Goal: Task Accomplishment & Management: Manage account settings

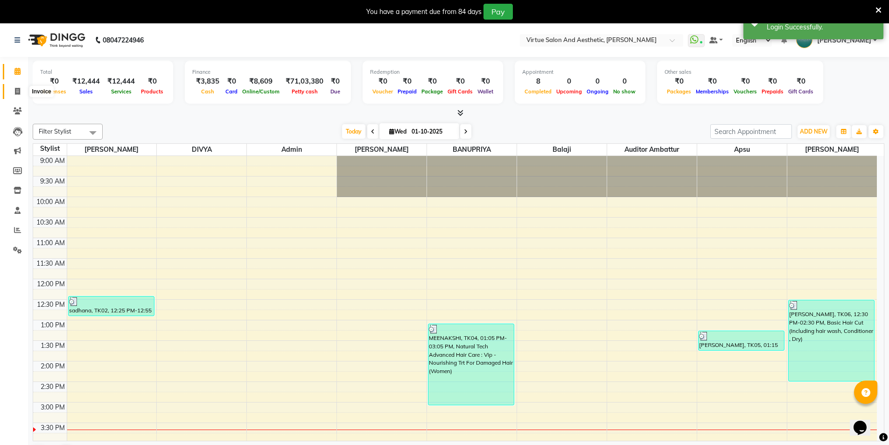
click at [20, 94] on icon at bounding box center [17, 91] width 5 height 7
select select "service"
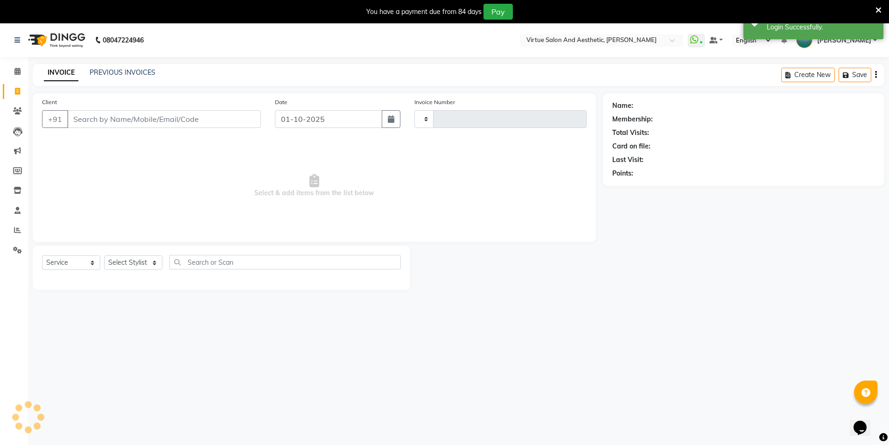
type input "3944"
select select "4466"
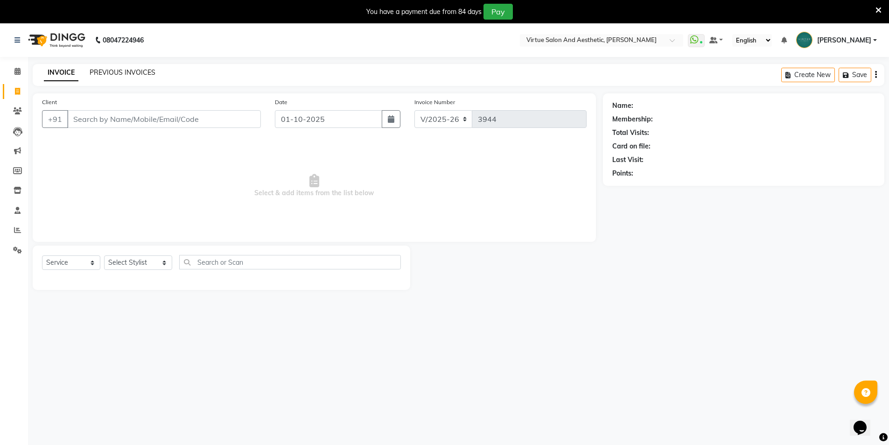
click at [117, 70] on link "PREVIOUS INVOICES" at bounding box center [123, 72] width 66 height 8
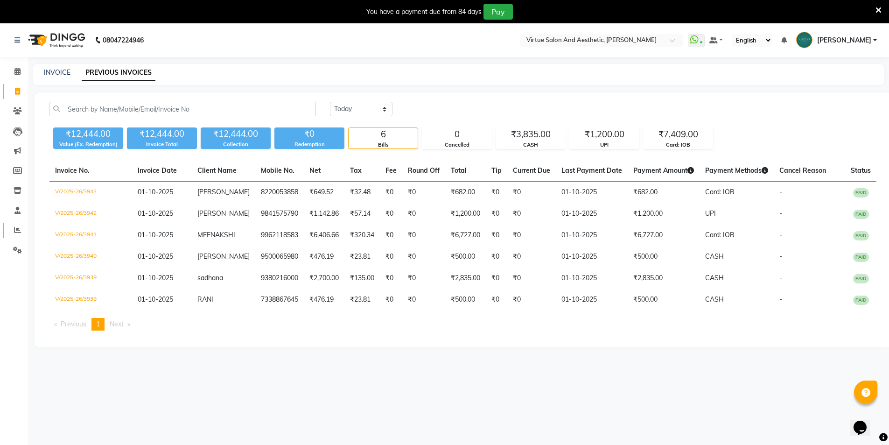
click at [17, 224] on link "Reports" at bounding box center [14, 230] width 22 height 15
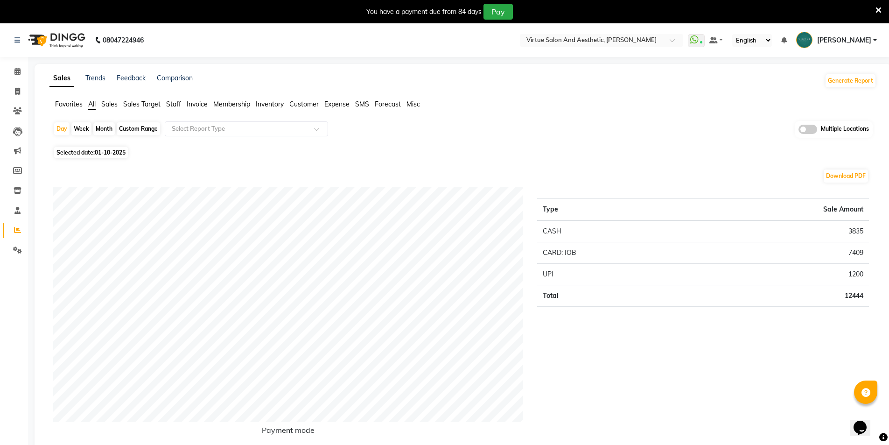
click at [273, 103] on span "Inventory" at bounding box center [270, 104] width 28 height 8
click at [214, 135] on div "Select Report Type" at bounding box center [246, 128] width 163 height 15
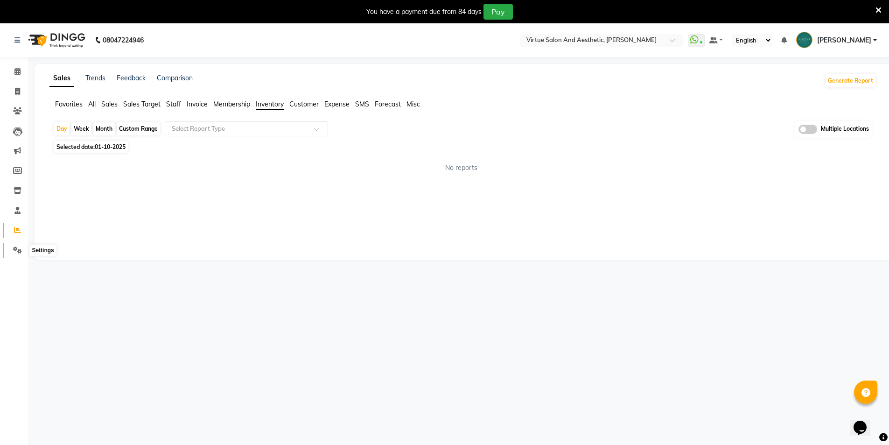
click at [20, 250] on icon at bounding box center [17, 249] width 9 height 7
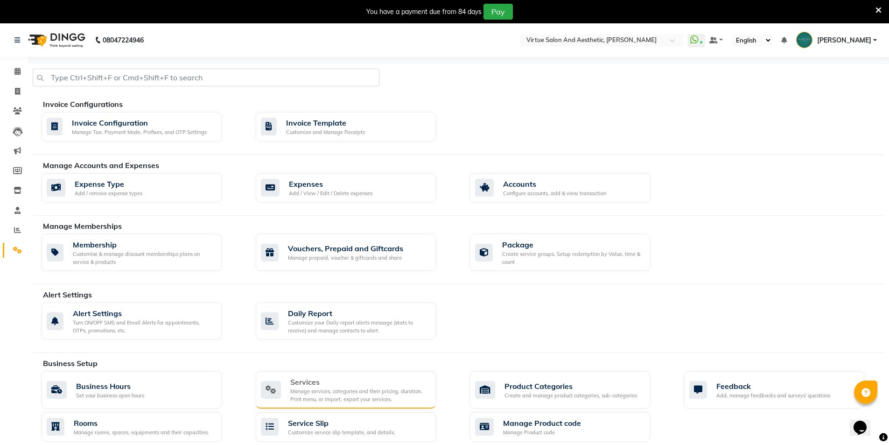
click at [355, 382] on div "Services" at bounding box center [359, 381] width 138 height 11
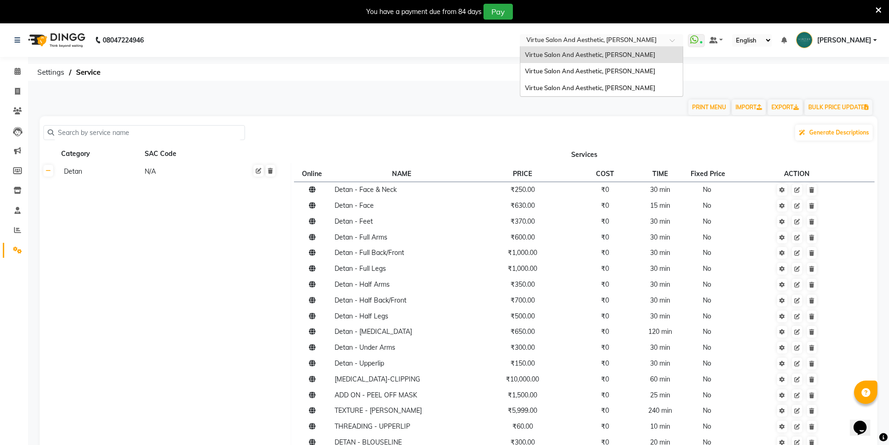
click at [625, 35] on div "Select Location × Virtue Salon And Aesthetic, [PERSON_NAME]" at bounding box center [601, 40] width 163 height 13
click at [619, 75] on div "Virtue Salon And Aesthetic, [PERSON_NAME]" at bounding box center [601, 71] width 162 height 17
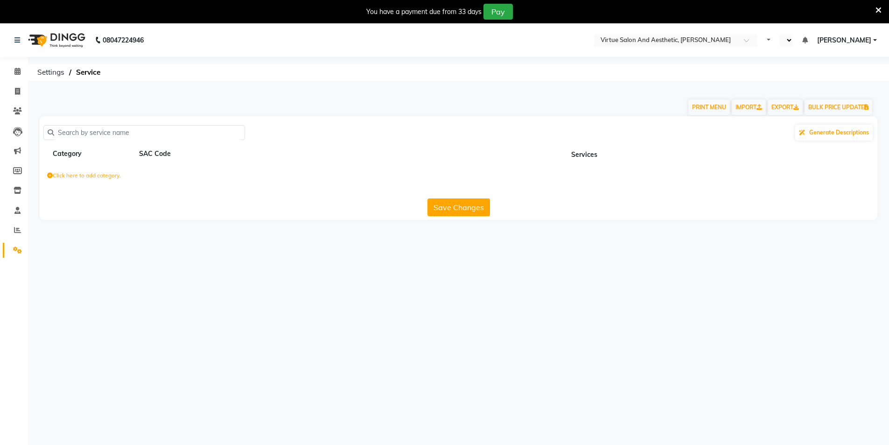
select select "en"
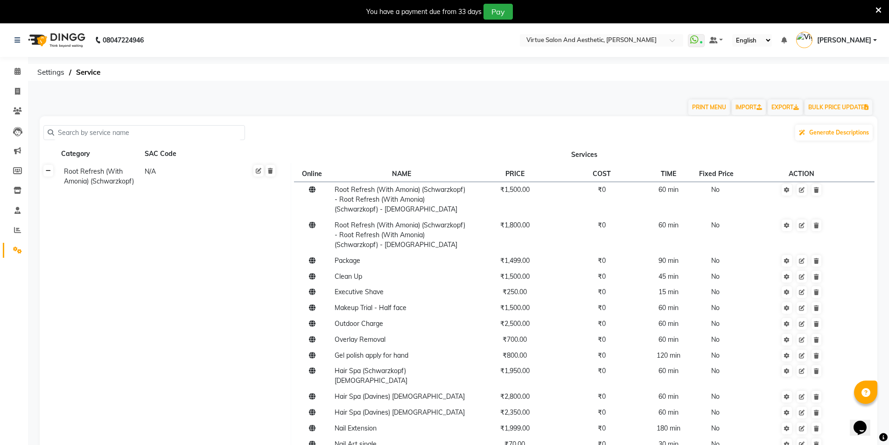
click at [50, 175] on link at bounding box center [48, 171] width 10 height 12
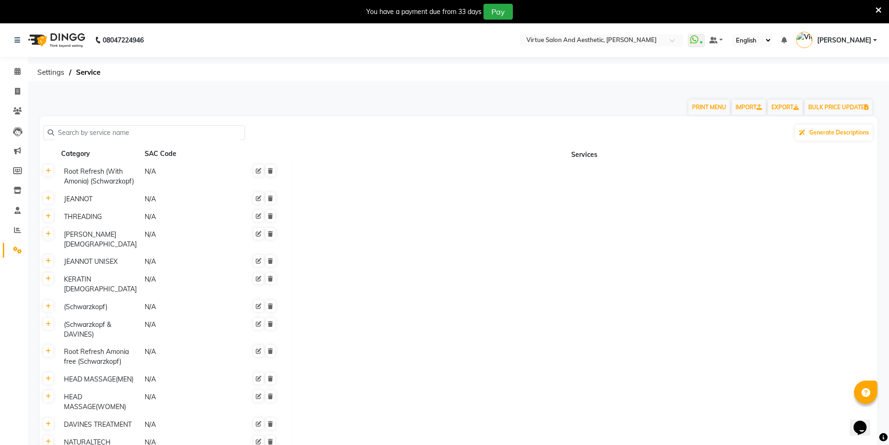
click at [109, 127] on input "text" at bounding box center [147, 133] width 187 height 14
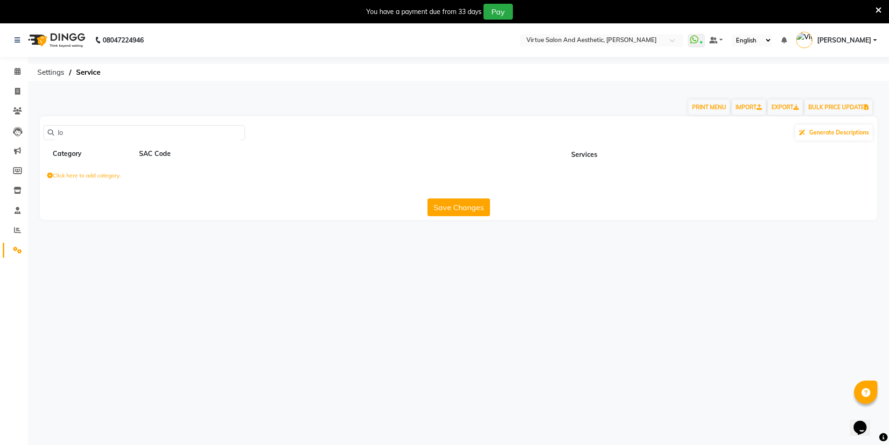
type input "l"
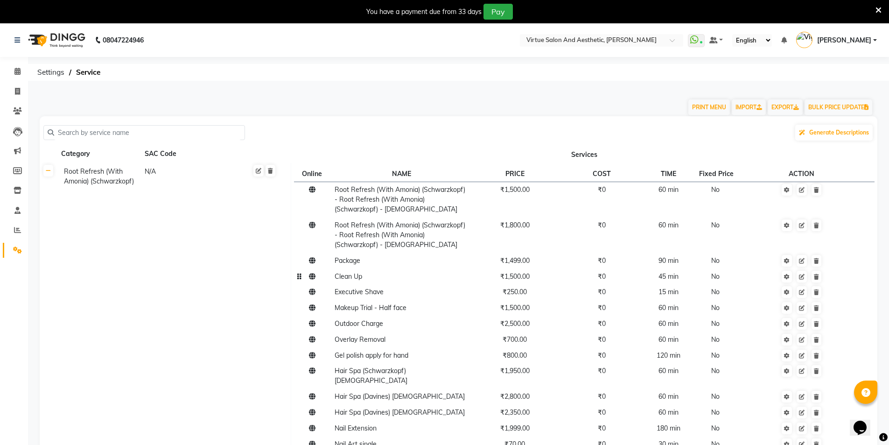
click at [346, 281] on td "Clean Up" at bounding box center [401, 276] width 140 height 16
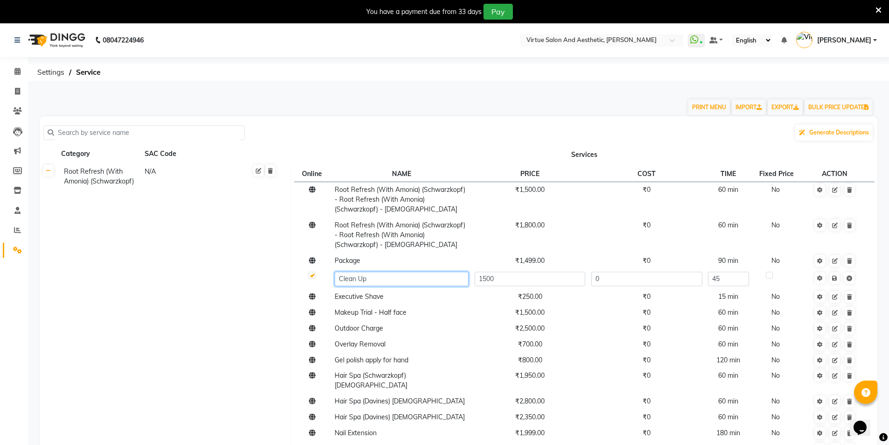
click at [339, 280] on input "Clean Up" at bounding box center [402, 279] width 134 height 14
type input "Look Pure Clean Up"
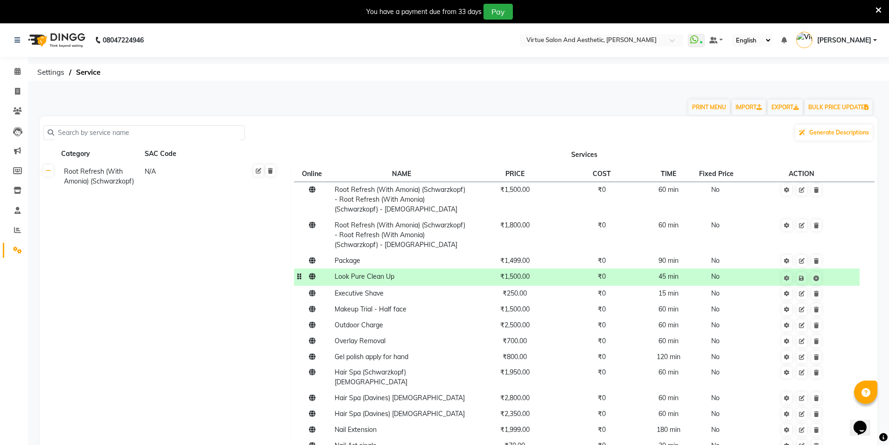
drag, startPoint x: 513, startPoint y: 281, endPoint x: 386, endPoint y: 280, distance: 126.9
click at [386, 280] on span "Look Pure Clean Up" at bounding box center [365, 276] width 60 height 8
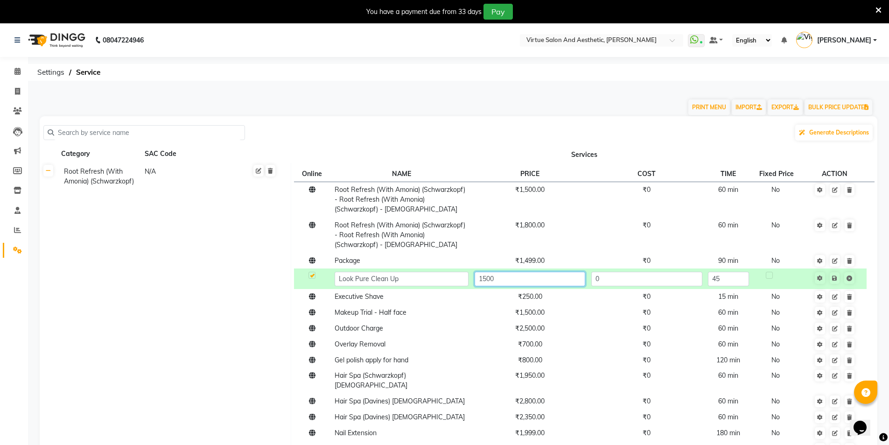
click at [499, 281] on input "1500" at bounding box center [530, 279] width 111 height 14
type input "1"
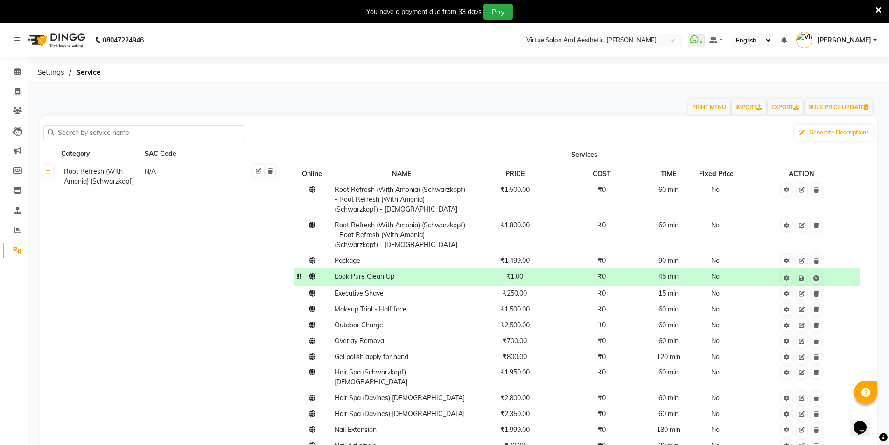
click at [518, 275] on span "₹1.00" at bounding box center [514, 276] width 17 height 8
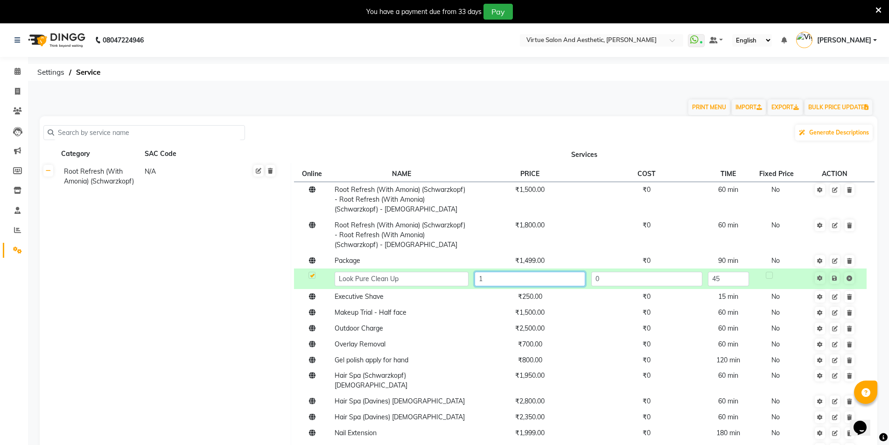
click at [509, 275] on input "1" at bounding box center [530, 279] width 111 height 14
type input "1700"
click at [837, 283] on td "Save" at bounding box center [834, 278] width 63 height 21
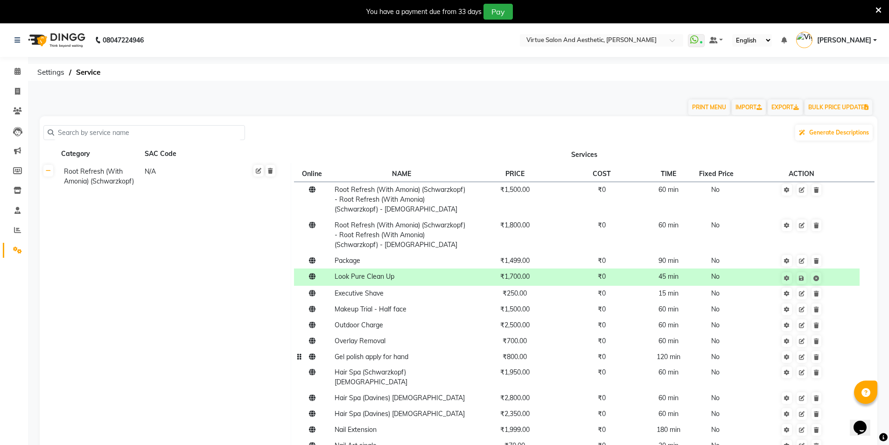
click at [392, 363] on td "Gel polish apply for hand" at bounding box center [401, 357] width 140 height 16
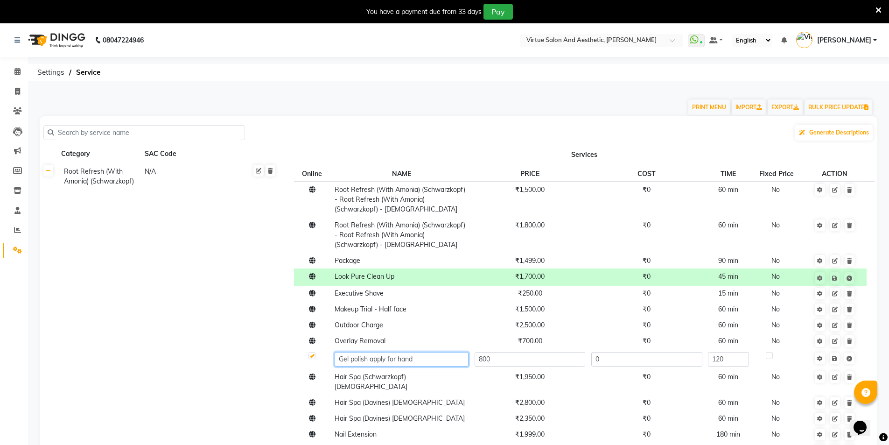
click at [431, 363] on input "Gel polish apply for hand" at bounding box center [402, 359] width 134 height 14
type input "Gel polish application"
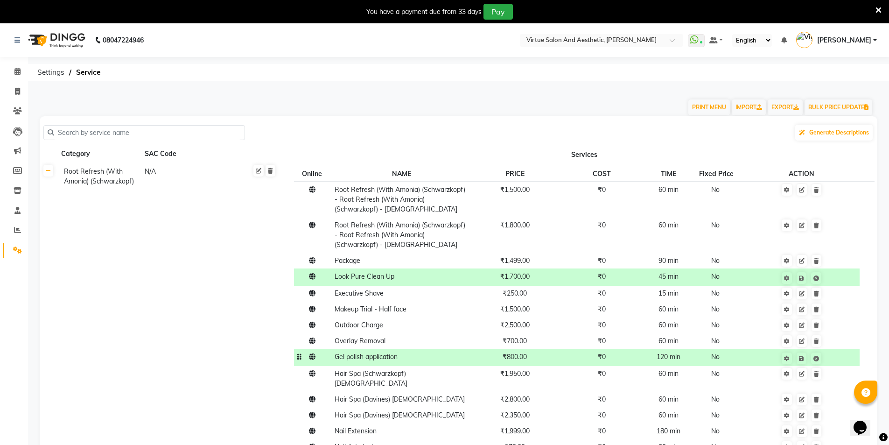
click at [490, 360] on td "₹800.00" at bounding box center [514, 357] width 87 height 17
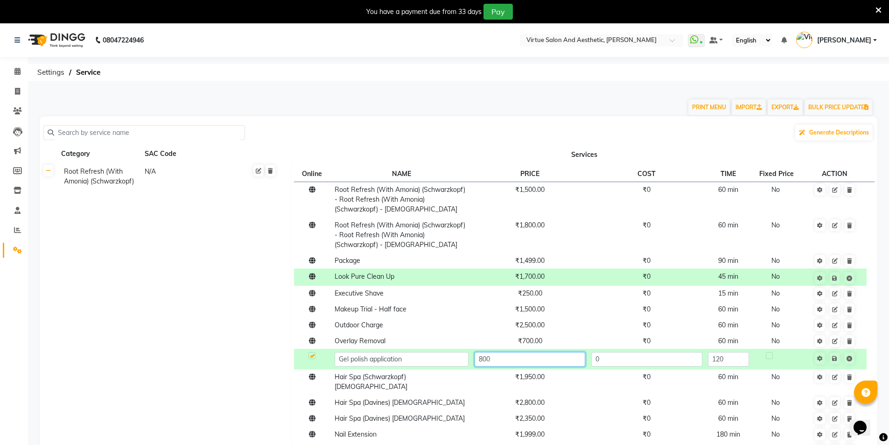
click at [504, 363] on input "800" at bounding box center [530, 359] width 111 height 14
type input "8"
type input "1200"
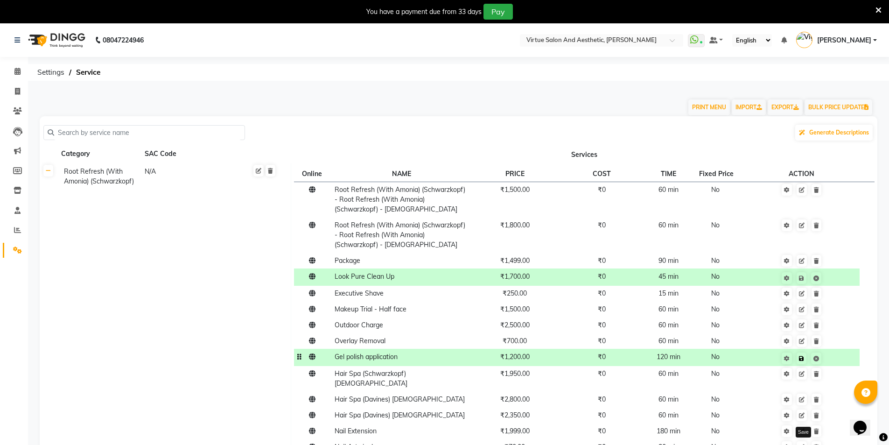
click at [803, 357] on icon at bounding box center [801, 359] width 5 height 6
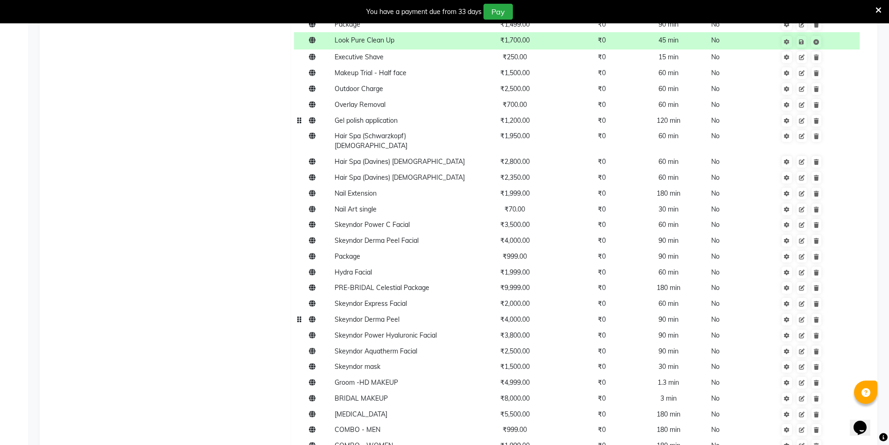
scroll to position [233, 0]
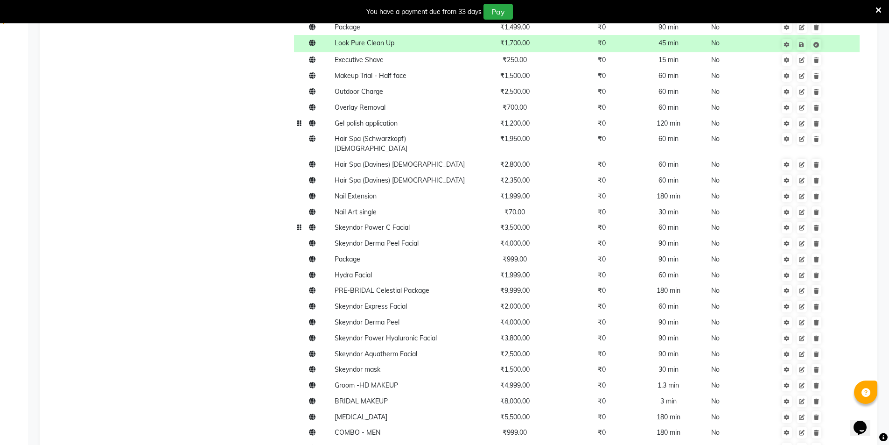
click at [399, 223] on span "Skeyndor Power C Facial" at bounding box center [372, 227] width 75 height 8
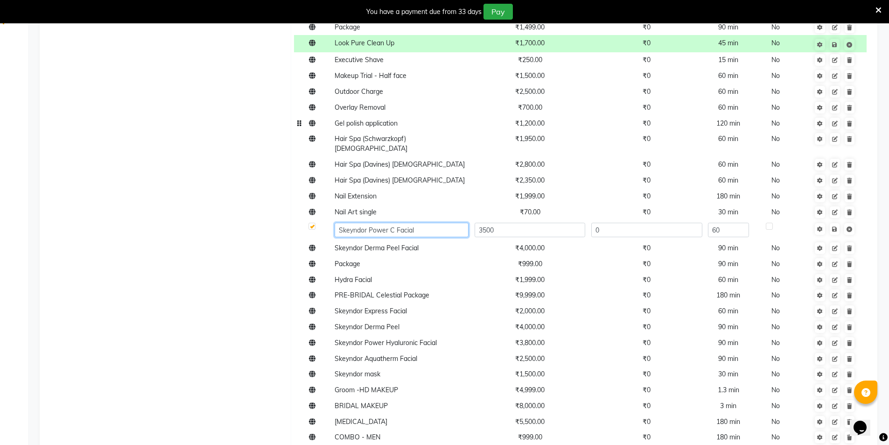
click at [422, 225] on input "Skeyndor Power C Facial" at bounding box center [402, 230] width 134 height 14
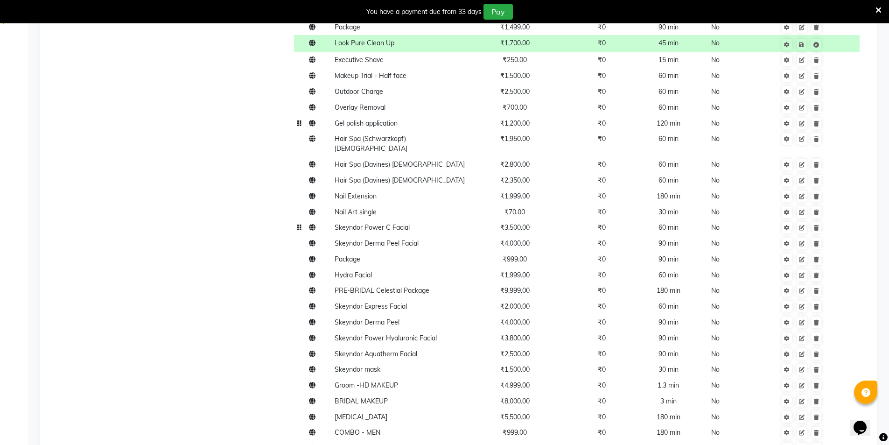
click at [365, 223] on td "Skeyndor Power C Facial" at bounding box center [401, 228] width 140 height 16
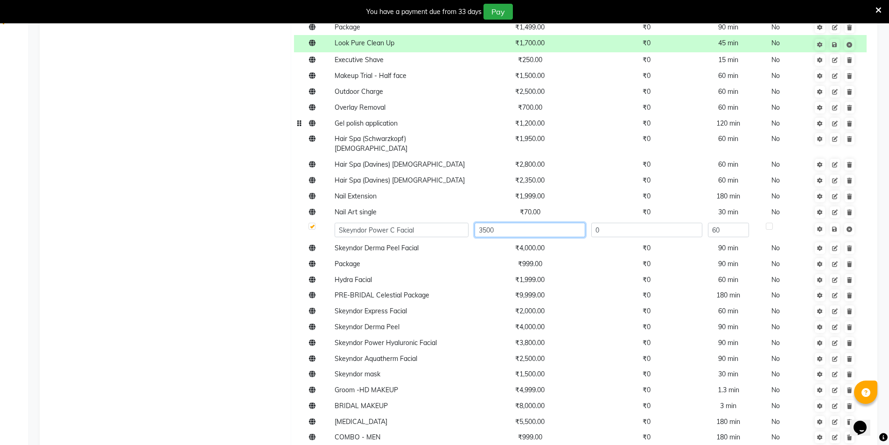
click at [507, 223] on input "3500" at bounding box center [530, 230] width 111 height 14
type input "3"
type input "5000"
click at [837, 220] on td "Save" at bounding box center [834, 230] width 63 height 21
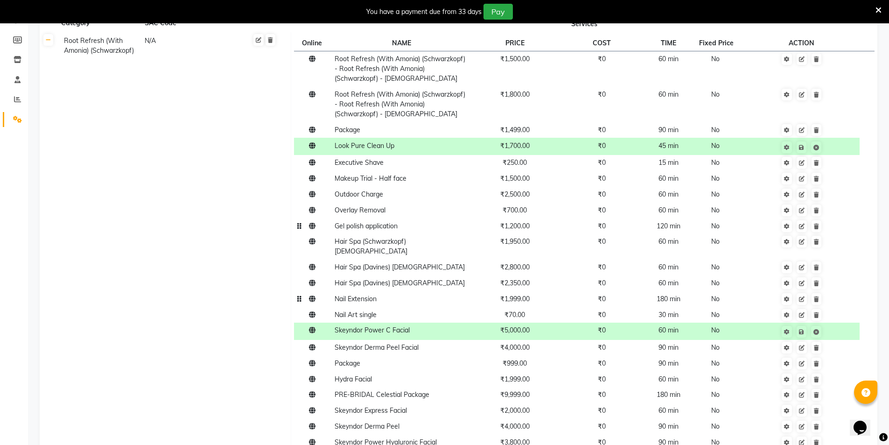
scroll to position [47, 0]
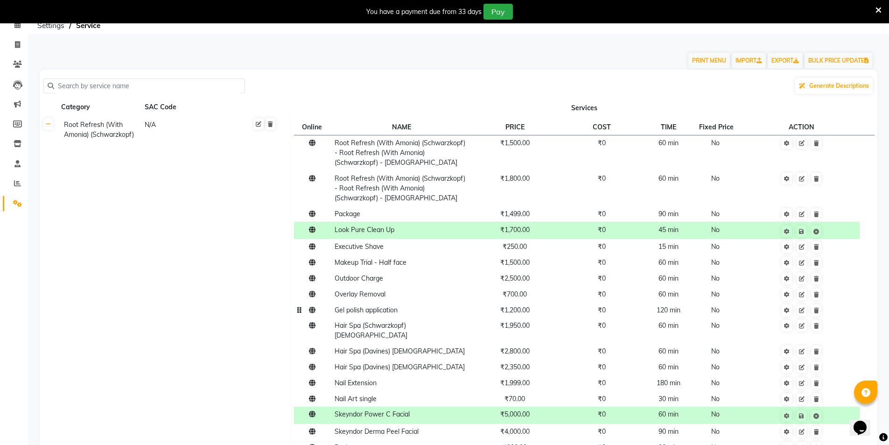
click at [395, 236] on td "Look Pure Clean Up" at bounding box center [401, 230] width 140 height 17
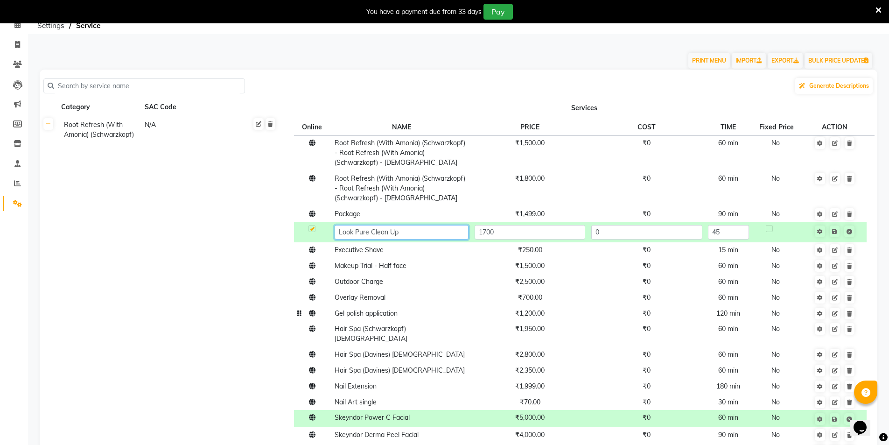
click at [370, 231] on input "Look Pure Clean Up" at bounding box center [402, 232] width 134 height 14
type input "Clean Up"
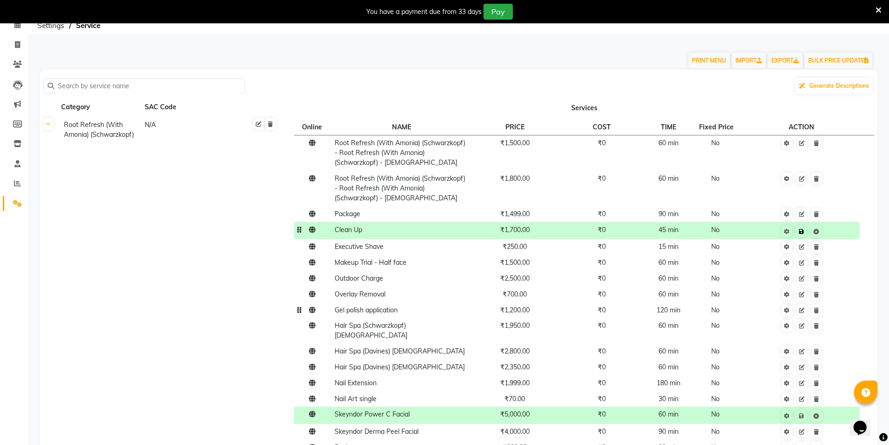
click at [835, 232] on td "Save" at bounding box center [801, 230] width 117 height 17
click at [355, 318] on td "Hair Spa (Schwarzkopf) Female" at bounding box center [401, 331] width 140 height 26
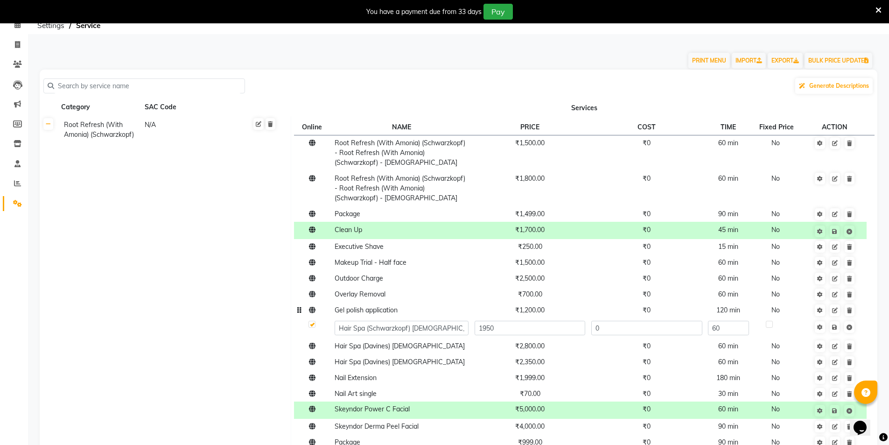
click at [356, 314] on td "Gel polish application" at bounding box center [401, 310] width 140 height 16
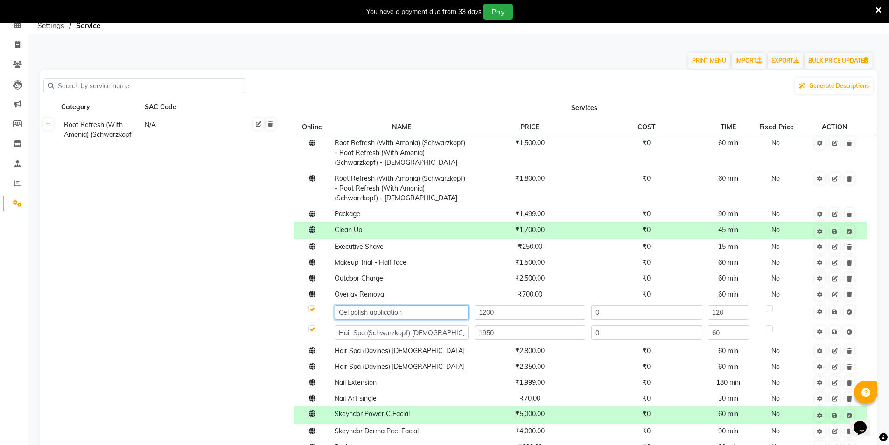
click at [410, 314] on input "Gel polish application" at bounding box center [402, 312] width 134 height 14
click at [405, 313] on input "Gel polish application" at bounding box center [402, 312] width 134 height 14
type input "G"
paste input "Gel polish apply for hand"
type input "Gel polish apply for hand"
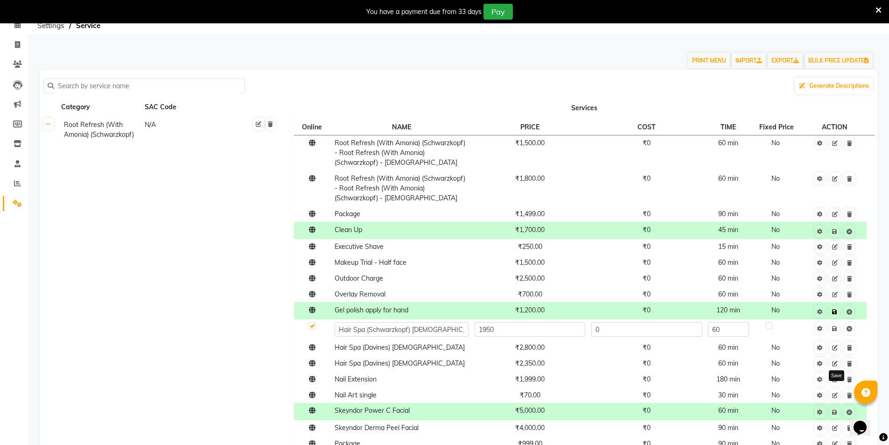
click at [837, 312] on icon at bounding box center [834, 312] width 5 height 6
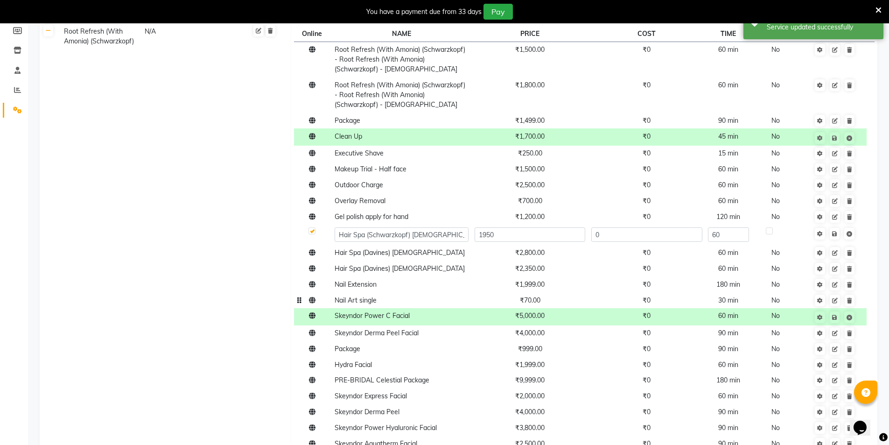
scroll to position [187, 0]
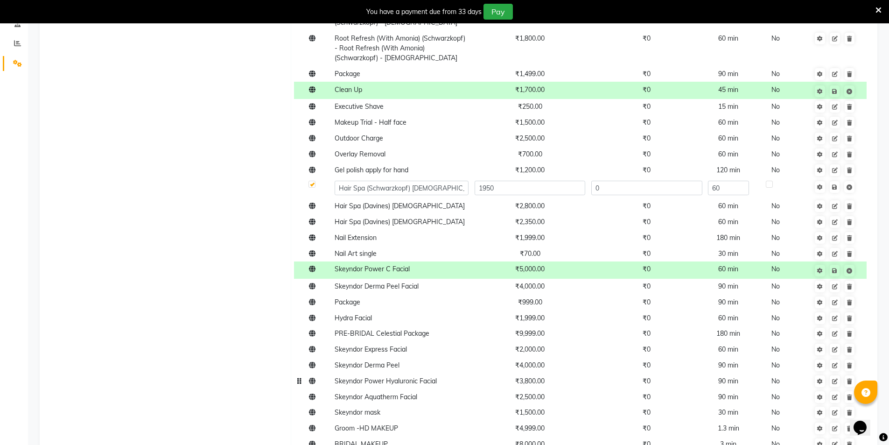
click at [414, 382] on span "Skeyndor Power Hyaluronic Facial" at bounding box center [386, 381] width 102 height 8
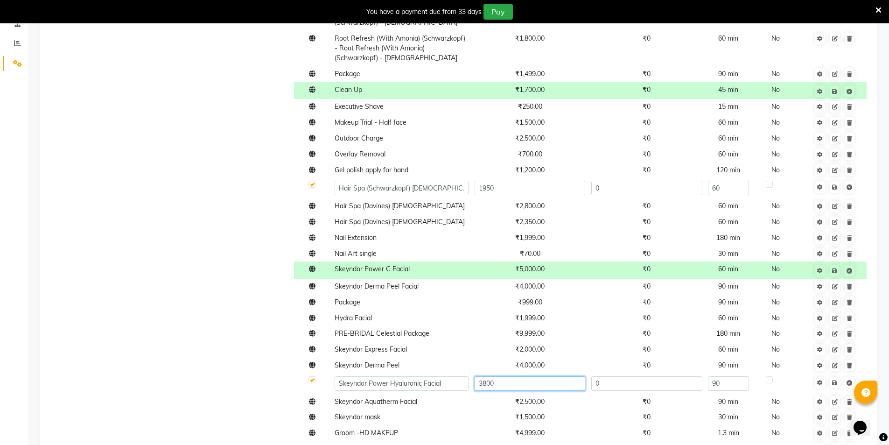
click at [516, 385] on input "3800" at bounding box center [530, 383] width 111 height 14
type input "3"
type input "5200"
click at [837, 385] on icon at bounding box center [834, 383] width 5 height 6
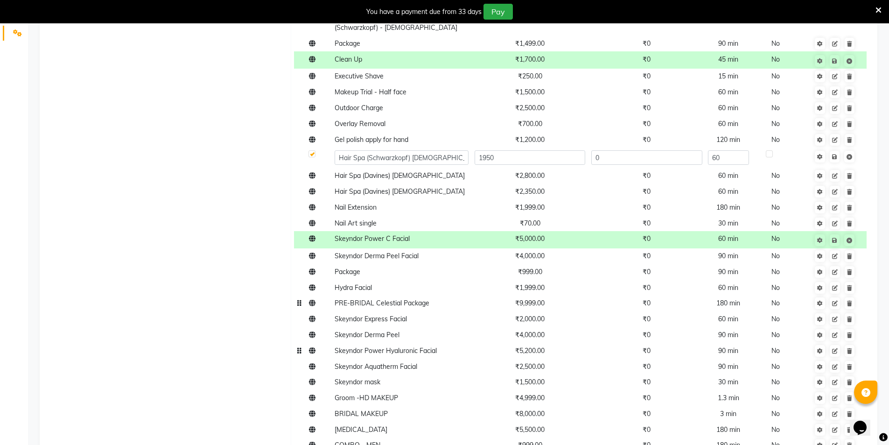
scroll to position [233, 0]
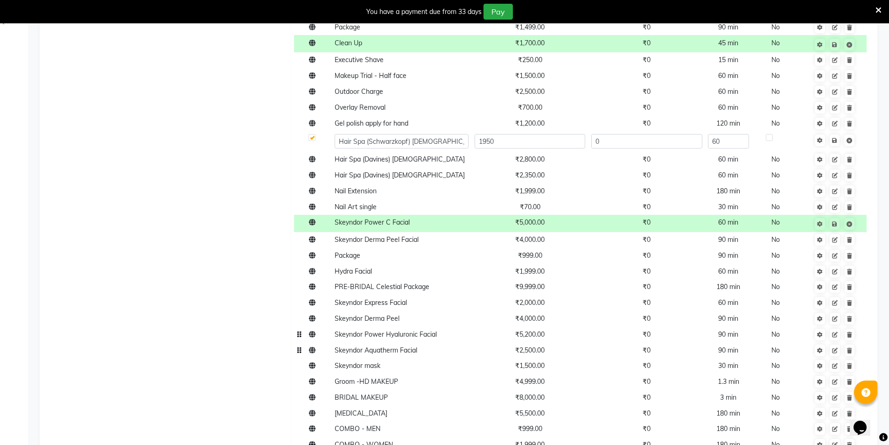
click at [389, 354] on td "Skeyndor Aquatherm Facial" at bounding box center [401, 350] width 140 height 16
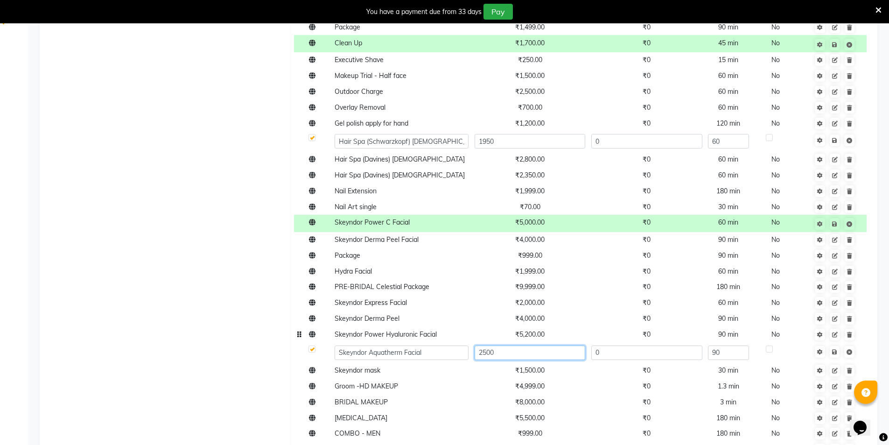
click at [510, 358] on input "2500" at bounding box center [530, 352] width 111 height 14
type input "2"
type input "5000"
click at [835, 350] on icon at bounding box center [834, 352] width 5 height 6
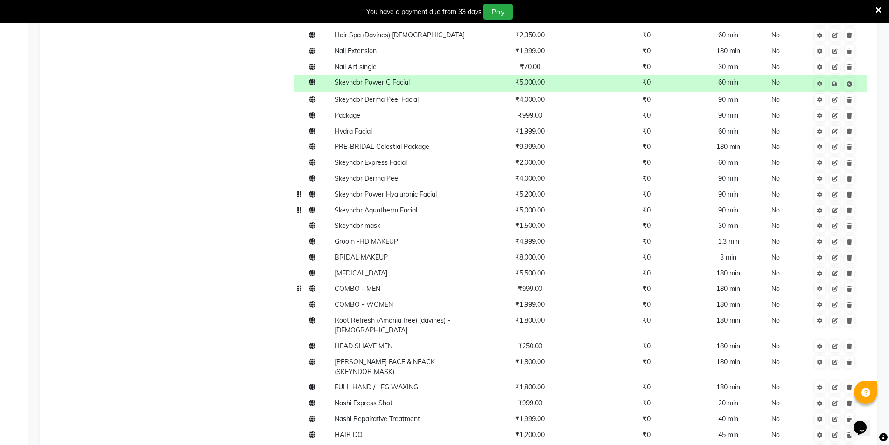
scroll to position [420, 0]
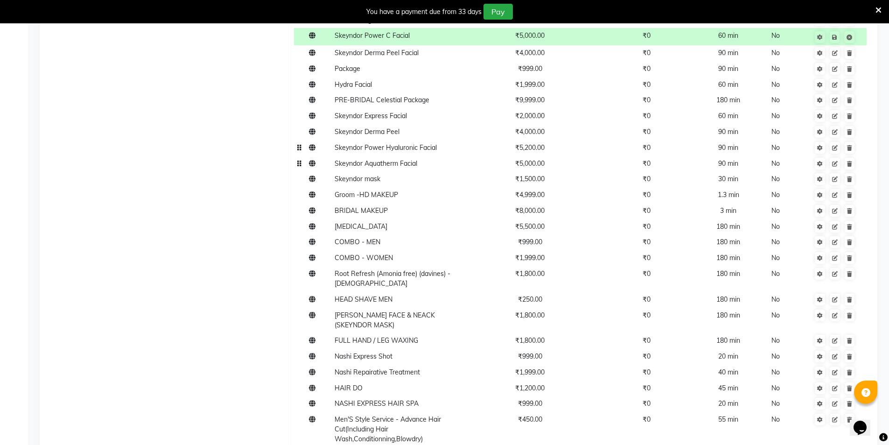
click at [399, 422] on td "Men'S Style Service - Advance Hair Cut(Including Hair Wash,Conditionning,Blowdr…" at bounding box center [401, 429] width 140 height 35
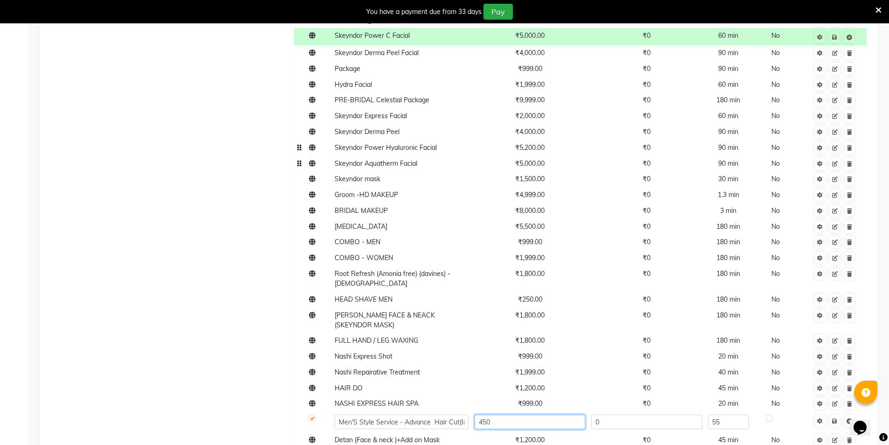
click at [505, 414] on input "450" at bounding box center [530, 421] width 111 height 14
type input "4"
type input "850"
click at [837, 418] on icon at bounding box center [834, 421] width 5 height 6
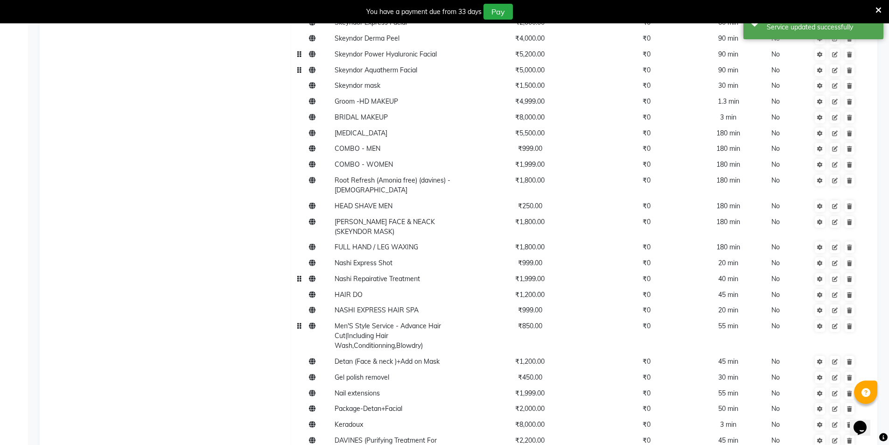
scroll to position [560, 0]
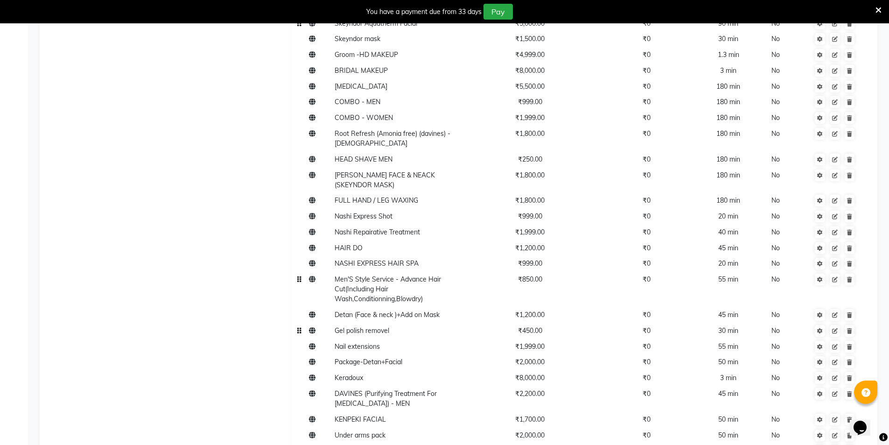
click at [388, 326] on span "Gel polish removel" at bounding box center [362, 330] width 55 height 8
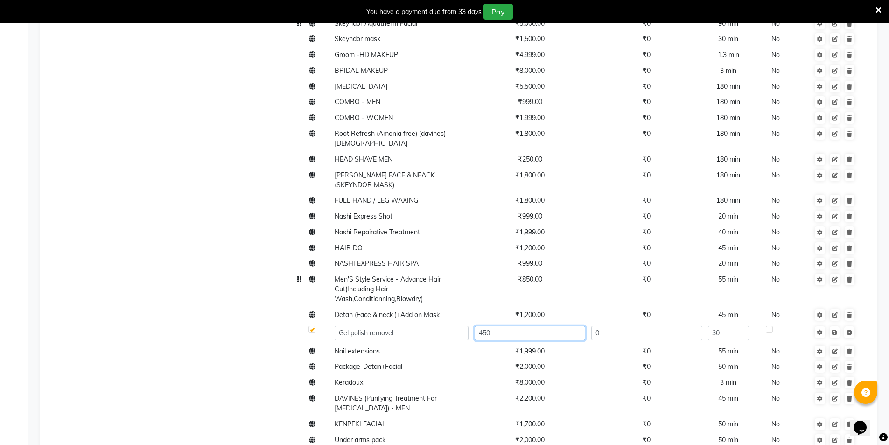
click at [536, 326] on input "450" at bounding box center [530, 333] width 111 height 14
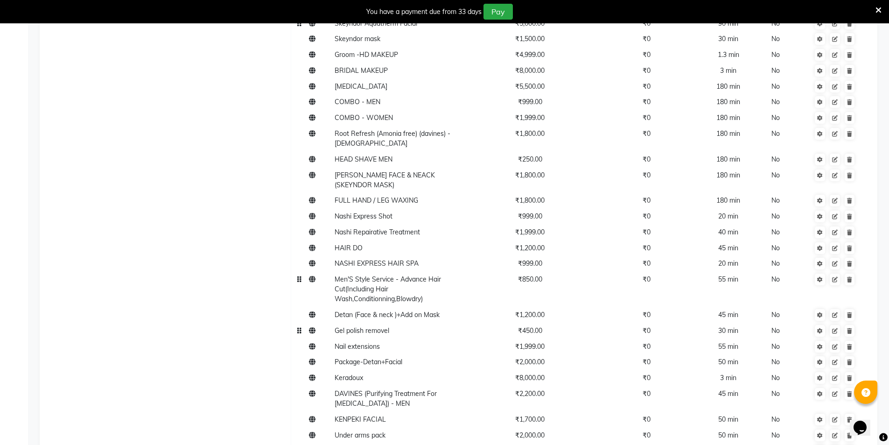
click at [535, 326] on span "₹450.00" at bounding box center [530, 330] width 24 height 8
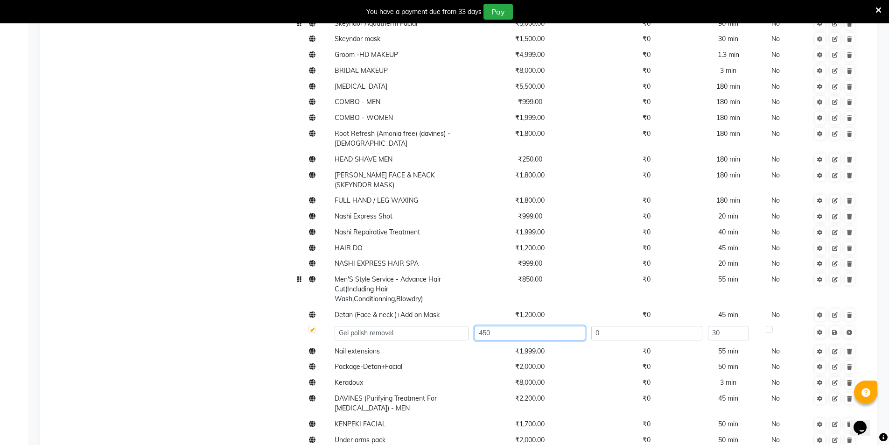
click at [535, 326] on input "450" at bounding box center [530, 333] width 111 height 14
type input "400"
click at [835, 329] on icon at bounding box center [834, 332] width 5 height 6
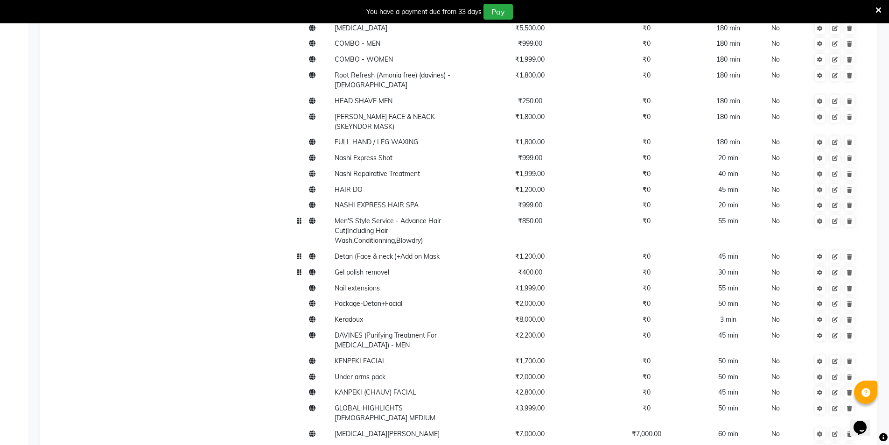
scroll to position [700, 0]
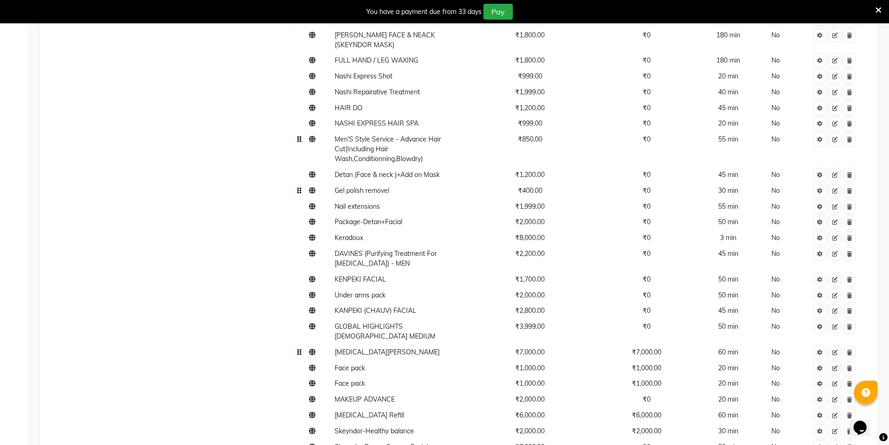
click at [371, 348] on span "RETINOL SKEYNDOR" at bounding box center [387, 352] width 105 height 8
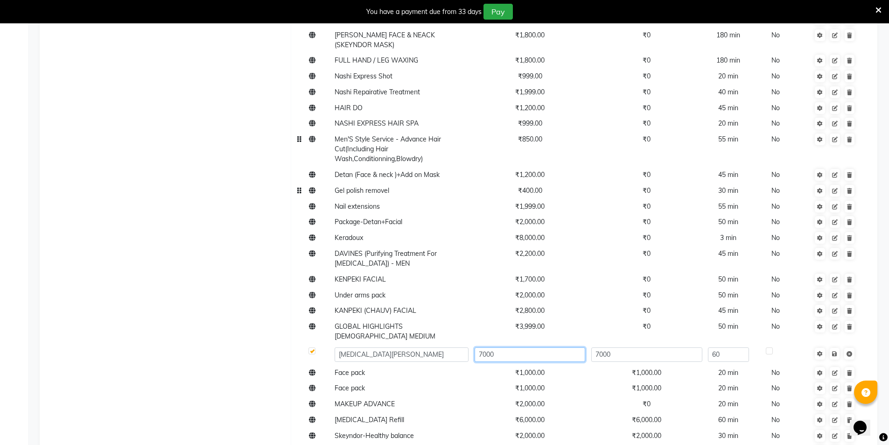
click at [503, 347] on input "7000" at bounding box center [530, 354] width 111 height 14
type input "7"
type input "6500"
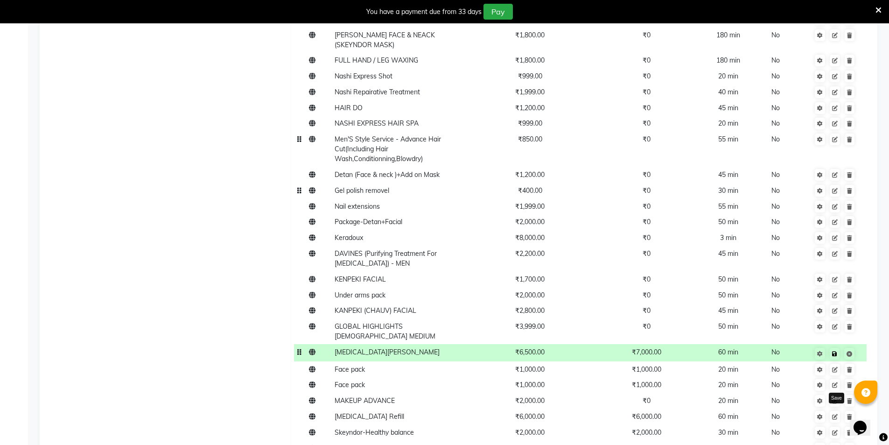
click at [838, 348] on link at bounding box center [835, 354] width 10 height 12
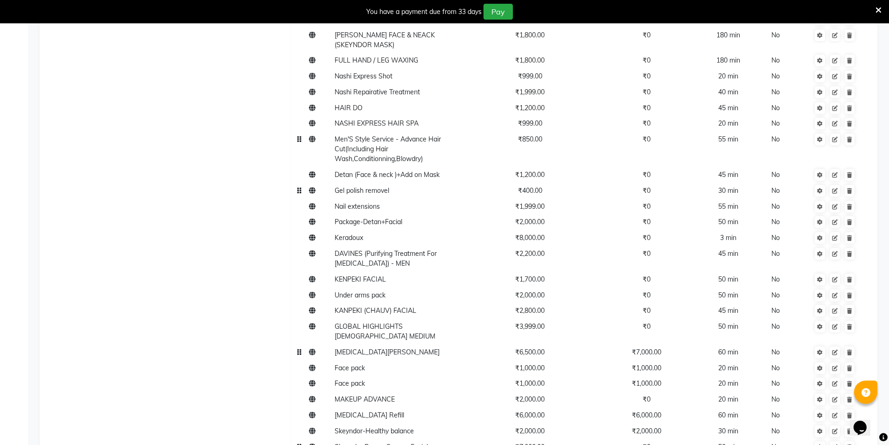
click at [383, 442] on span "Skeyndor Power Oxygen Facial" at bounding box center [381, 446] width 93 height 8
click at [514, 442] on input "7000" at bounding box center [530, 449] width 111 height 14
type input "7"
type input "5500"
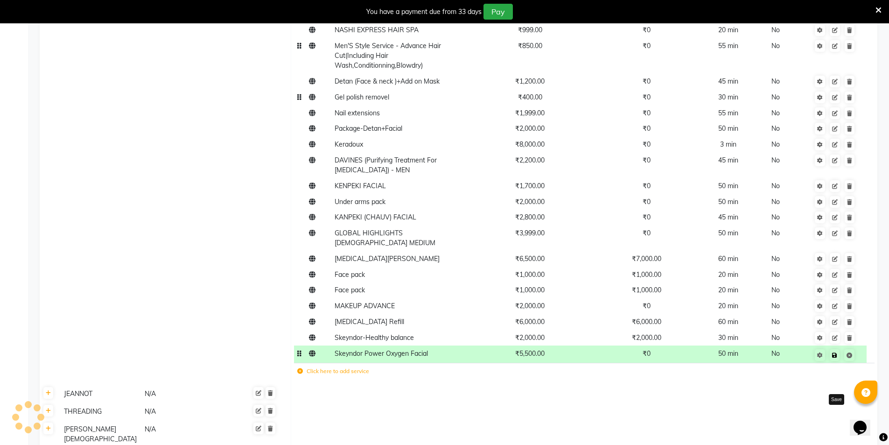
click at [836, 352] on icon at bounding box center [834, 355] width 5 height 6
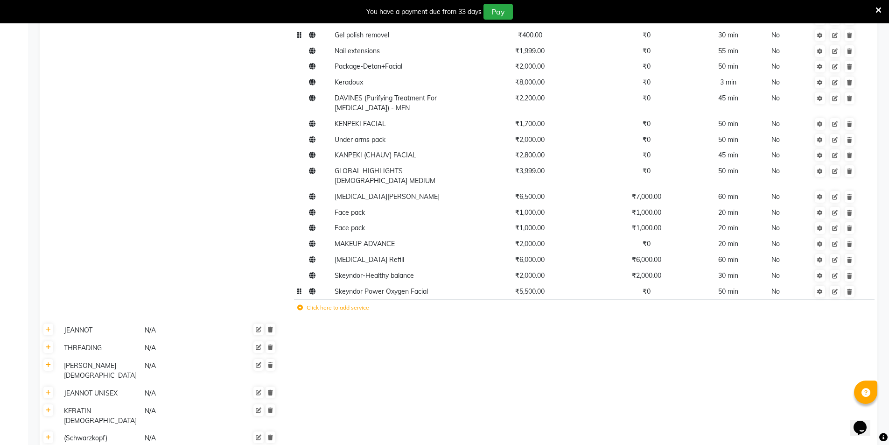
scroll to position [933, 0]
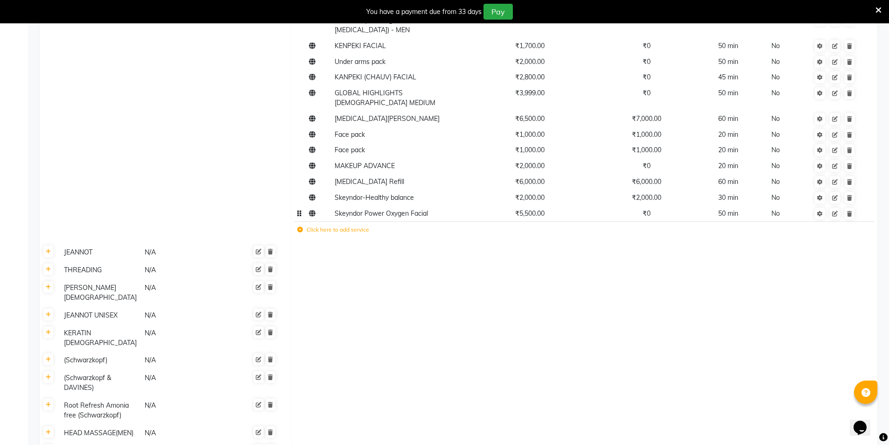
click at [79, 264] on div "THREADING" at bounding box center [100, 270] width 80 height 12
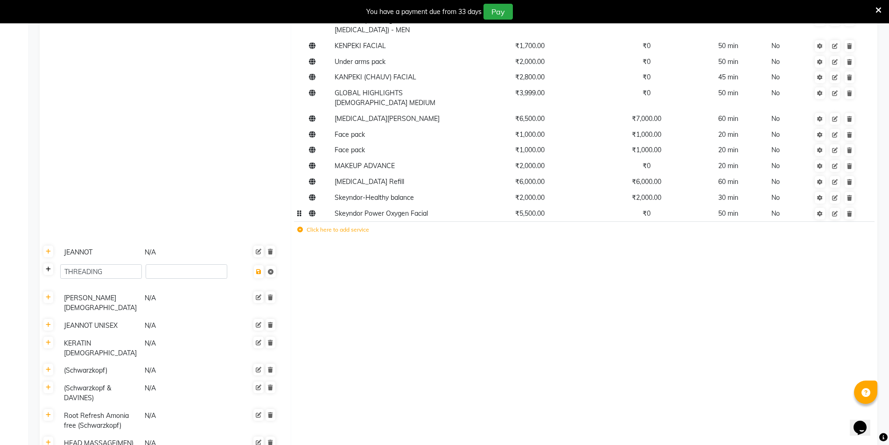
click at [49, 266] on icon at bounding box center [48, 269] width 5 height 6
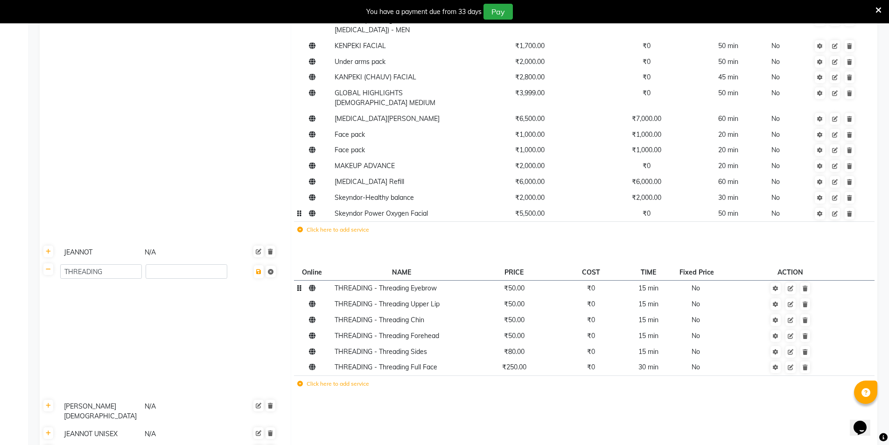
click at [518, 284] on span "₹50.00" at bounding box center [514, 288] width 21 height 8
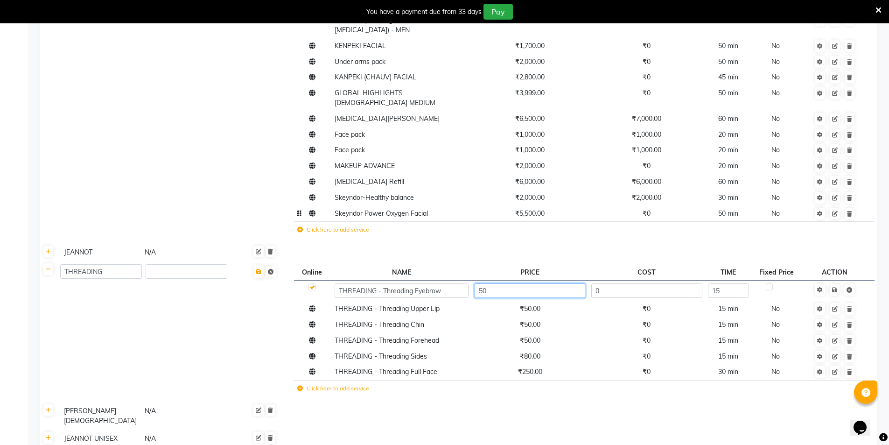
click at [518, 283] on input "50" at bounding box center [530, 290] width 111 height 14
type input "5"
type input "63"
click at [837, 280] on td "Save" at bounding box center [834, 290] width 63 height 21
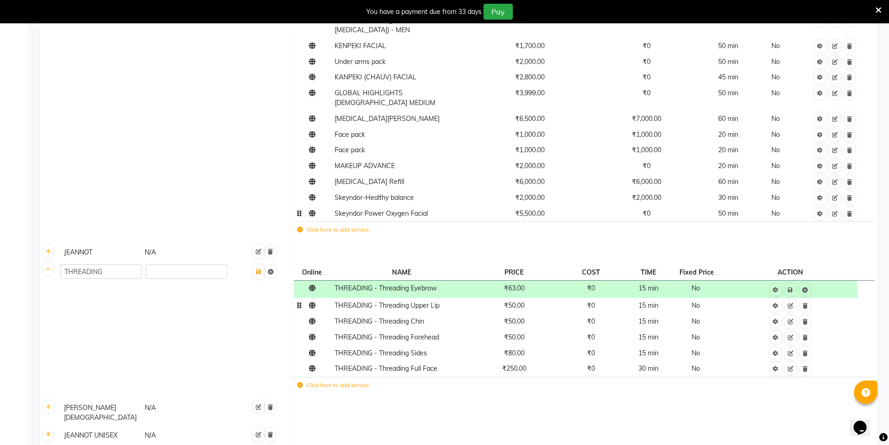
click at [521, 301] on span "₹50.00" at bounding box center [514, 305] width 21 height 8
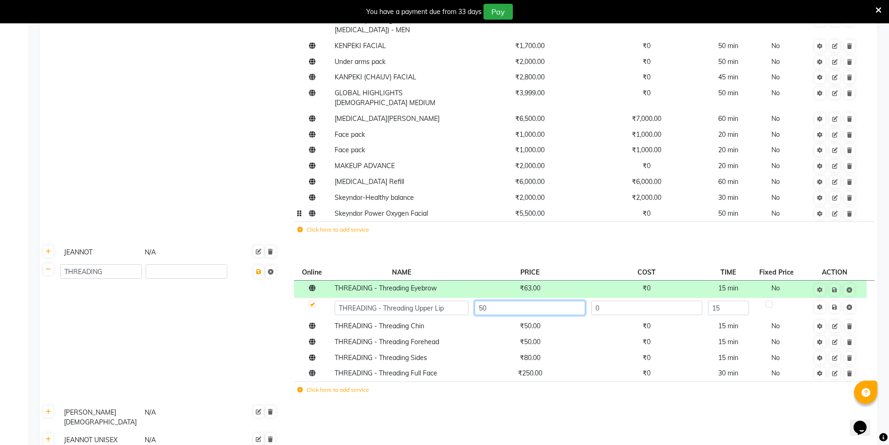
click at [516, 301] on input "50" at bounding box center [530, 308] width 111 height 14
type input "5"
type input "60"
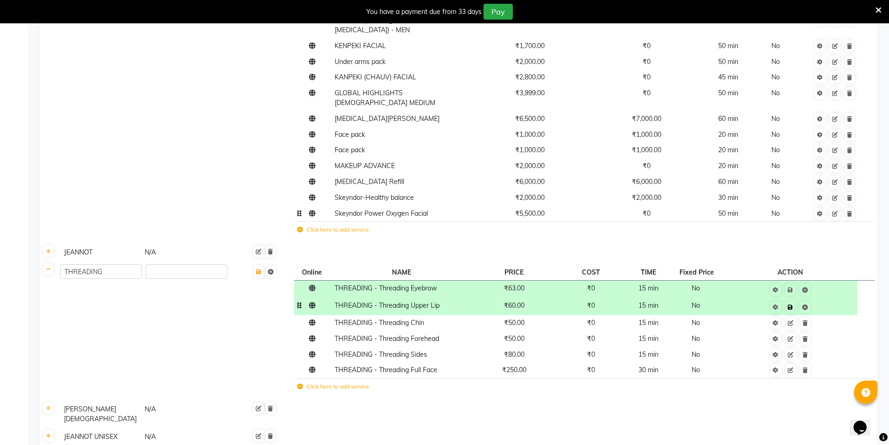
click at [837, 298] on td "Save" at bounding box center [790, 306] width 134 height 17
click at [505, 315] on td "₹50.00" at bounding box center [513, 323] width 85 height 16
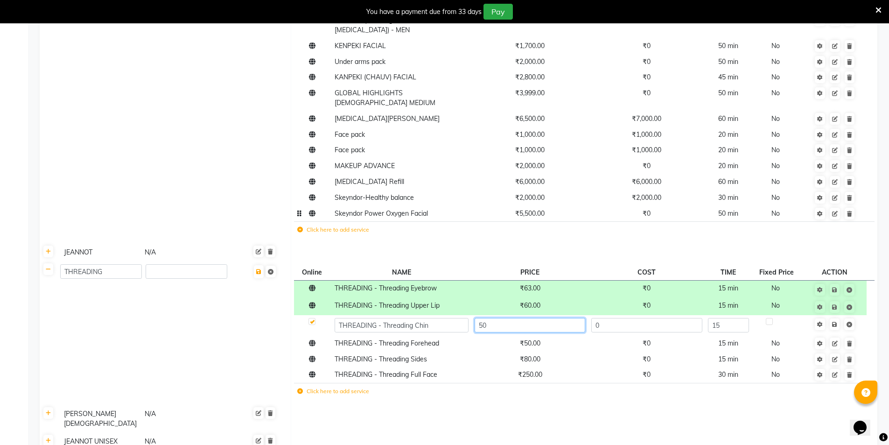
click at [505, 318] on input "50" at bounding box center [530, 325] width 111 height 14
type input "5"
type input "60"
click at [835, 315] on td "Save" at bounding box center [834, 325] width 63 height 21
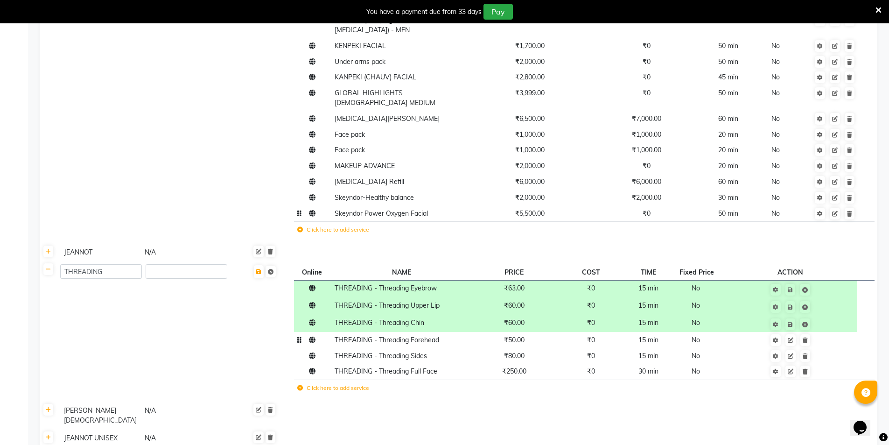
click at [516, 332] on td "₹50.00" at bounding box center [513, 340] width 85 height 16
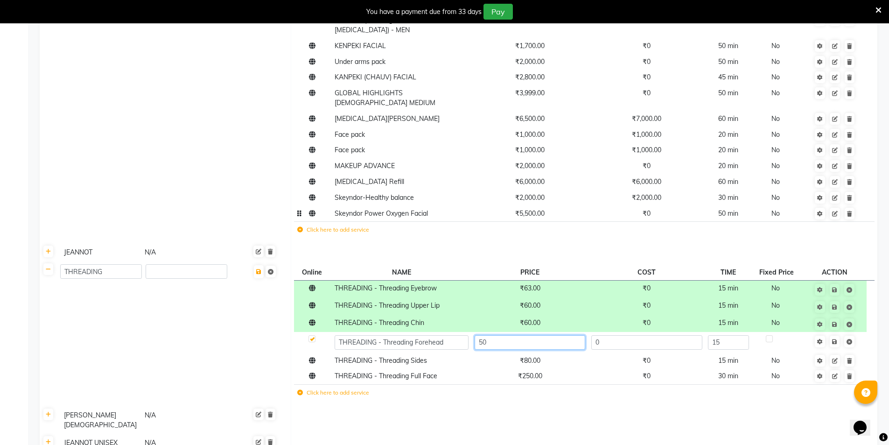
drag, startPoint x: 516, startPoint y: 325, endPoint x: 508, endPoint y: 321, distance: 9.2
click at [508, 335] on input "50" at bounding box center [530, 342] width 111 height 14
type input "5"
type input "60"
click at [837, 332] on td "Save" at bounding box center [834, 342] width 63 height 21
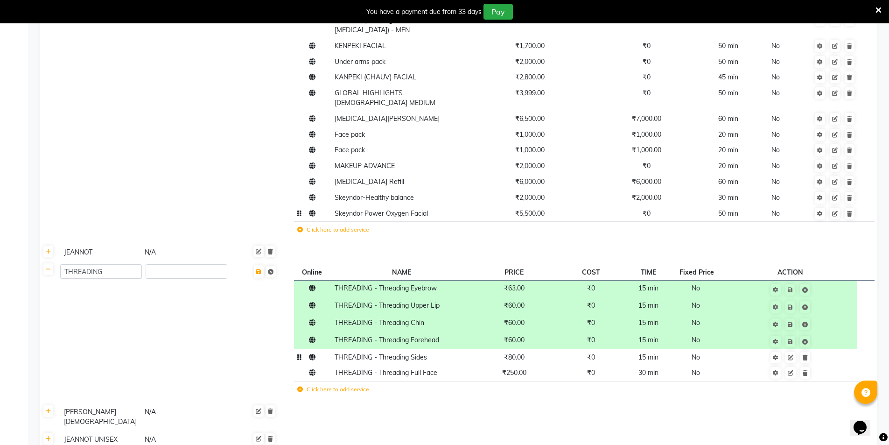
click at [520, 353] on span "₹80.00" at bounding box center [514, 357] width 21 height 8
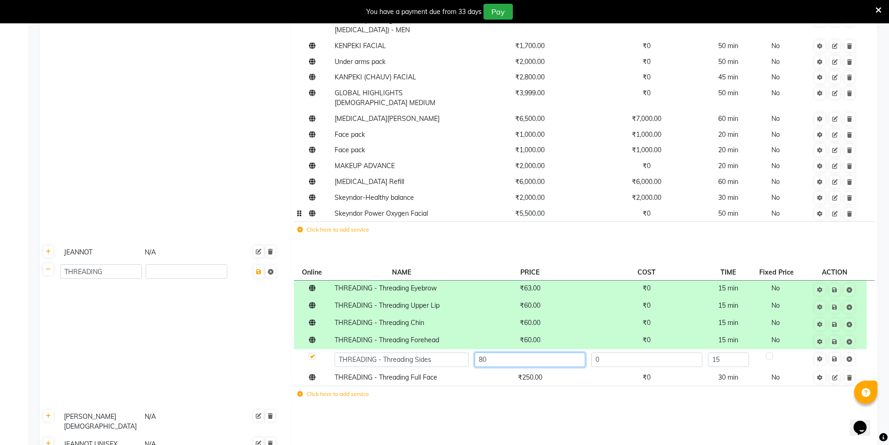
click at [510, 352] on input "80" at bounding box center [530, 359] width 111 height 14
type input "8"
type input "90"
click at [837, 349] on td "Save" at bounding box center [834, 359] width 63 height 21
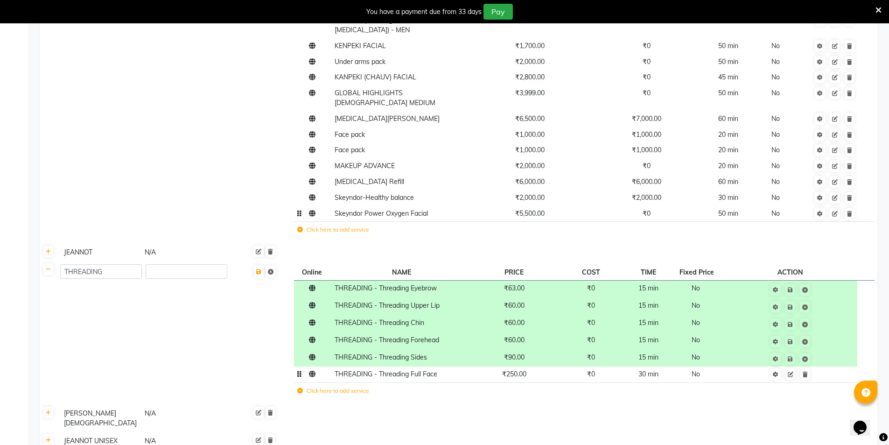
click at [511, 370] on span "₹250.00" at bounding box center [514, 374] width 24 height 8
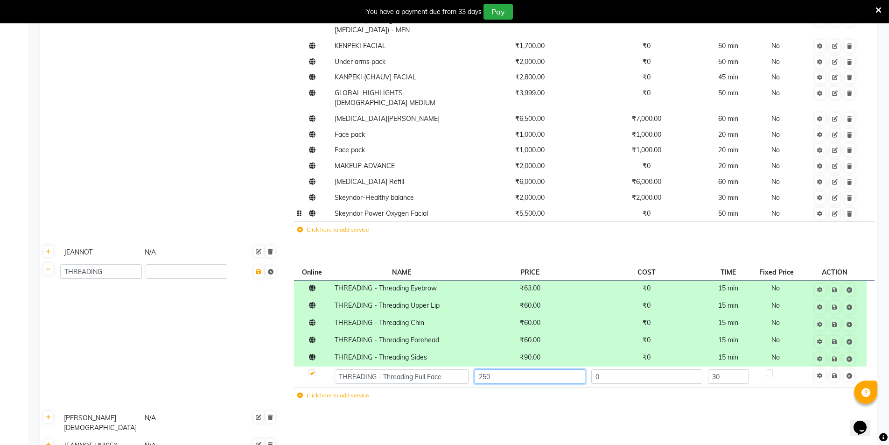
click at [512, 369] on input "250" at bounding box center [530, 376] width 111 height 14
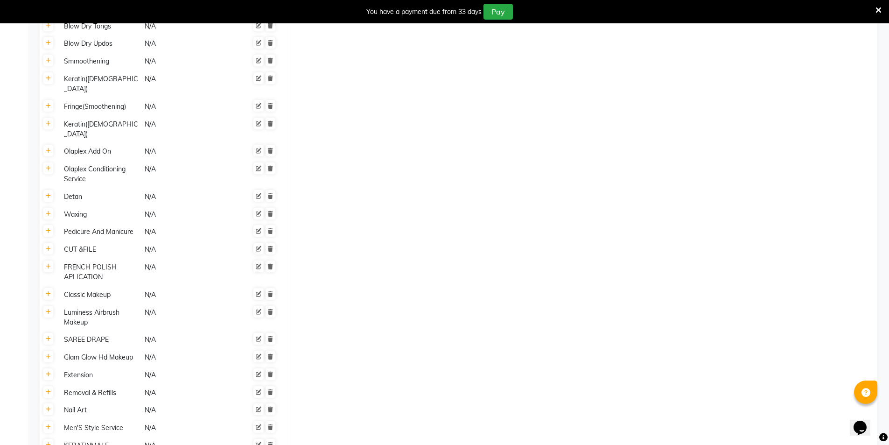
scroll to position [2060, 0]
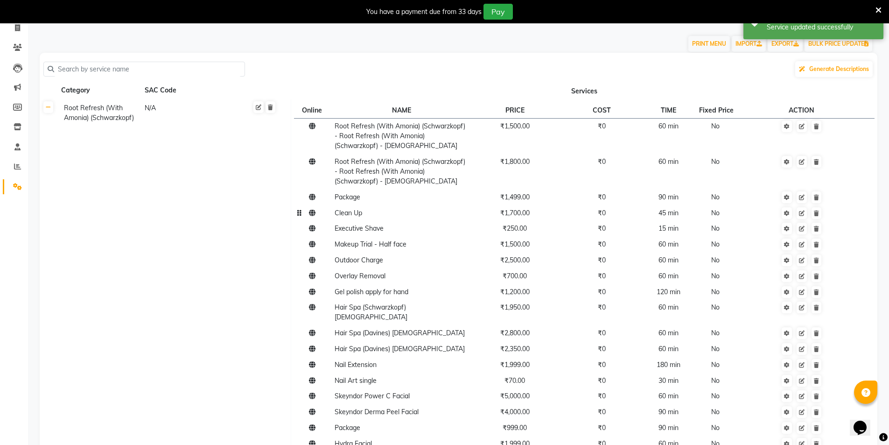
scroll to position [0, 0]
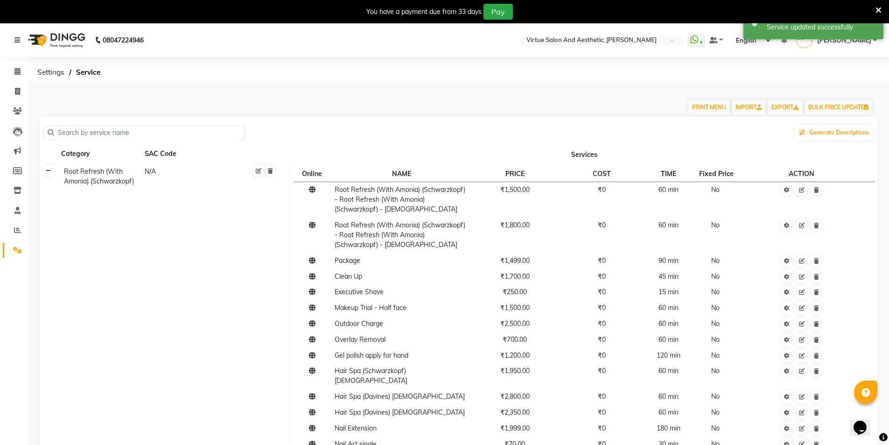
click at [51, 174] on link at bounding box center [48, 171] width 10 height 12
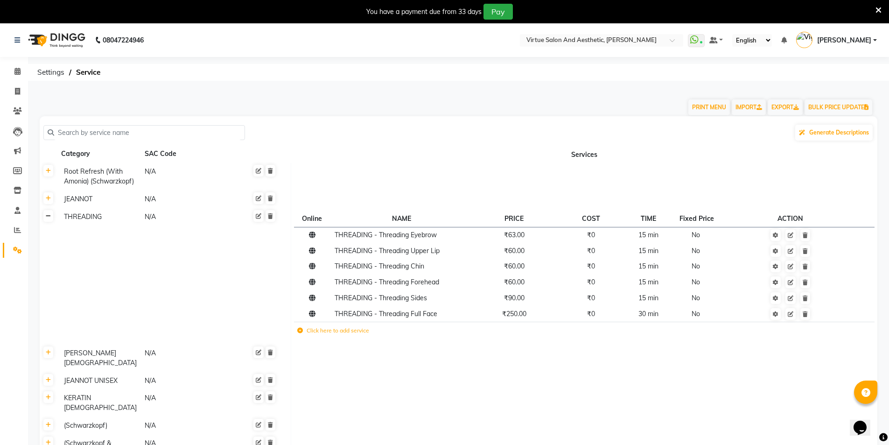
click at [51, 220] on link at bounding box center [48, 216] width 10 height 12
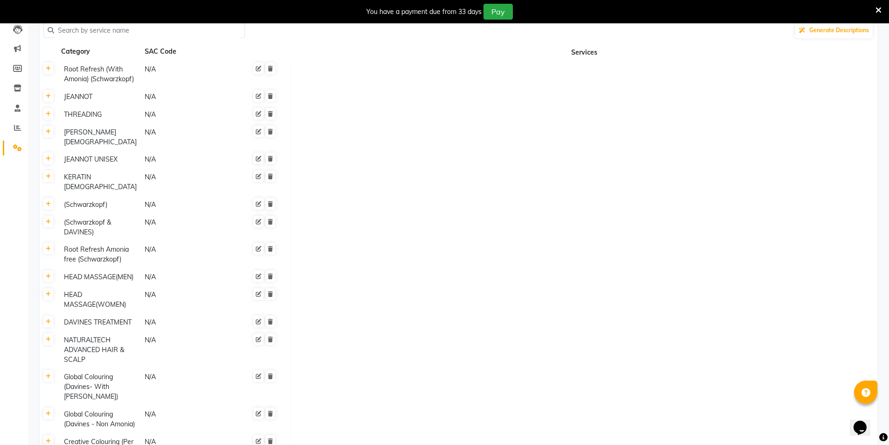
scroll to position [140, 0]
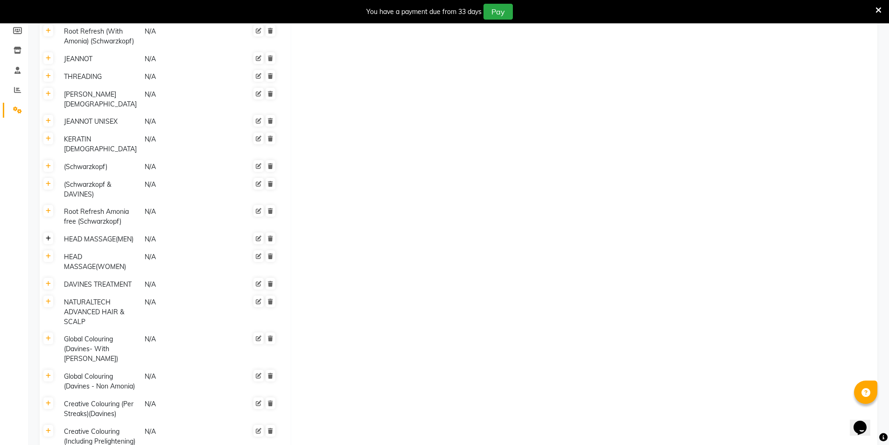
click at [49, 232] on link at bounding box center [48, 238] width 10 height 12
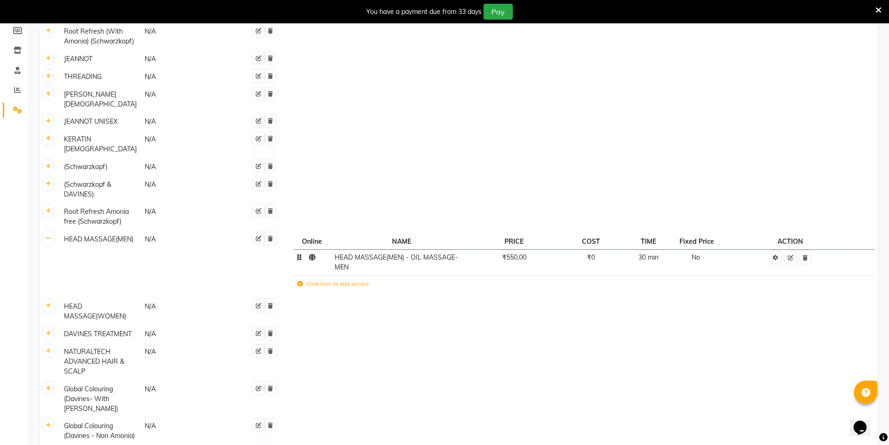
click at [512, 253] on span "₹550.00" at bounding box center [514, 257] width 24 height 8
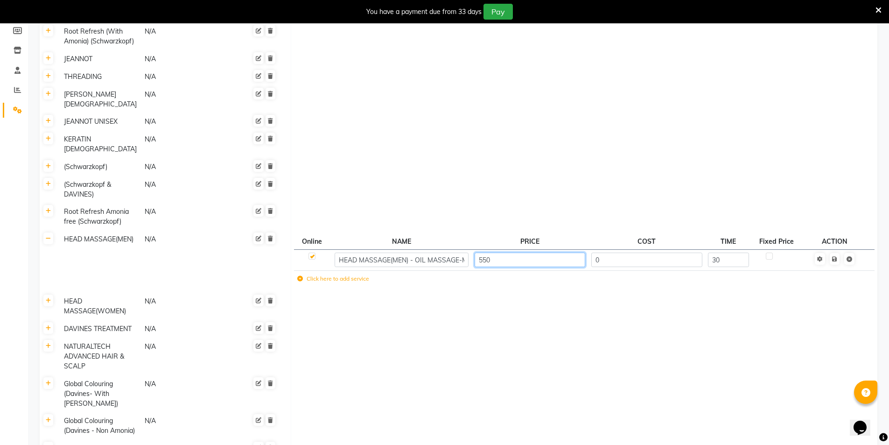
click at [512, 252] on input "550" at bounding box center [530, 259] width 111 height 14
type input "5"
type input "800"
click at [834, 249] on td "Save" at bounding box center [834, 259] width 63 height 21
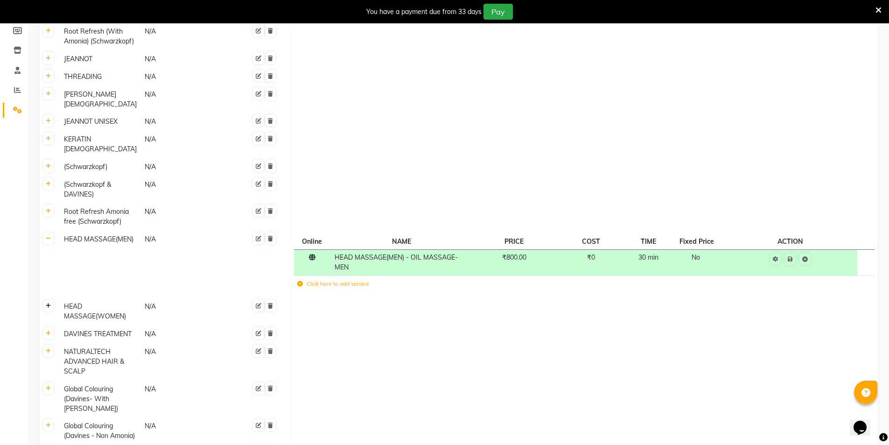
click at [49, 303] on icon at bounding box center [48, 306] width 5 height 6
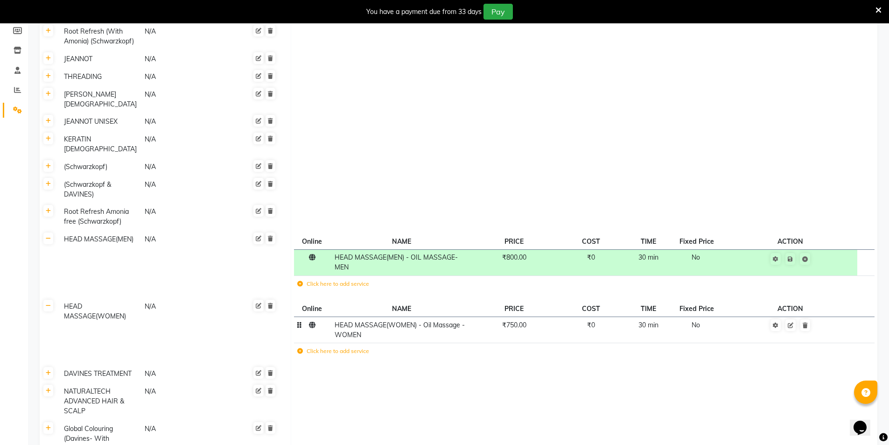
click at [512, 322] on td "₹750.00" at bounding box center [513, 330] width 85 height 26
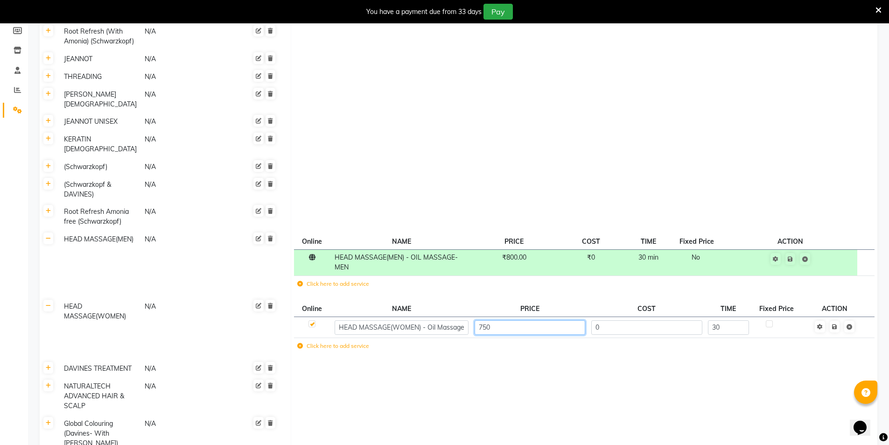
click at [508, 320] on input "750" at bounding box center [530, 327] width 111 height 14
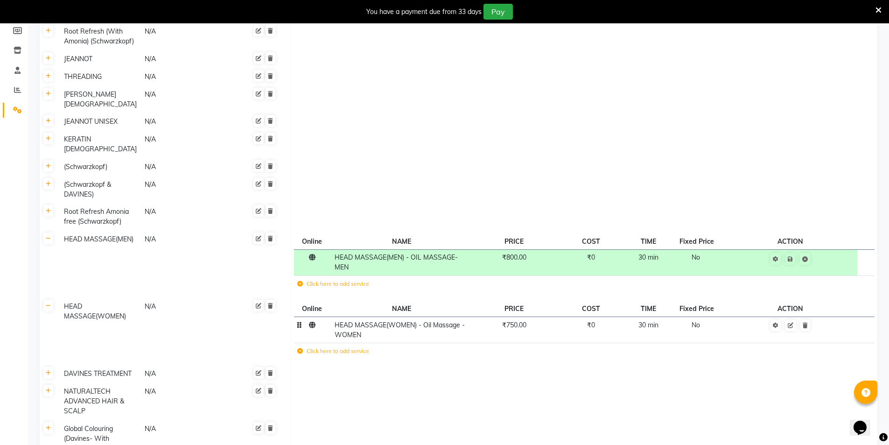
click at [507, 321] on span "₹750.00" at bounding box center [514, 325] width 24 height 8
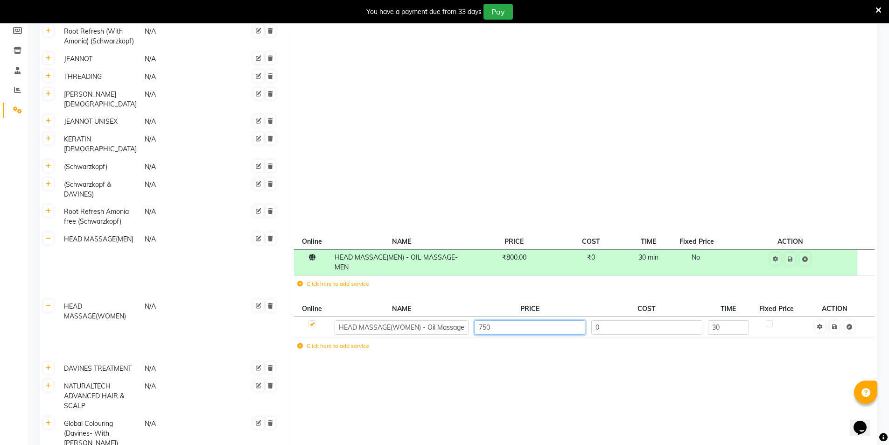
click at [509, 320] on input "750" at bounding box center [530, 327] width 111 height 14
type input "7"
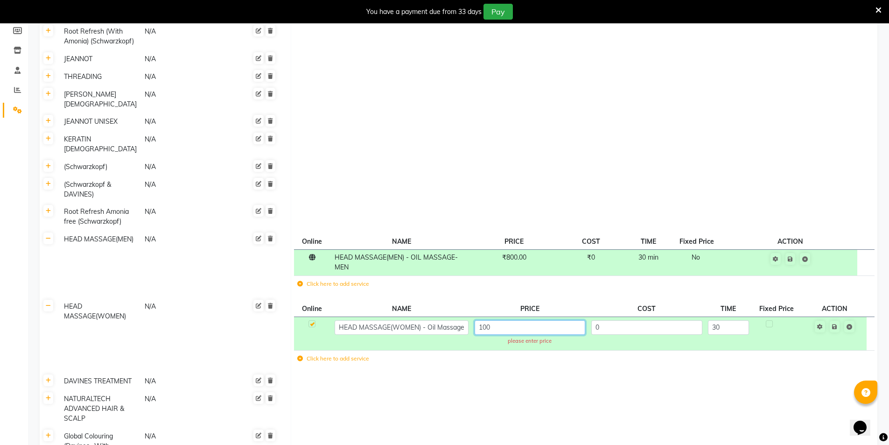
type input "1000"
click at [838, 317] on td "Save" at bounding box center [834, 334] width 63 height 34
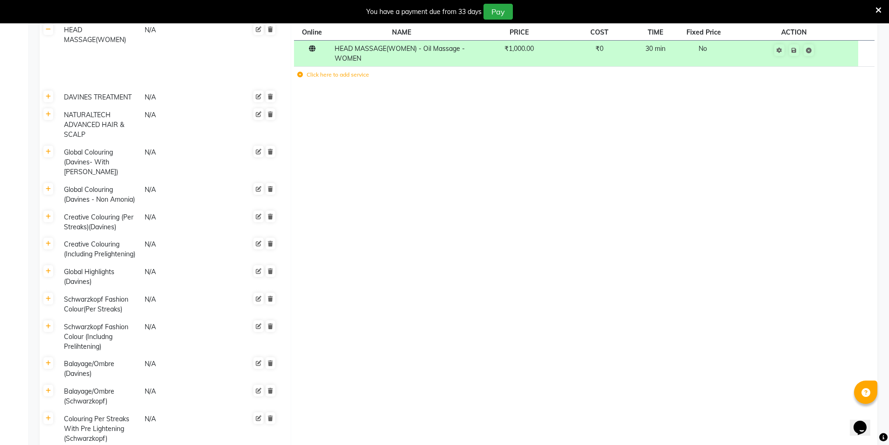
scroll to position [420, 0]
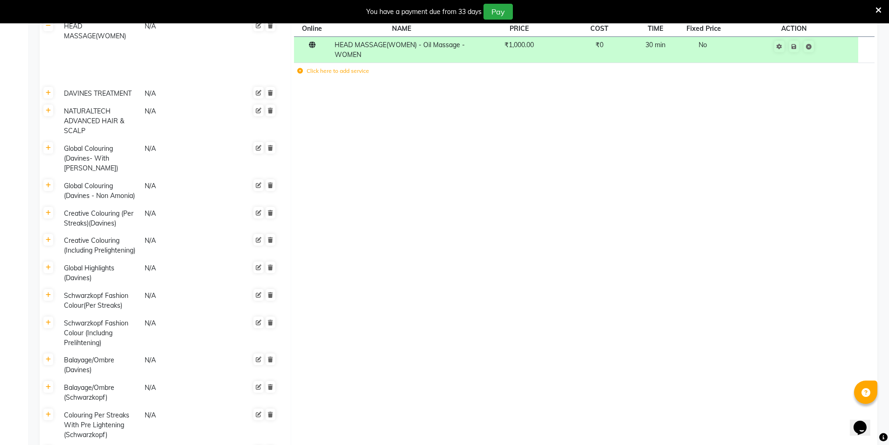
click at [50, 444] on icon at bounding box center [48, 452] width 5 height 6
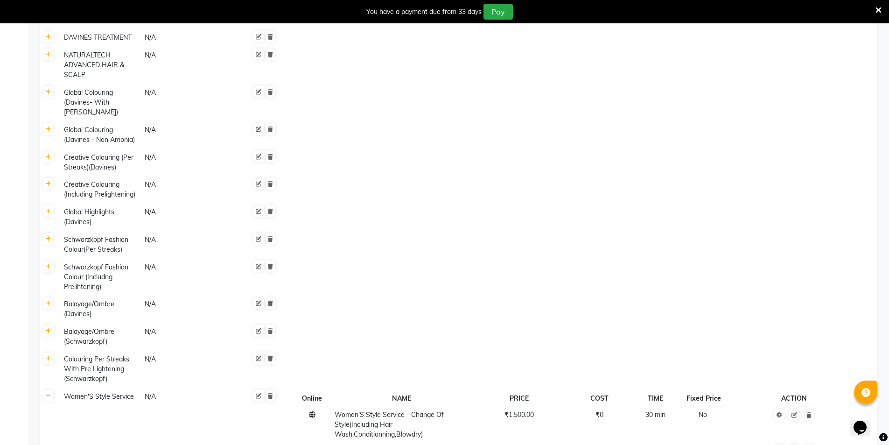
scroll to position [560, 0]
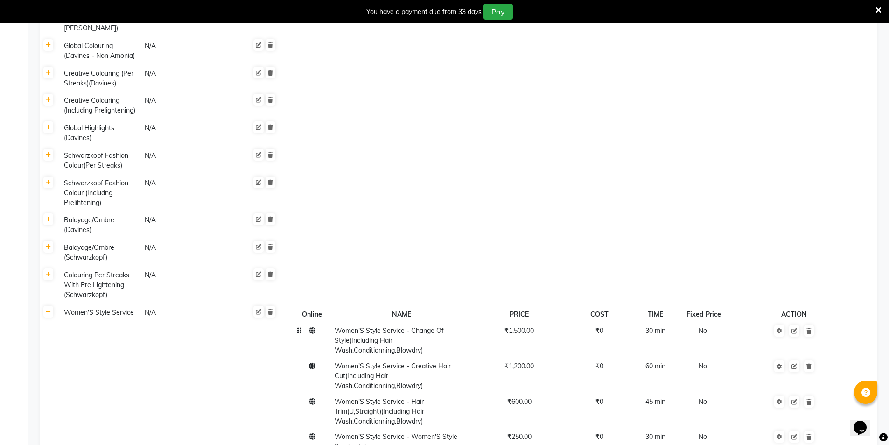
click at [416, 326] on span "Women'S Style Service - Change Of Style(Including Hair Wash,Conditionning,Blowd…" at bounding box center [389, 340] width 109 height 28
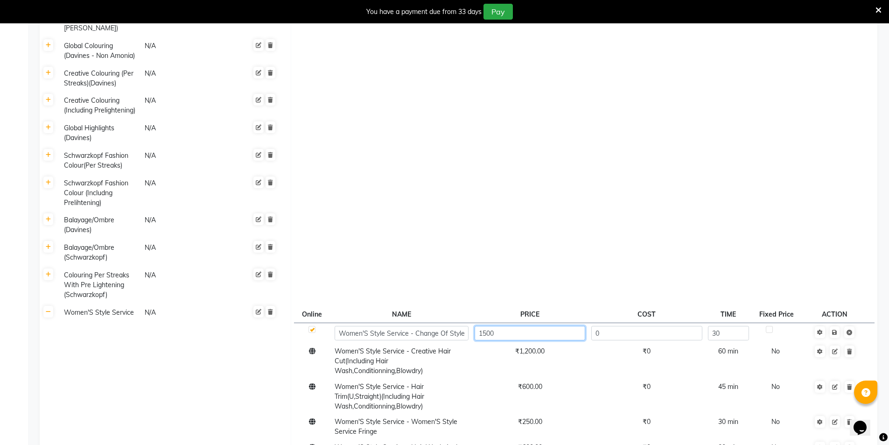
click at [502, 326] on input "1500" at bounding box center [530, 333] width 111 height 14
type input "1"
type input "900"
click at [837, 322] on td "Save" at bounding box center [834, 332] width 63 height 21
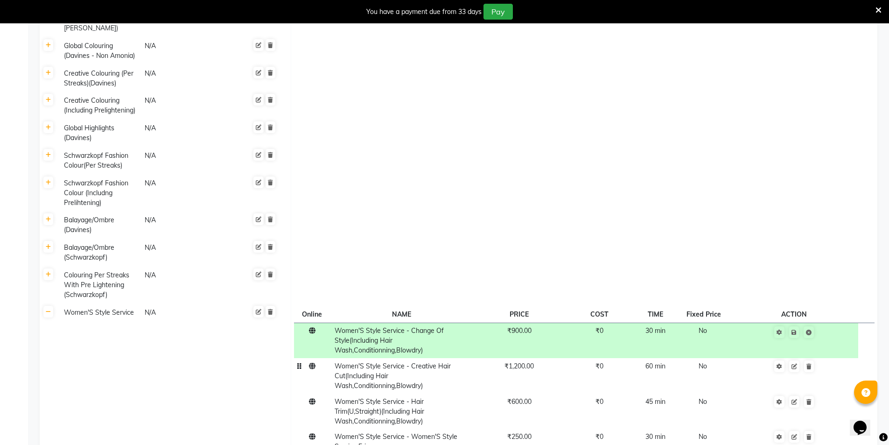
click at [477, 358] on td "₹1,200.00" at bounding box center [518, 375] width 95 height 35
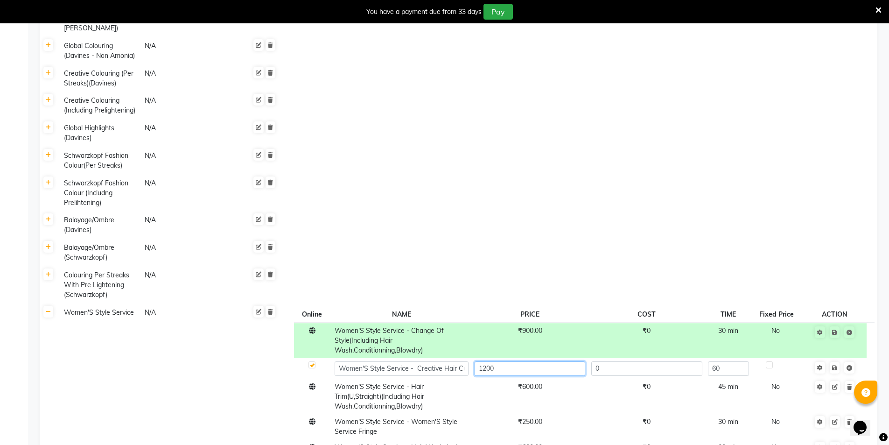
click at [509, 361] on input "1200" at bounding box center [530, 368] width 111 height 14
type input "1"
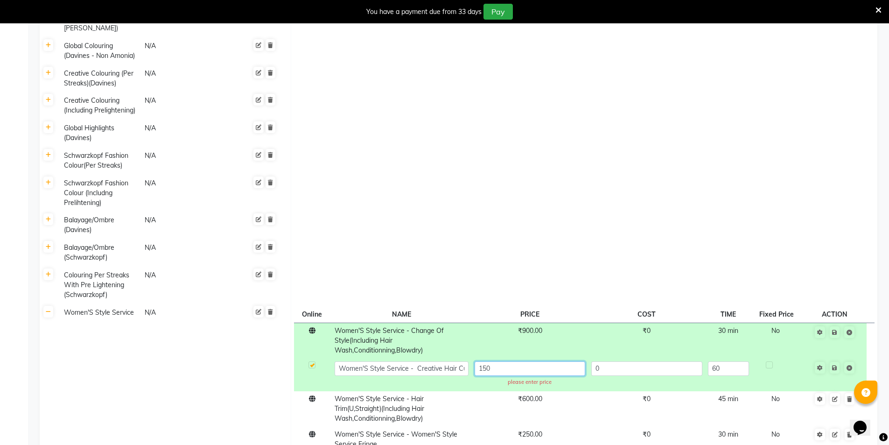
type input "1500"
click at [837, 358] on td "Save" at bounding box center [834, 374] width 63 height 33
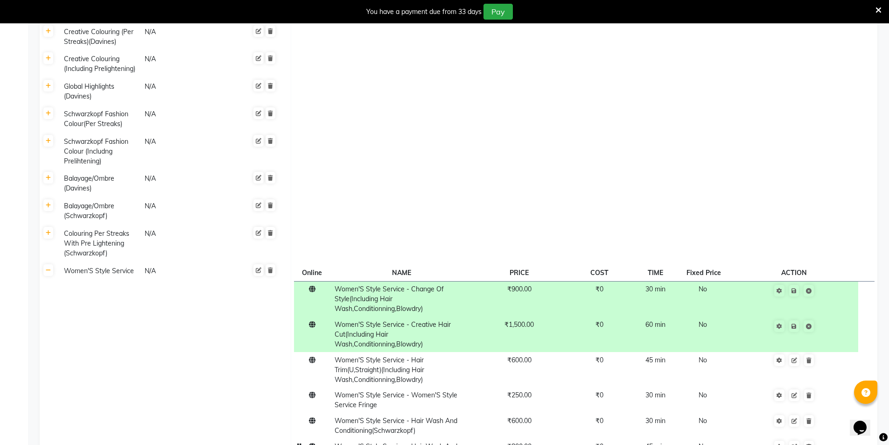
scroll to position [653, 0]
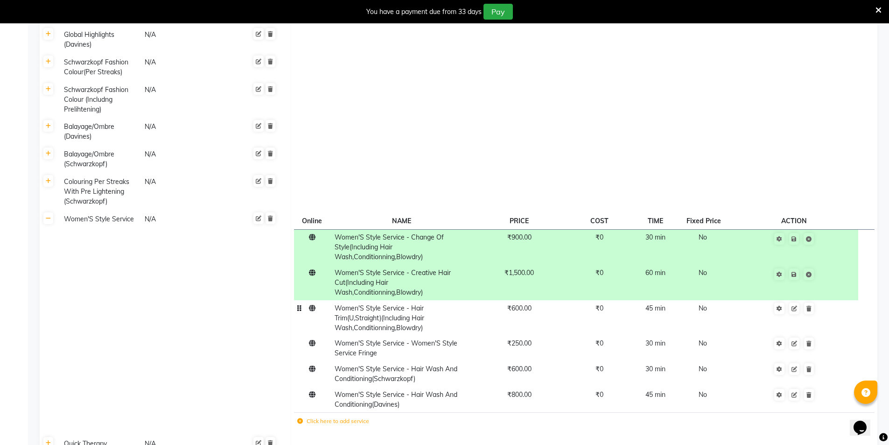
click at [520, 300] on td "₹600.00" at bounding box center [518, 317] width 95 height 35
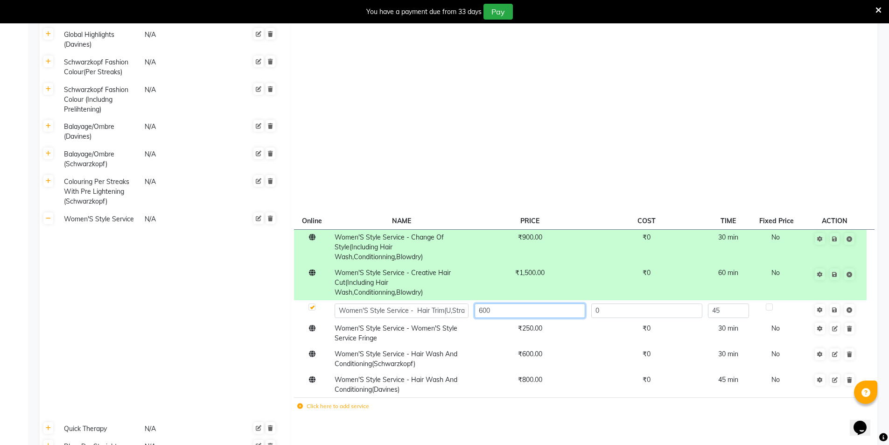
click at [509, 303] on input "600" at bounding box center [530, 310] width 111 height 14
type input "6"
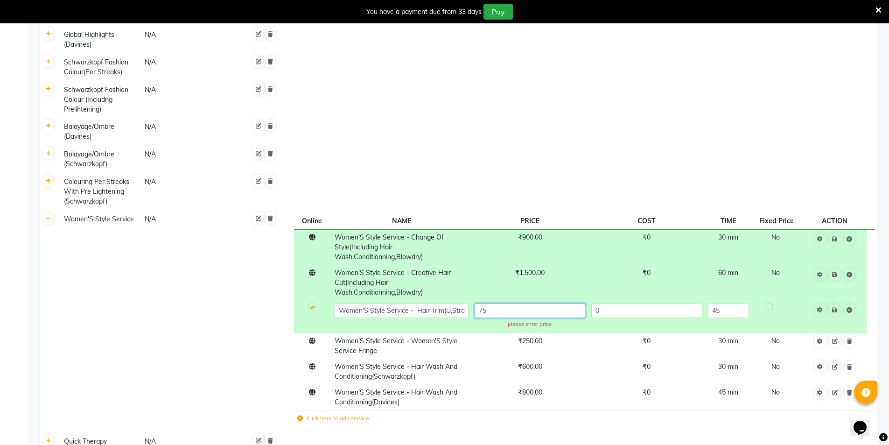
type input "750"
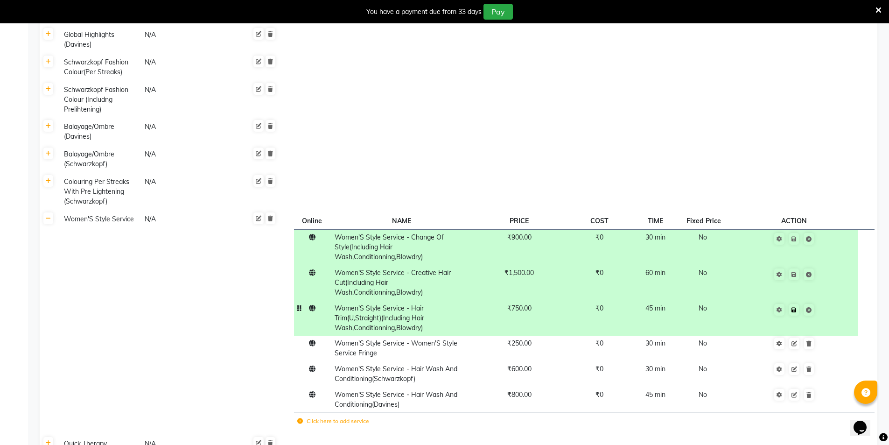
click at [839, 300] on td "Save" at bounding box center [794, 317] width 128 height 35
click at [526, 364] on span "₹600.00" at bounding box center [519, 368] width 24 height 8
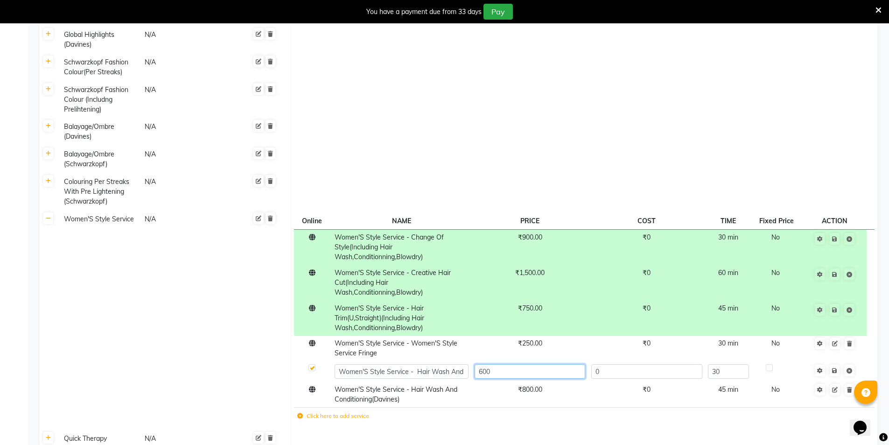
click at [515, 364] on input "600" at bounding box center [530, 371] width 111 height 14
type input "6"
type input "400"
click at [835, 361] on td "Save" at bounding box center [834, 371] width 63 height 21
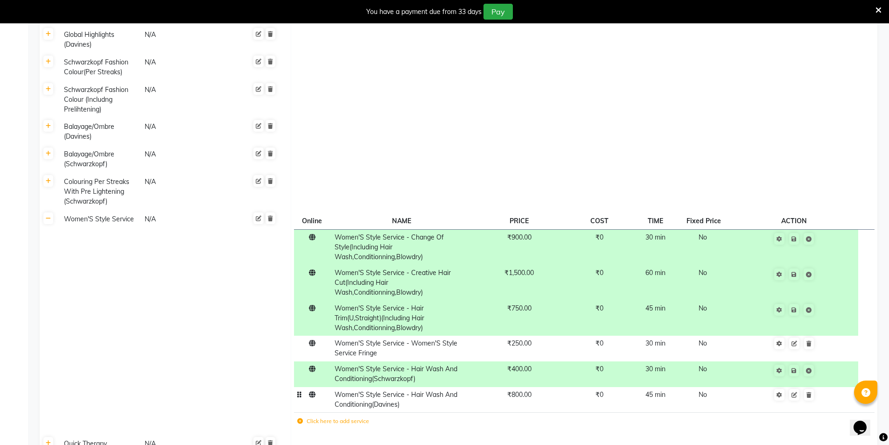
click at [523, 387] on td "₹800.00" at bounding box center [518, 400] width 95 height 26
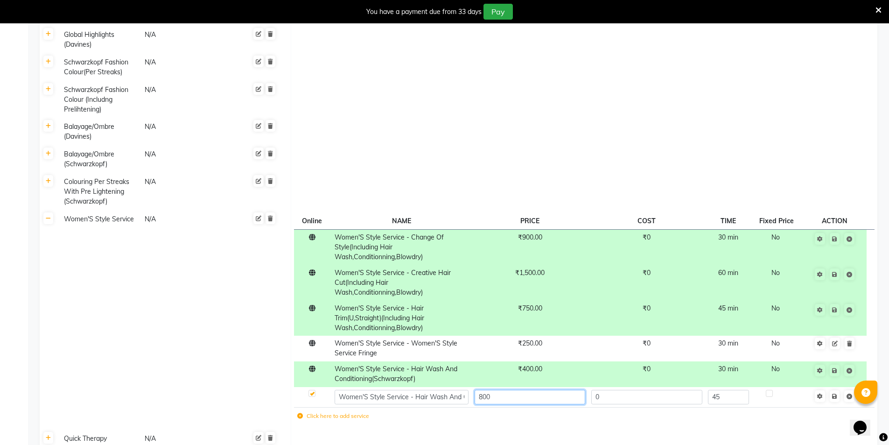
click at [502, 390] on input "800" at bounding box center [530, 397] width 111 height 14
type input "8"
type input "700"
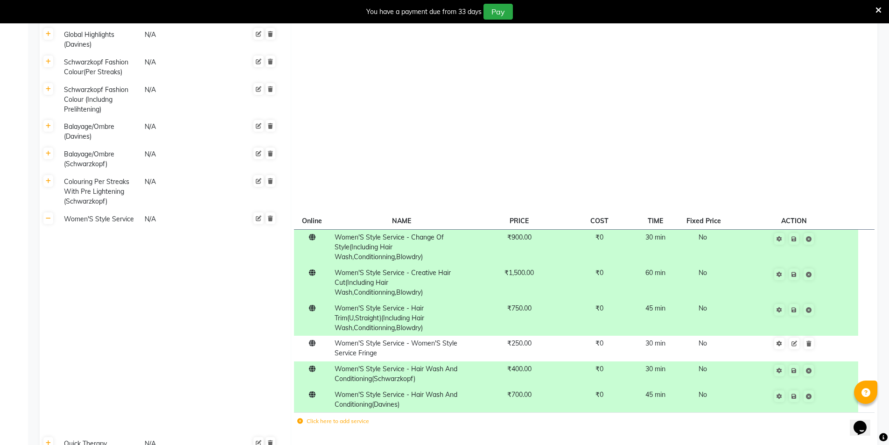
click at [585, 435] on td at bounding box center [584, 444] width 587 height 18
click at [797, 393] on icon at bounding box center [794, 396] width 5 height 6
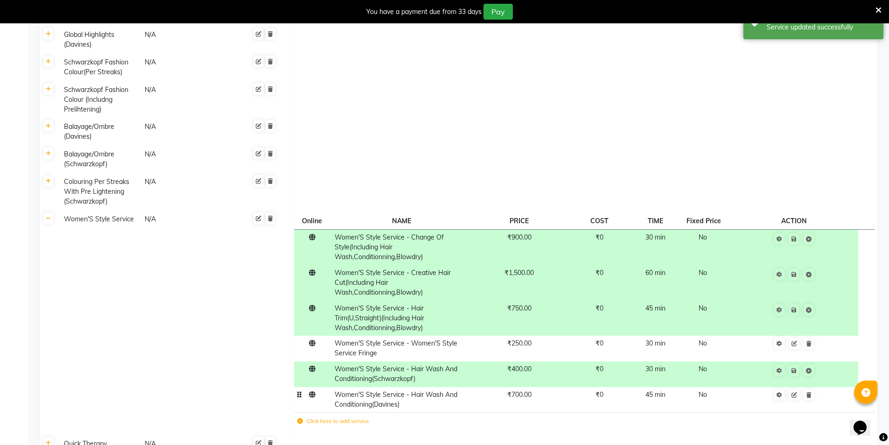
click at [615, 404] on td "Online NAME PRICE COST TIME Fixed Price ACTION Women'S Style Service - Change O…" at bounding box center [584, 322] width 587 height 224
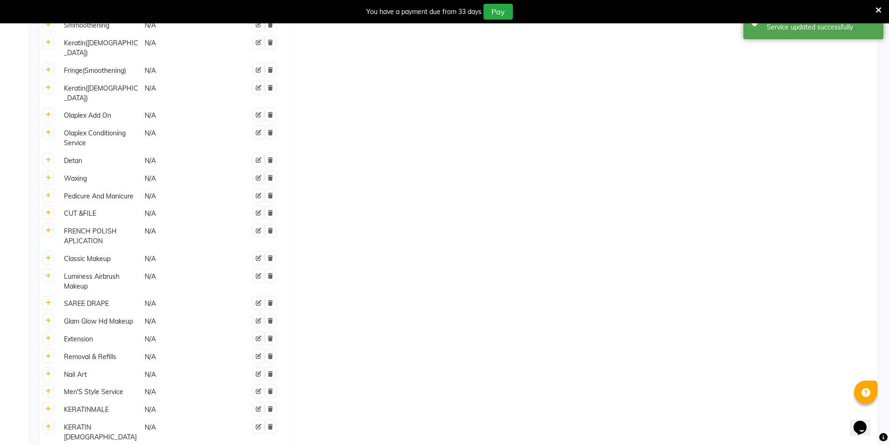
scroll to position [1263, 0]
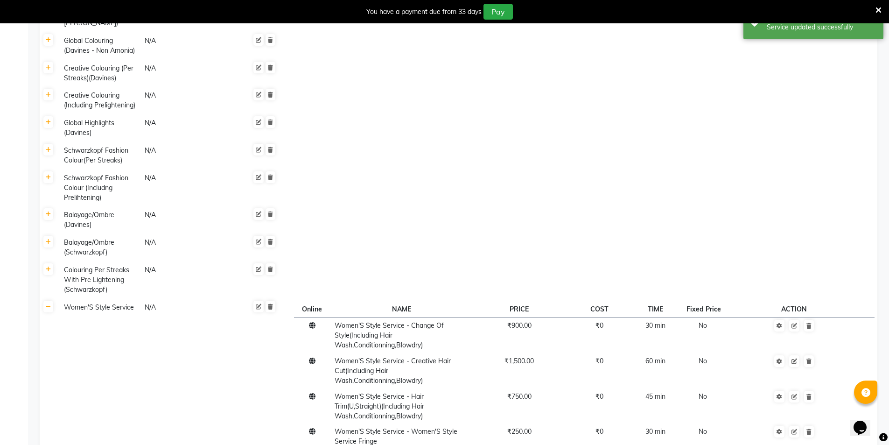
scroll to position [470, 0]
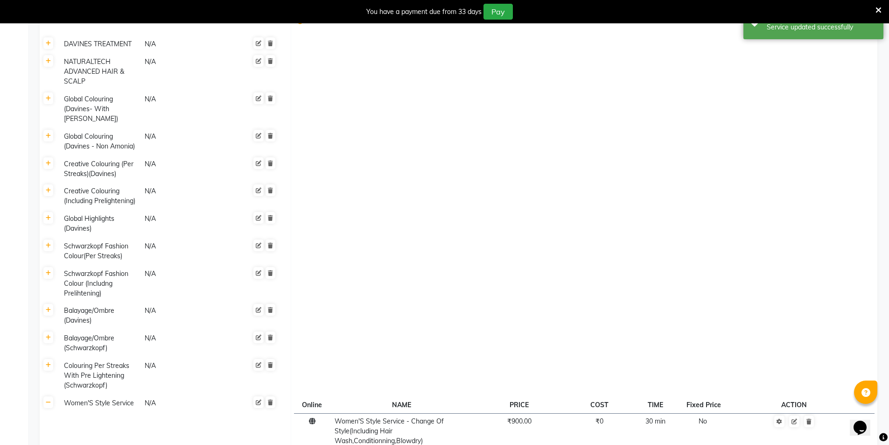
click at [385, 329] on td at bounding box center [584, 343] width 587 height 28
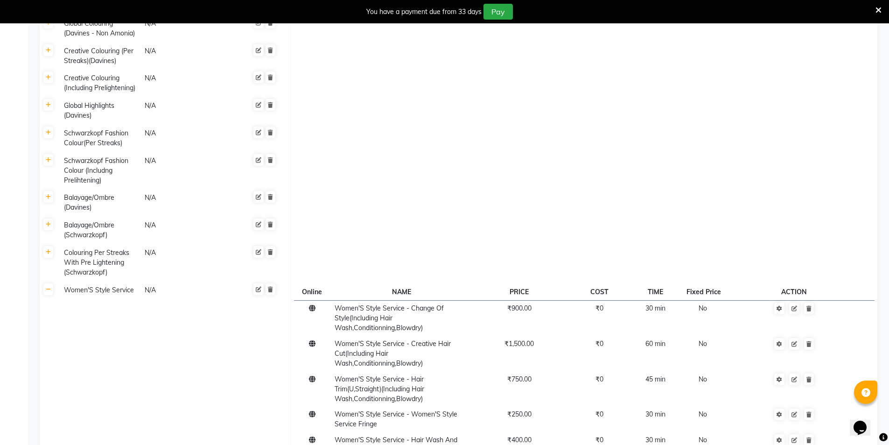
scroll to position [516, 0]
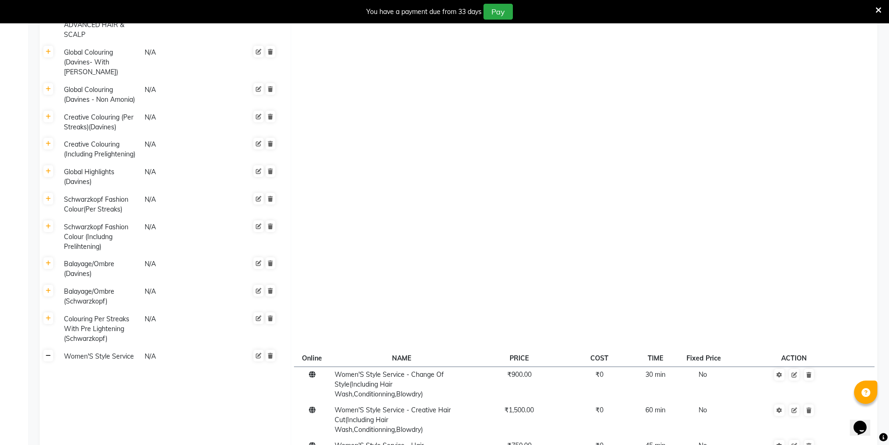
click at [48, 353] on icon at bounding box center [48, 356] width 5 height 6
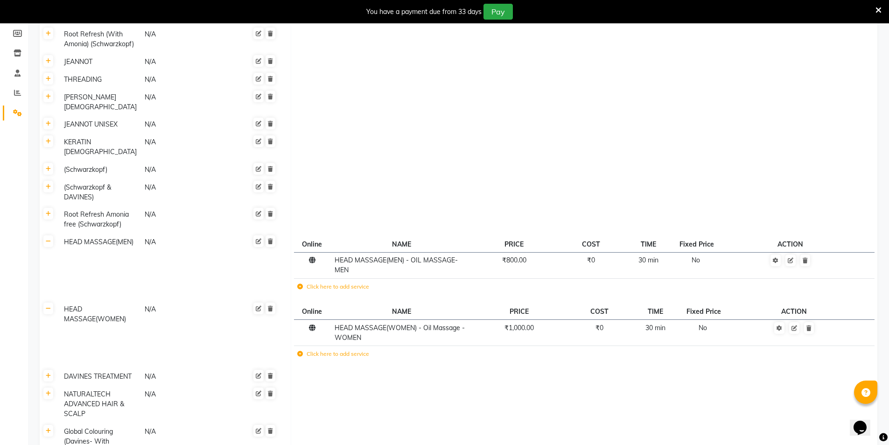
scroll to position [49, 0]
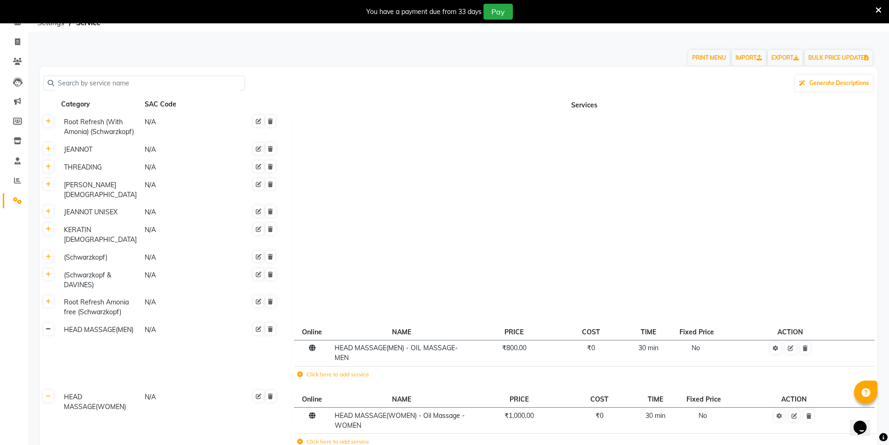
click at [48, 326] on icon at bounding box center [48, 329] width 5 height 6
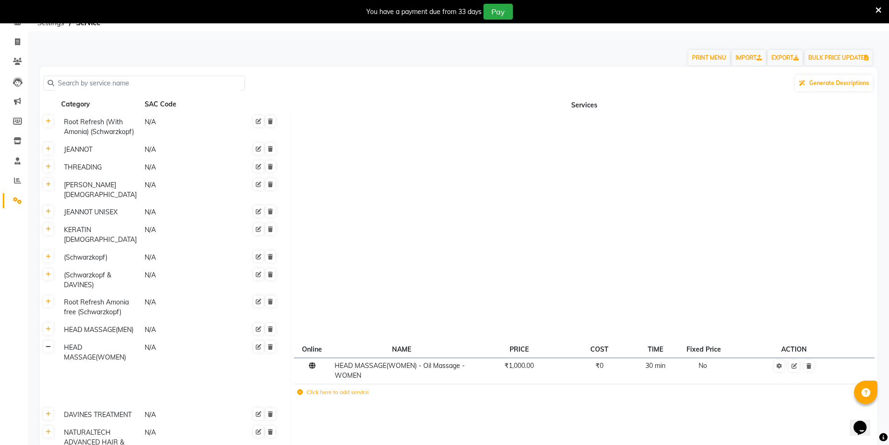
click at [50, 341] on link at bounding box center [48, 347] width 10 height 12
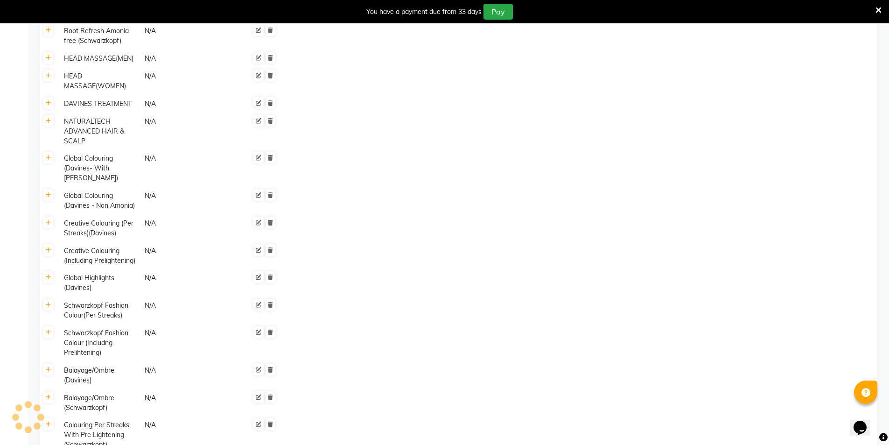
scroll to position [423, 0]
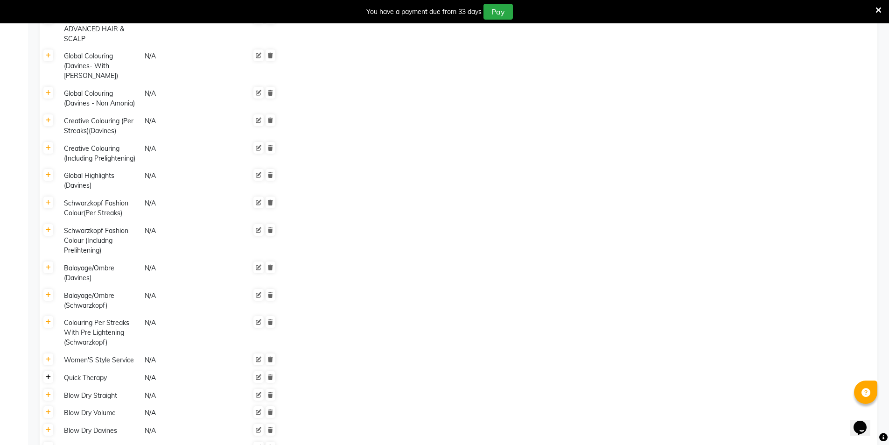
click at [49, 374] on icon at bounding box center [48, 377] width 5 height 6
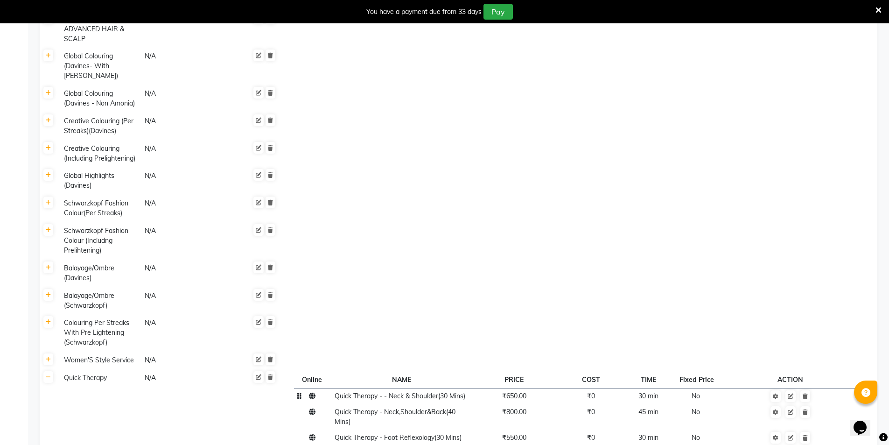
scroll to position [563, 0]
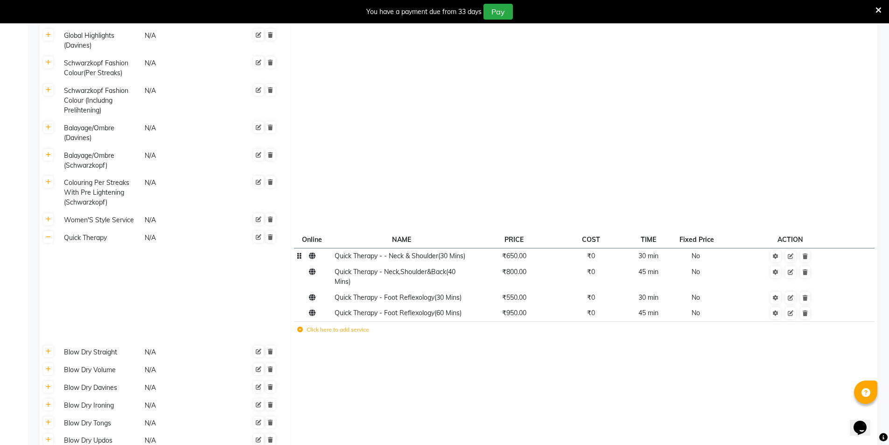
click at [522, 248] on td "₹650.00" at bounding box center [513, 256] width 85 height 16
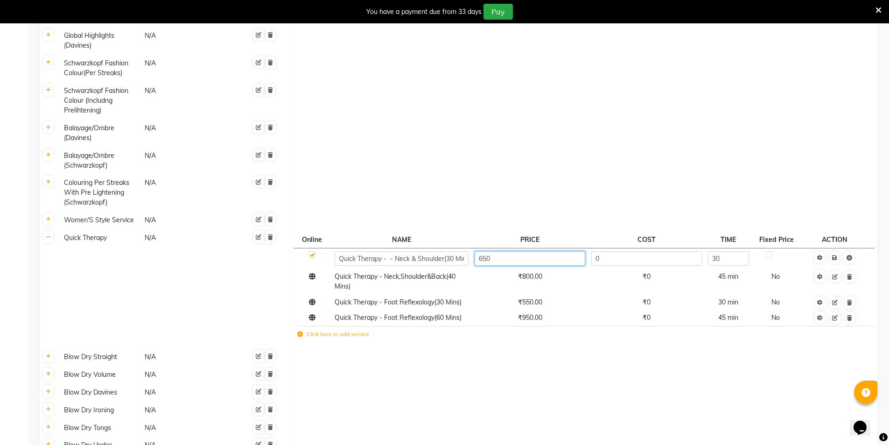
click at [503, 251] on input "650" at bounding box center [530, 258] width 111 height 14
type input "6"
type input "750"
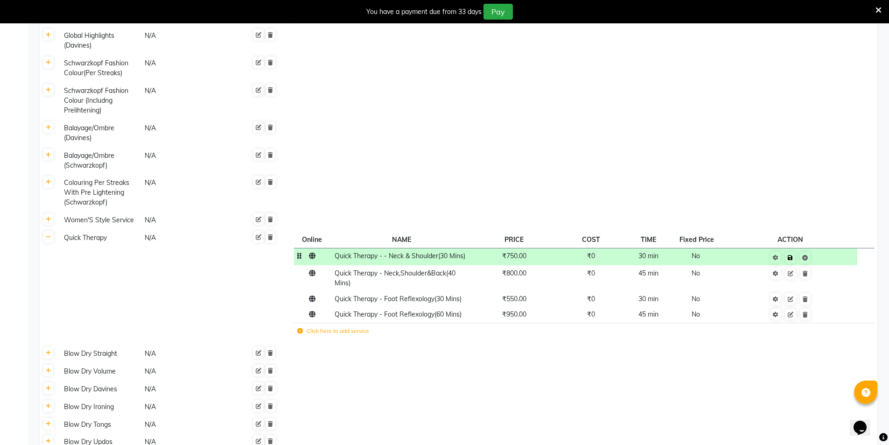
click at [835, 248] on td "Save" at bounding box center [790, 256] width 134 height 17
click at [522, 265] on td "₹800.00" at bounding box center [513, 278] width 85 height 26
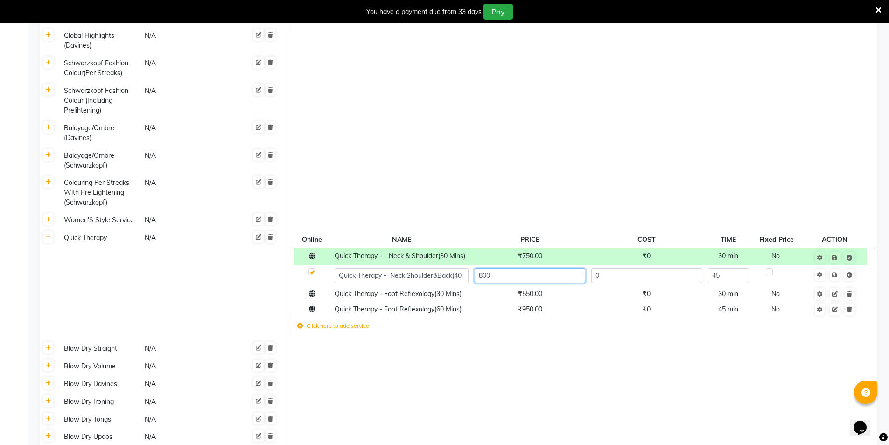
click at [521, 268] on input "800" at bounding box center [530, 275] width 111 height 14
type input "8"
type input "1000"
click at [838, 265] on td at bounding box center [834, 275] width 63 height 21
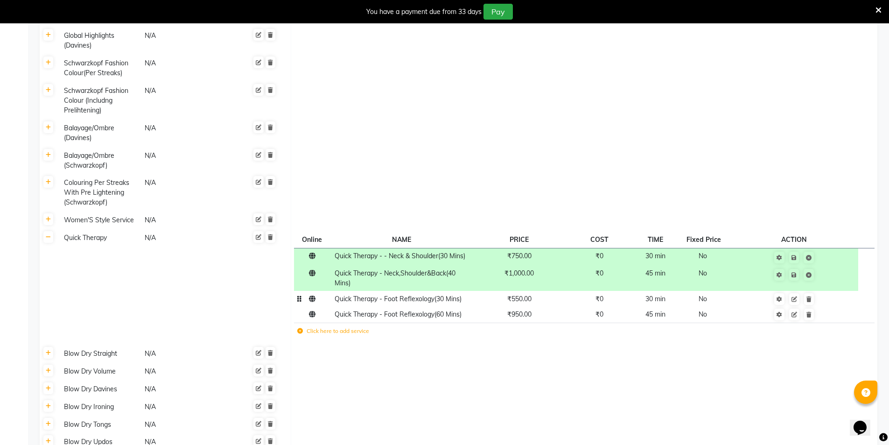
click at [458, 294] on span "Quick Therapy - Foot Reflexology(30 Mins)" at bounding box center [398, 298] width 127 height 8
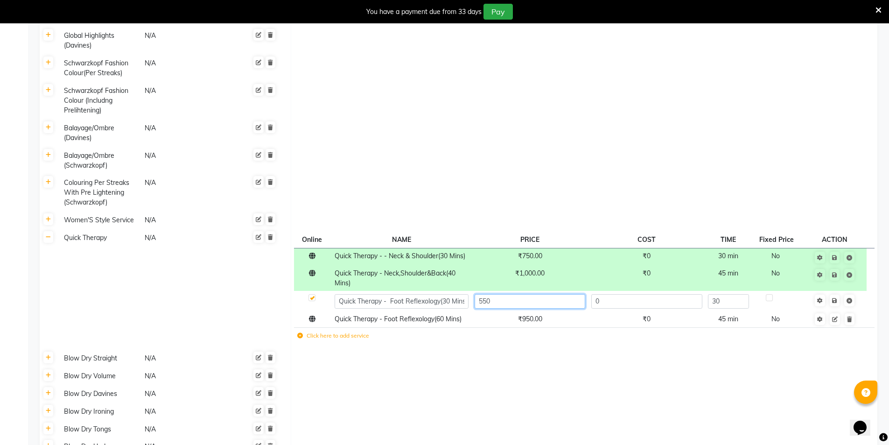
click at [527, 294] on input "550" at bounding box center [530, 301] width 111 height 14
type input "5"
type input "800"
click at [837, 291] on td "Save" at bounding box center [834, 301] width 63 height 21
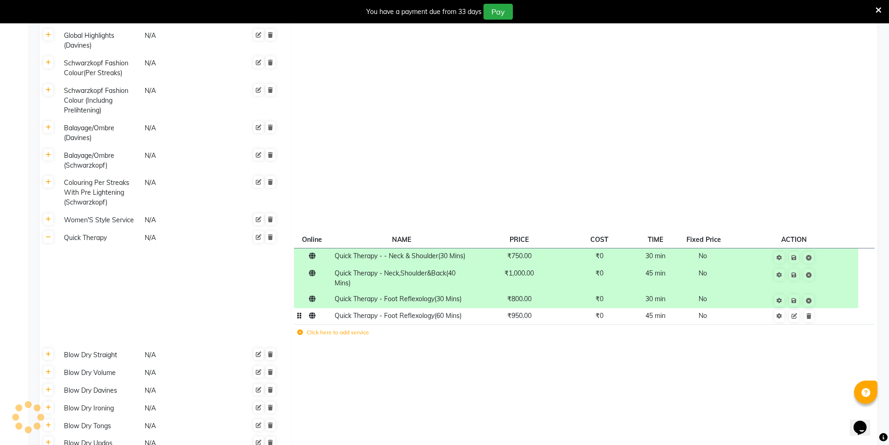
click at [522, 311] on span "₹950.00" at bounding box center [519, 315] width 24 height 8
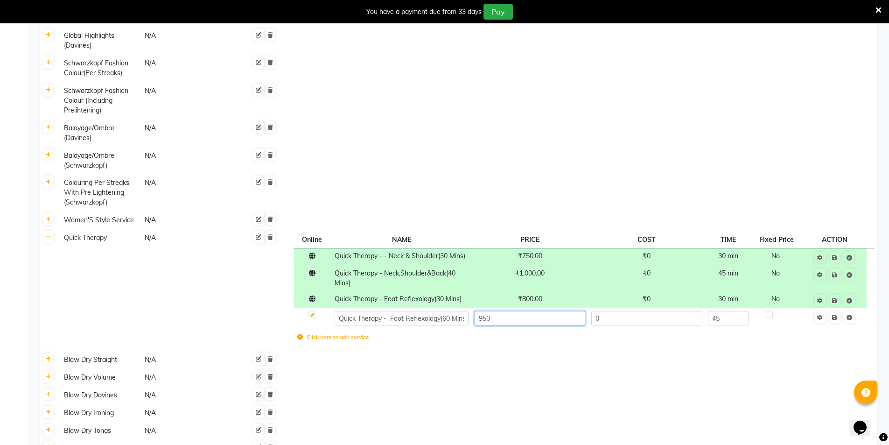
click at [516, 311] on input "950" at bounding box center [530, 318] width 111 height 14
type input "9"
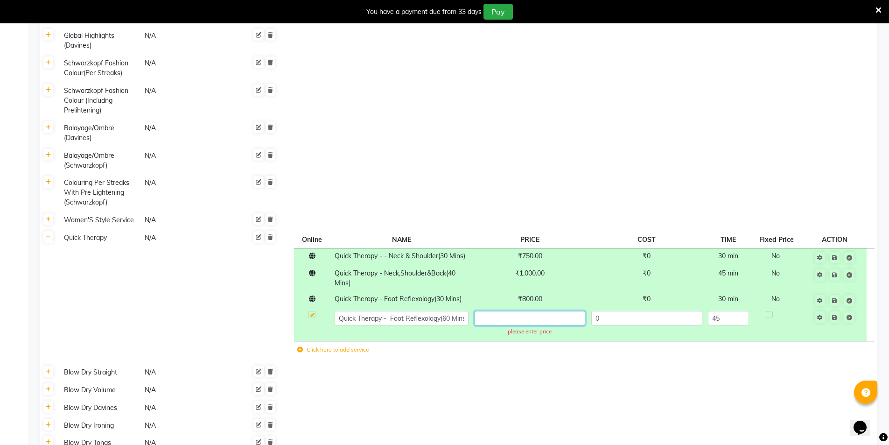
click at [513, 311] on input "text" at bounding box center [530, 318] width 111 height 14
type input "1200"
click at [838, 308] on td "Save" at bounding box center [834, 324] width 63 height 33
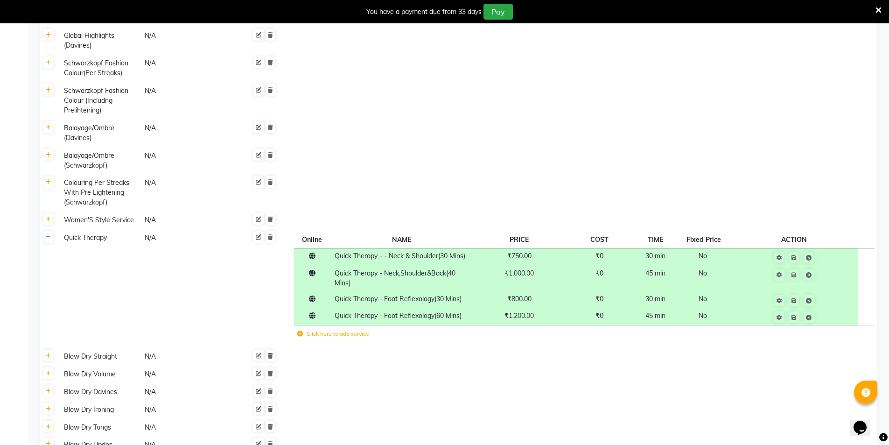
click at [52, 231] on link at bounding box center [48, 237] width 10 height 12
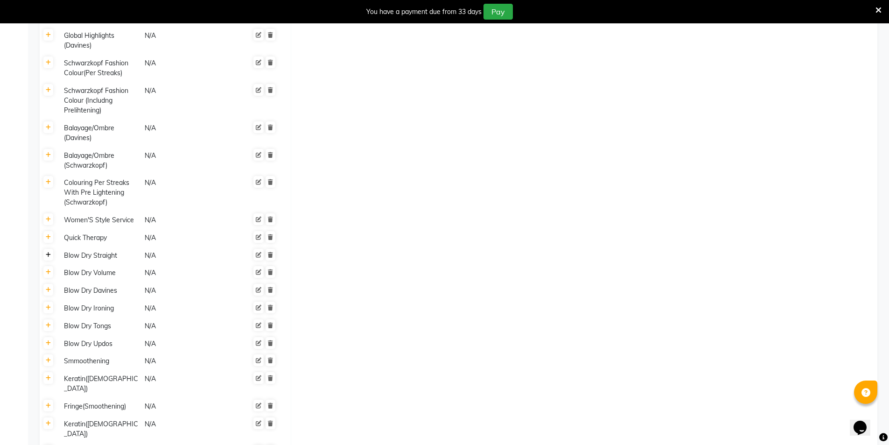
click at [49, 249] on link at bounding box center [48, 255] width 10 height 12
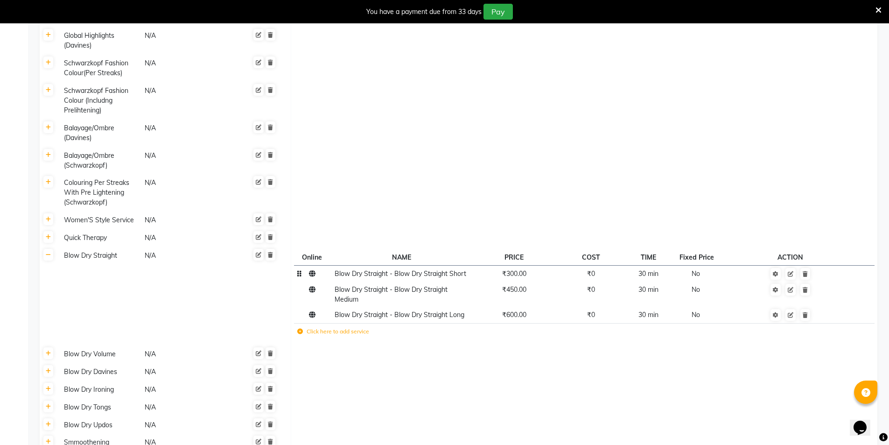
click at [524, 266] on td "₹300.00" at bounding box center [513, 274] width 85 height 16
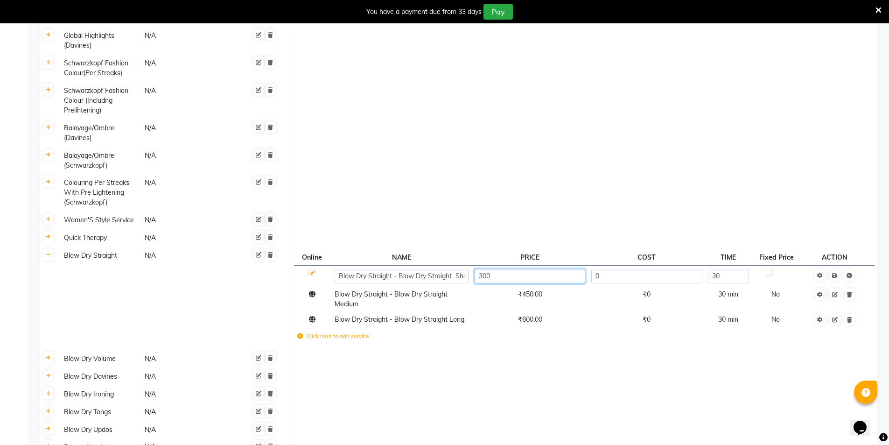
click at [521, 269] on input "300" at bounding box center [530, 276] width 111 height 14
type input "3"
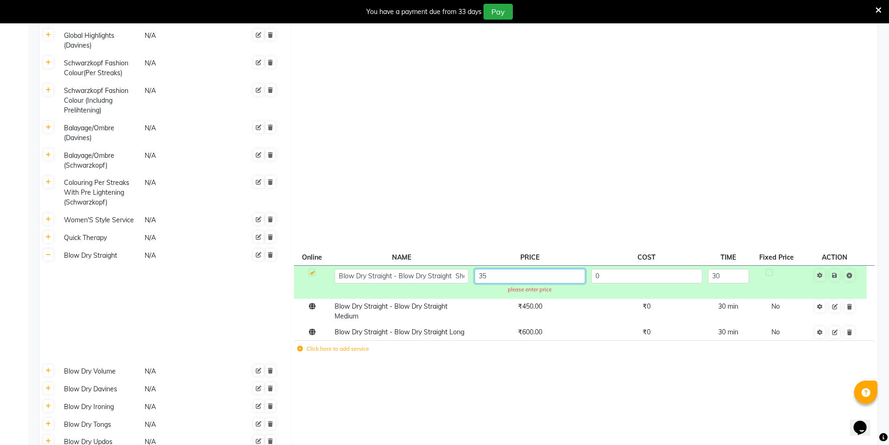
type input "350"
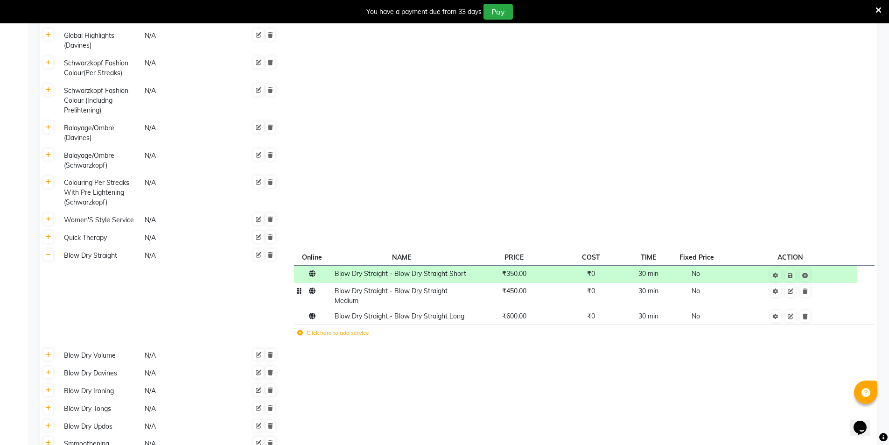
click at [531, 282] on tbody "Blow Dry Straight - Blow Dry Straight Short ₹350.00 ₹0 30 min No Blow Dry Strai…" at bounding box center [584, 305] width 580 height 78
click at [527, 283] on td "₹450.00" at bounding box center [513, 296] width 85 height 26
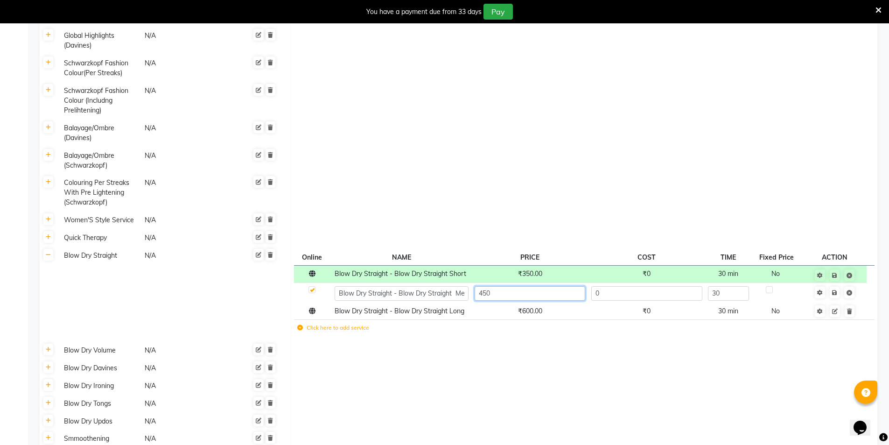
click at [526, 286] on input "450" at bounding box center [530, 293] width 111 height 14
type input "4"
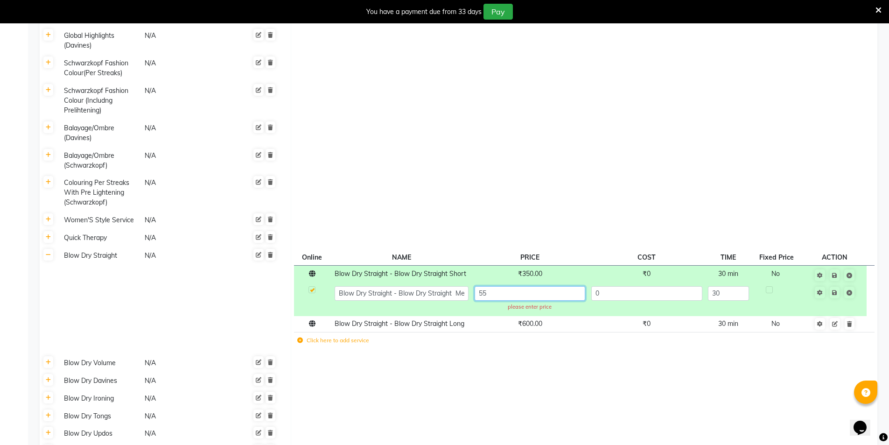
type input "550"
click at [533, 299] on tbody "Blow Dry Straight - Blow Dry Straight Short ₹350.00 ₹0 30 min No Blow Dry Strai…" at bounding box center [584, 308] width 580 height 85
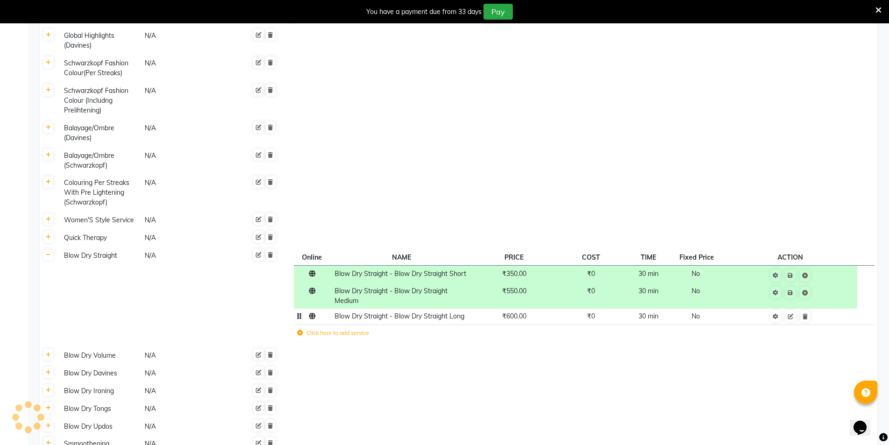
click at [524, 312] on span "₹600.00" at bounding box center [514, 316] width 24 height 8
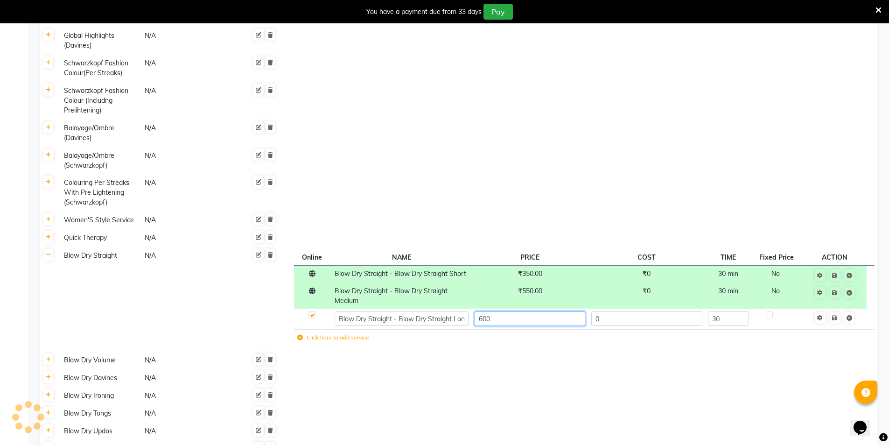
click at [523, 311] on input "600" at bounding box center [530, 318] width 111 height 14
type input "6"
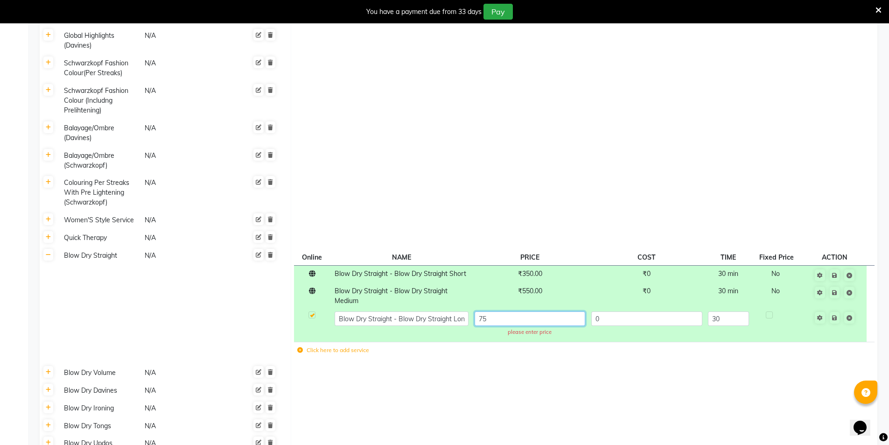
type input "750"
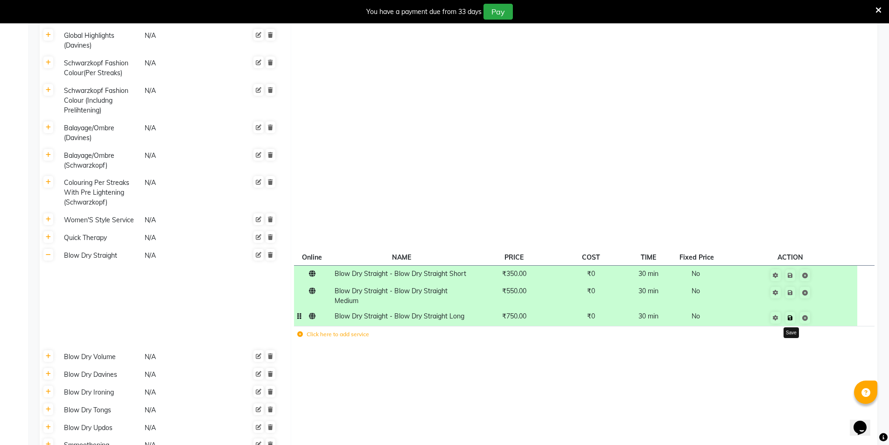
click at [792, 315] on icon at bounding box center [790, 318] width 5 height 6
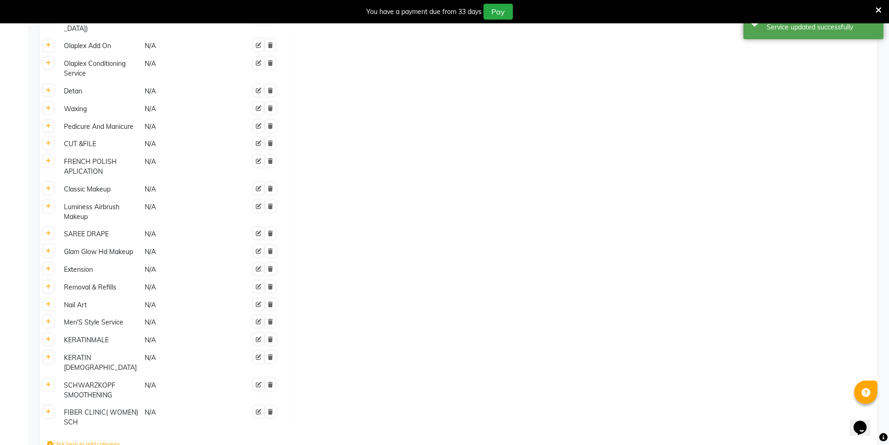
scroll to position [1049, 0]
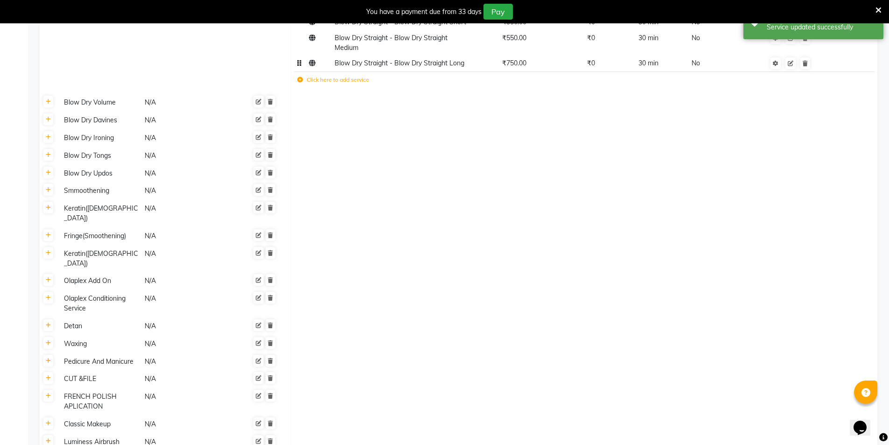
scroll to position [534, 0]
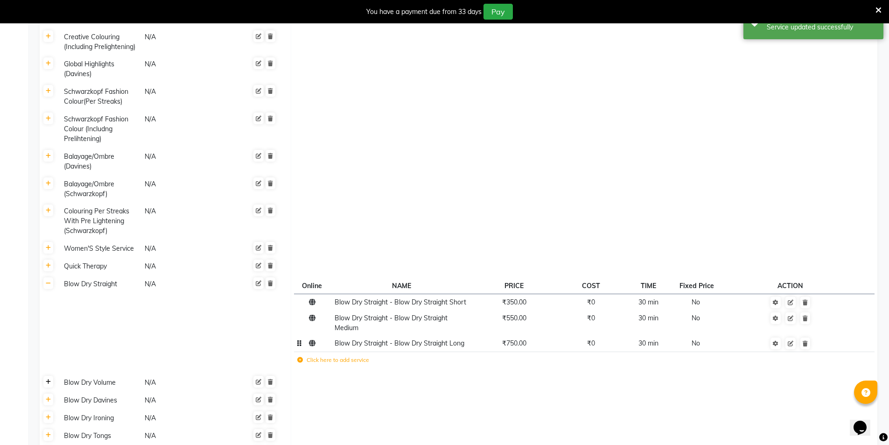
click at [49, 379] on icon at bounding box center [48, 382] width 5 height 6
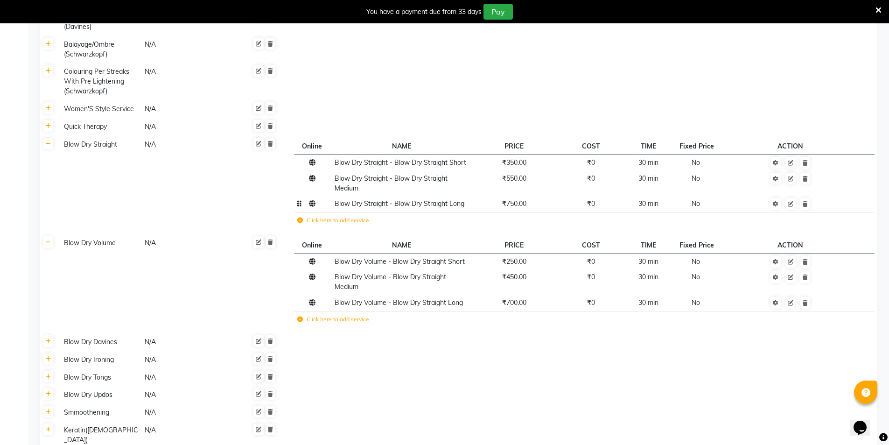
scroll to position [674, 0]
click at [522, 257] on span "₹250.00" at bounding box center [514, 261] width 24 height 8
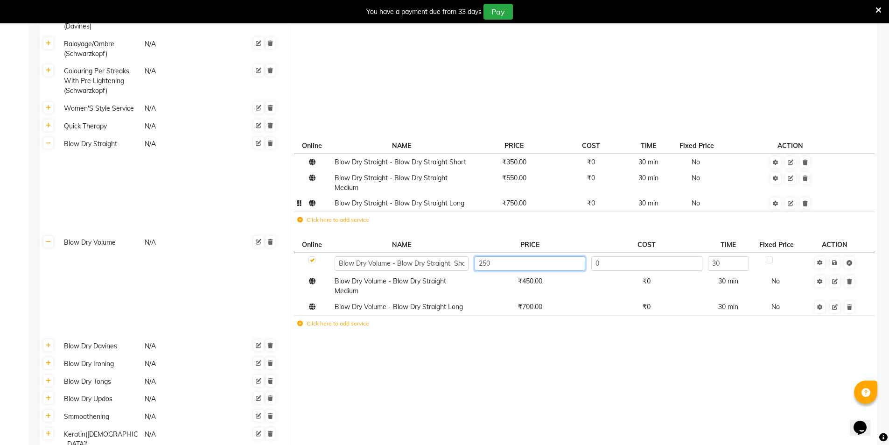
click at [521, 256] on input "250" at bounding box center [530, 263] width 111 height 14
type input "2"
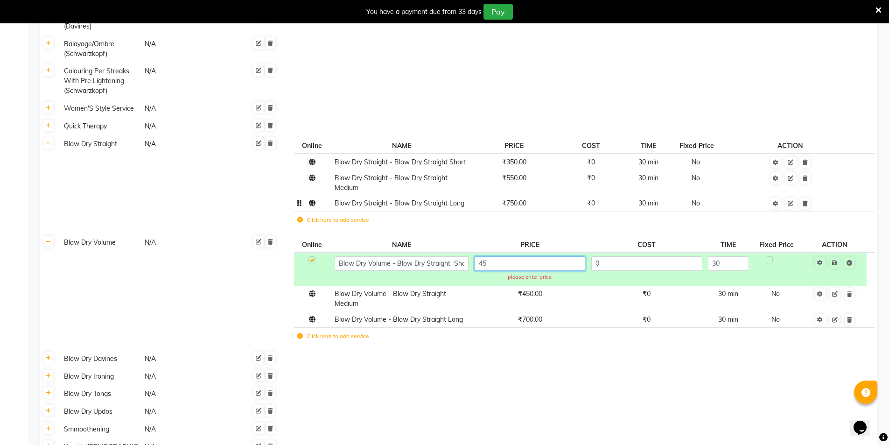
type input "450"
click at [527, 267] on tbody "Blow Dry Volume - Blow Dry Straight Short 450 please enter price 0 30 Blow Dry …" at bounding box center [584, 300] width 580 height 94
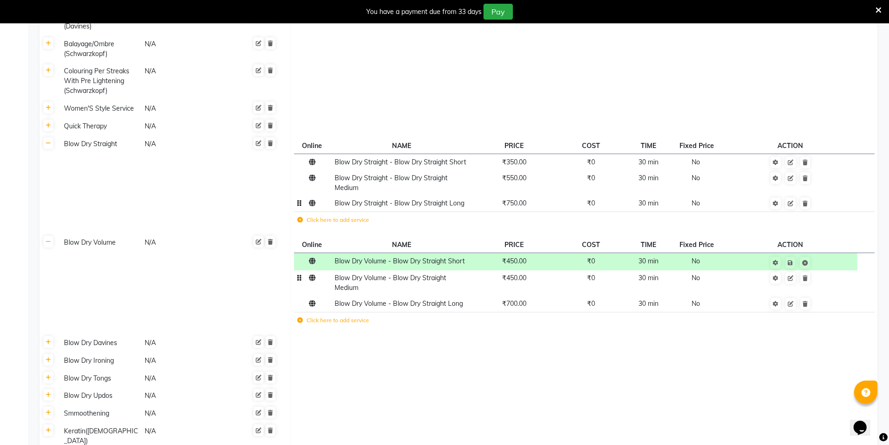
click at [525, 270] on td "₹450.00" at bounding box center [513, 283] width 85 height 26
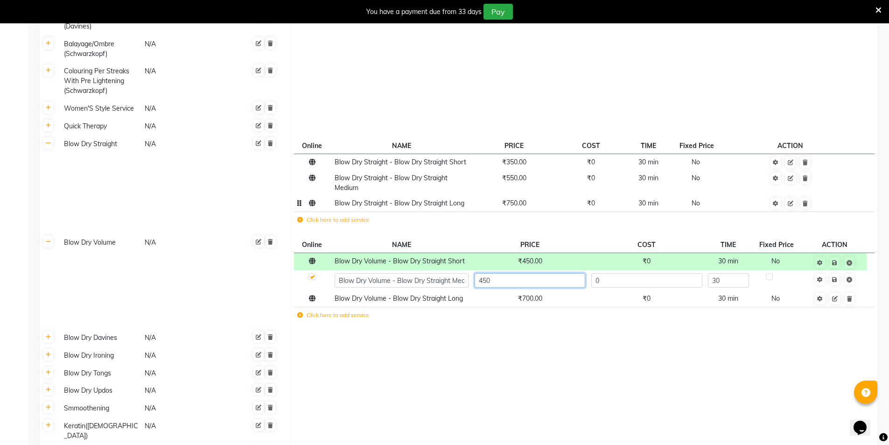
click at [525, 273] on input "450" at bounding box center [530, 280] width 111 height 14
type input "4"
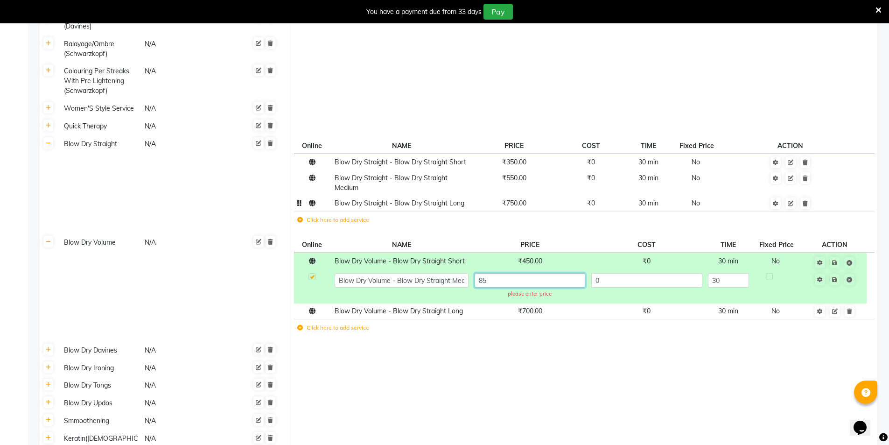
type input "850"
click at [523, 286] on tbody "Blow Dry Volume - Blow Dry Straight Short ₹450.00 ₹0 30 min No Blow Dry Volume …" at bounding box center [584, 295] width 580 height 85
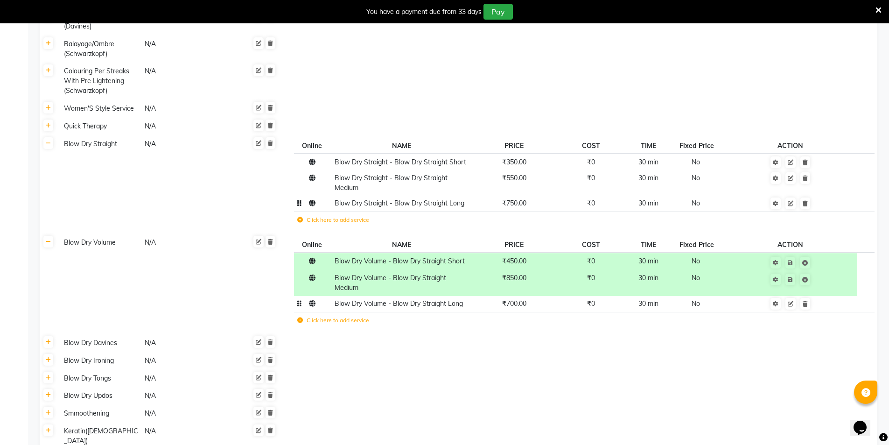
click at [522, 296] on td "₹700.00" at bounding box center [513, 304] width 85 height 16
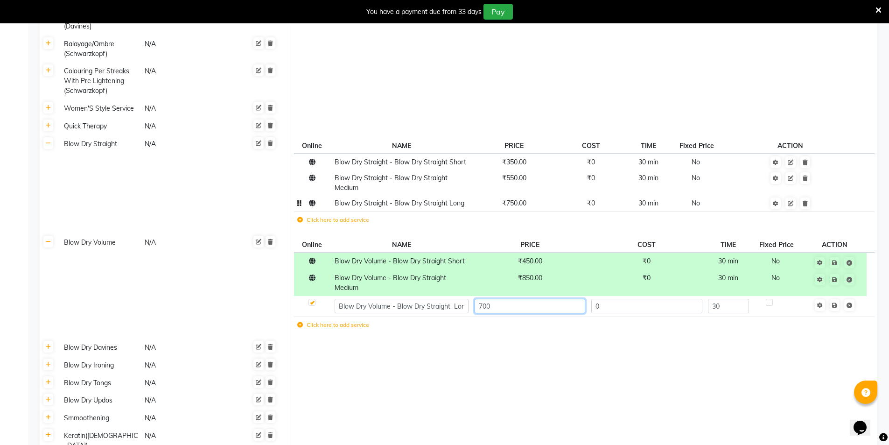
click at [522, 299] on input "700" at bounding box center [530, 306] width 111 height 14
type input "7"
type input "1200"
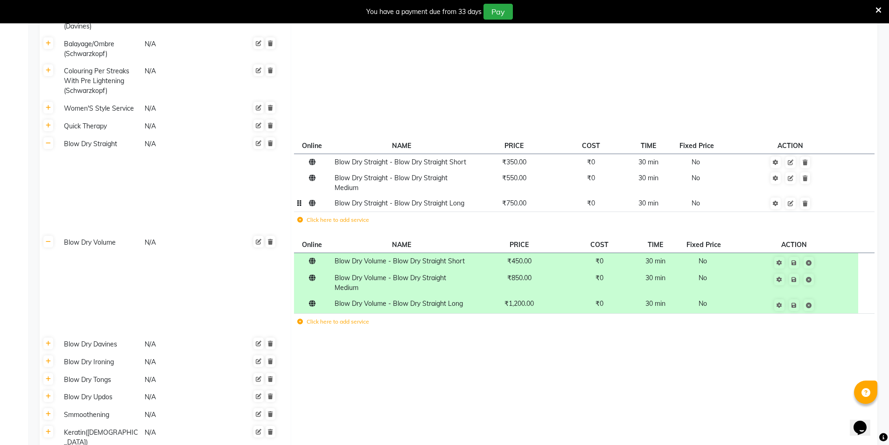
click at [522, 336] on td at bounding box center [584, 345] width 587 height 18
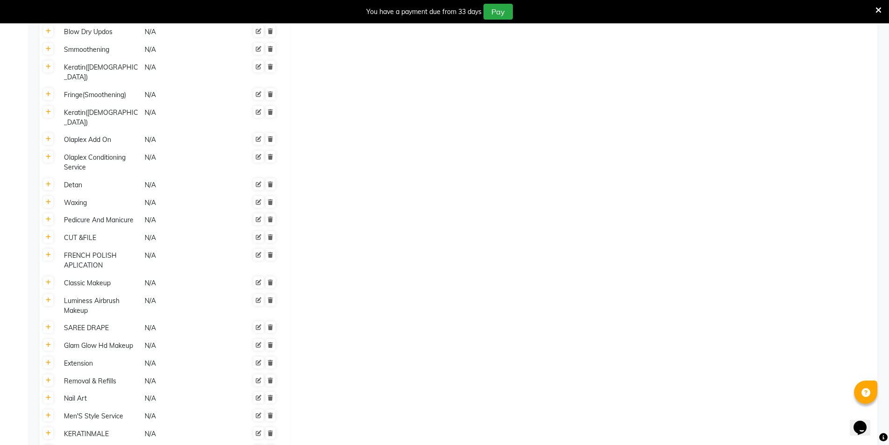
scroll to position [1132, 0]
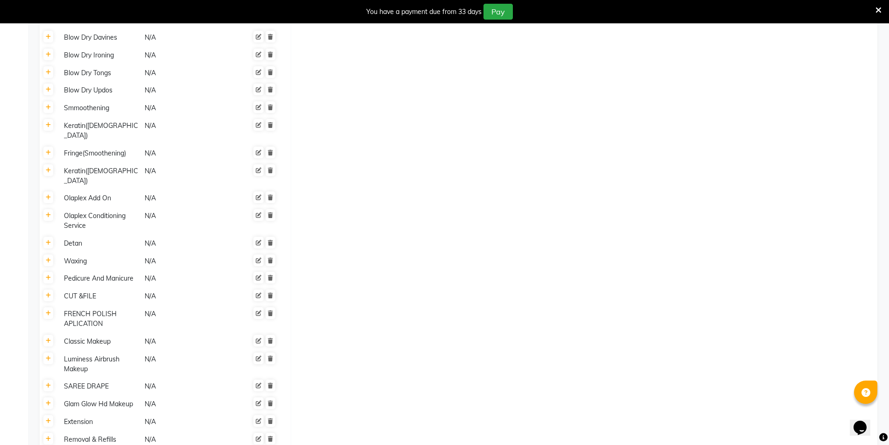
scroll to position [896, 0]
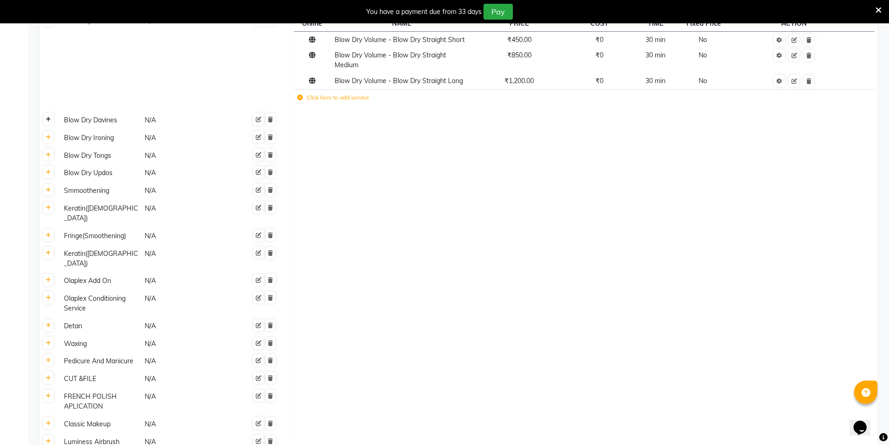
click at [50, 117] on icon at bounding box center [48, 120] width 5 height 6
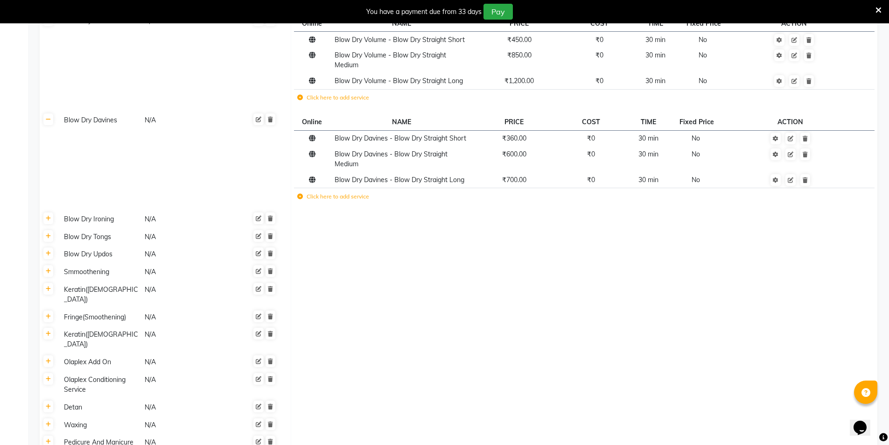
scroll to position [709, 0]
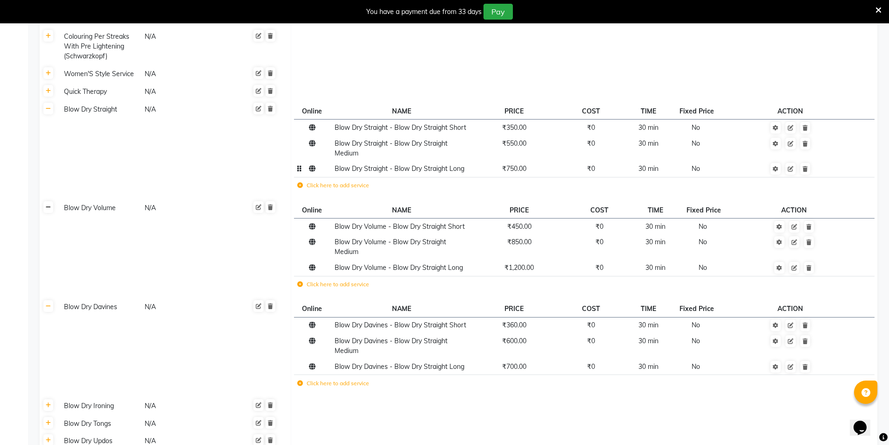
click at [49, 204] on icon at bounding box center [48, 207] width 5 height 6
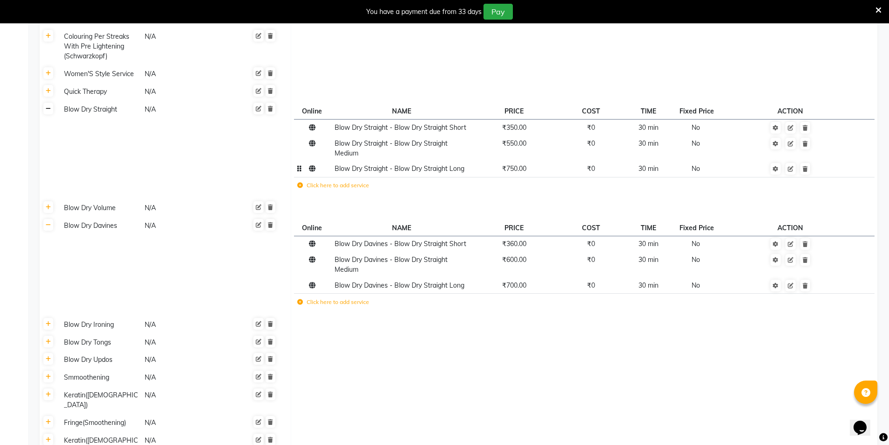
click at [50, 103] on link at bounding box center [48, 109] width 10 height 12
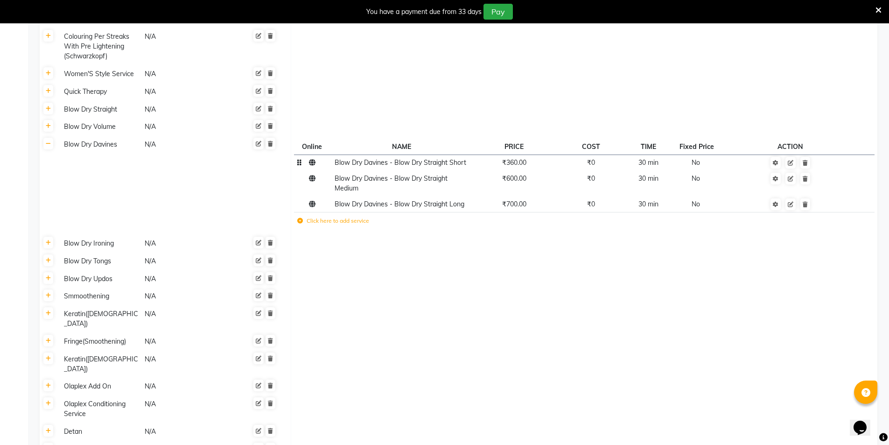
click at [512, 158] on span "₹360.00" at bounding box center [514, 162] width 24 height 8
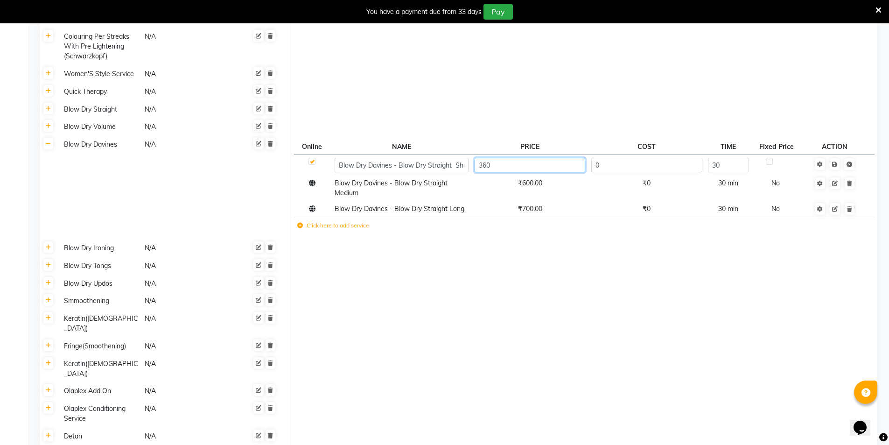
click at [512, 158] on input "360" at bounding box center [530, 165] width 111 height 14
type input "3"
type input "700"
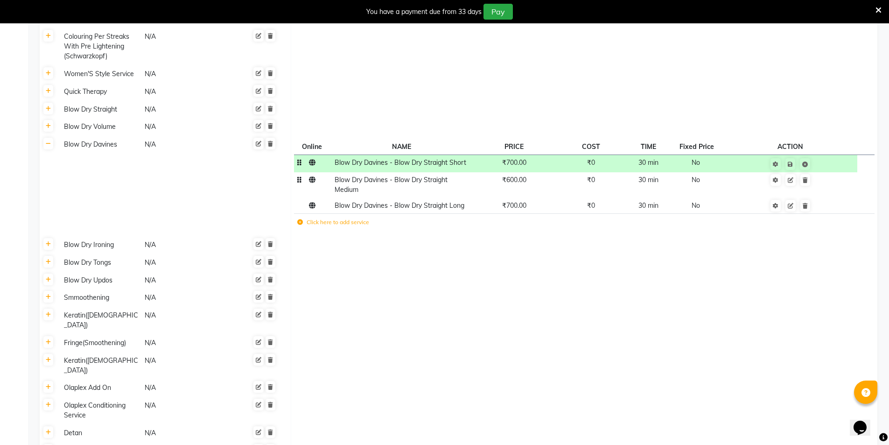
click at [529, 172] on td "₹600.00" at bounding box center [513, 185] width 85 height 26
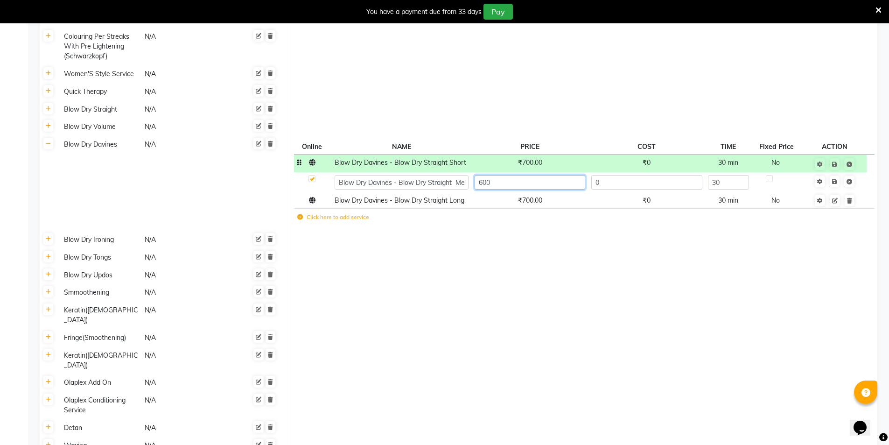
click at [528, 175] on input "600" at bounding box center [530, 182] width 111 height 14
type input "6"
type input "1100"
click at [529, 193] on td "₹700.00" at bounding box center [529, 201] width 117 height 16
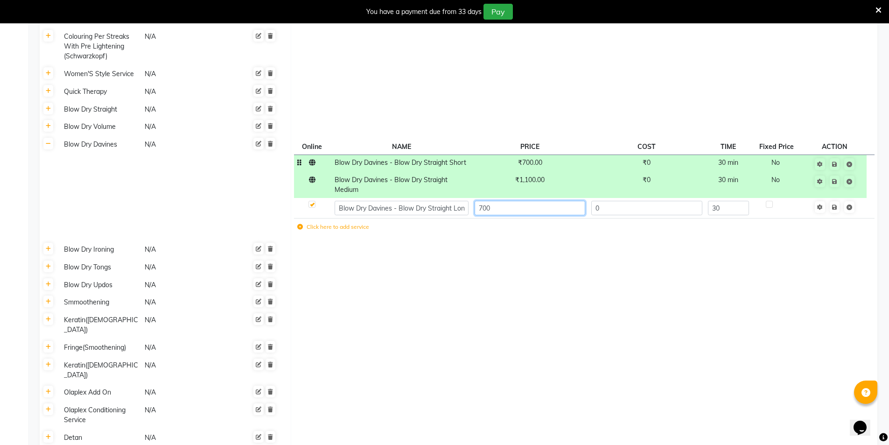
click at [520, 201] on input "700" at bounding box center [530, 208] width 111 height 14
type input "7"
type input "1400"
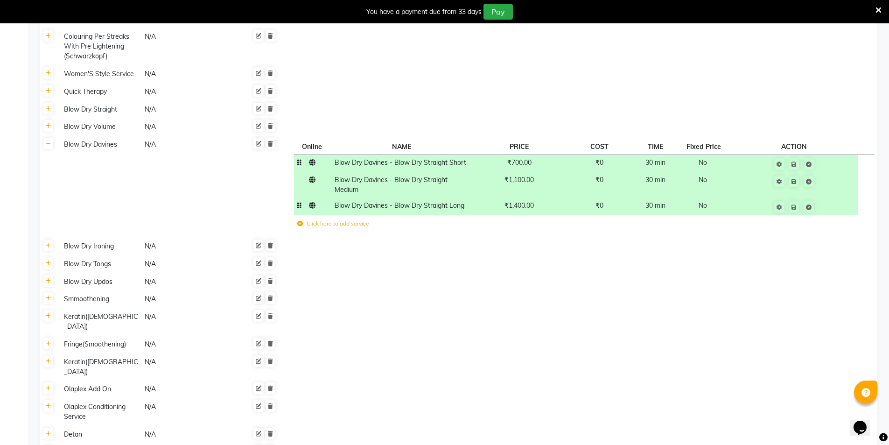
click at [511, 260] on tbody "Root Refresh (With Amonia) (Schwarzkopf) N/A JEANNOT N/A THREADING N/A JEANNOT …" at bounding box center [459, 114] width 838 height 1320
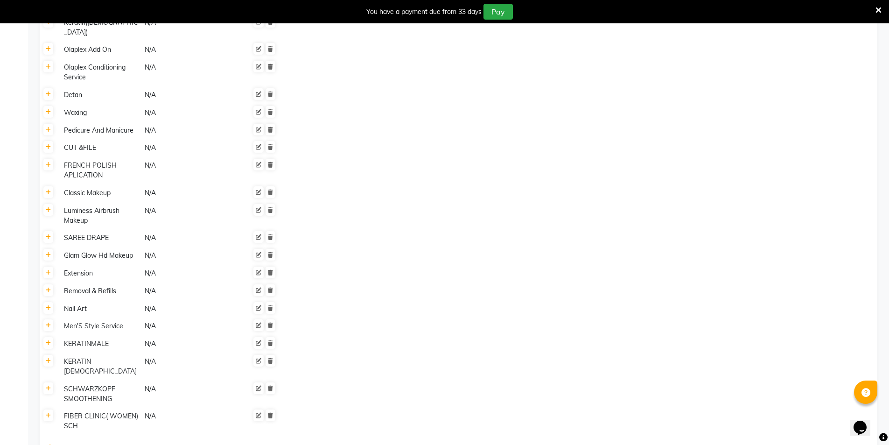
scroll to position [1051, 0]
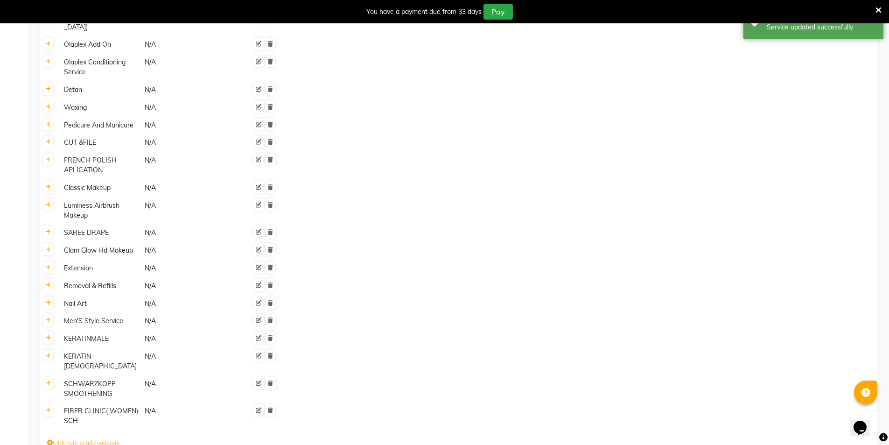
scroll to position [1048, 0]
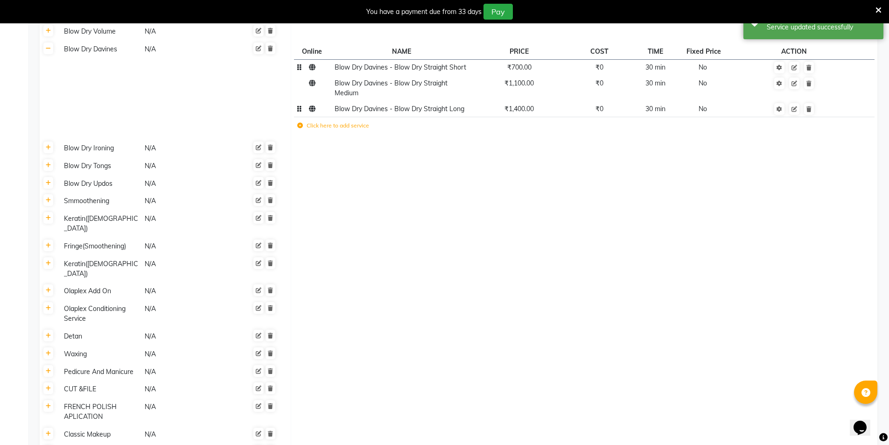
scroll to position [721, 0]
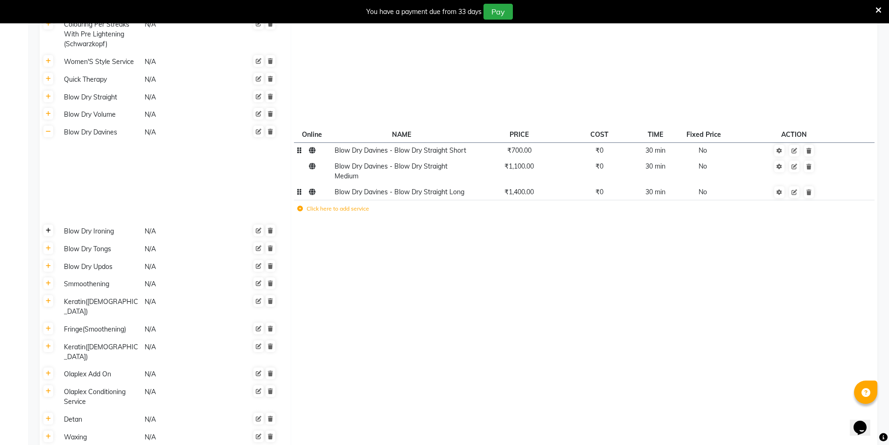
click at [49, 228] on icon at bounding box center [48, 231] width 5 height 6
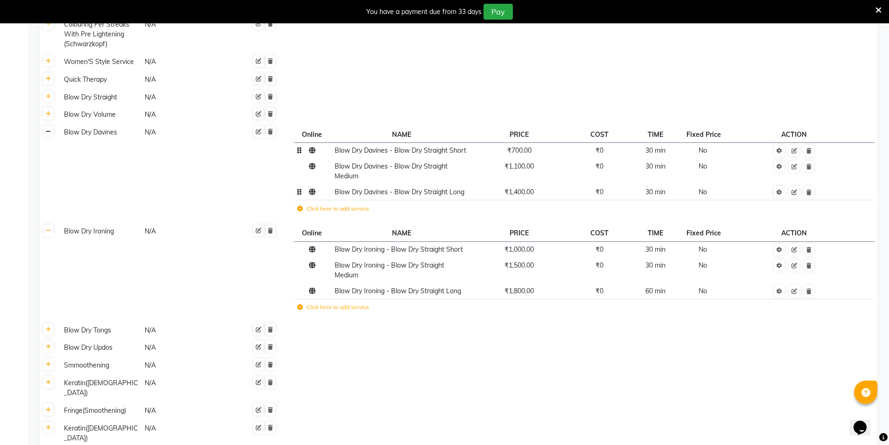
click at [52, 126] on link at bounding box center [48, 132] width 10 height 12
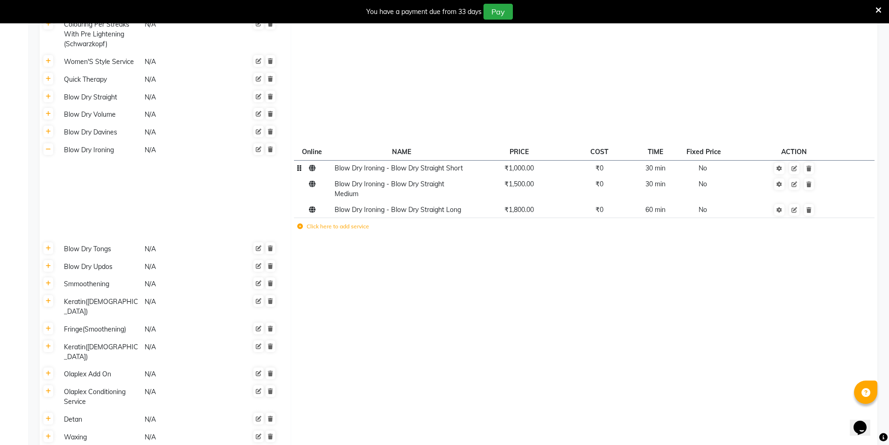
click at [509, 164] on span "₹1,000.00" at bounding box center [519, 168] width 29 height 8
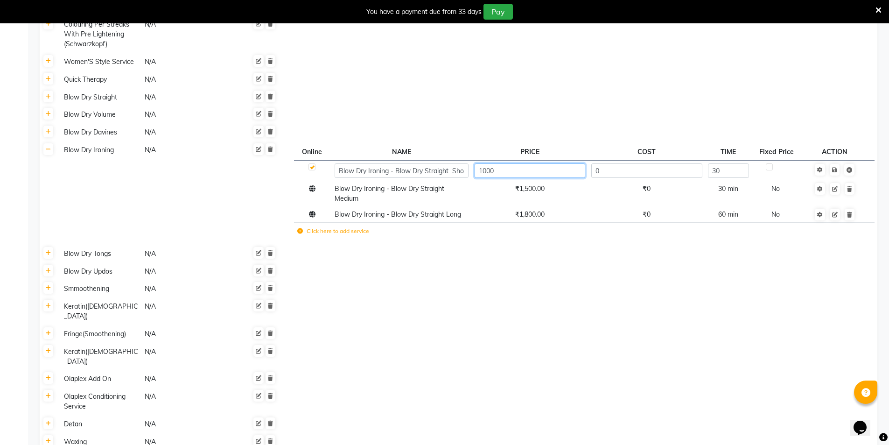
click at [509, 163] on input "1000" at bounding box center [530, 170] width 111 height 14
type input "1"
type input "800"
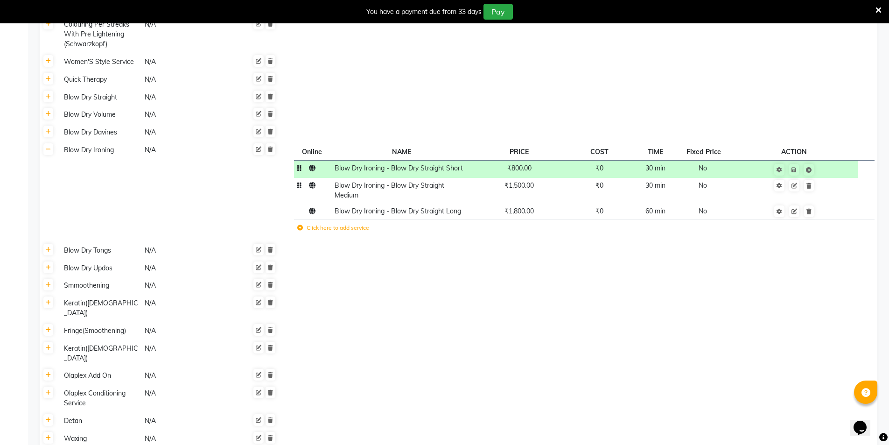
click at [521, 181] on span "₹1,500.00" at bounding box center [519, 185] width 29 height 8
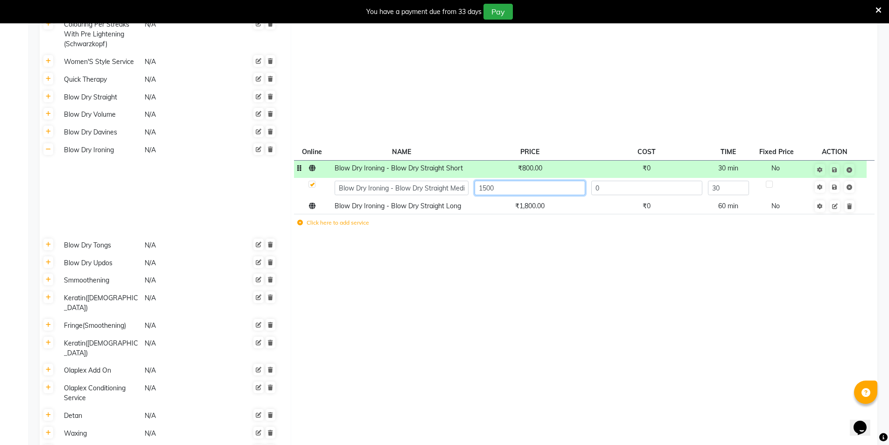
click at [520, 181] on input "1500" at bounding box center [530, 188] width 111 height 14
type input "1"
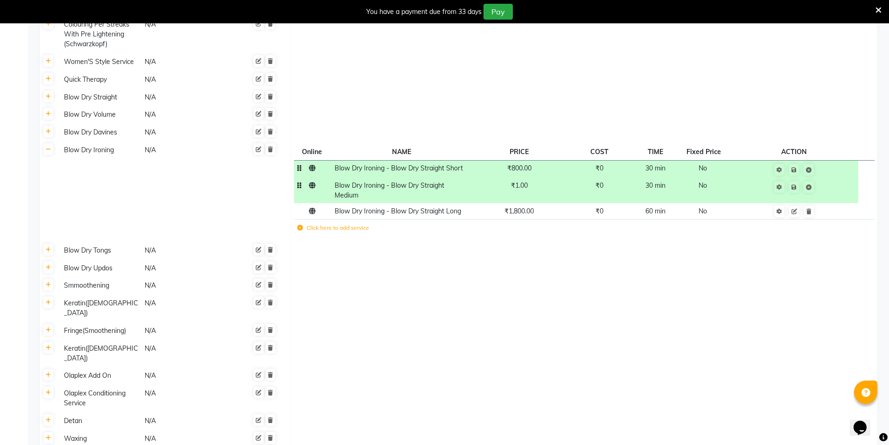
click at [521, 181] on span "₹1.00" at bounding box center [519, 185] width 17 height 8
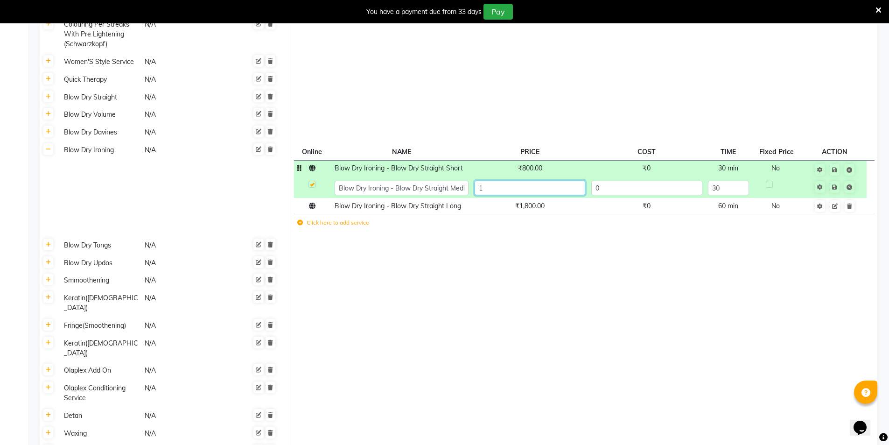
click at [519, 181] on input "1" at bounding box center [530, 188] width 111 height 14
type input "1000"
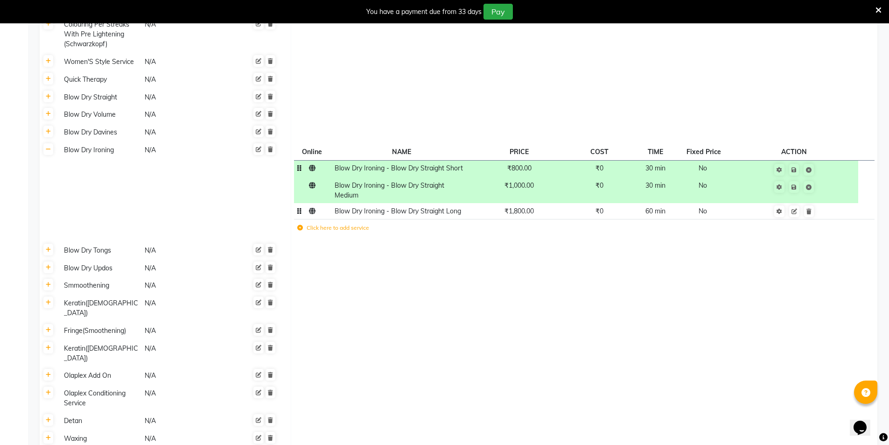
click at [534, 207] on span "₹1,800.00" at bounding box center [519, 211] width 29 height 8
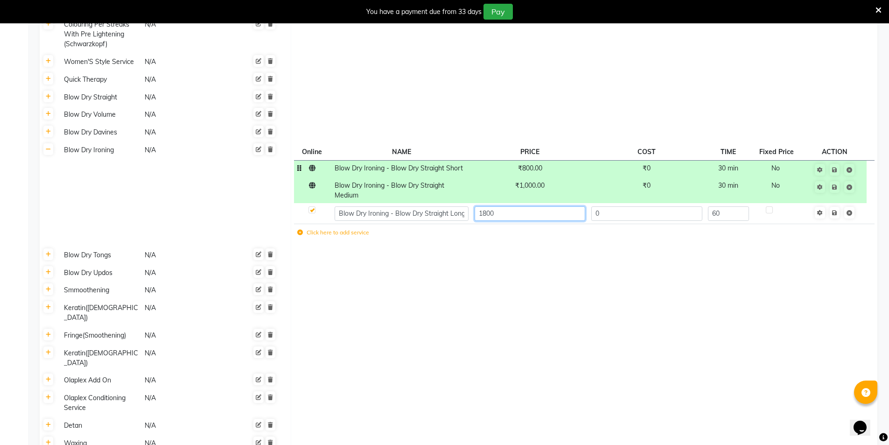
click at [522, 206] on input "1800" at bounding box center [530, 213] width 111 height 14
type input "1200"
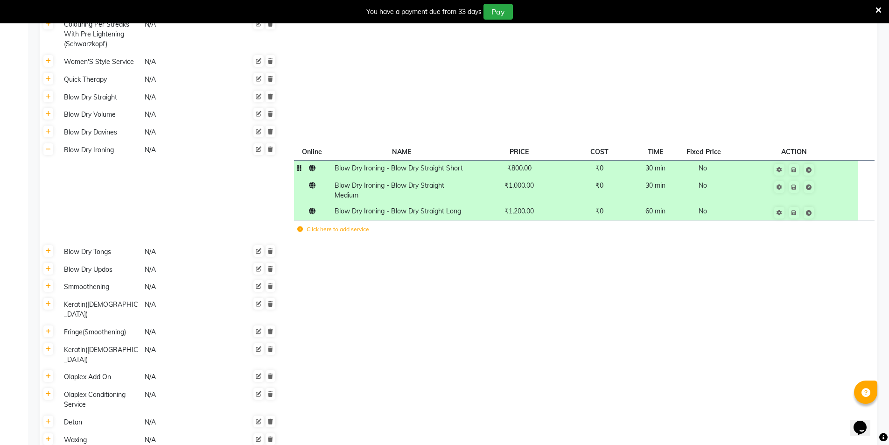
click at [520, 243] on td at bounding box center [584, 252] width 587 height 18
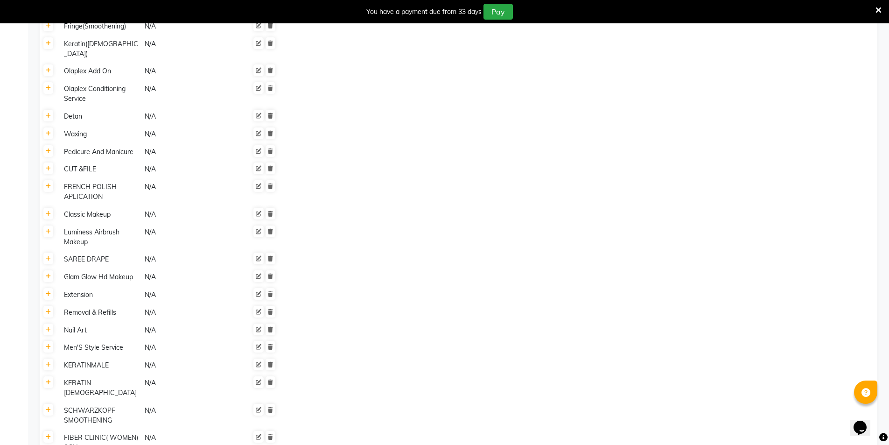
scroll to position [1051, 0]
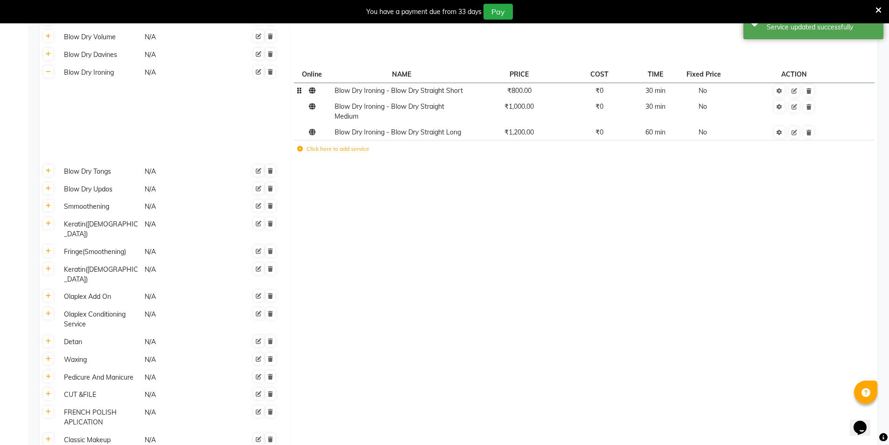
scroll to position [721, 0]
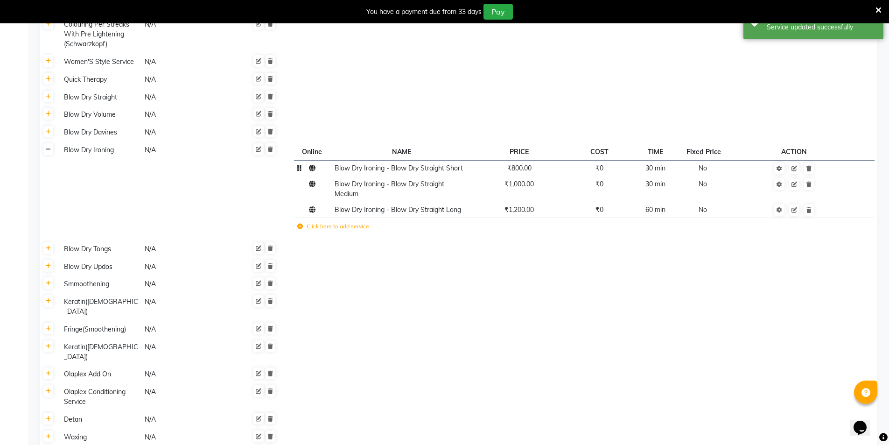
click at [46, 143] on link at bounding box center [48, 149] width 10 height 12
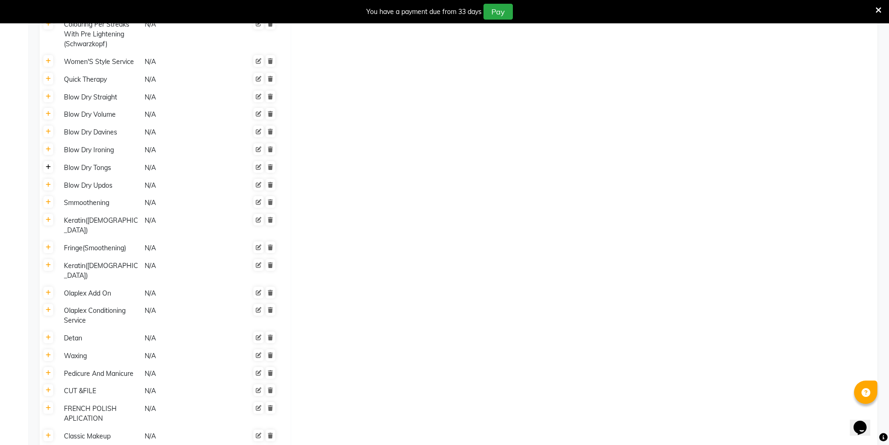
click at [49, 161] on link at bounding box center [48, 167] width 10 height 12
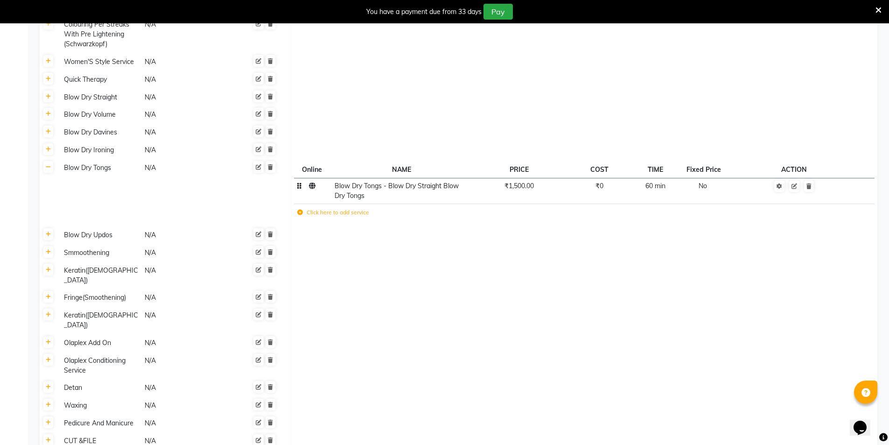
click at [524, 178] on td "₹1,500.00" at bounding box center [518, 191] width 95 height 26
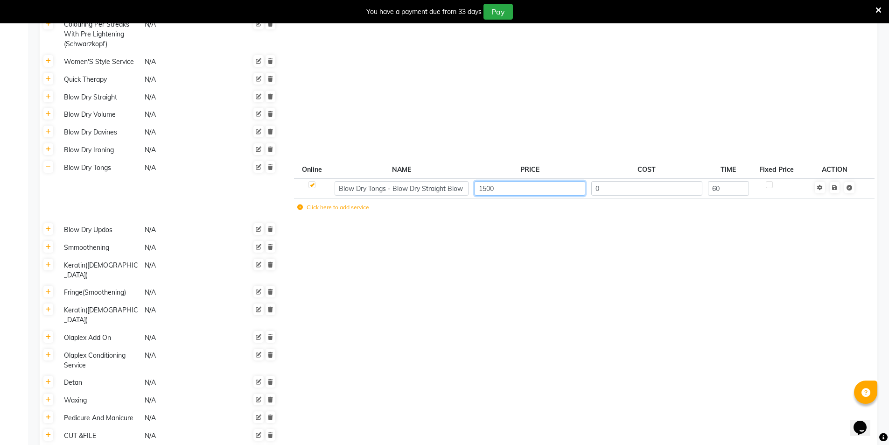
click at [520, 181] on input "1500" at bounding box center [530, 188] width 111 height 14
type input "1800"
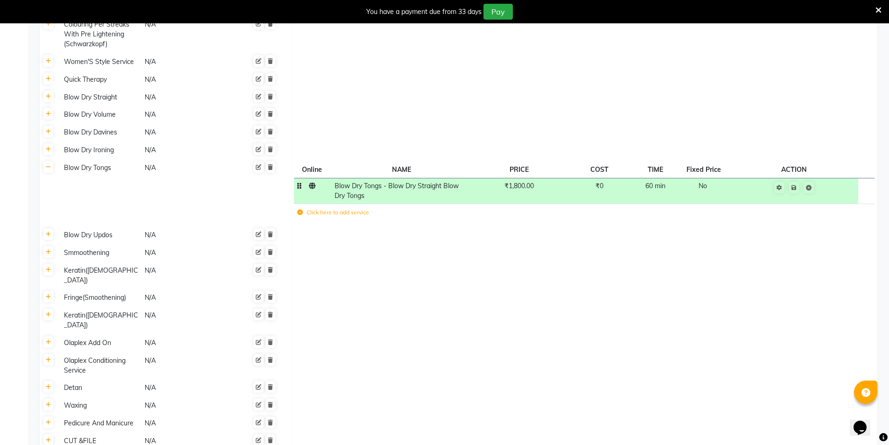
click at [505, 204] on td "Click here to add service" at bounding box center [463, 213] width 338 height 19
click at [52, 228] on link at bounding box center [48, 234] width 10 height 12
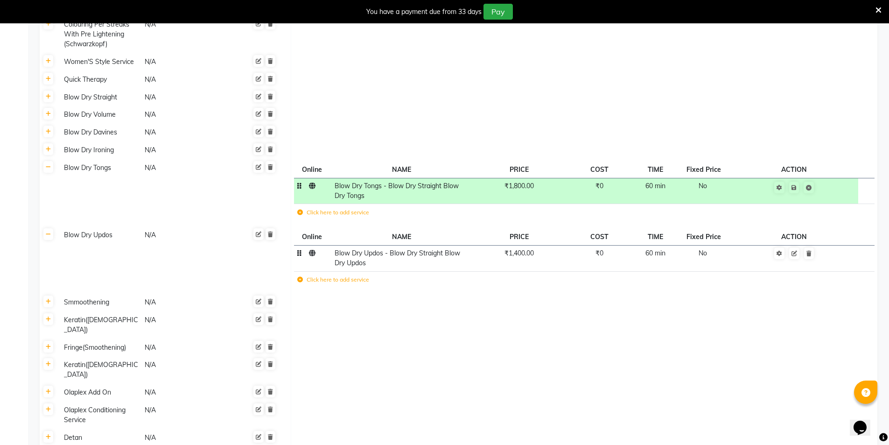
click at [529, 249] on span "₹1,400.00" at bounding box center [519, 253] width 29 height 8
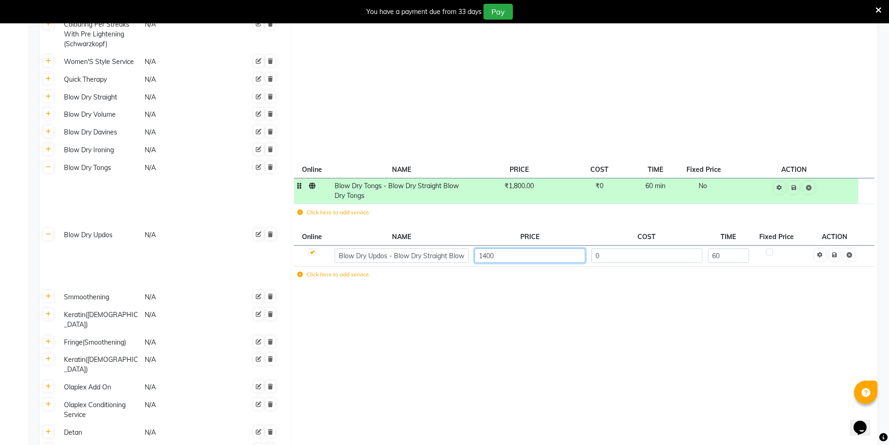
click at [511, 248] on input "1400" at bounding box center [530, 255] width 111 height 14
type input "1500"
click at [499, 306] on td at bounding box center [584, 320] width 587 height 28
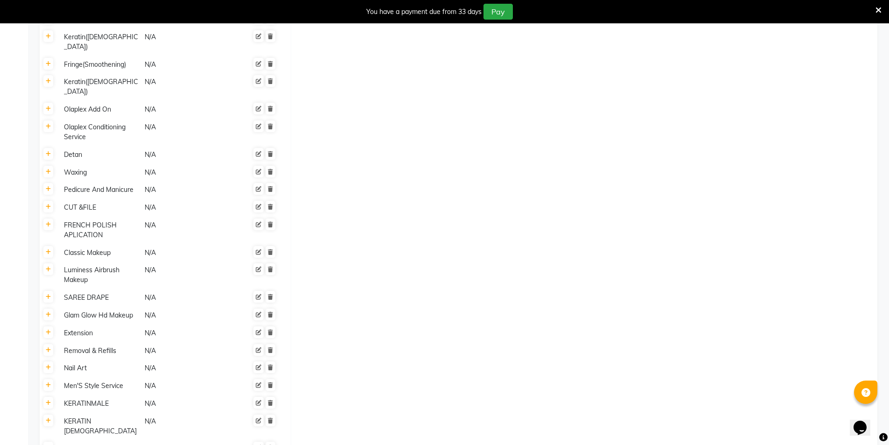
scroll to position [1066, 0]
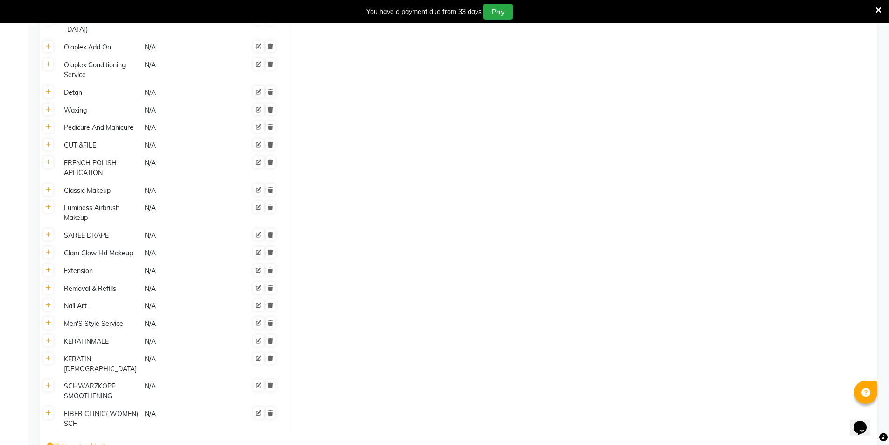
click at [48, 320] on icon at bounding box center [48, 323] width 5 height 6
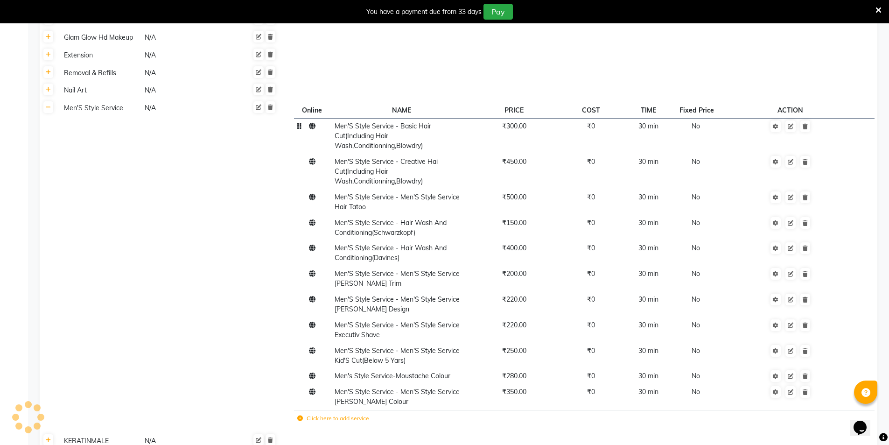
scroll to position [1346, 0]
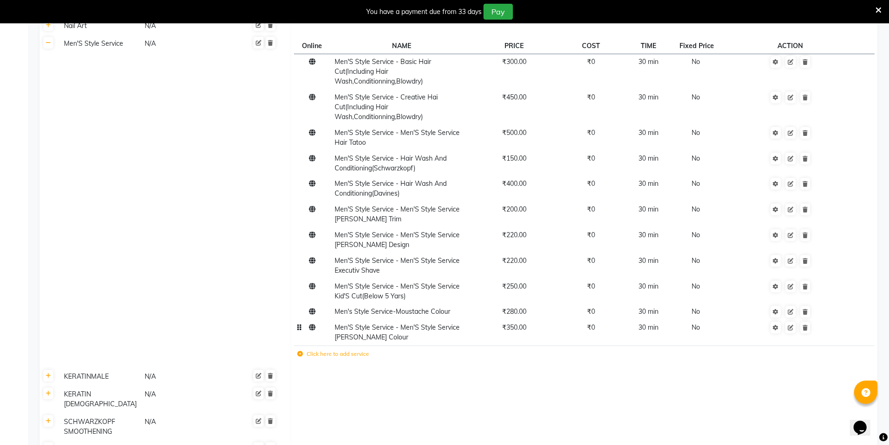
click at [516, 323] on span "₹350.00" at bounding box center [514, 327] width 24 height 8
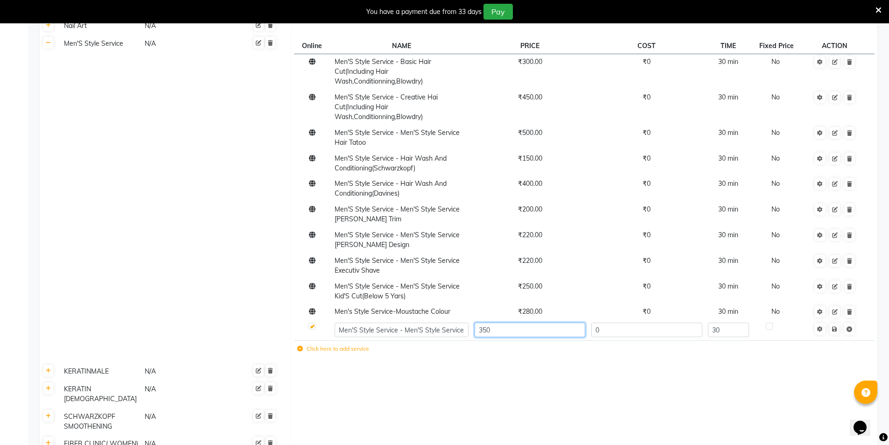
click at [516, 322] on input "350" at bounding box center [530, 329] width 111 height 14
type input "320"
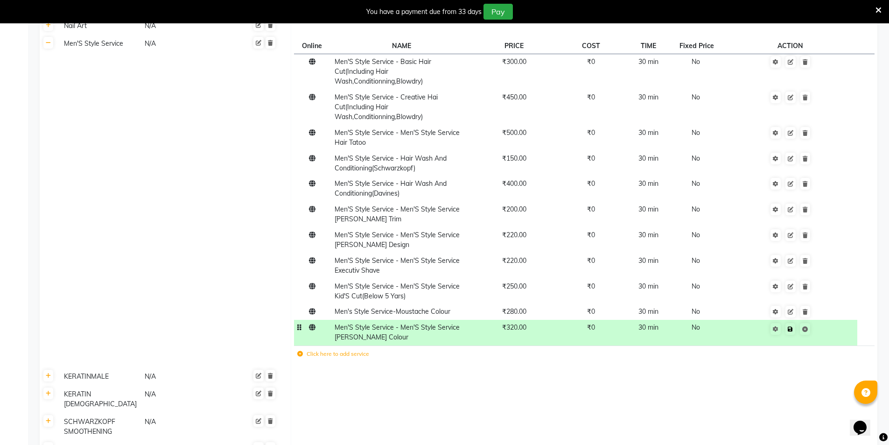
click at [838, 320] on td "Save" at bounding box center [790, 333] width 134 height 26
click at [504, 307] on span "₹280.00" at bounding box center [514, 311] width 24 height 8
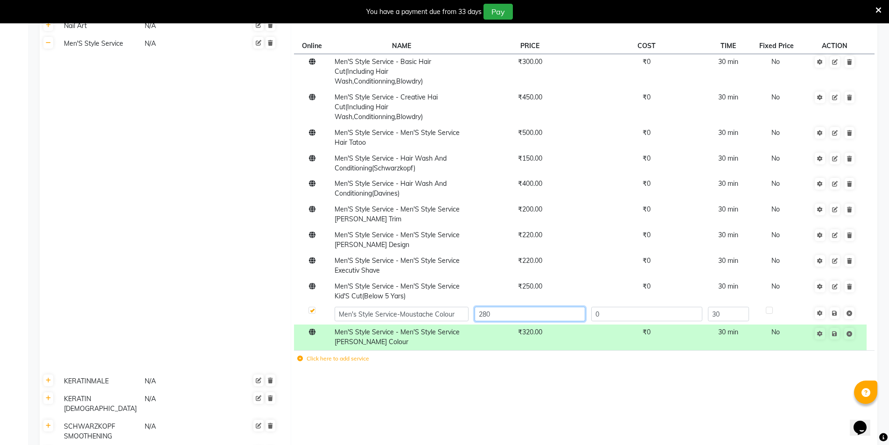
click at [503, 307] on input "280" at bounding box center [530, 314] width 111 height 14
type input "260"
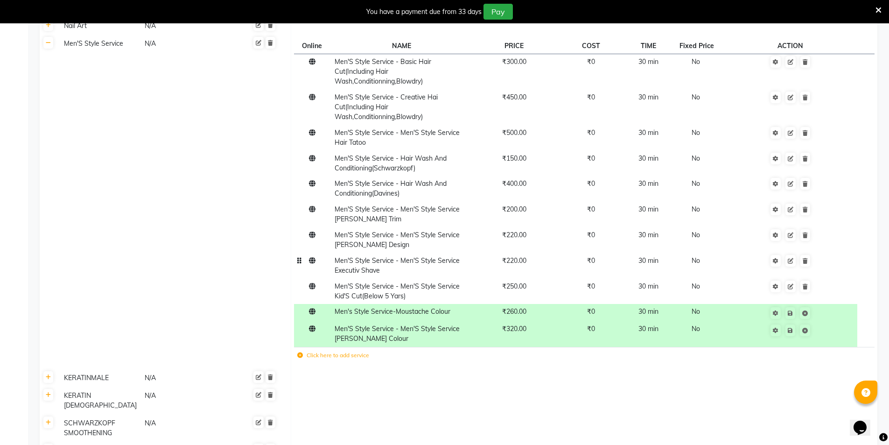
click at [417, 252] on td "Men'S Style Service - Men'S Style Service Executiv Shave" at bounding box center [401, 265] width 140 height 26
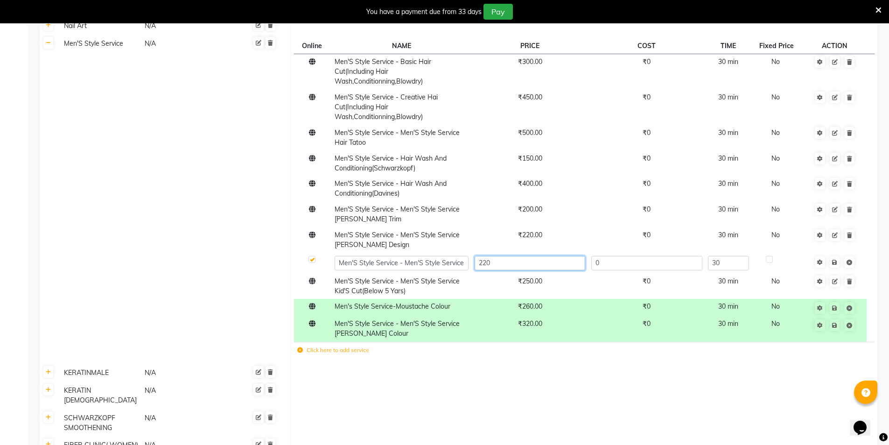
click at [506, 256] on input "220" at bounding box center [530, 263] width 111 height 14
type input "2"
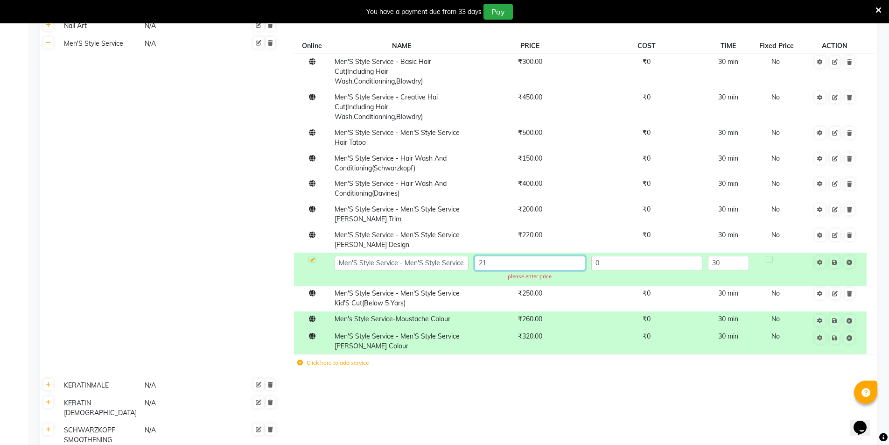
type input "210"
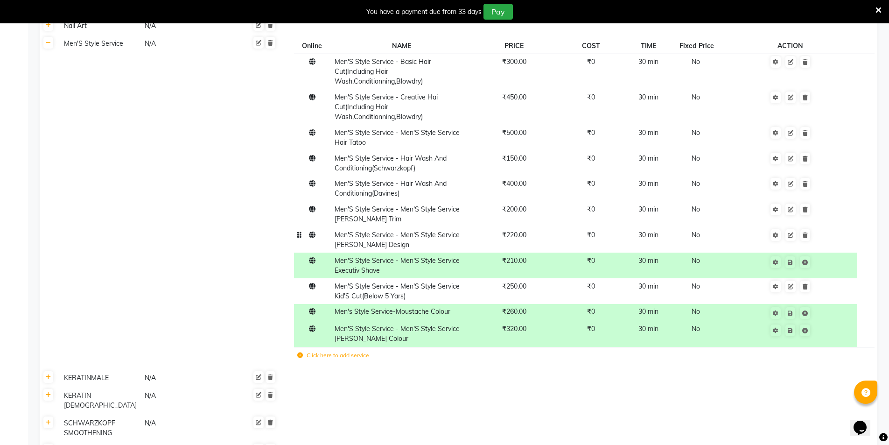
click at [401, 227] on td "Men'S Style Service - Men'S Style Service Beard Design" at bounding box center [401, 240] width 140 height 26
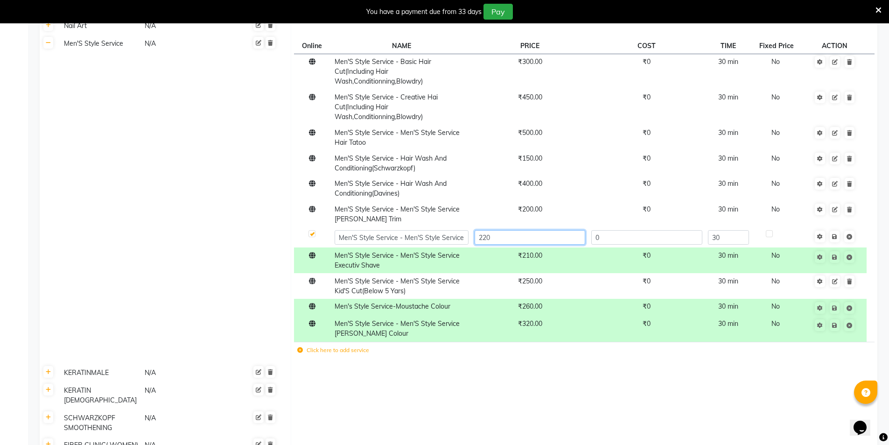
click at [498, 230] on input "220" at bounding box center [530, 237] width 111 height 14
type input "230"
click at [491, 364] on td at bounding box center [584, 373] width 587 height 18
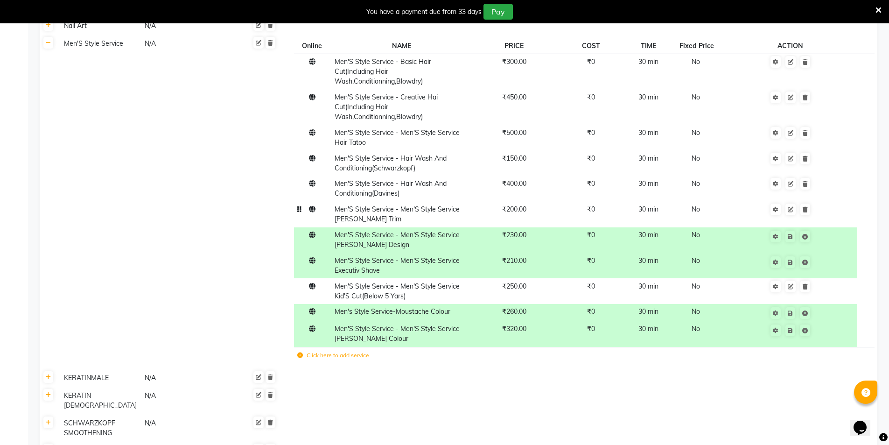
click at [523, 205] on span "₹200.00" at bounding box center [514, 209] width 24 height 8
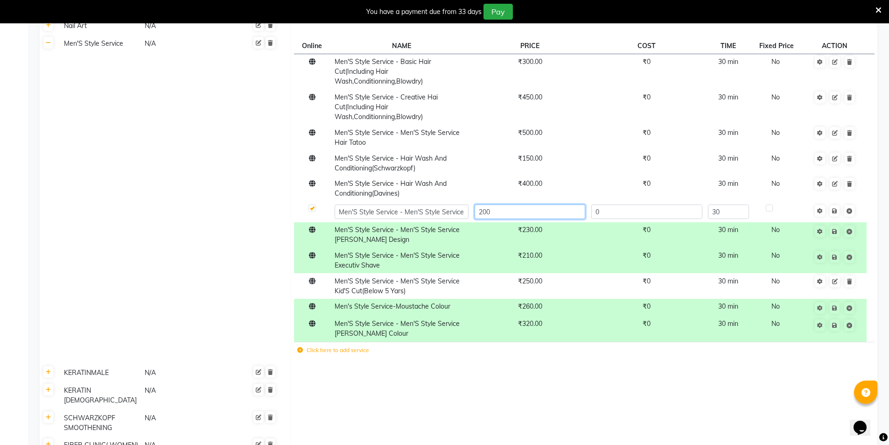
drag, startPoint x: 523, startPoint y: 163, endPoint x: 509, endPoint y: 163, distance: 14.0
click at [509, 204] on input "200" at bounding box center [530, 211] width 111 height 14
type input "2"
type input "175"
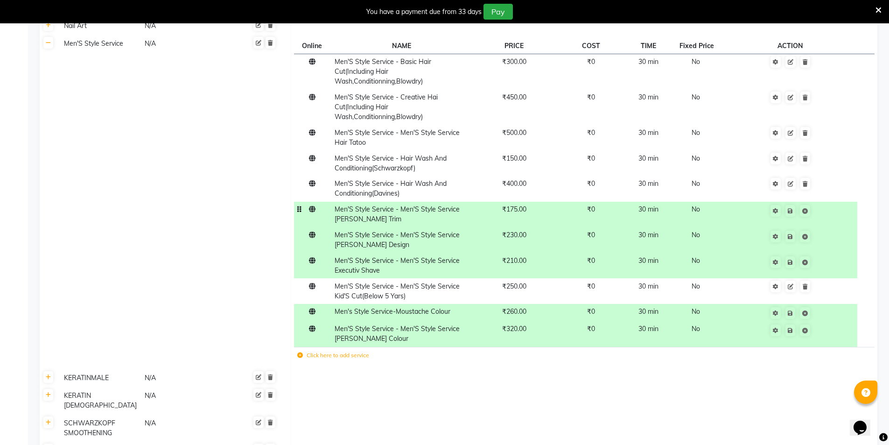
click at [552, 347] on td "Click here to add service" at bounding box center [459, 356] width 331 height 19
click at [522, 179] on span "₹400.00" at bounding box center [514, 183] width 24 height 8
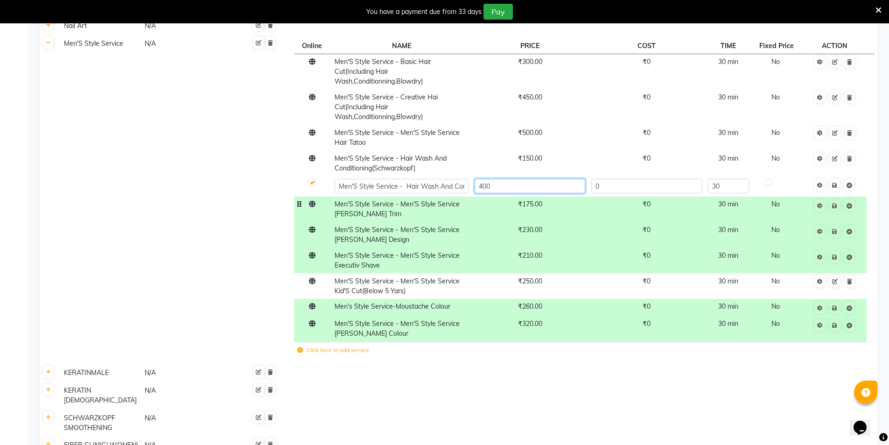
click at [520, 179] on input "400" at bounding box center [530, 186] width 111 height 14
type input "4"
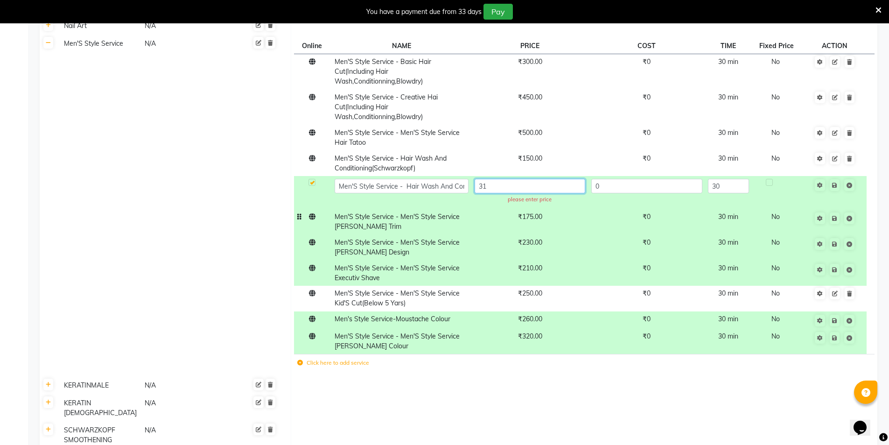
type input "315"
click at [516, 376] on td at bounding box center [584, 385] width 587 height 18
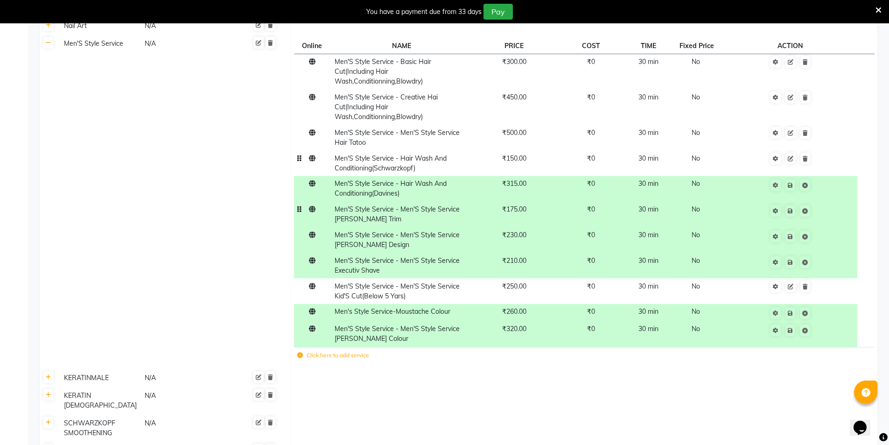
click at [522, 150] on td "₹150.00" at bounding box center [513, 163] width 85 height 26
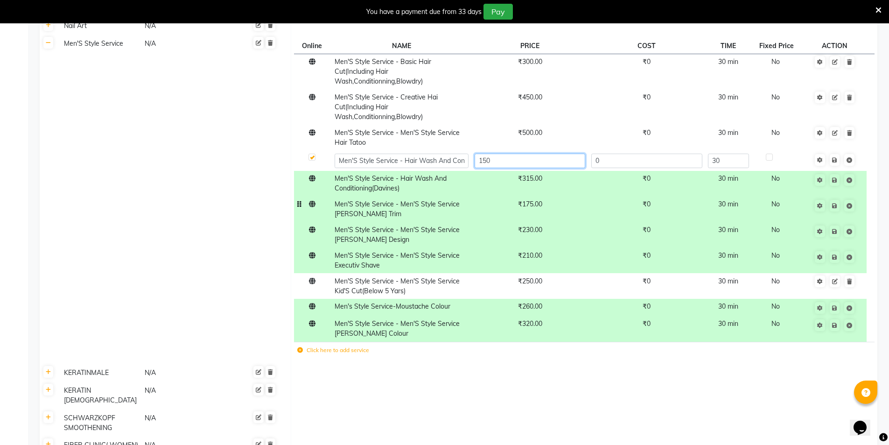
click at [521, 154] on input "150" at bounding box center [530, 161] width 111 height 14
type input "1"
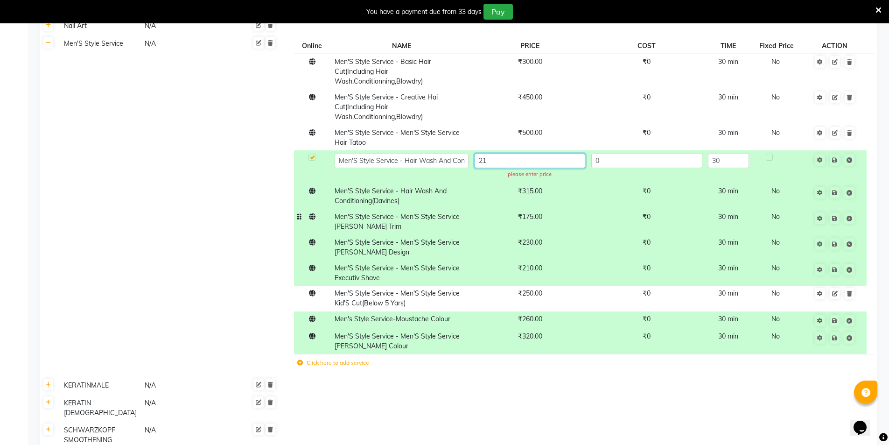
type input "210"
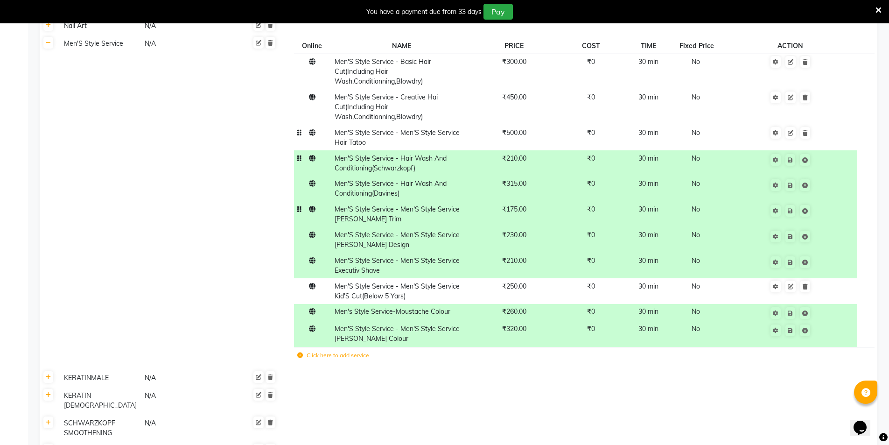
click at [529, 125] on td "₹500.00" at bounding box center [513, 138] width 85 height 26
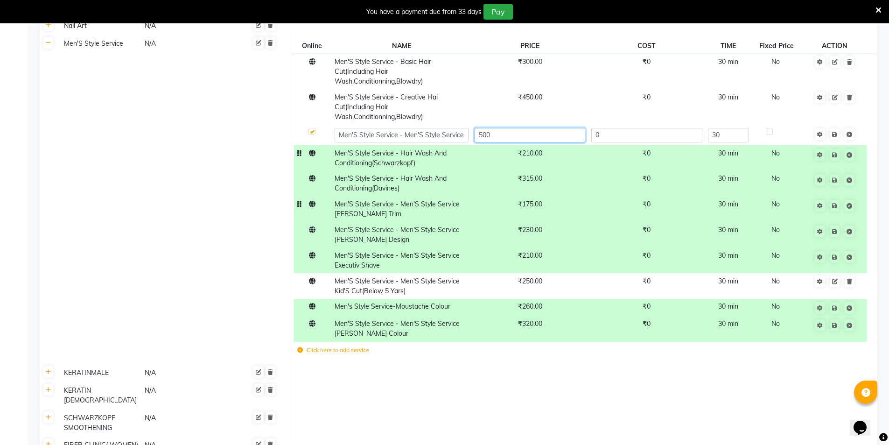
click at [514, 128] on input "500" at bounding box center [530, 135] width 111 height 14
type input "5"
type input "1050"
click at [496, 364] on td at bounding box center [584, 373] width 587 height 18
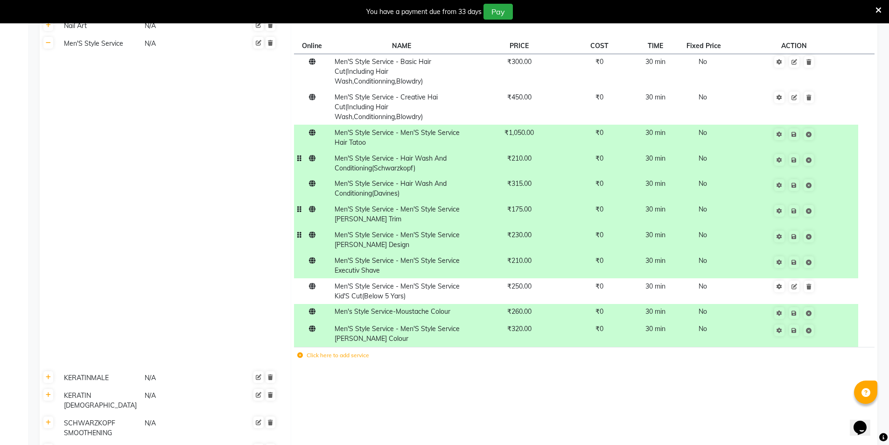
scroll to position [1159, 0]
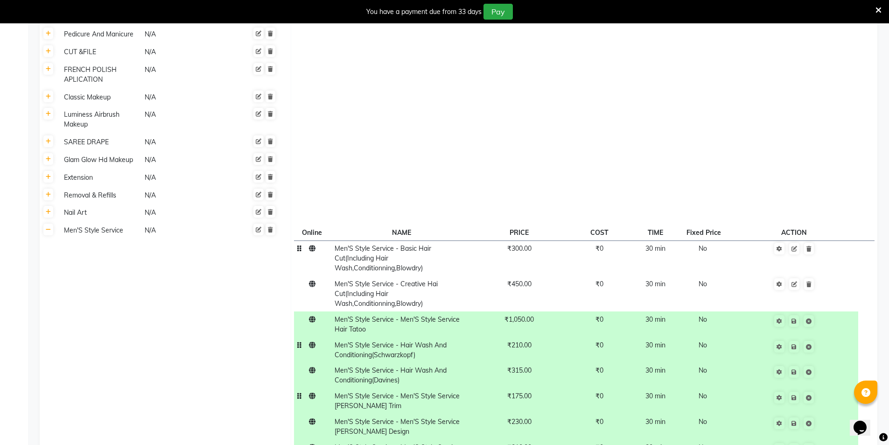
click at [519, 240] on td "₹300.00" at bounding box center [518, 257] width 95 height 35
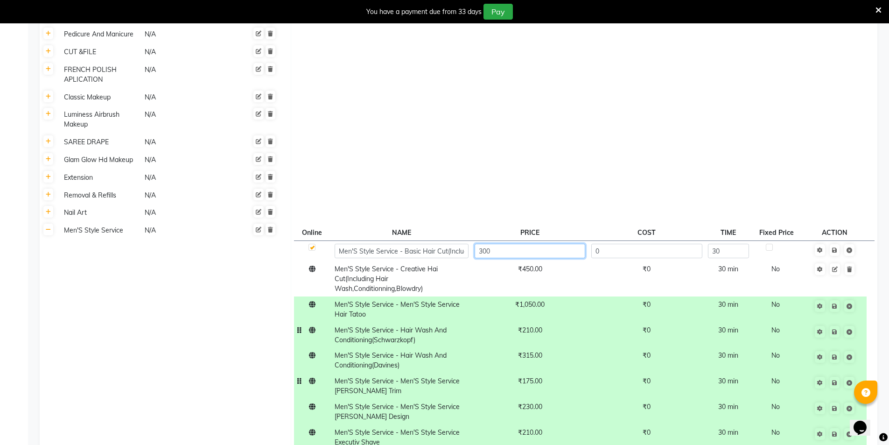
click at [516, 244] on input "300" at bounding box center [530, 251] width 111 height 14
type input "3"
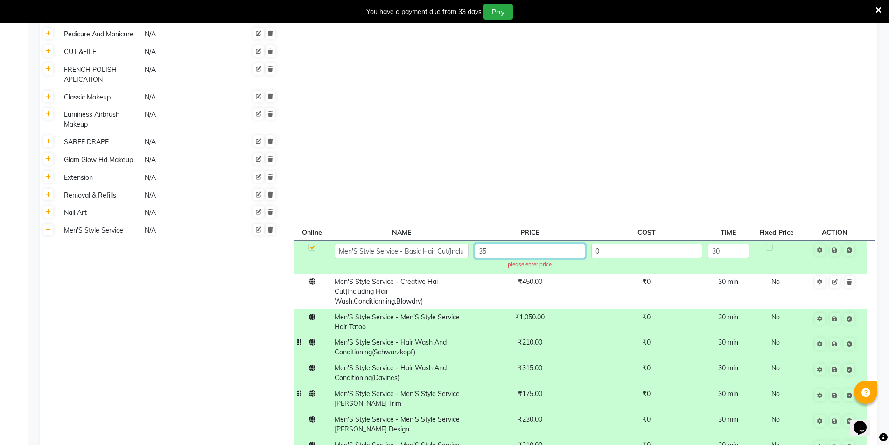
type input "350"
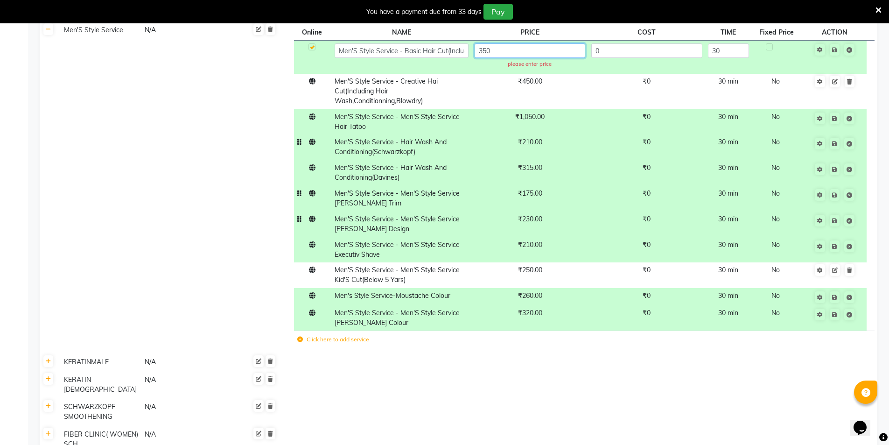
scroll to position [1380, 0]
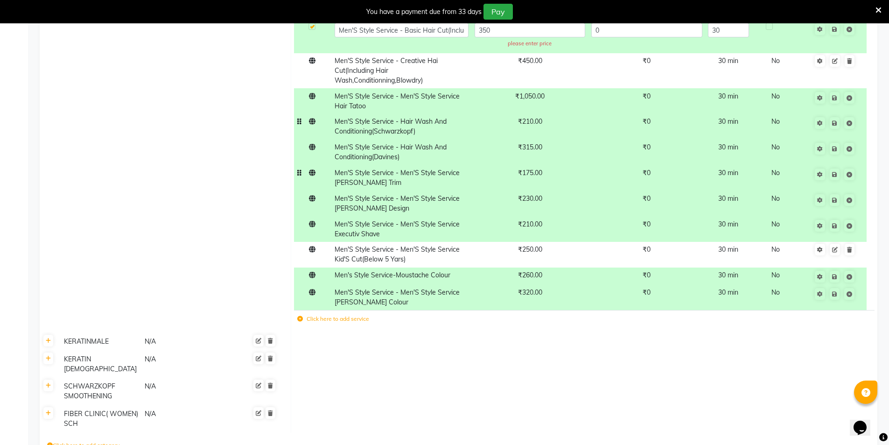
click at [499, 350] on td at bounding box center [584, 364] width 587 height 28
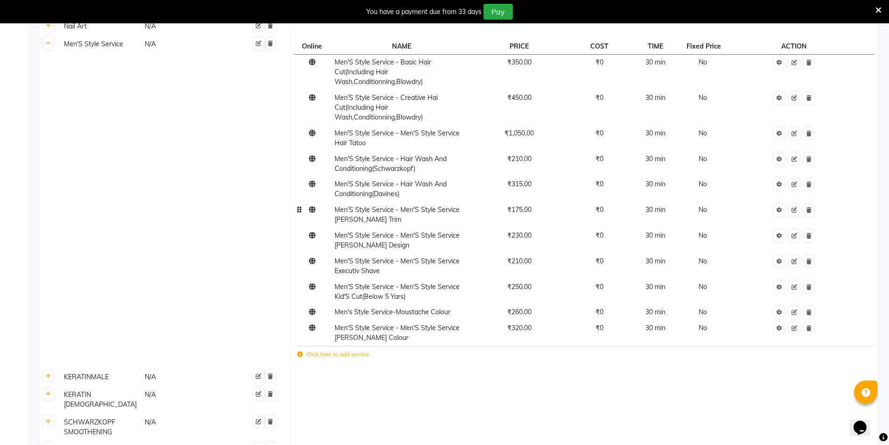
scroll to position [1381, 0]
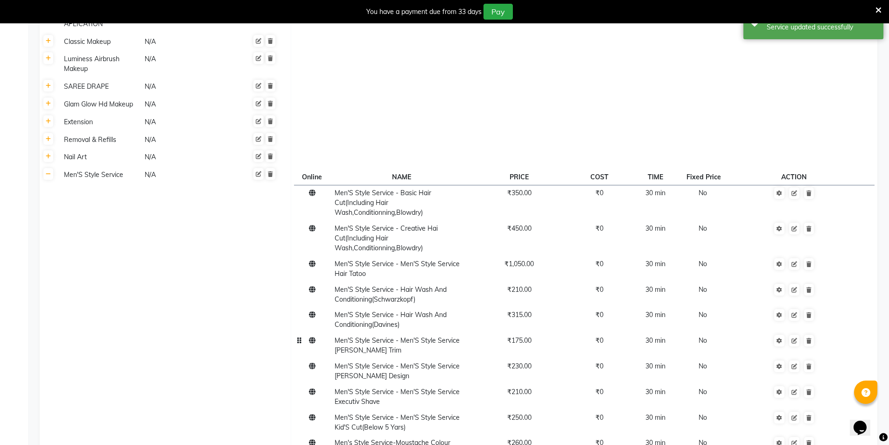
scroll to position [1148, 0]
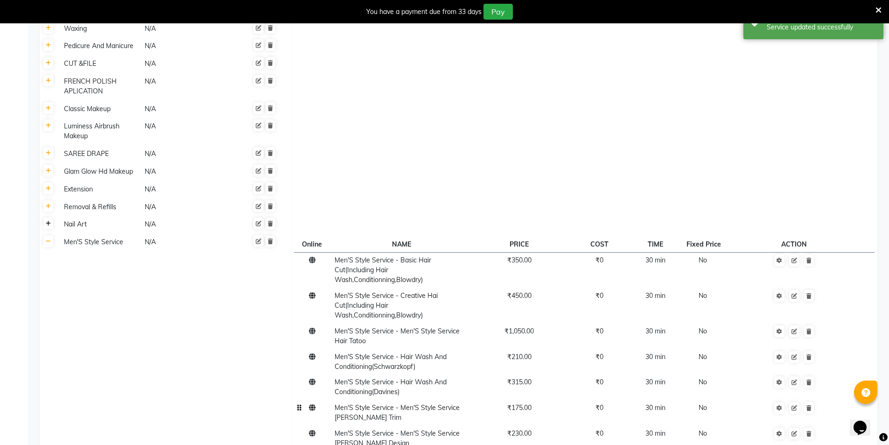
click at [50, 221] on icon at bounding box center [48, 224] width 5 height 6
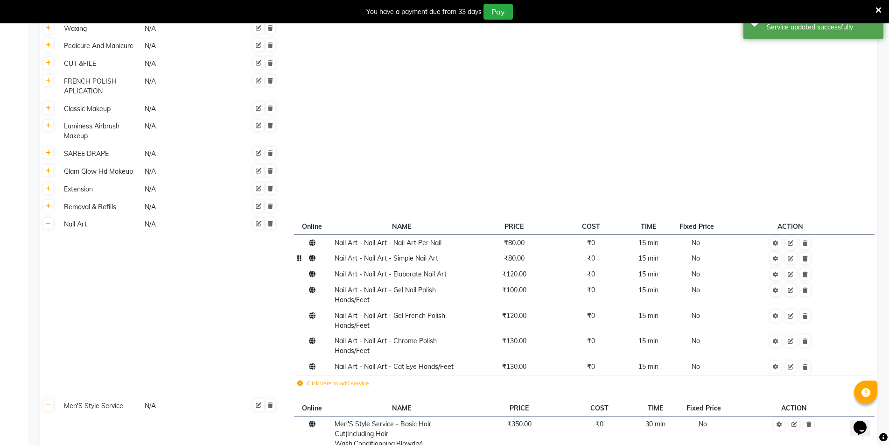
click at [376, 251] on td "Nail Art - Nail Art - Simple Nail Art" at bounding box center [401, 259] width 140 height 16
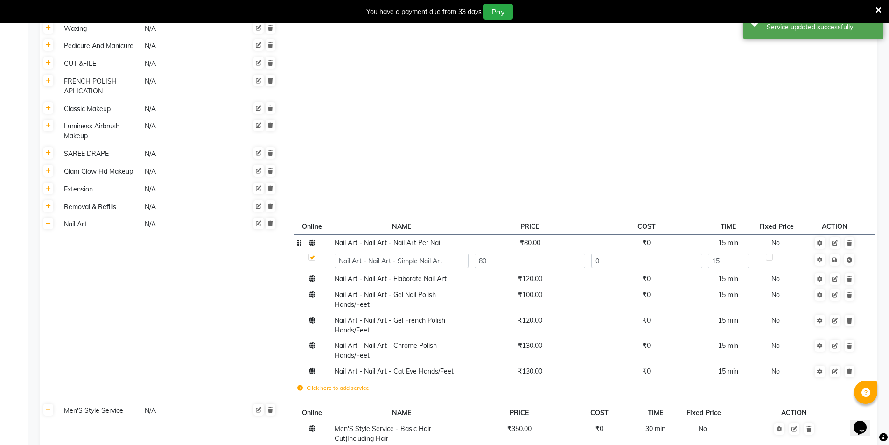
click at [538, 238] on span "₹80.00" at bounding box center [530, 242] width 21 height 8
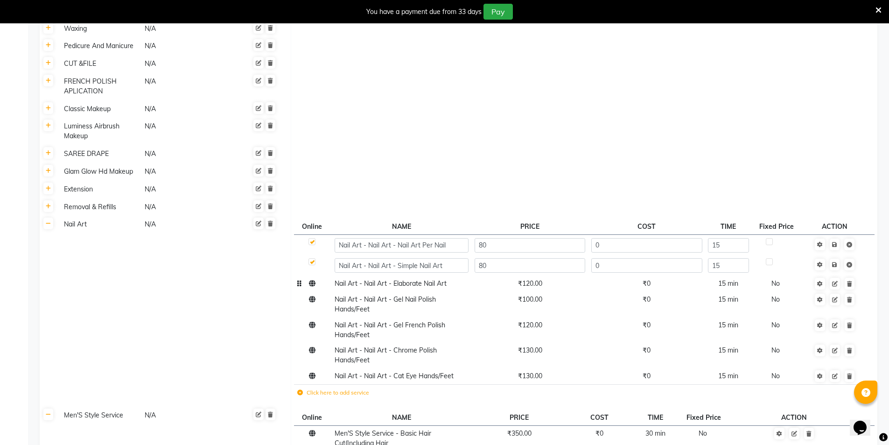
click at [436, 279] on span "Nail Art - Nail Art - Elaborate Nail Art" at bounding box center [391, 283] width 112 height 8
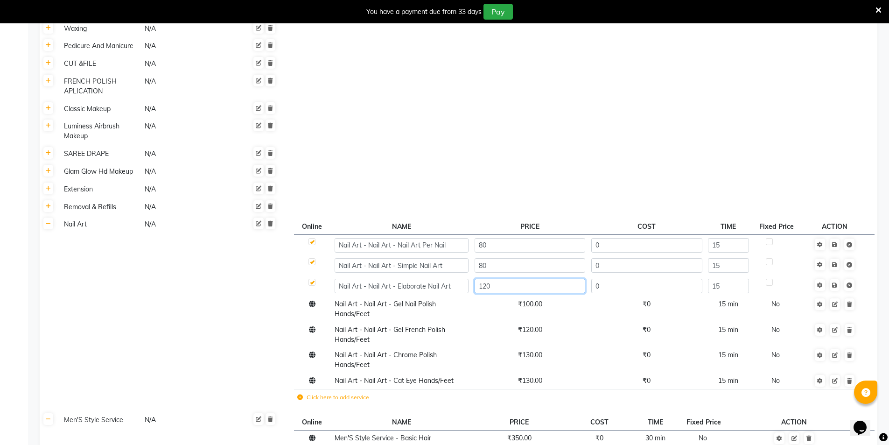
click at [519, 279] on input "120" at bounding box center [530, 286] width 111 height 14
type input "140"
click at [837, 282] on icon at bounding box center [834, 285] width 5 height 6
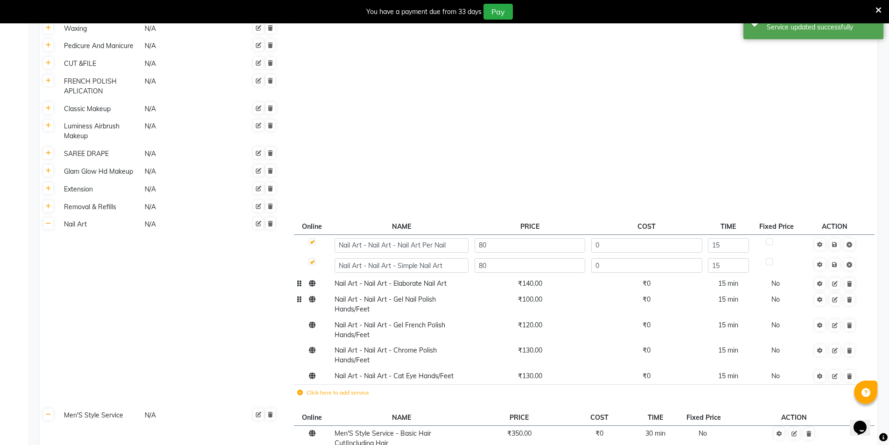
click at [530, 295] on span "₹100.00" at bounding box center [530, 299] width 24 height 8
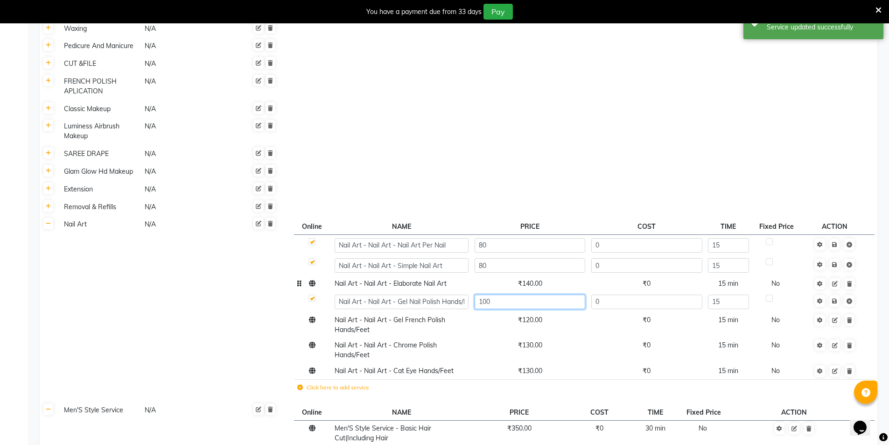
click at [530, 294] on input "100" at bounding box center [530, 301] width 111 height 14
type input "1"
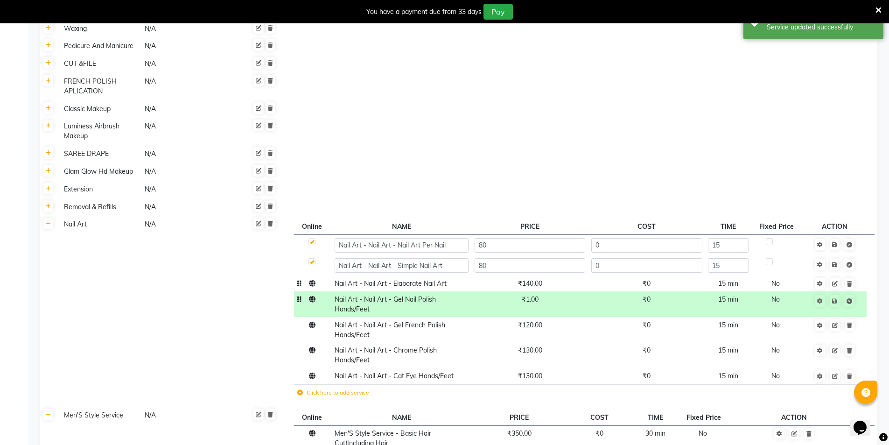
click at [530, 295] on span "₹1.00" at bounding box center [530, 299] width 17 height 8
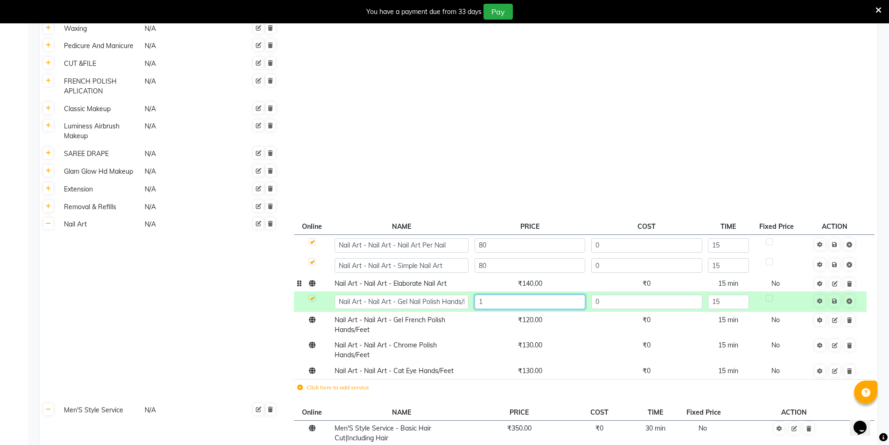
click at [530, 294] on input "1" at bounding box center [530, 301] width 111 height 14
type input "140"
click at [835, 298] on icon at bounding box center [834, 301] width 5 height 6
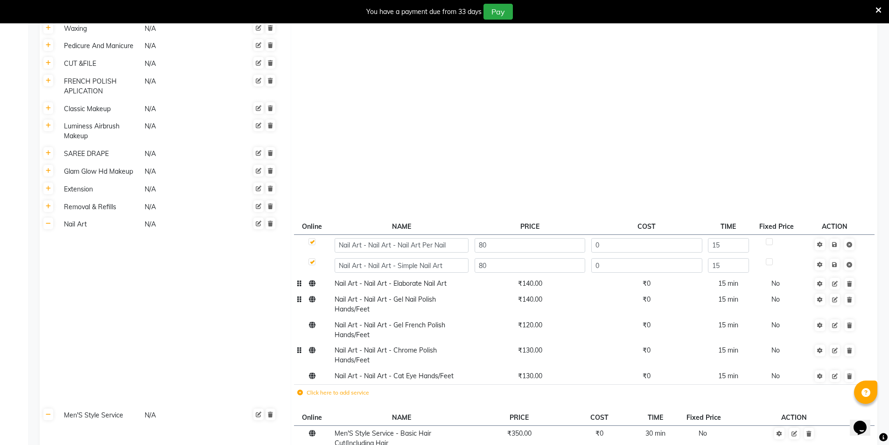
click at [539, 346] on span "₹130.00" at bounding box center [530, 350] width 24 height 8
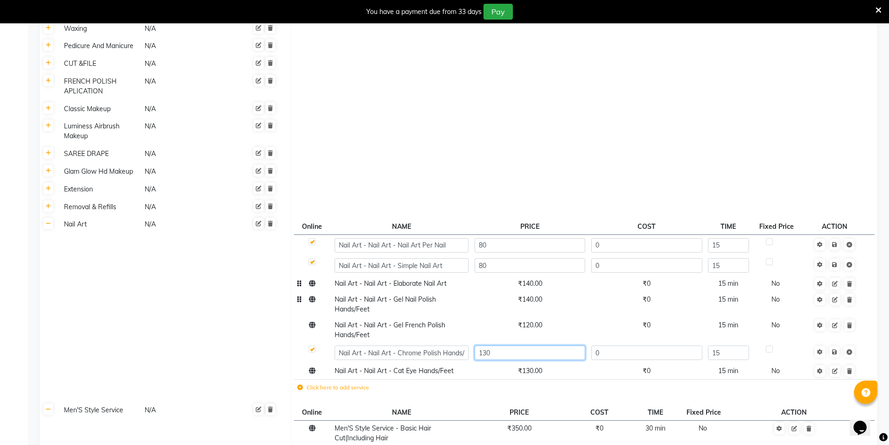
click at [539, 345] on input "130" at bounding box center [530, 352] width 111 height 14
type input "140"
click at [836, 349] on icon at bounding box center [834, 352] width 5 height 6
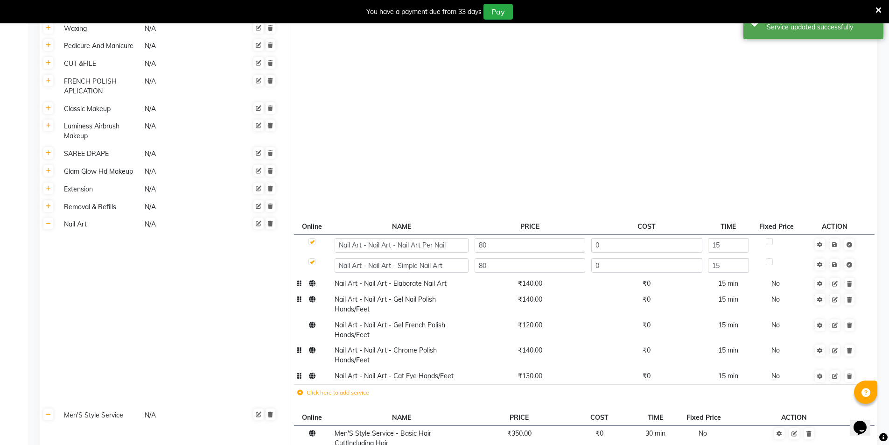
click at [537, 371] on span "₹130.00" at bounding box center [530, 375] width 24 height 8
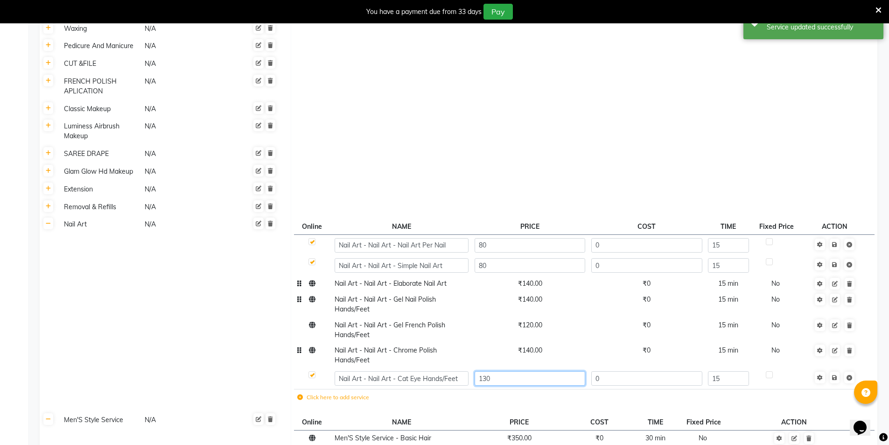
click at [532, 371] on input "130" at bounding box center [530, 378] width 111 height 14
type input "150"
click at [834, 375] on icon at bounding box center [834, 378] width 5 height 6
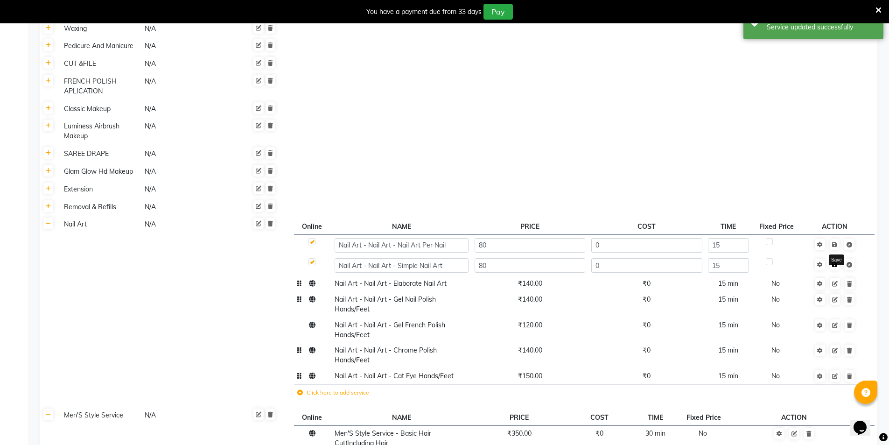
click at [836, 262] on icon at bounding box center [834, 265] width 5 height 6
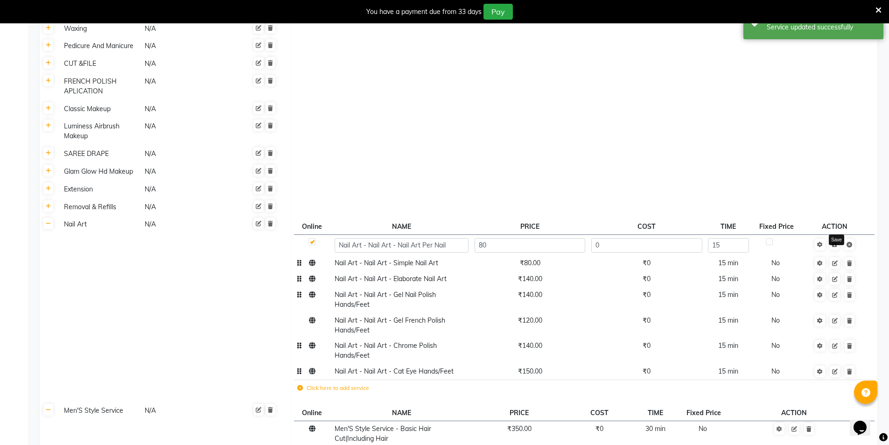
click at [837, 242] on icon at bounding box center [834, 245] width 5 height 6
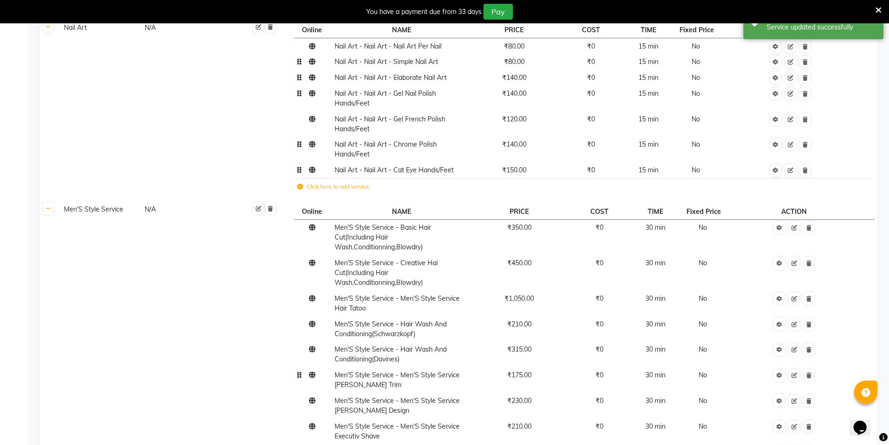
scroll to position [1545, 0]
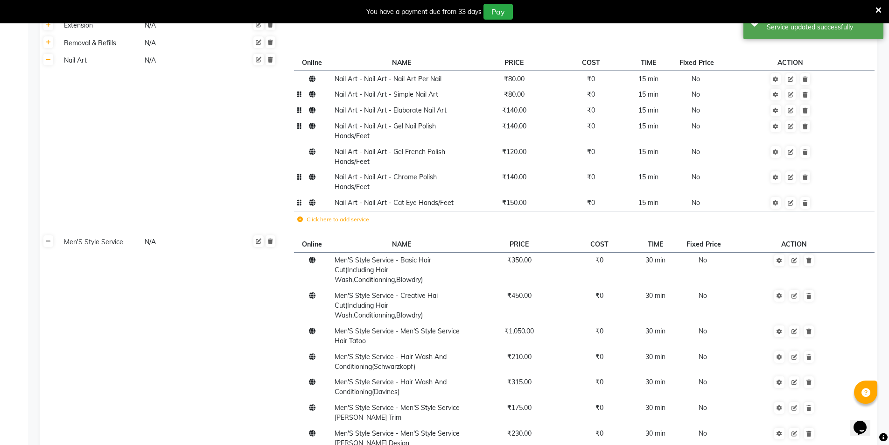
click at [49, 235] on link at bounding box center [48, 241] width 10 height 12
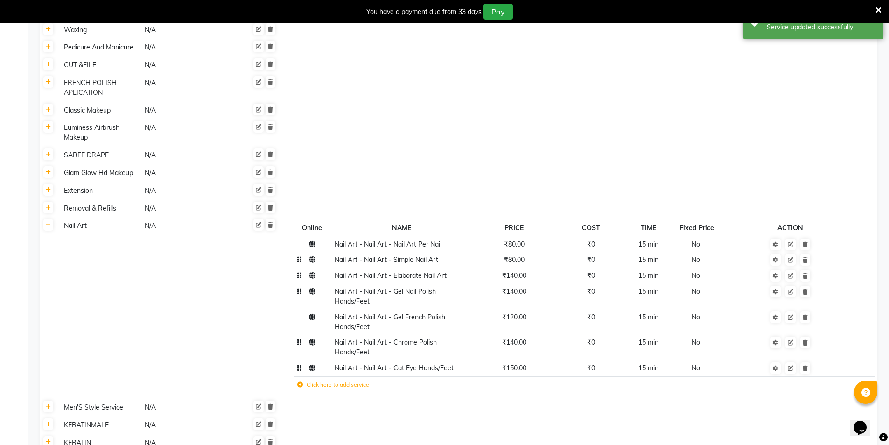
scroll to position [1043, 0]
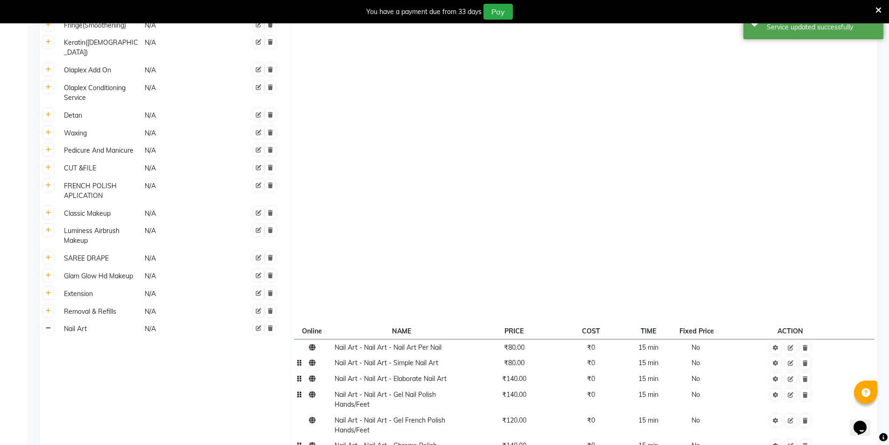
click at [50, 325] on icon at bounding box center [48, 328] width 5 height 6
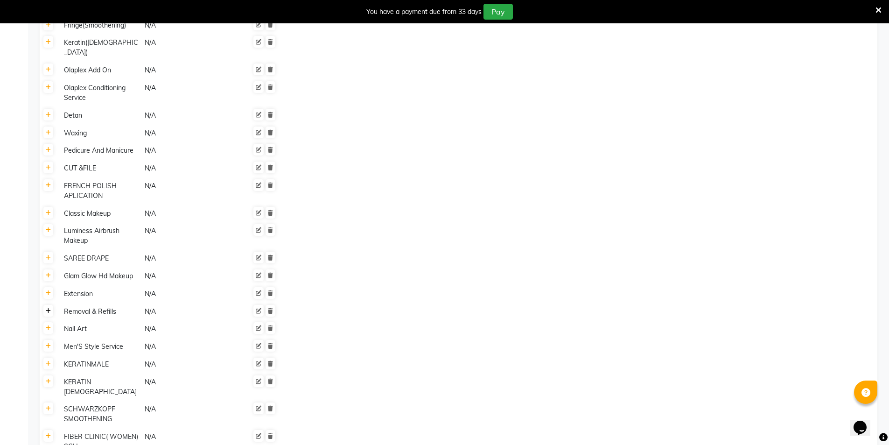
click at [52, 305] on link at bounding box center [48, 311] width 10 height 12
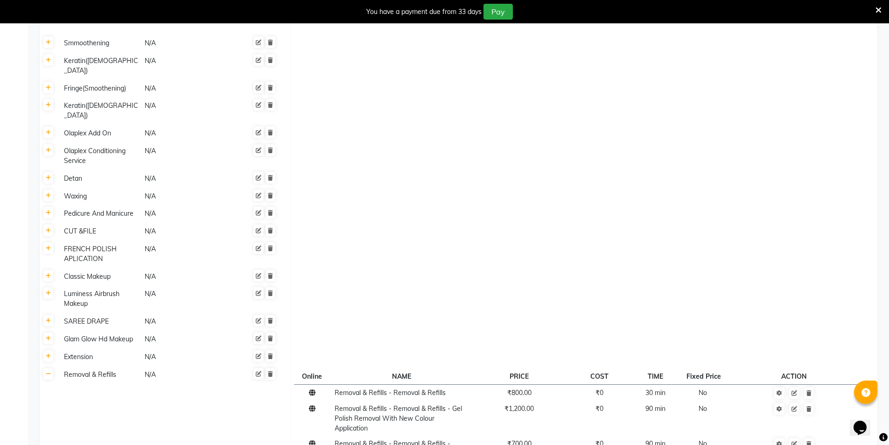
scroll to position [1120, 0]
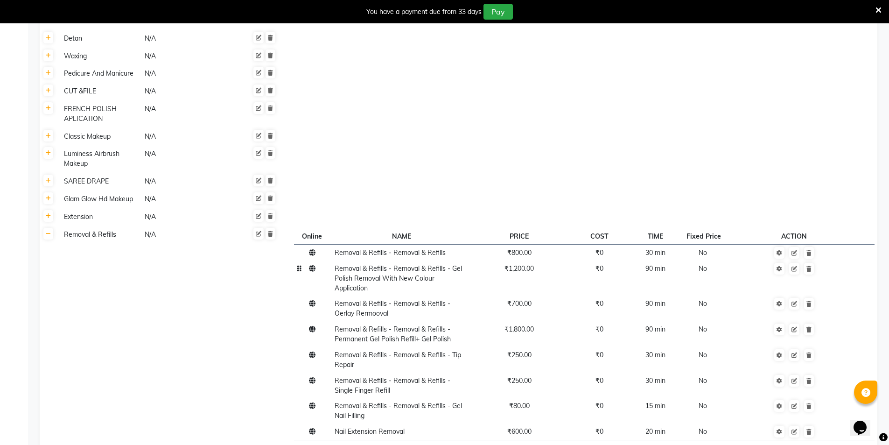
click at [517, 260] on td "₹1,200.00" at bounding box center [518, 277] width 95 height 35
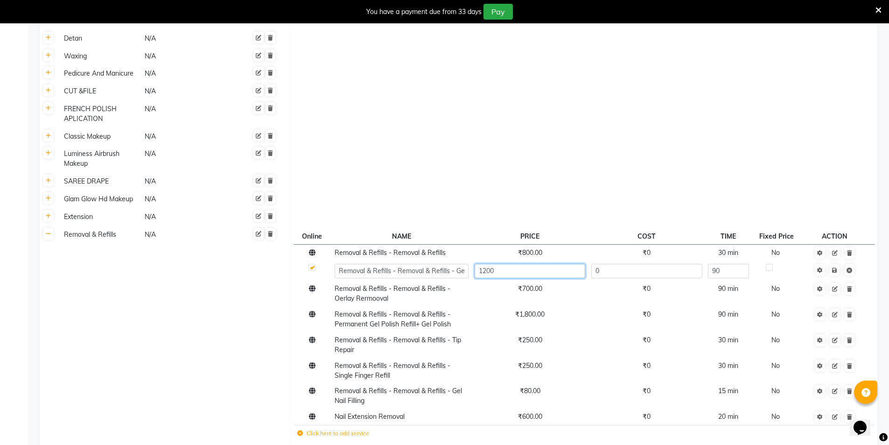
click at [513, 264] on input "1200" at bounding box center [530, 271] width 111 height 14
type input "1485"
click at [839, 260] on td "Save" at bounding box center [834, 270] width 63 height 21
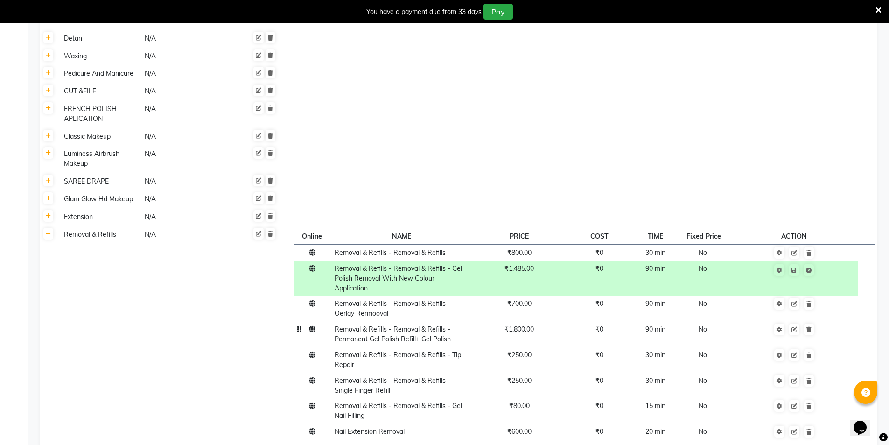
click at [512, 322] on td "₹1,800.00" at bounding box center [518, 335] width 95 height 26
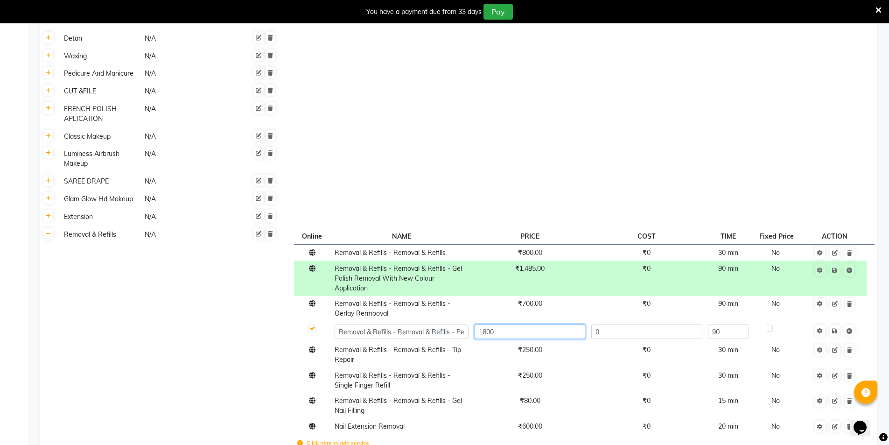
click at [511, 324] on input "1800" at bounding box center [530, 331] width 111 height 14
type input "1"
type input "2200"
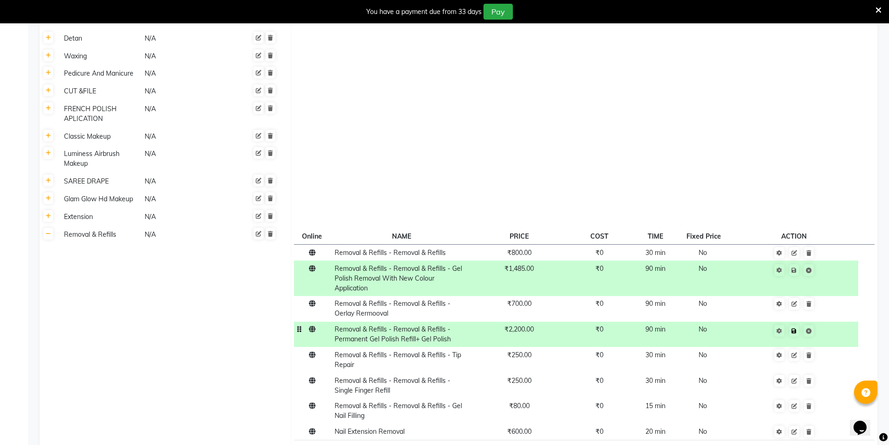
click at [835, 322] on td "Save" at bounding box center [794, 335] width 128 height 26
click at [512, 347] on td "₹250.00" at bounding box center [518, 360] width 95 height 26
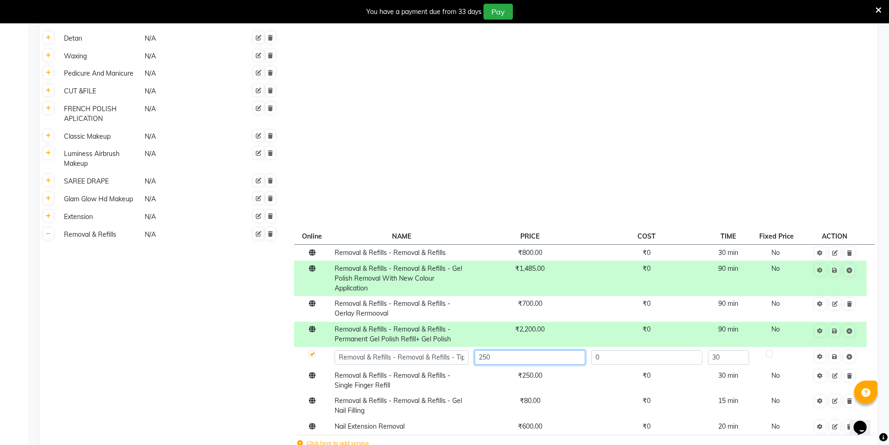
click at [512, 350] on input "250" at bounding box center [530, 357] width 111 height 14
type input "2"
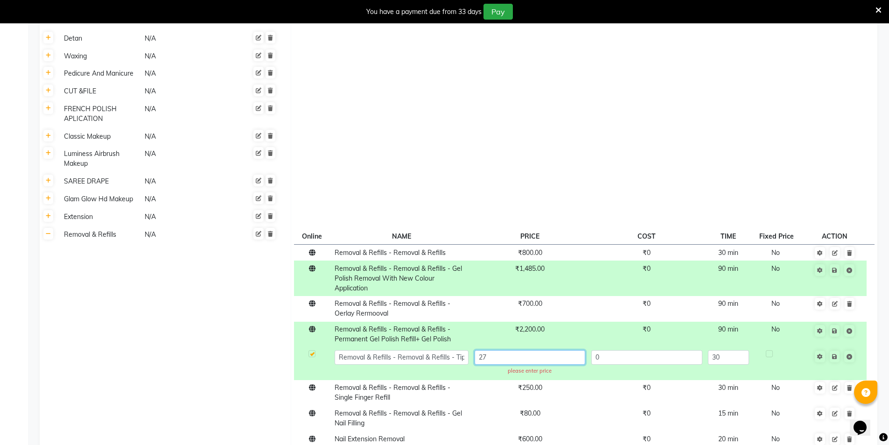
type input "275"
click at [836, 347] on td "Save" at bounding box center [834, 363] width 63 height 33
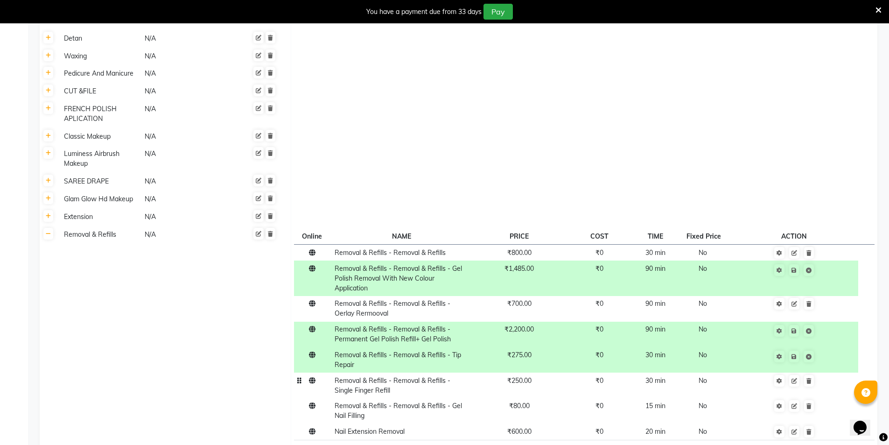
click at [534, 372] on td "₹250.00" at bounding box center [518, 385] width 95 height 26
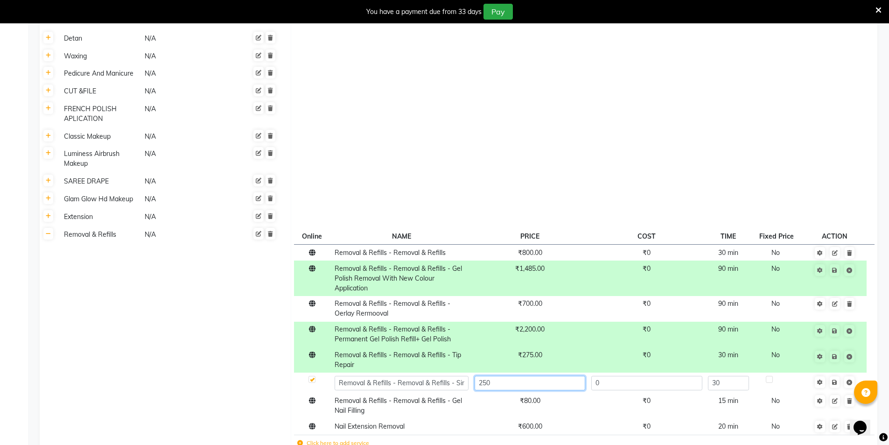
click at [534, 376] on input "250" at bounding box center [530, 383] width 111 height 14
type input "2"
type input "385"
click at [837, 372] on td at bounding box center [834, 382] width 63 height 21
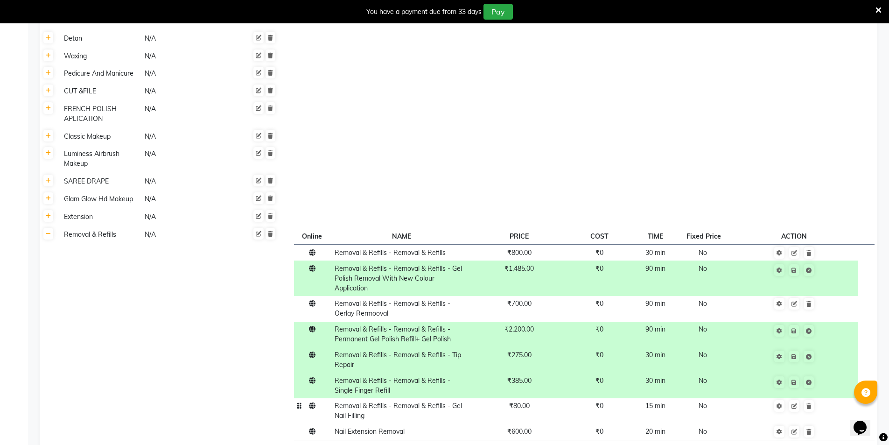
click at [521, 398] on td "₹80.00" at bounding box center [518, 411] width 95 height 26
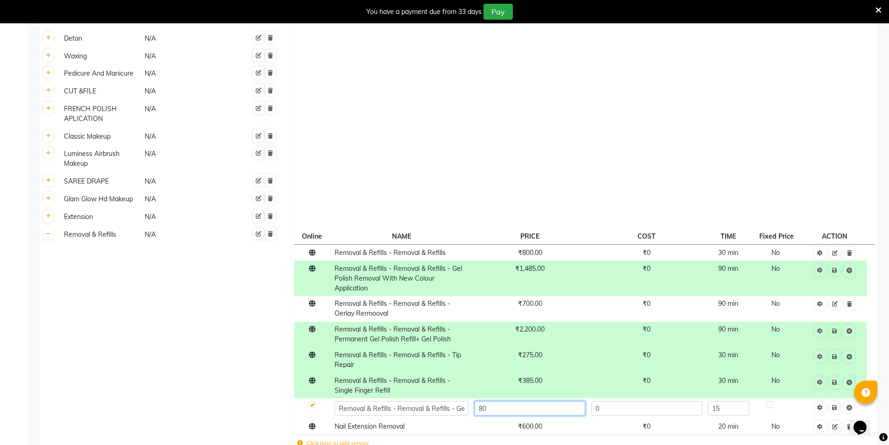
click at [519, 401] on input "80" at bounding box center [530, 408] width 111 height 14
type input "8"
type input "120"
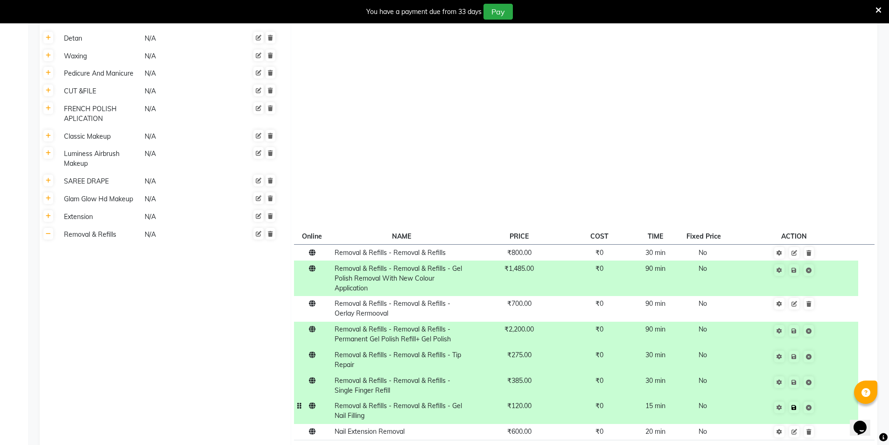
click at [837, 398] on td "Save" at bounding box center [794, 411] width 128 height 26
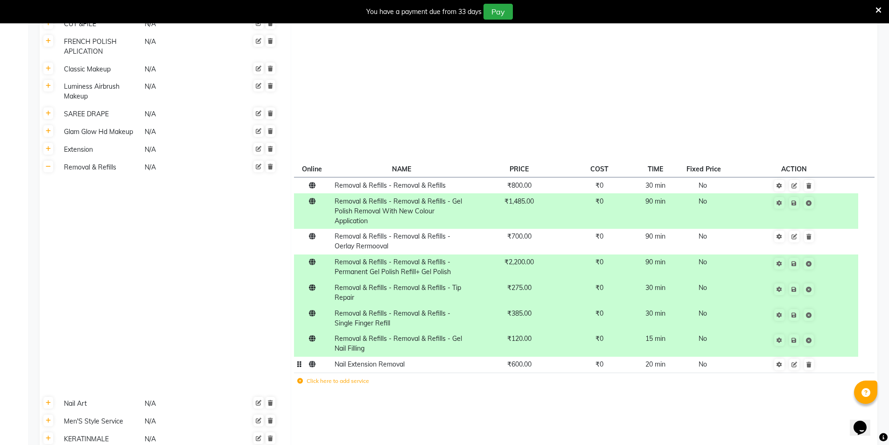
scroll to position [1284, 0]
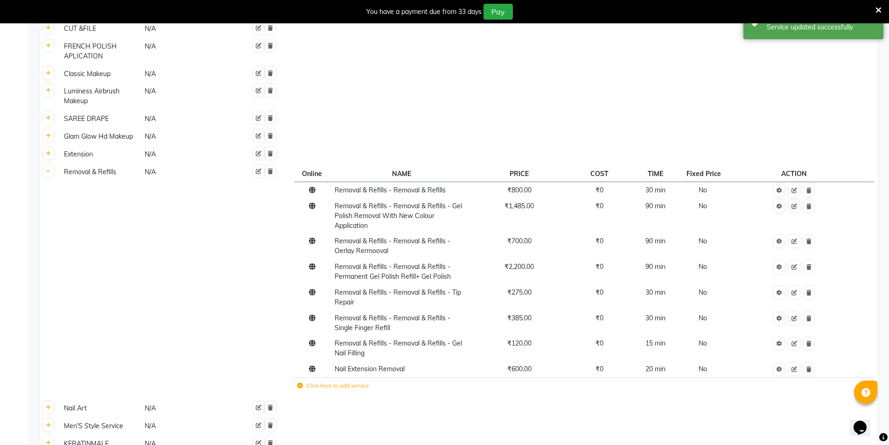
scroll to position [1051, 0]
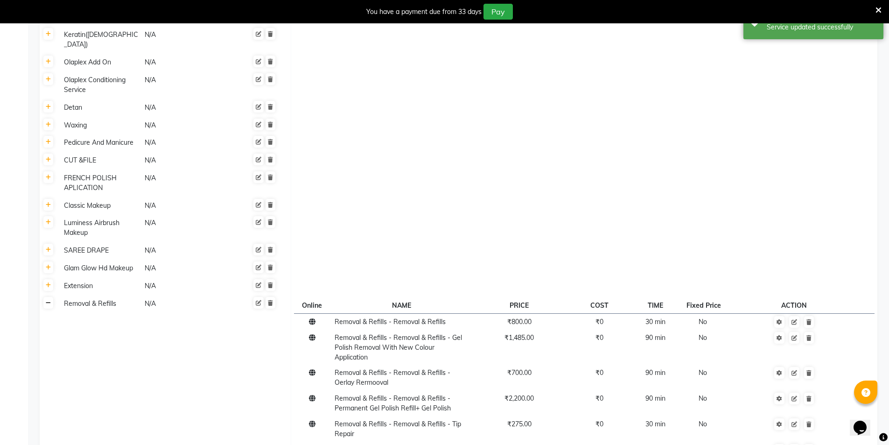
click at [51, 297] on link at bounding box center [48, 303] width 10 height 12
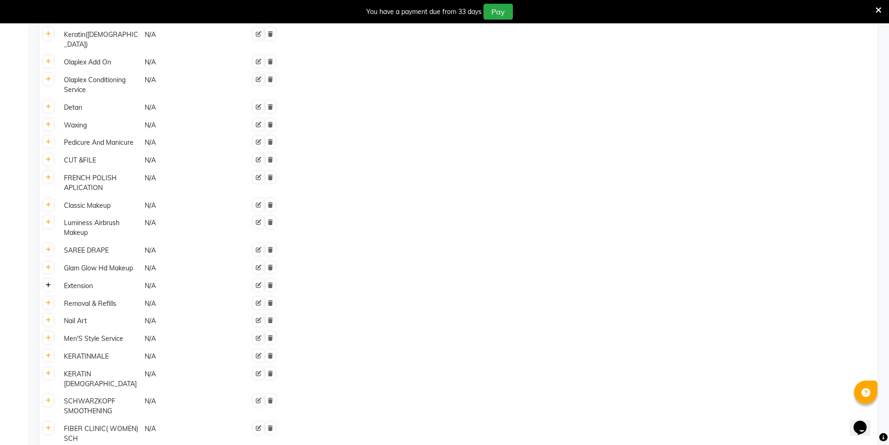
click at [48, 279] on link at bounding box center [48, 285] width 10 height 12
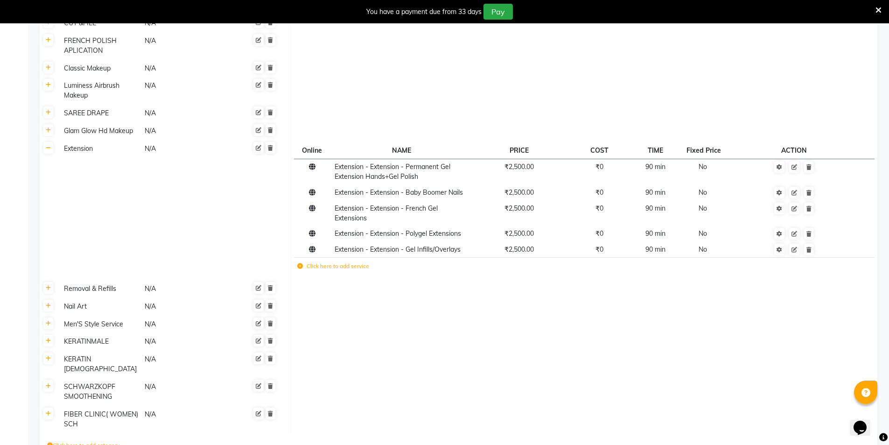
scroll to position [1002, 0]
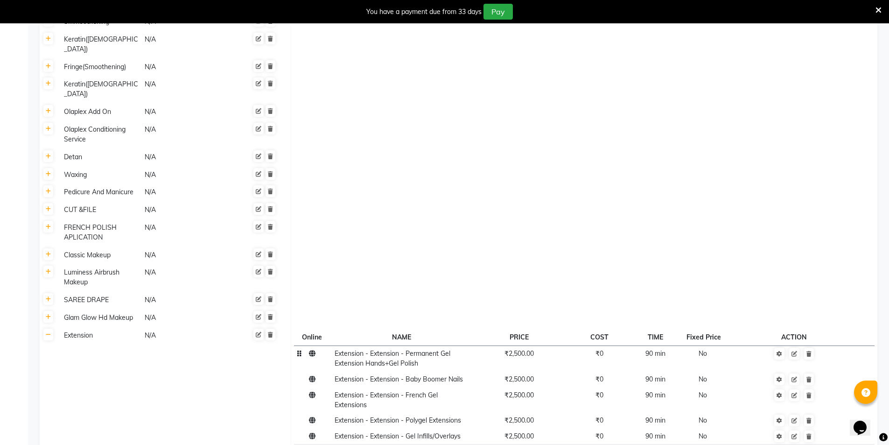
click at [524, 349] on span "₹2,500.00" at bounding box center [519, 353] width 29 height 8
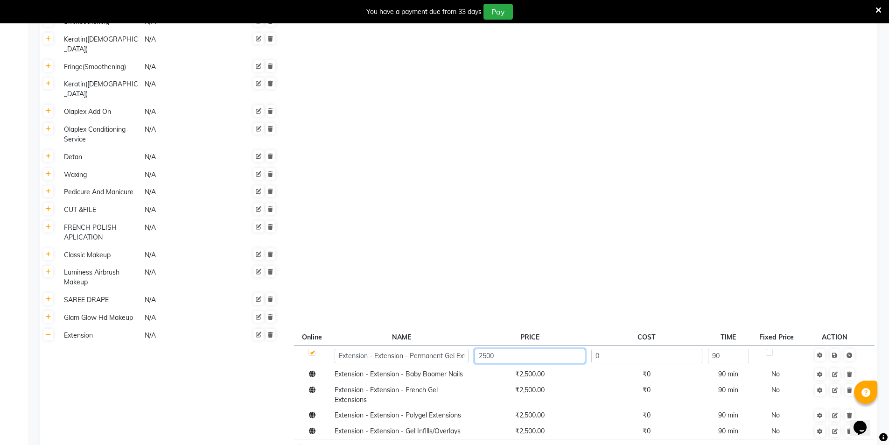
click at [524, 349] on input "2500" at bounding box center [530, 356] width 111 height 14
type input "2"
type input "3300"
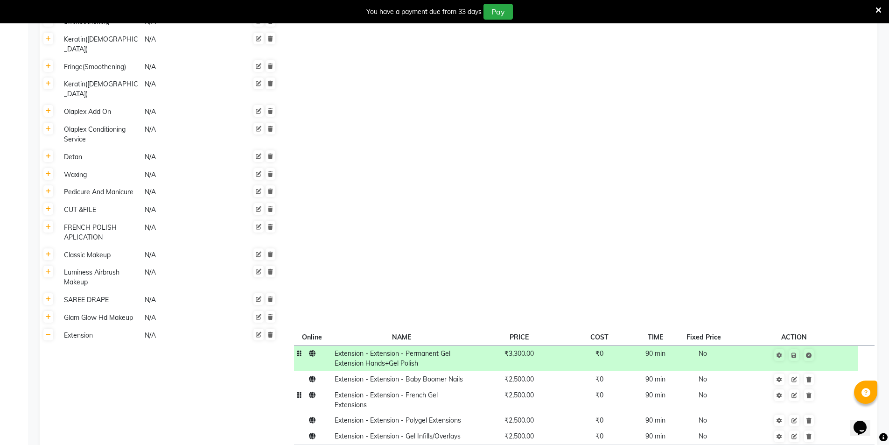
click at [517, 391] on span "₹2,500.00" at bounding box center [519, 395] width 29 height 8
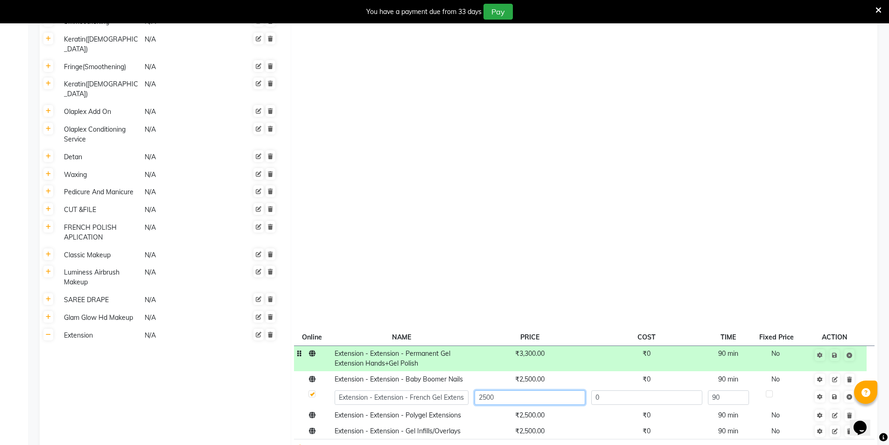
click at [517, 390] on input "2500" at bounding box center [530, 397] width 111 height 14
type input "2"
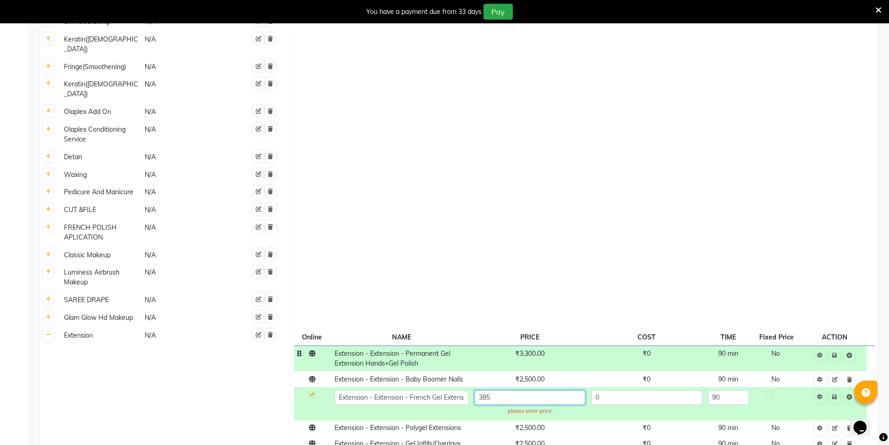
type input "3850"
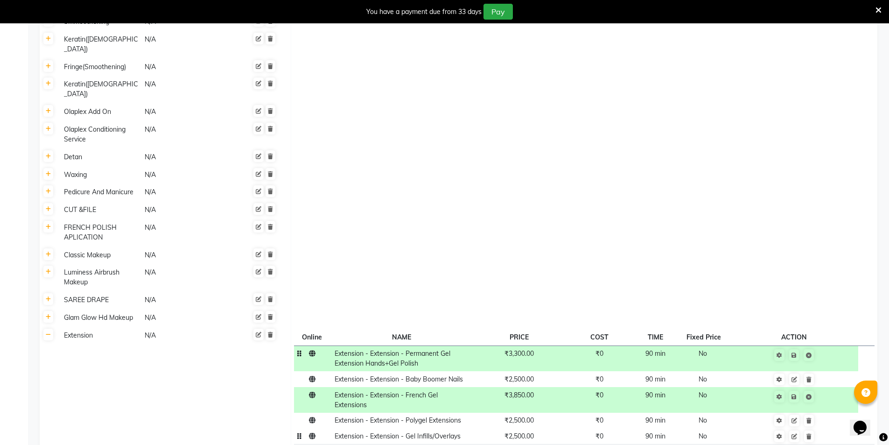
click at [539, 428] on td "₹2,500.00" at bounding box center [518, 436] width 95 height 16
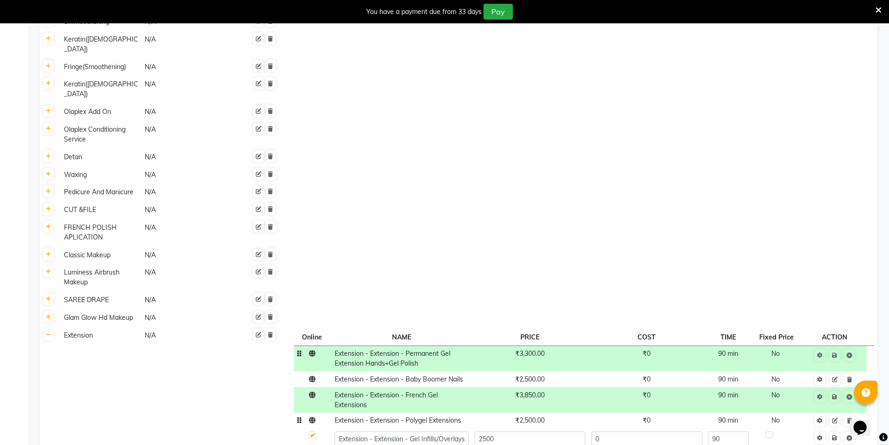
click at [539, 416] on span "₹2,500.00" at bounding box center [529, 420] width 29 height 8
click at [538, 415] on input "2500" at bounding box center [530, 422] width 111 height 14
type input "2"
type input "3850"
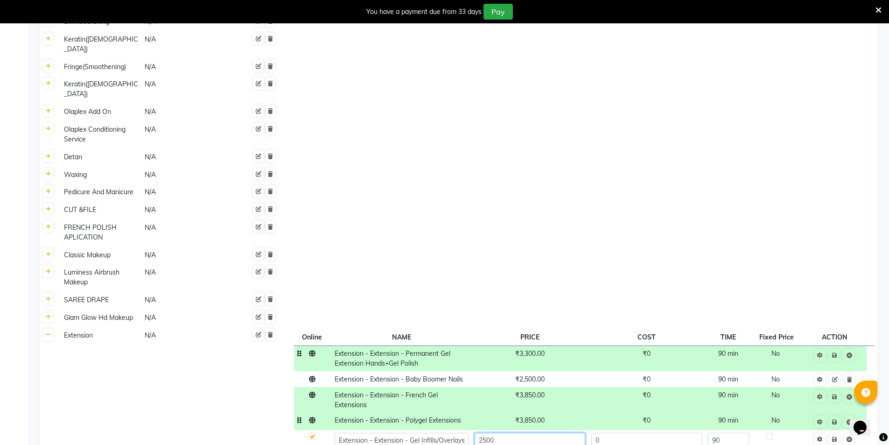
click at [514, 433] on input "2500" at bounding box center [530, 440] width 111 height 14
type input "2530"
click at [836, 430] on td "Save" at bounding box center [834, 440] width 63 height 21
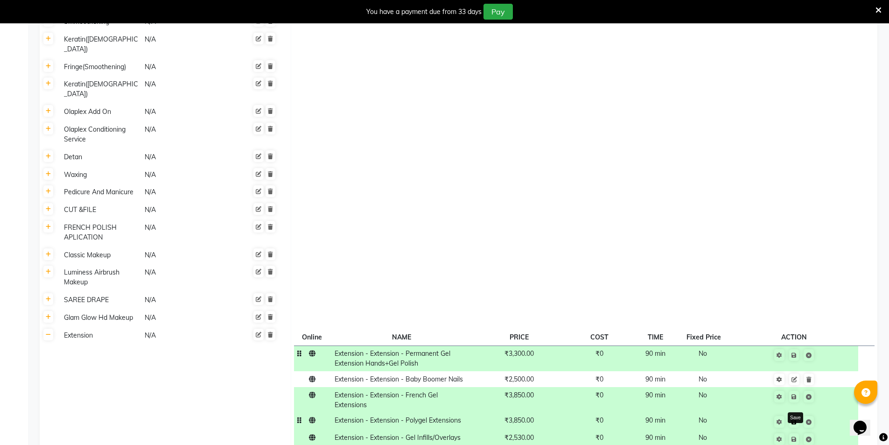
click at [796, 419] on icon at bounding box center [794, 422] width 5 height 6
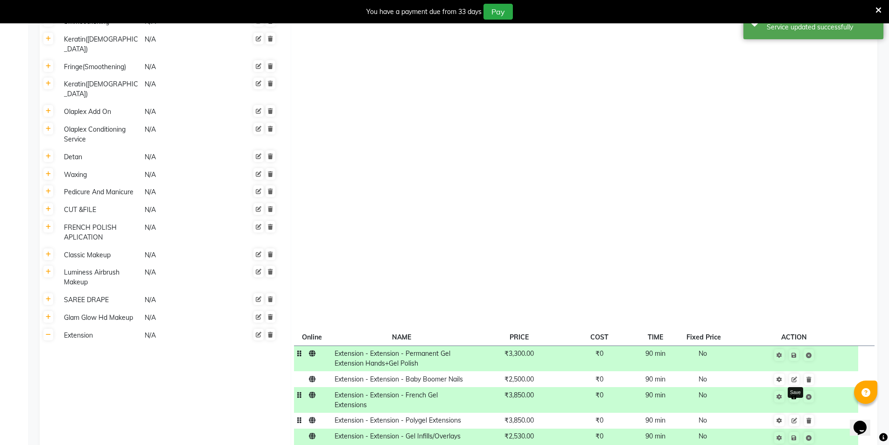
click at [795, 391] on link at bounding box center [794, 397] width 10 height 12
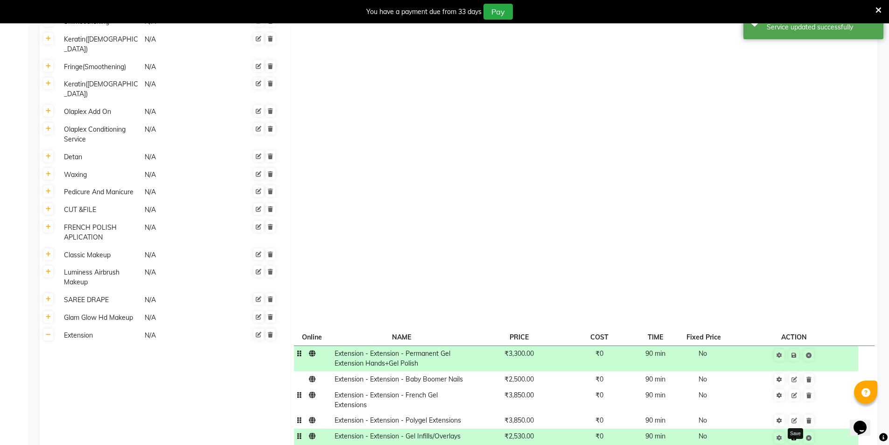
click at [795, 435] on icon at bounding box center [794, 438] width 5 height 6
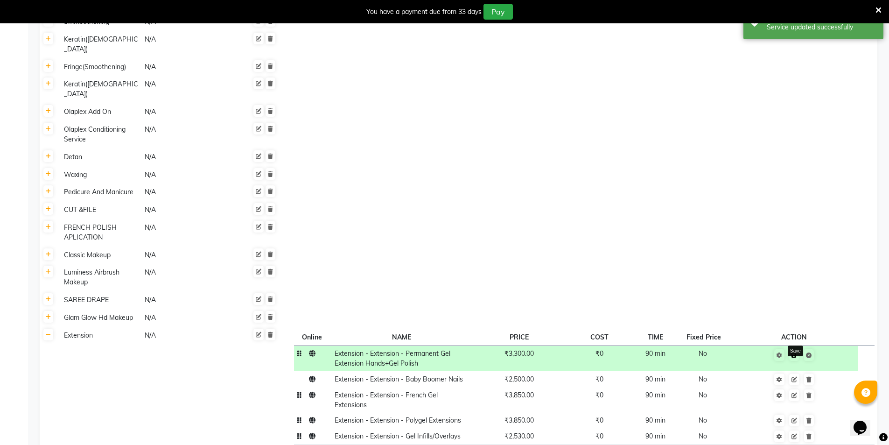
click at [793, 352] on icon at bounding box center [794, 355] width 5 height 6
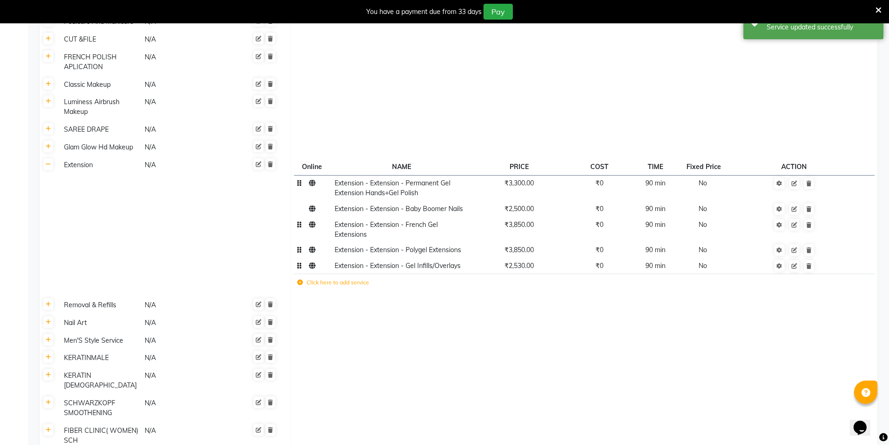
scroll to position [1188, 0]
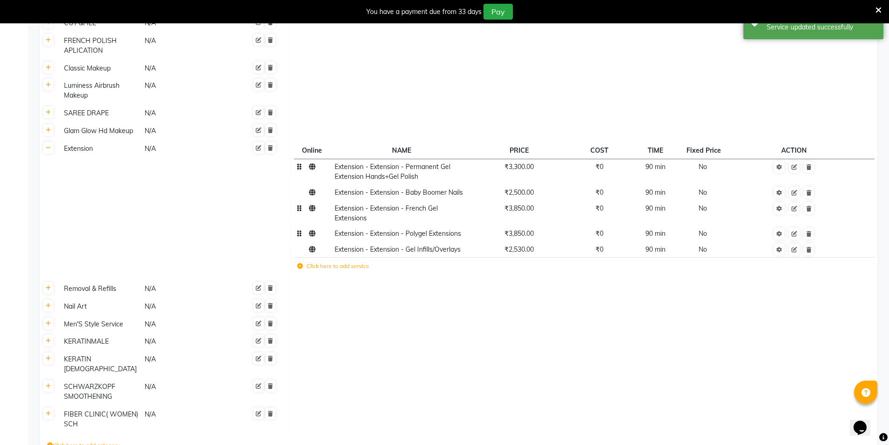
click at [50, 127] on icon at bounding box center [48, 130] width 5 height 6
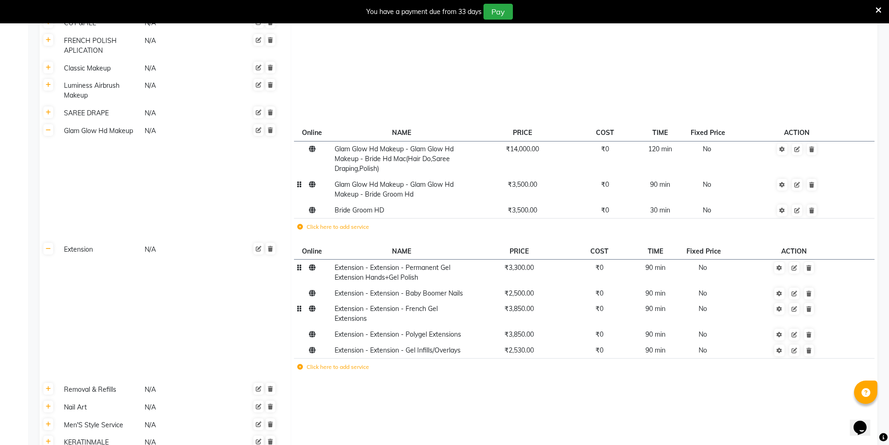
click at [528, 177] on td "₹3,500.00" at bounding box center [522, 190] width 102 height 26
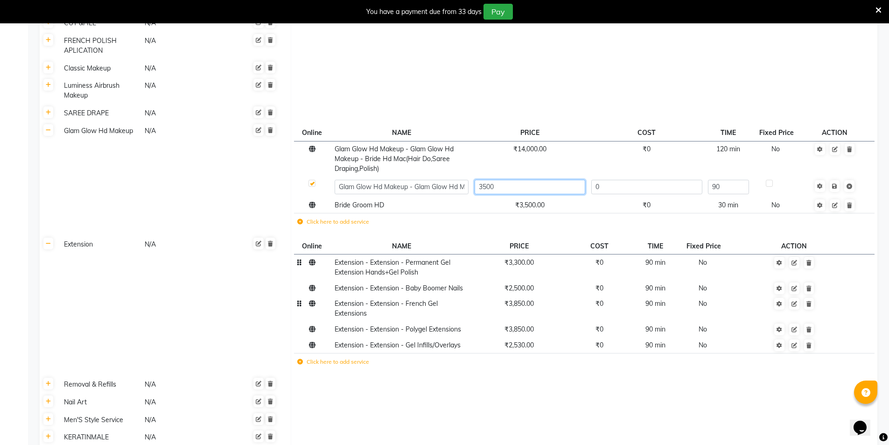
click at [526, 180] on input "3500" at bounding box center [530, 187] width 111 height 14
type input "3"
type input "16500"
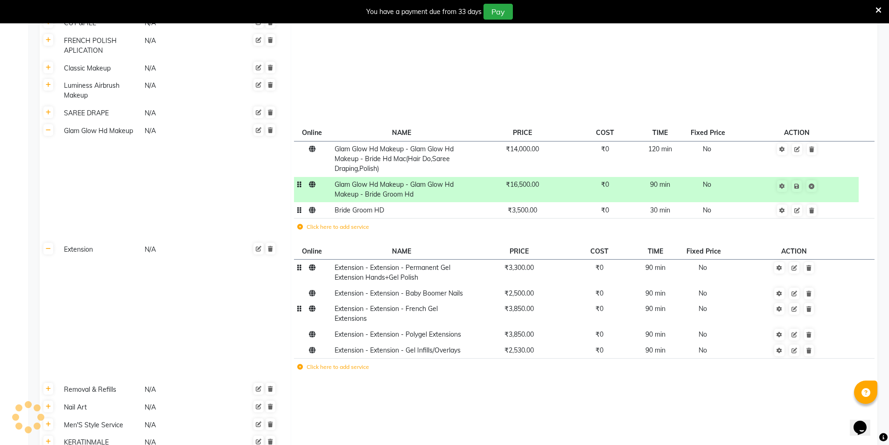
click at [528, 206] on span "₹3,500.00" at bounding box center [522, 210] width 29 height 8
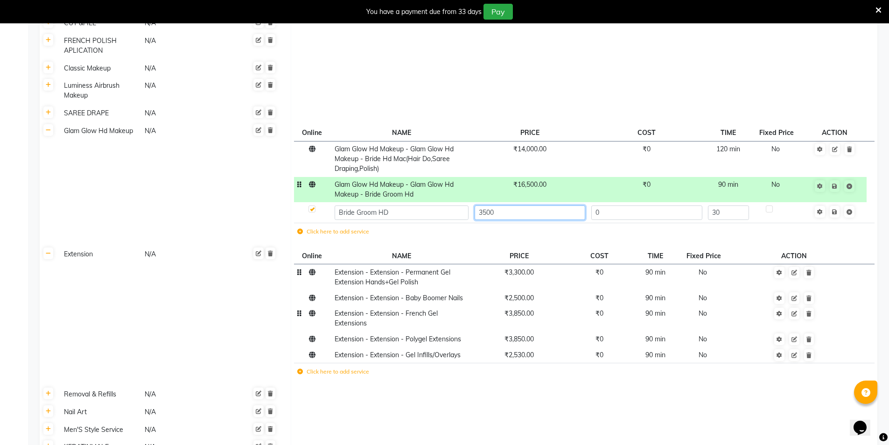
click at [528, 205] on input "3500" at bounding box center [530, 212] width 111 height 14
type input "3"
type input "5000"
click at [836, 202] on td "Save" at bounding box center [834, 212] width 63 height 21
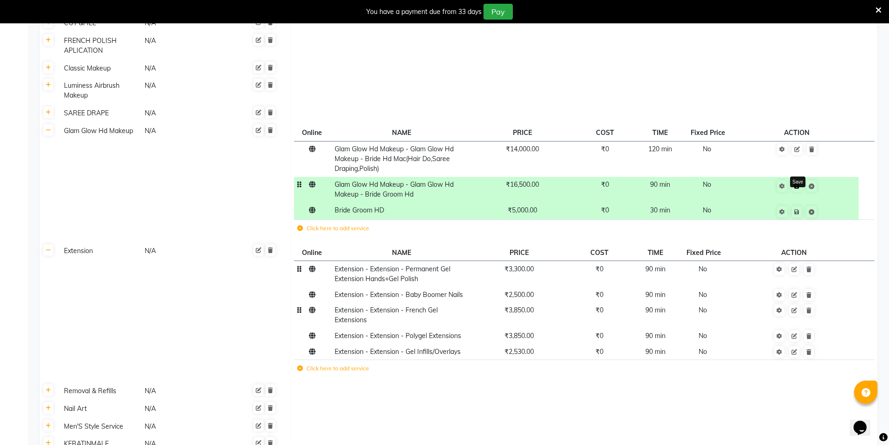
click at [798, 183] on icon at bounding box center [796, 186] width 5 height 6
click at [796, 180] on link at bounding box center [797, 186] width 10 height 12
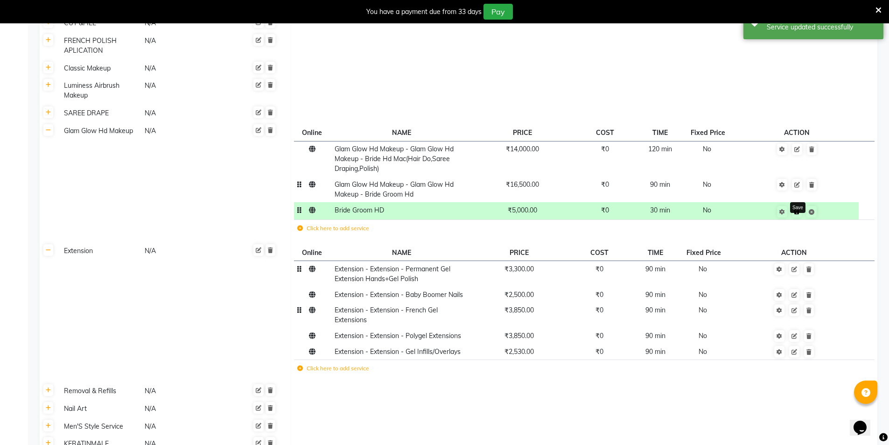
click at [797, 209] on icon at bounding box center [796, 212] width 5 height 6
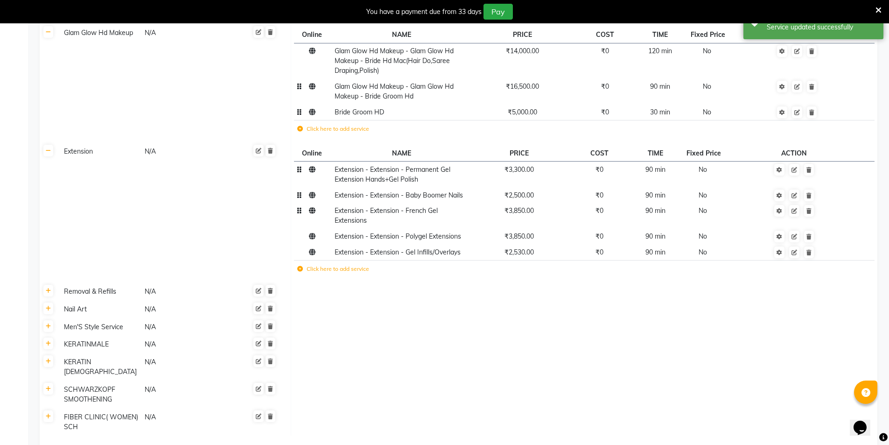
scroll to position [1289, 0]
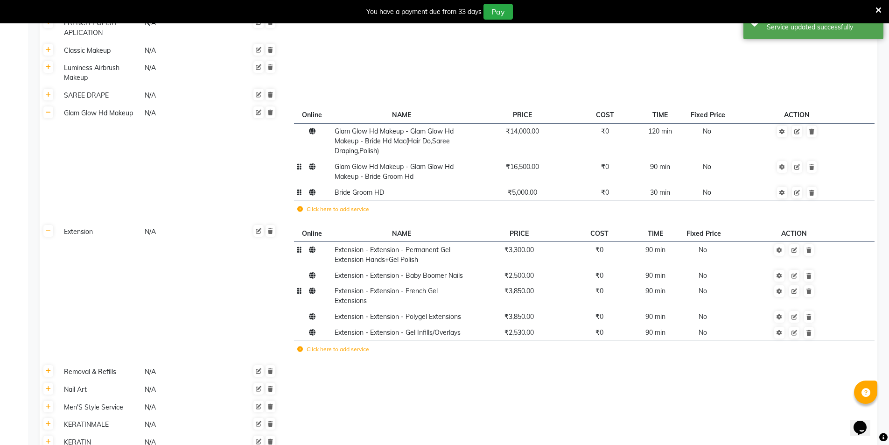
scroll to position [1102, 0]
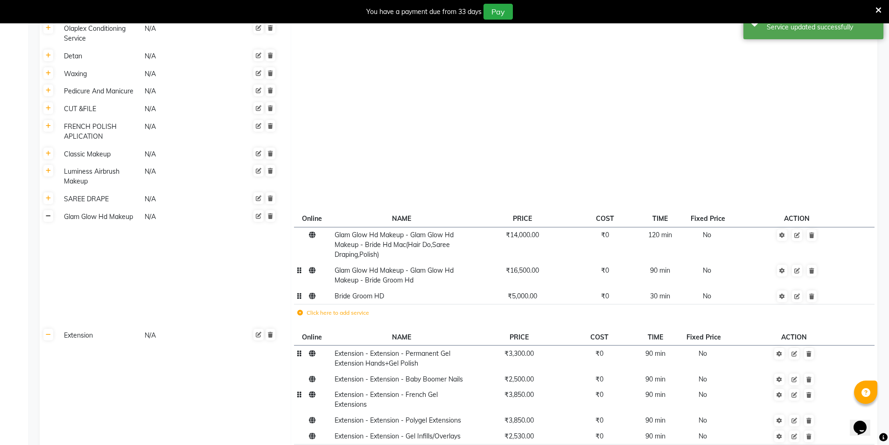
click at [53, 210] on link at bounding box center [48, 216] width 10 height 12
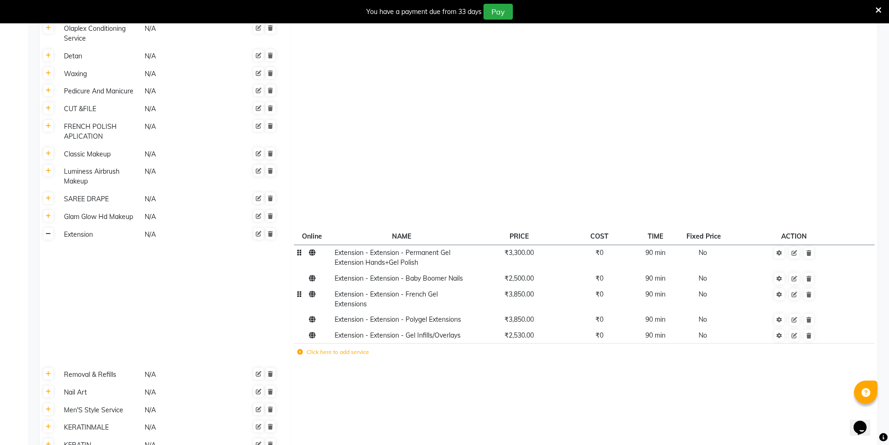
click at [47, 231] on icon at bounding box center [48, 234] width 5 height 6
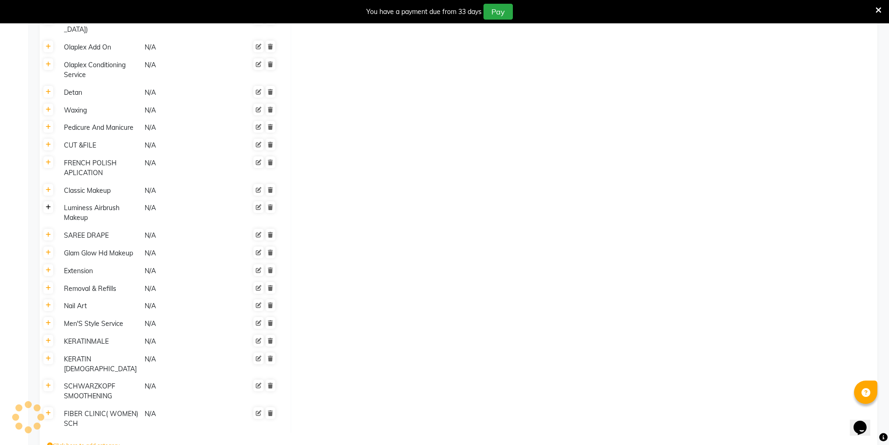
click at [49, 204] on icon at bounding box center [48, 207] width 5 height 6
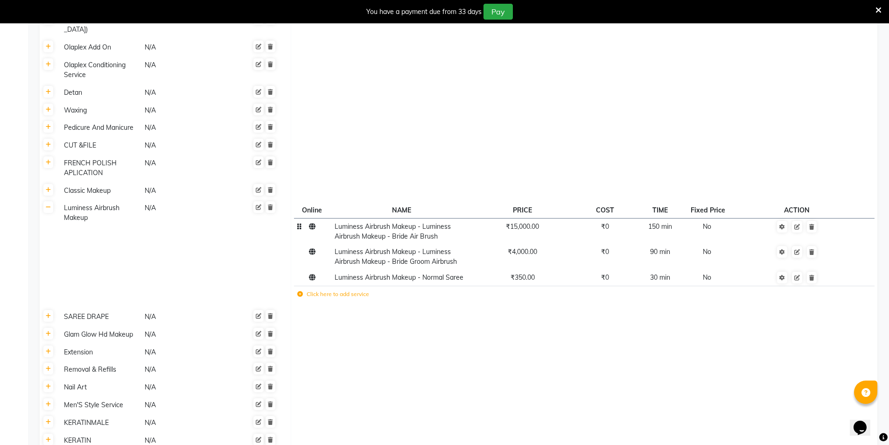
click at [528, 218] on td "₹15,000.00" at bounding box center [522, 231] width 102 height 26
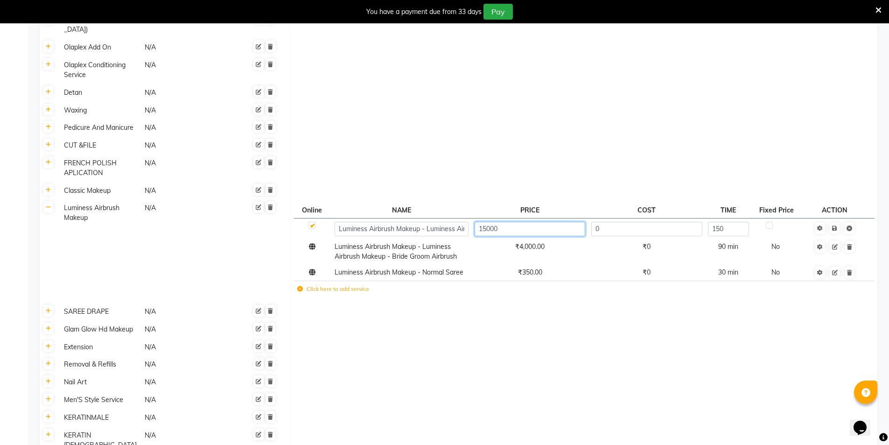
click at [516, 222] on input "15000" at bounding box center [530, 229] width 111 height 14
type input "1"
type input "18900"
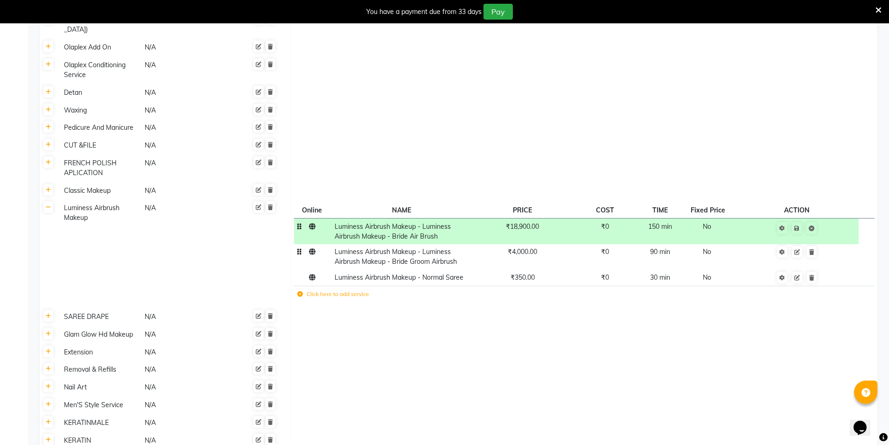
click at [538, 244] on td "₹4,000.00" at bounding box center [522, 257] width 102 height 26
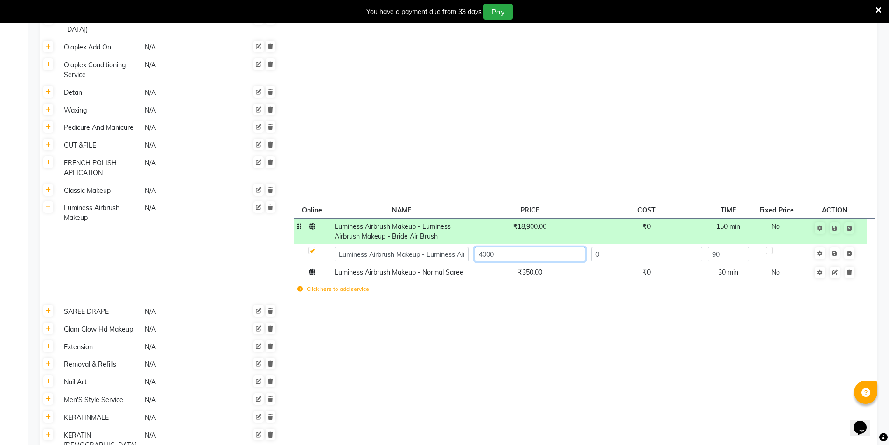
click at [525, 247] on input "4000" at bounding box center [530, 254] width 111 height 14
type input "4"
type input "8400"
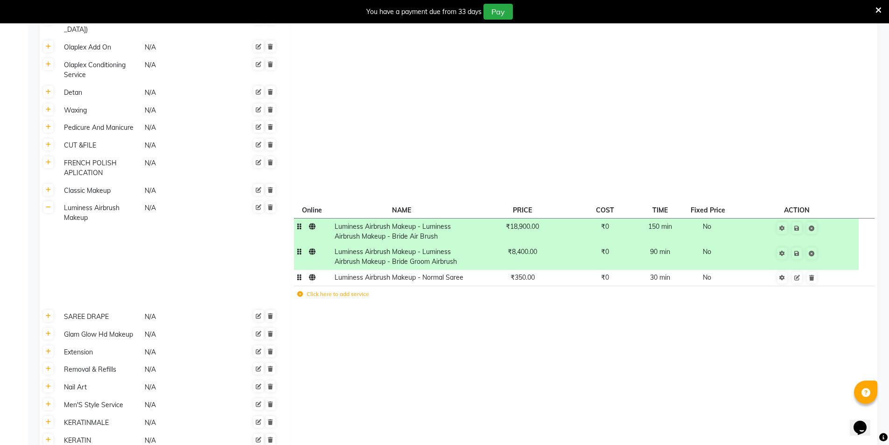
click at [533, 270] on td "₹350.00" at bounding box center [522, 278] width 102 height 16
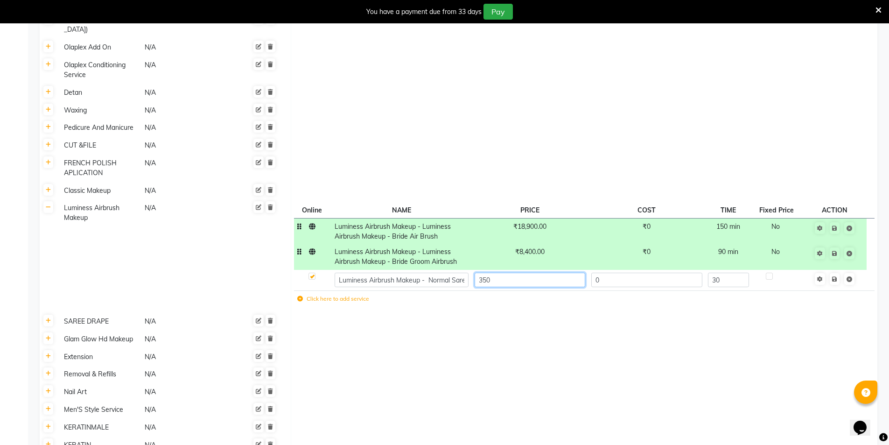
click at [533, 273] on input "350" at bounding box center [530, 280] width 111 height 14
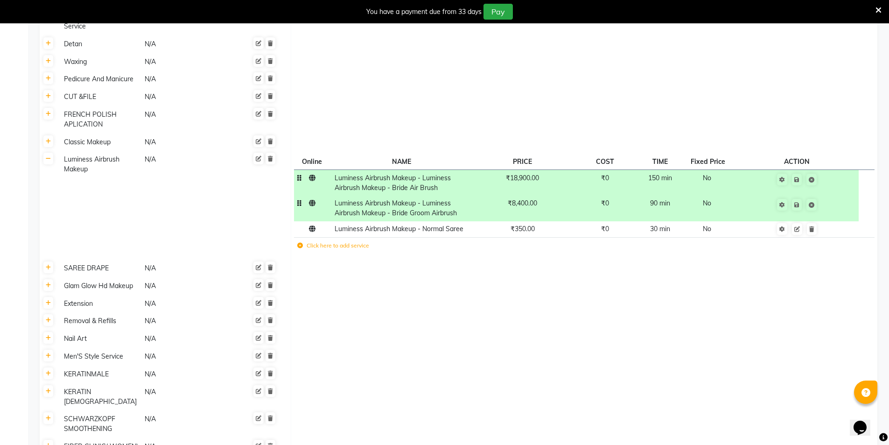
scroll to position [1147, 0]
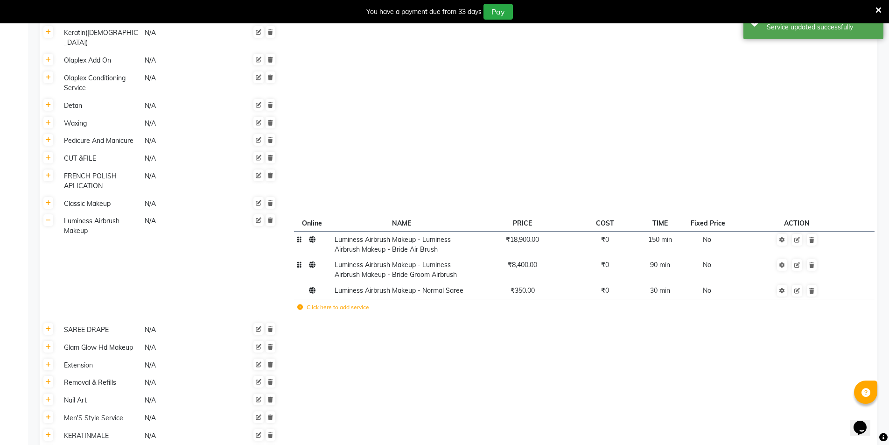
scroll to position [960, 0]
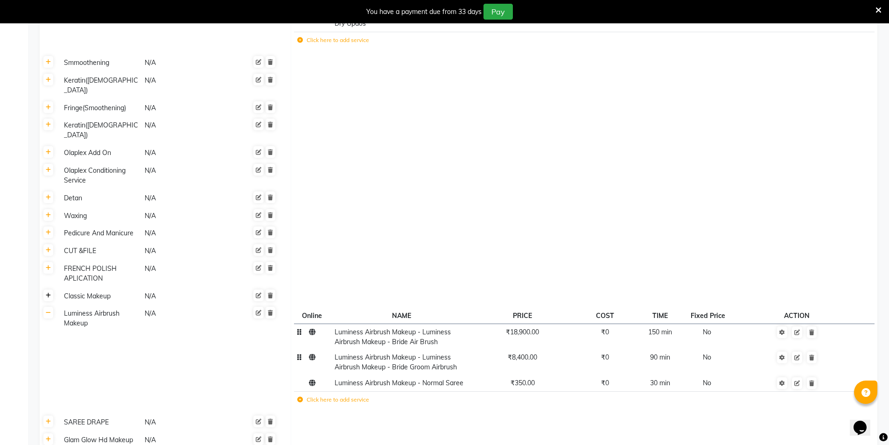
click at [50, 293] on icon at bounding box center [48, 296] width 5 height 6
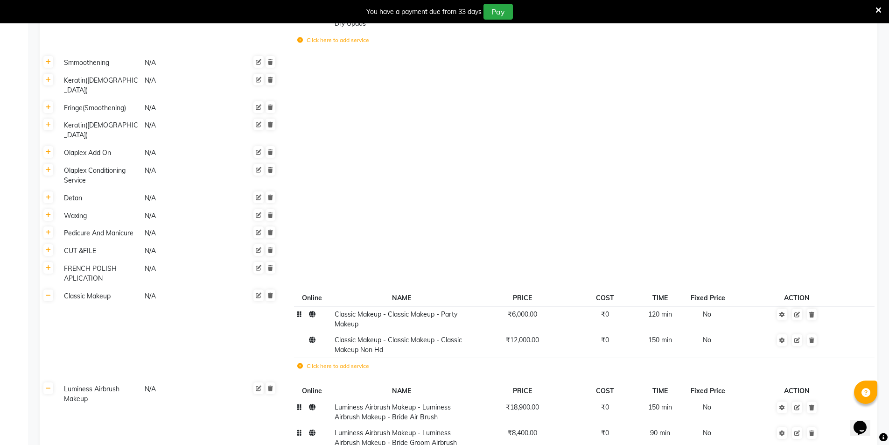
click at [528, 310] on span "₹6,000.00" at bounding box center [522, 314] width 29 height 8
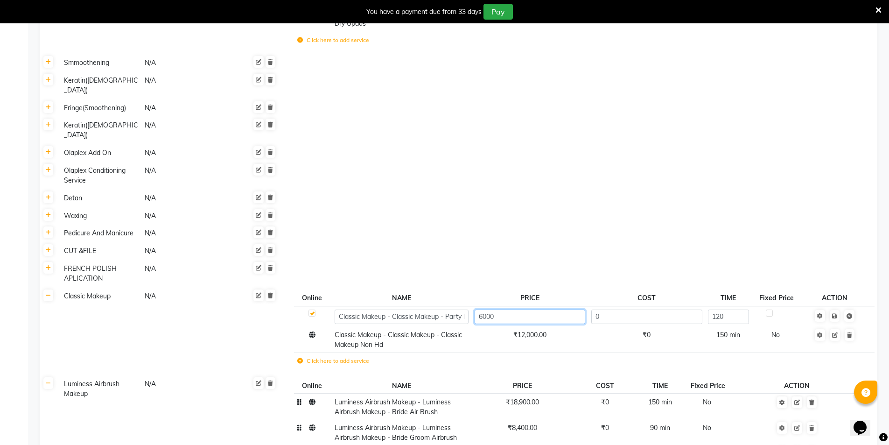
click at [518, 309] on input "6000" at bounding box center [530, 316] width 111 height 14
type input "6300"
click at [836, 306] on td "Save" at bounding box center [834, 316] width 63 height 21
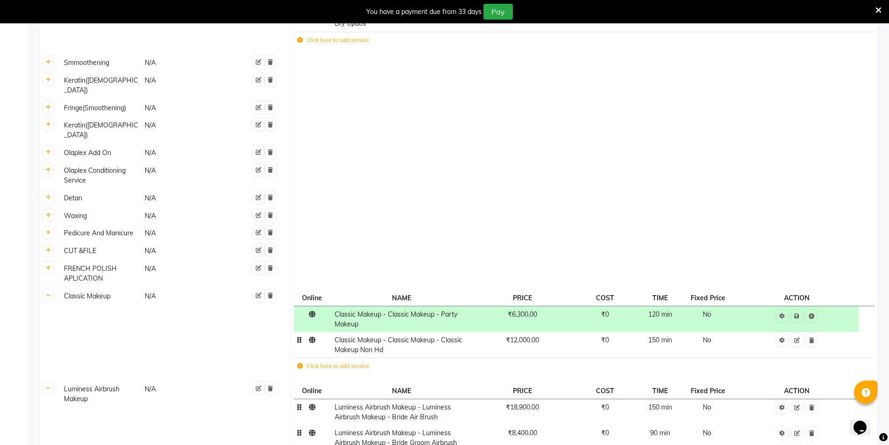
click at [534, 336] on span "₹12,000.00" at bounding box center [522, 340] width 33 height 8
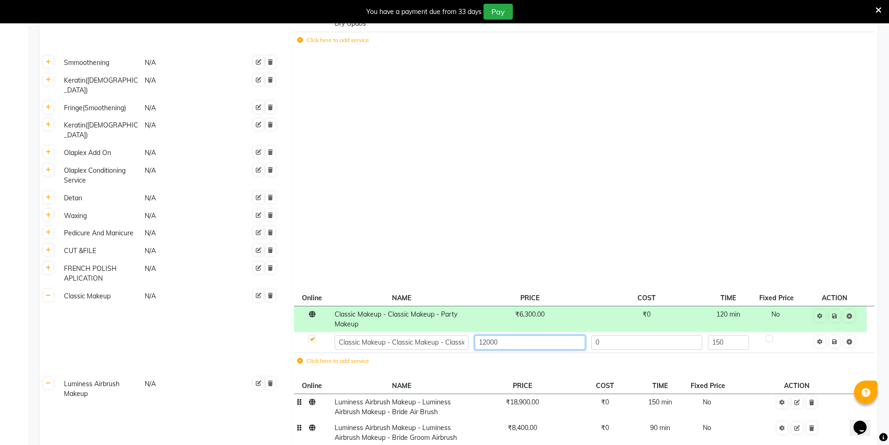
click at [533, 335] on input "12000" at bounding box center [530, 342] width 111 height 14
type input "13650"
click at [835, 332] on td "Save" at bounding box center [834, 342] width 63 height 21
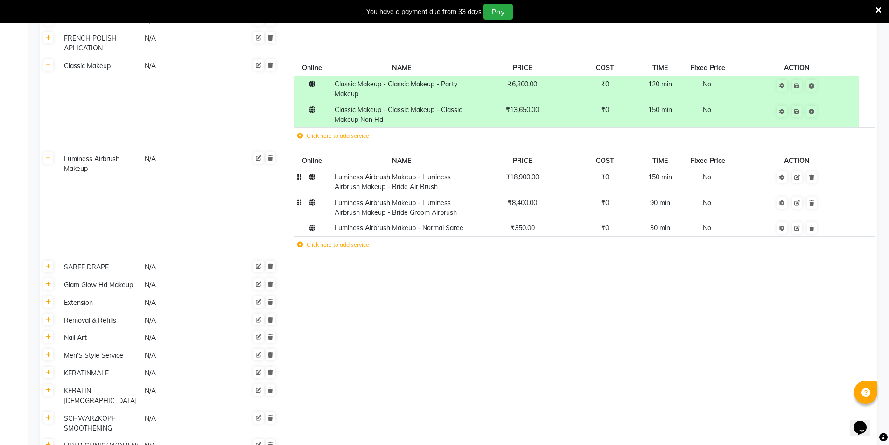
scroll to position [1222, 0]
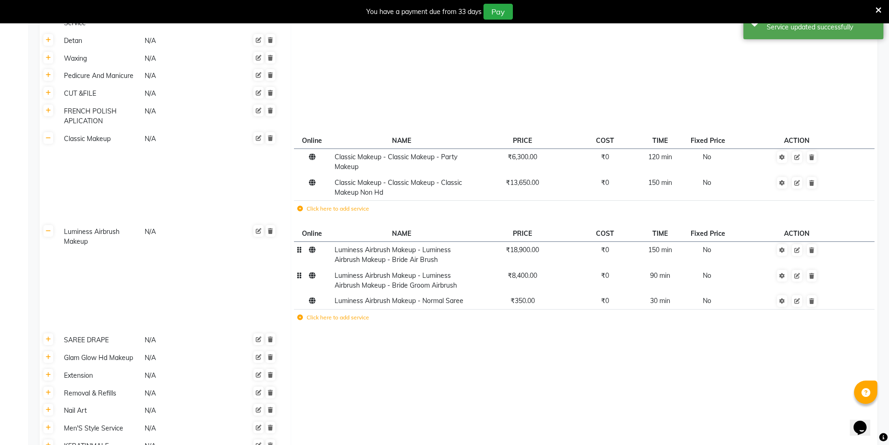
scroll to position [1036, 0]
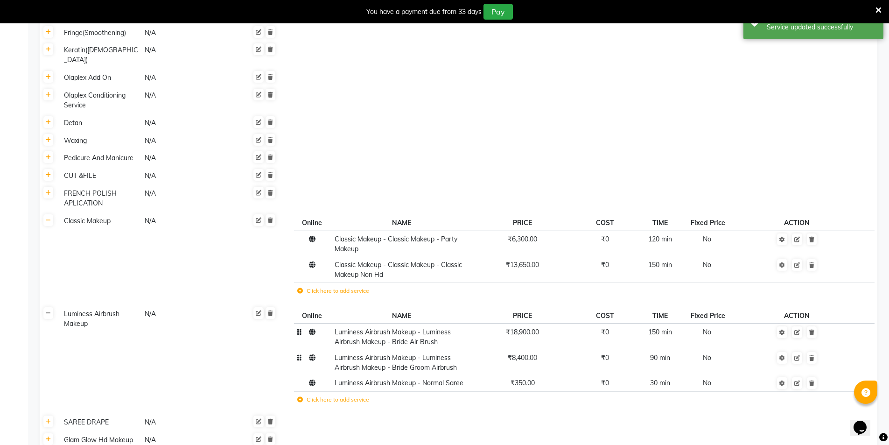
click at [47, 307] on link at bounding box center [48, 313] width 10 height 12
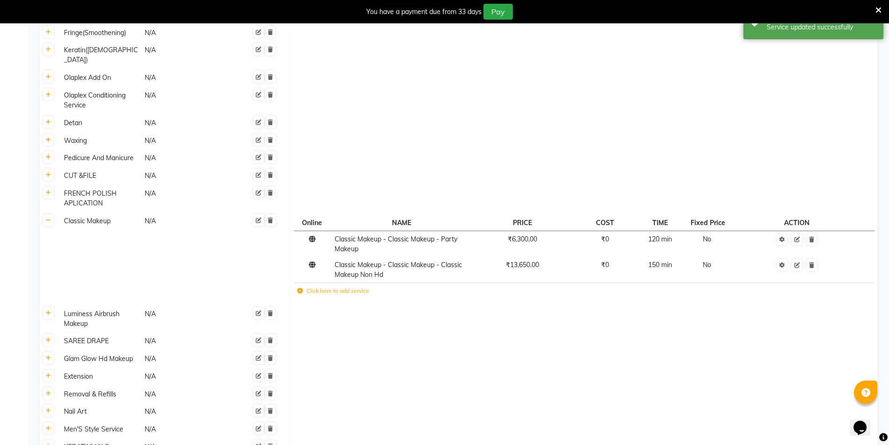
click at [51, 212] on th at bounding box center [49, 258] width 18 height 93
click at [50, 217] on icon at bounding box center [48, 220] width 5 height 6
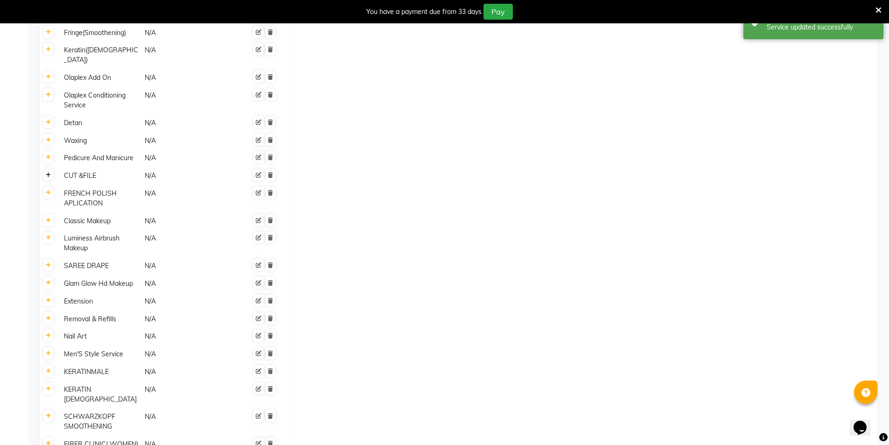
click at [49, 172] on icon at bounding box center [48, 175] width 5 height 6
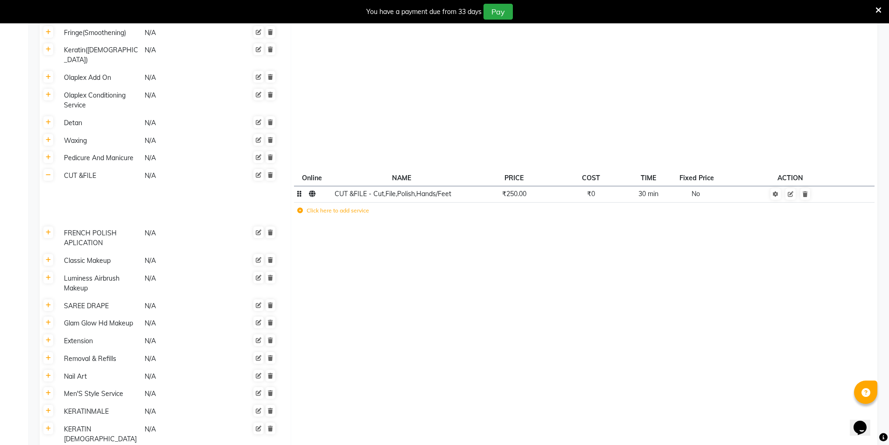
click at [534, 186] on td "₹250.00" at bounding box center [513, 194] width 85 height 16
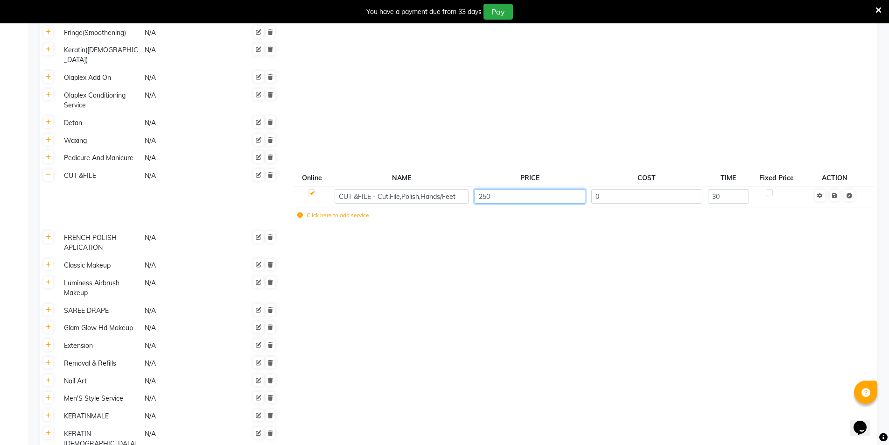
click at [521, 189] on input "250" at bounding box center [530, 196] width 111 height 14
type input "2"
type input "150"
click at [836, 186] on td "Save" at bounding box center [834, 196] width 63 height 21
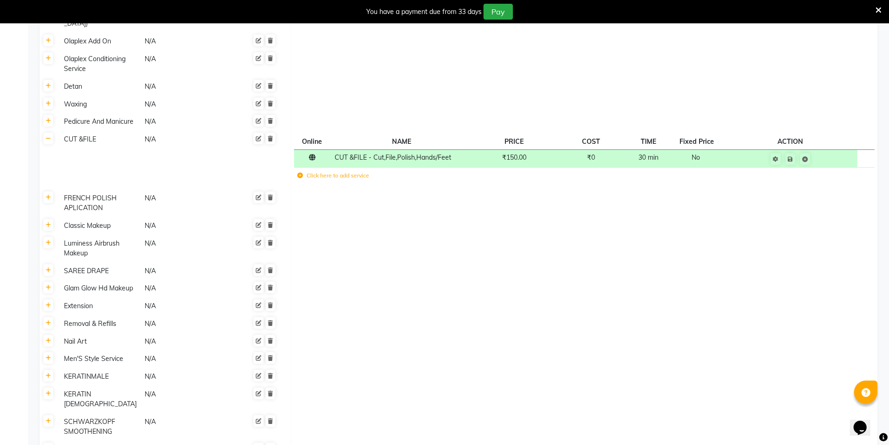
scroll to position [1107, 0]
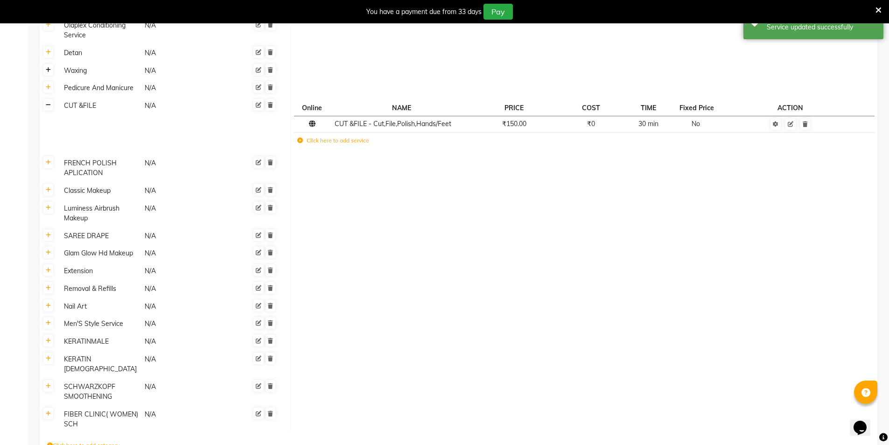
click at [47, 102] on icon at bounding box center [48, 105] width 5 height 6
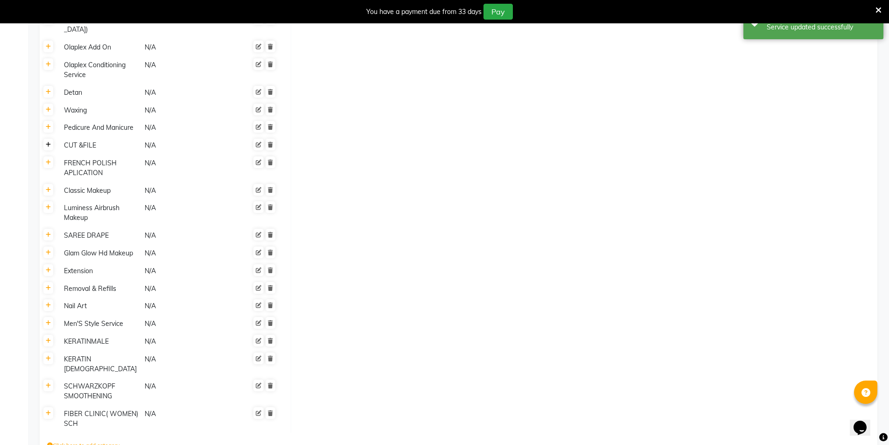
scroll to position [926, 0]
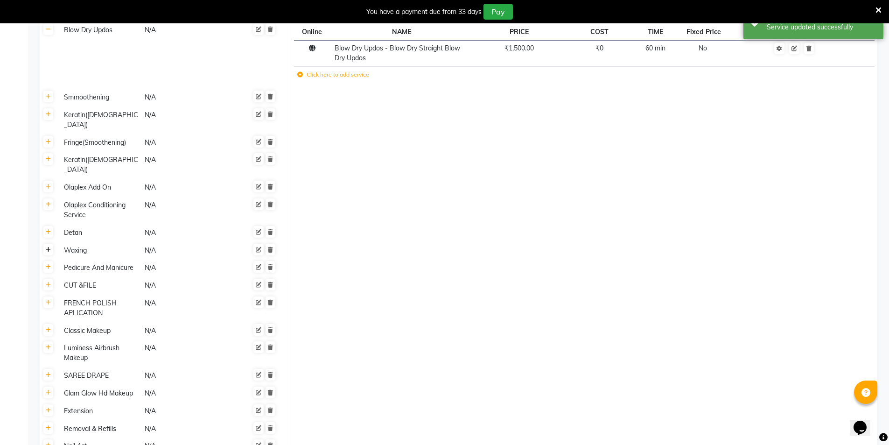
click at [48, 247] on icon at bounding box center [48, 250] width 5 height 6
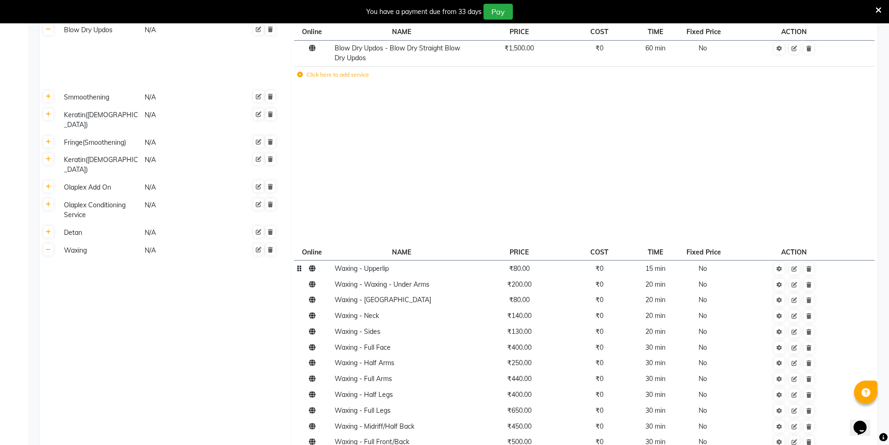
click at [402, 260] on td "Waxing - Upperlip" at bounding box center [401, 268] width 140 height 16
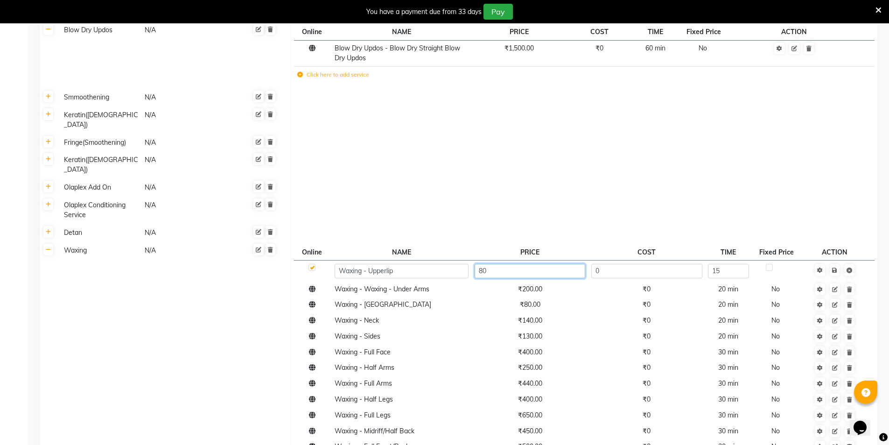
click at [491, 264] on input "80" at bounding box center [530, 271] width 111 height 14
type input "8"
type input "90"
click at [528, 285] on span "₹200.00" at bounding box center [530, 289] width 24 height 8
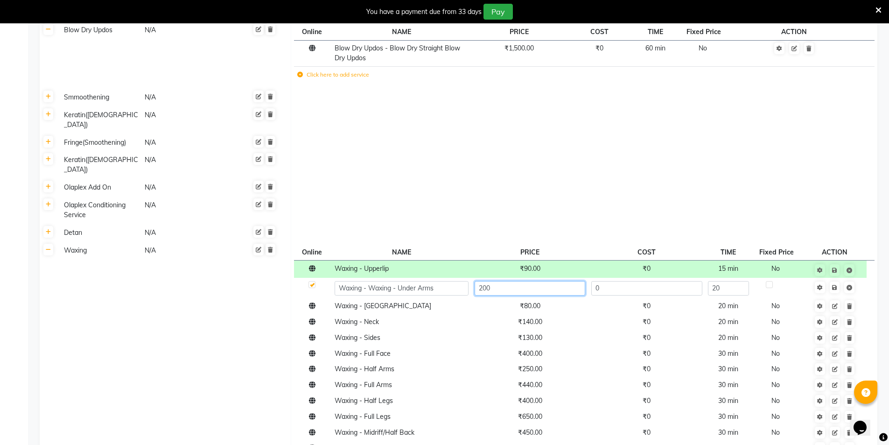
click at [528, 281] on input "200" at bounding box center [530, 288] width 111 height 14
type input "250"
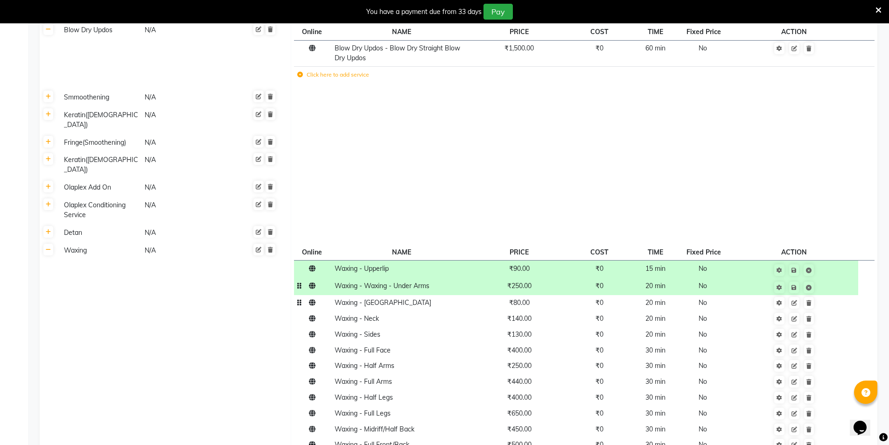
click at [529, 295] on td "₹80.00" at bounding box center [518, 303] width 95 height 16
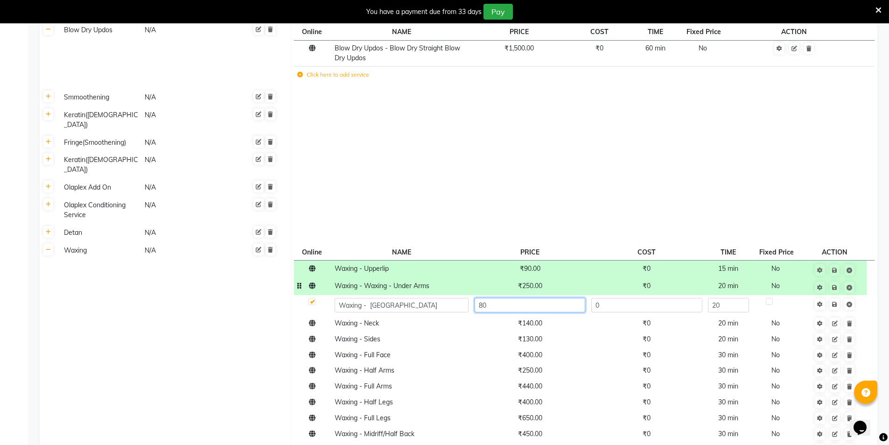
click at [529, 298] on input "80" at bounding box center [530, 305] width 111 height 14
type input "90"
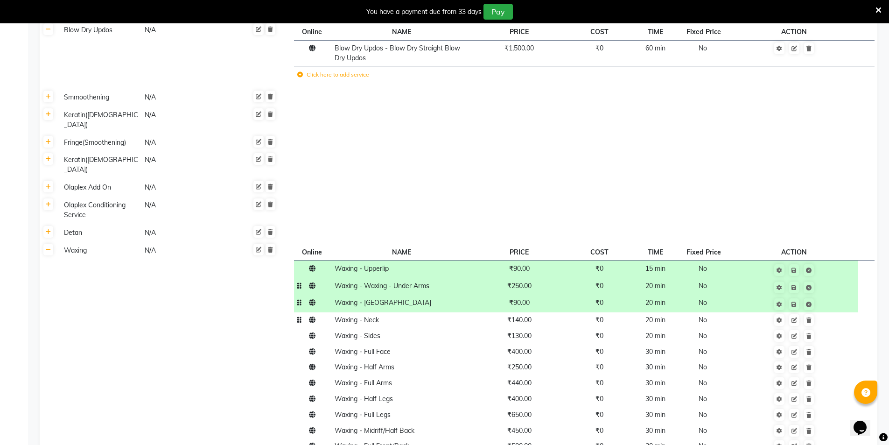
click at [524, 312] on td "₹140.00" at bounding box center [518, 320] width 95 height 16
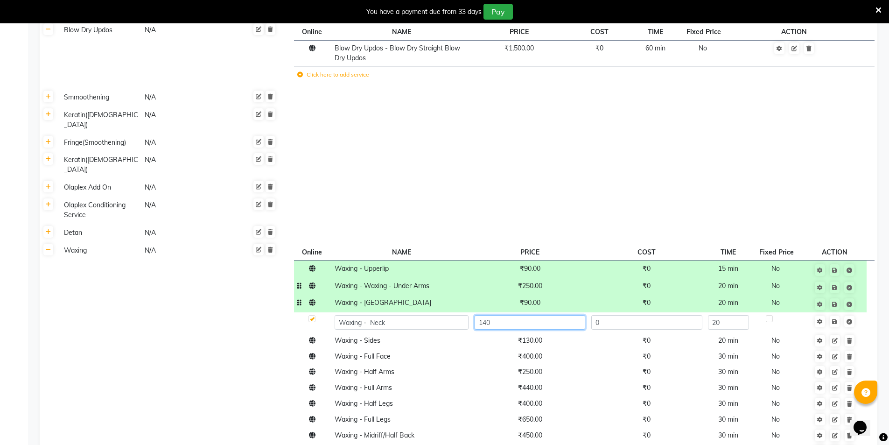
click at [525, 315] on input "140" at bounding box center [530, 322] width 111 height 14
type input "1"
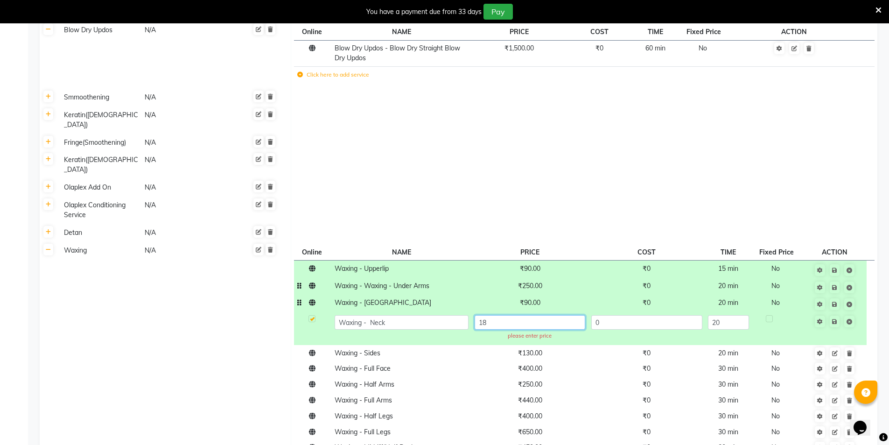
type input "180"
click at [538, 311] on tbody "Waxing - Upperlip ₹90.00 ₹0 15 min No Waxing - Waxing - Under Arms ₹250.00 ₹0 2…" at bounding box center [584, 399] width 580 height 278
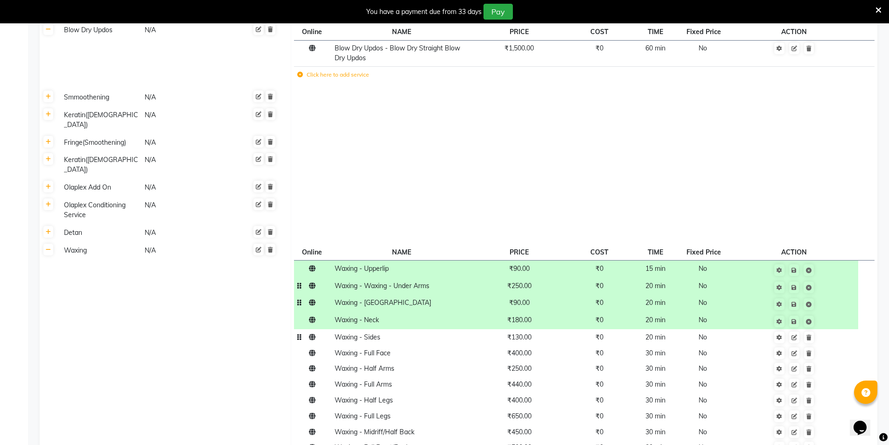
click at [536, 329] on td "₹130.00" at bounding box center [518, 337] width 95 height 16
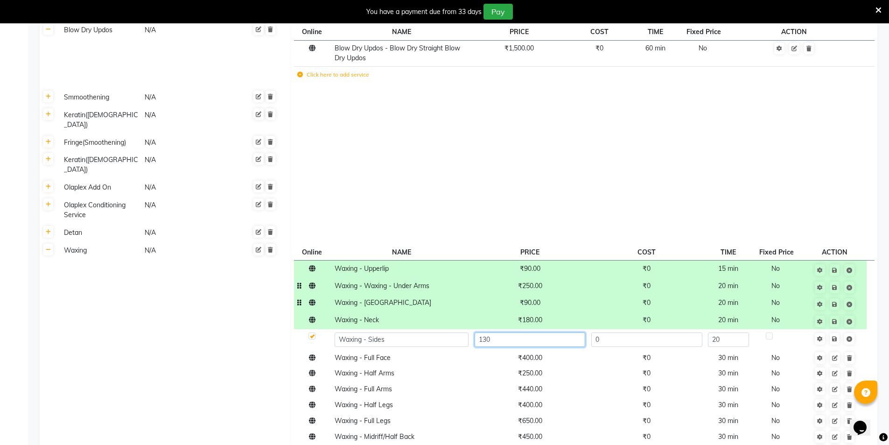
click at [535, 332] on input "130" at bounding box center [530, 339] width 111 height 14
type input "150"
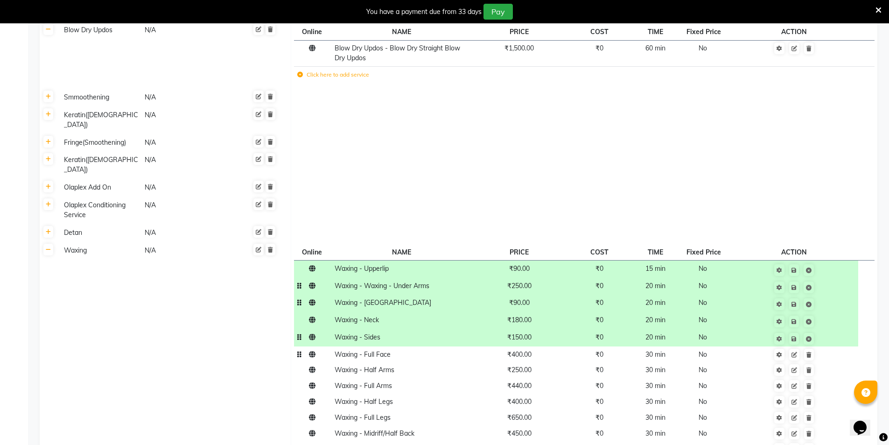
click at [532, 350] on span "₹400.00" at bounding box center [519, 354] width 24 height 8
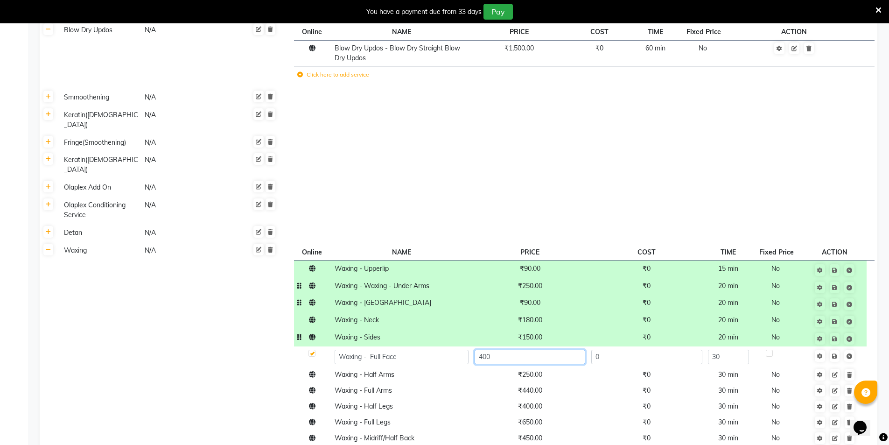
click at [533, 350] on input "400" at bounding box center [530, 357] width 111 height 14
type input "4"
type input "600"
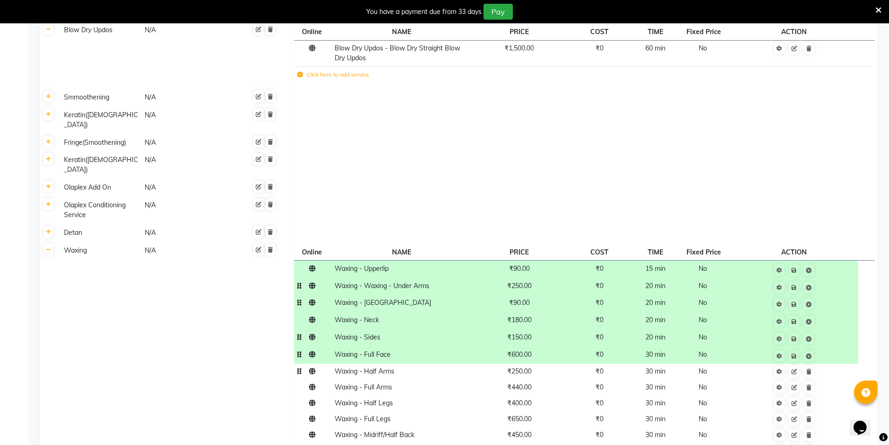
click at [529, 367] on span "₹250.00" at bounding box center [519, 371] width 24 height 8
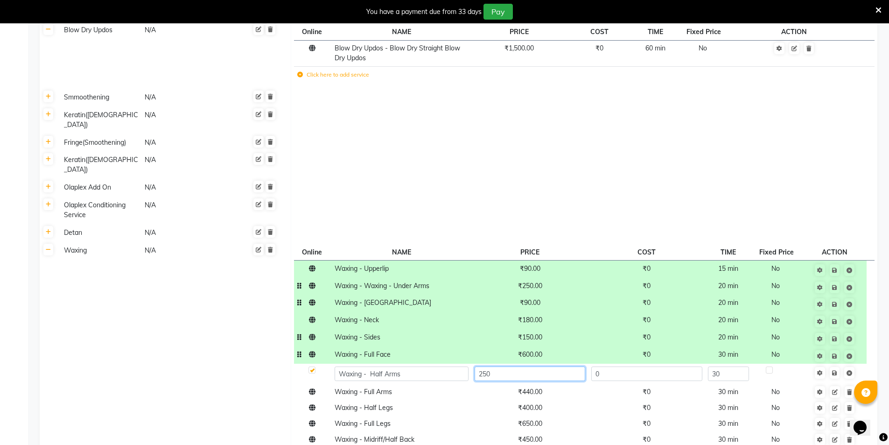
click at [529, 366] on input "250" at bounding box center [530, 373] width 111 height 14
type input "350"
click at [534, 349] on tbody "Waxing - Upperlip ₹90.00 ₹0 15 min No Waxing - Waxing - Under Arms ₹250.00 ₹0 2…" at bounding box center [584, 394] width 580 height 269
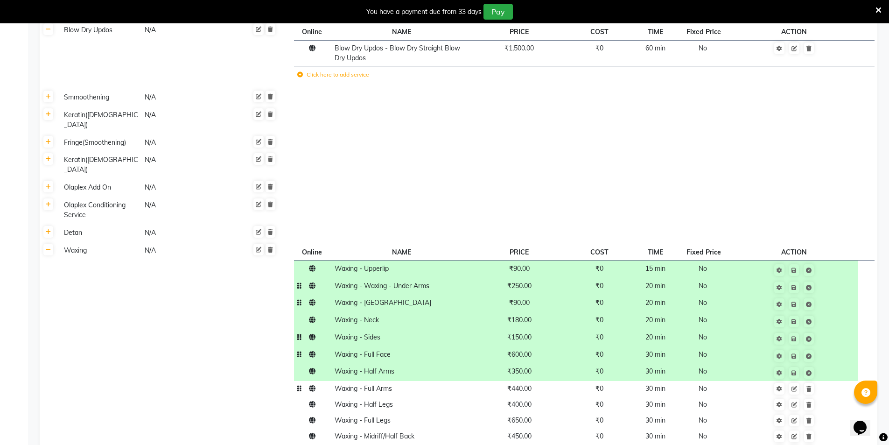
click at [534, 381] on td "₹440.00" at bounding box center [518, 389] width 95 height 16
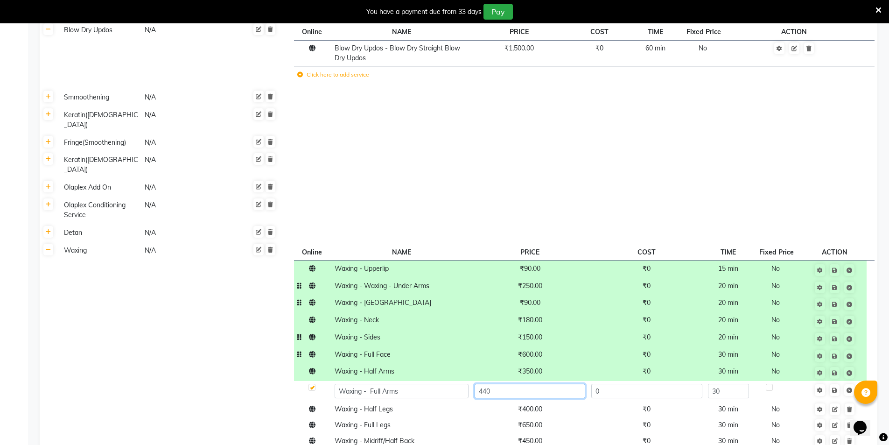
click at [532, 384] on input "440" at bounding box center [530, 391] width 111 height 14
type input "4"
type input "550"
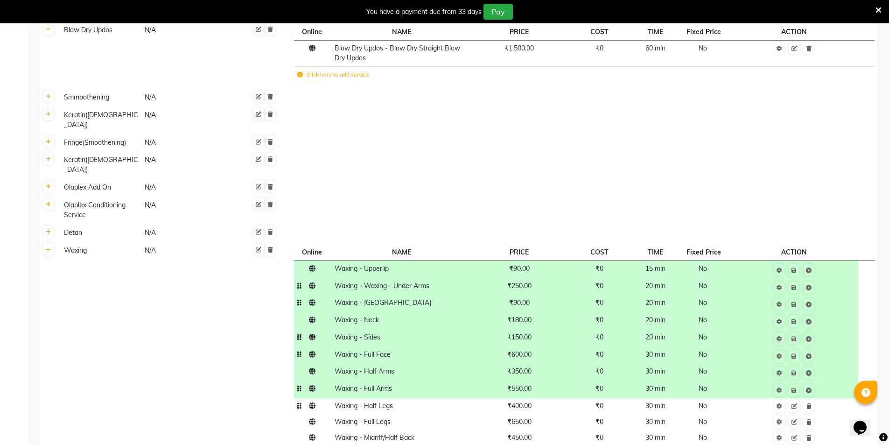
click at [532, 401] on span "₹400.00" at bounding box center [519, 405] width 24 height 8
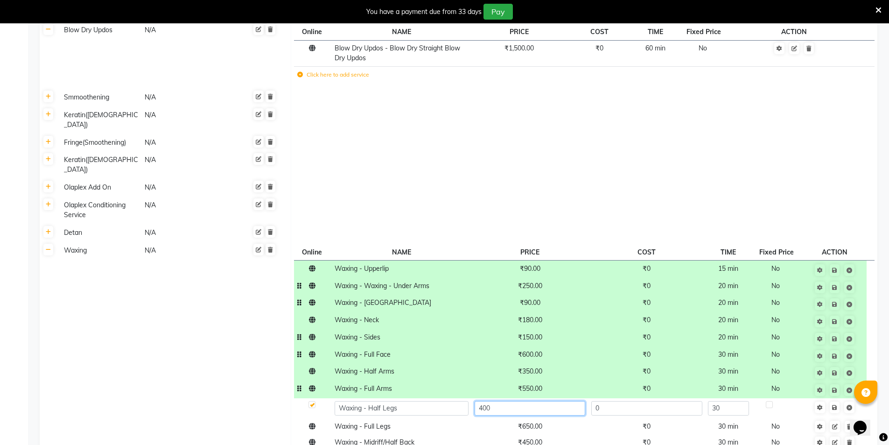
click at [533, 401] on input "400" at bounding box center [530, 408] width 111 height 14
type input "550"
click at [533, 383] on tbody "Waxing - Upperlip ₹90.00 ₹0 15 min No Waxing - Waxing - Under Arms ₹250.00 ₹0 2…" at bounding box center [584, 396] width 580 height 272
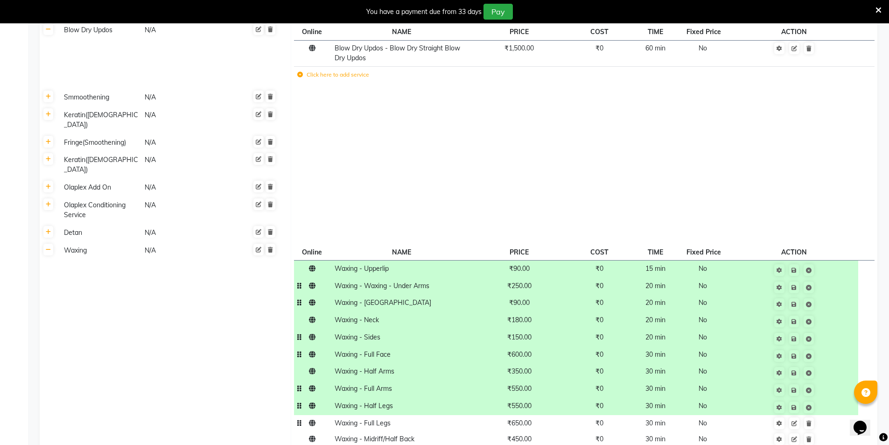
click at [532, 415] on td "₹650.00" at bounding box center [518, 423] width 95 height 16
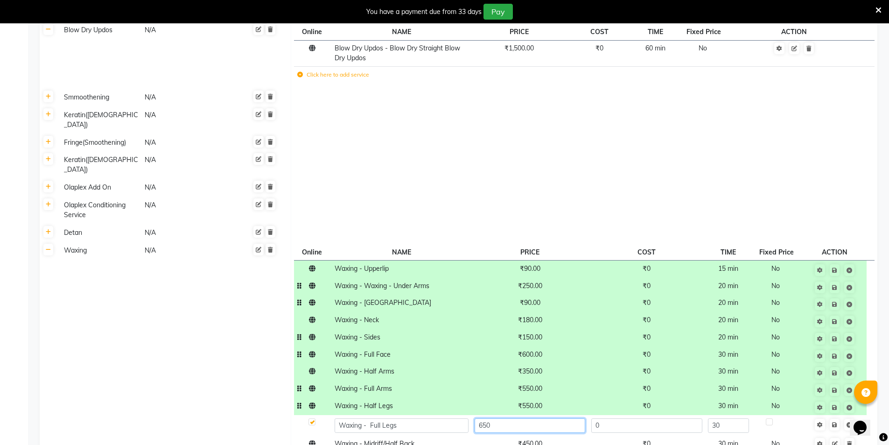
click at [532, 418] on input "650" at bounding box center [530, 425] width 111 height 14
type input "6"
type input "800"
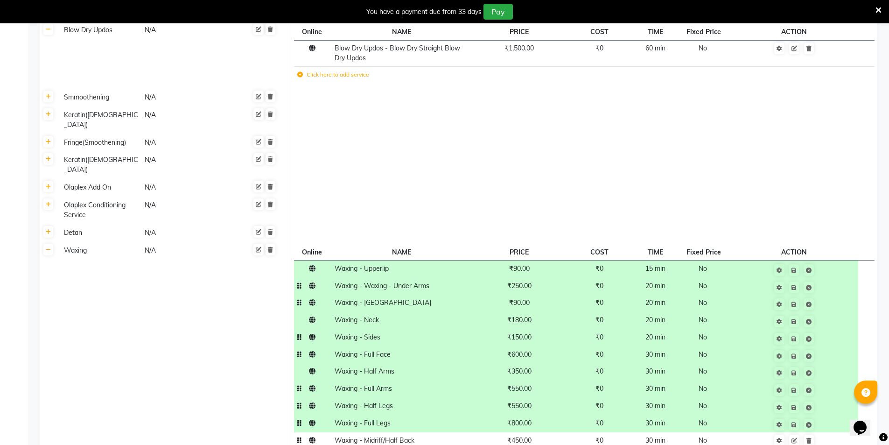
click at [531, 436] on span "₹450.00" at bounding box center [519, 440] width 24 height 8
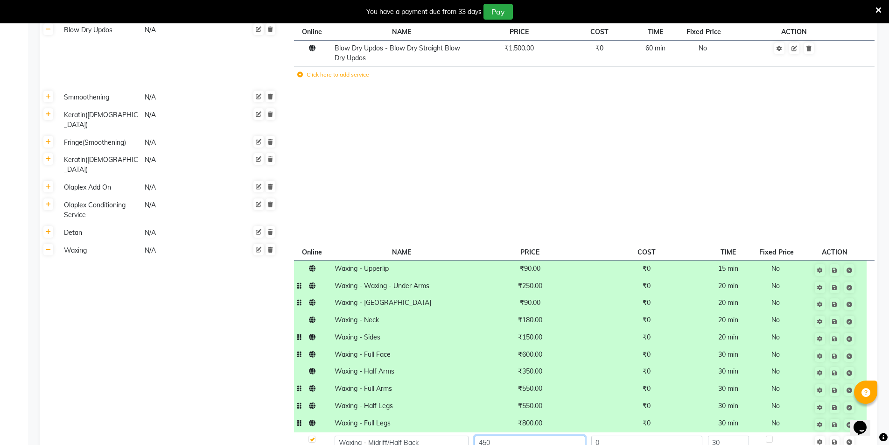
click at [531, 435] on input "450" at bounding box center [530, 442] width 111 height 14
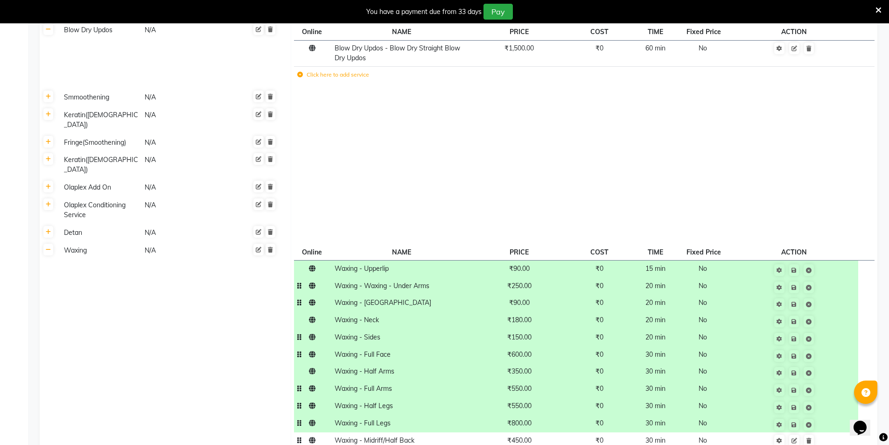
click at [525, 436] on span "₹450.00" at bounding box center [519, 440] width 24 height 8
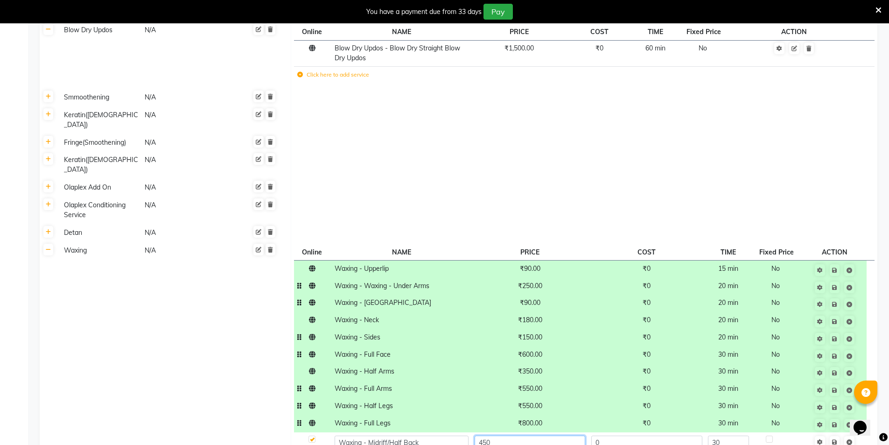
click at [525, 435] on input "450" at bounding box center [530, 442] width 111 height 14
type input "4"
type input "550"
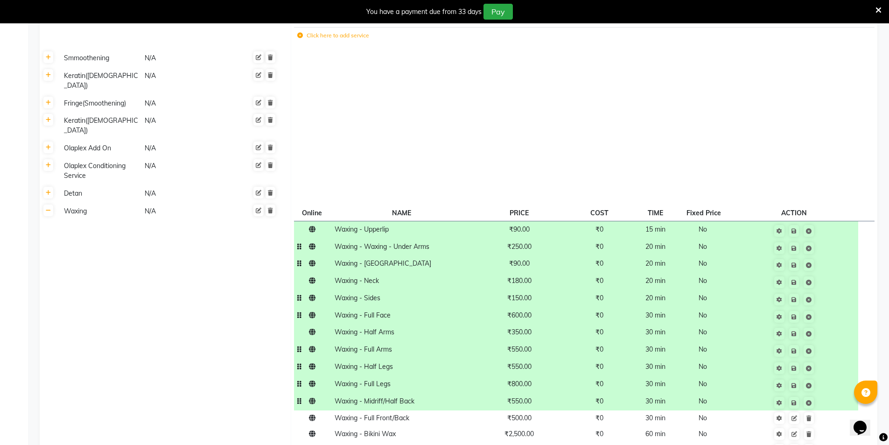
scroll to position [1019, 0]
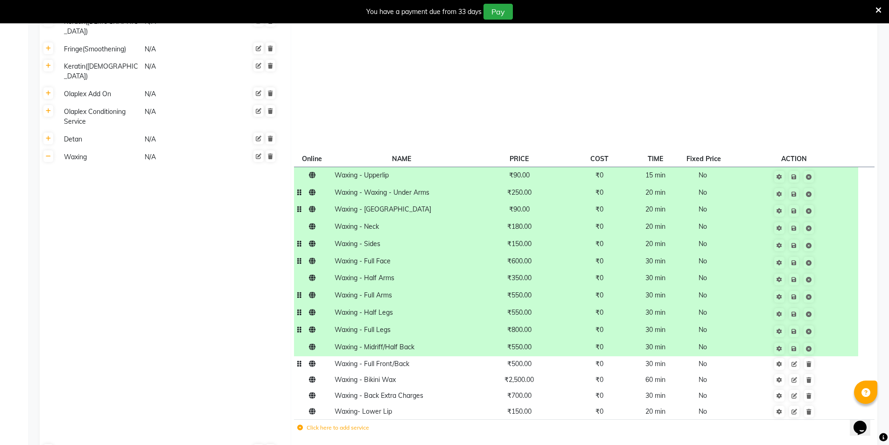
click at [529, 359] on span "₹500.00" at bounding box center [519, 363] width 24 height 8
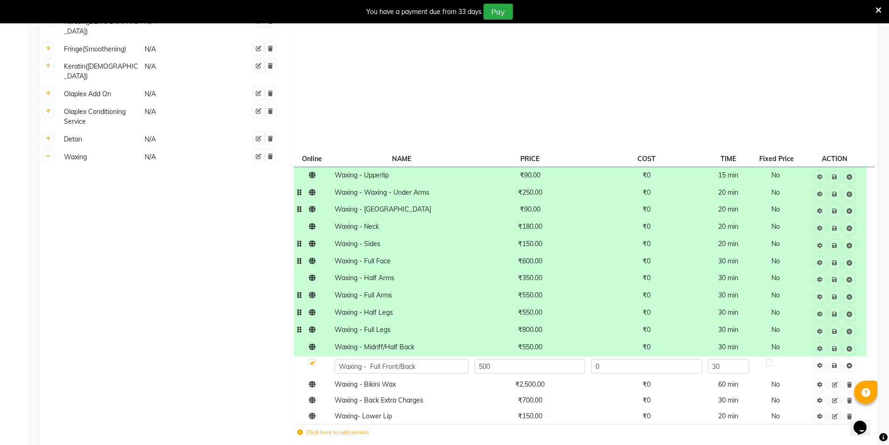
click at [529, 359] on input "500" at bounding box center [530, 366] width 111 height 14
type input "590"
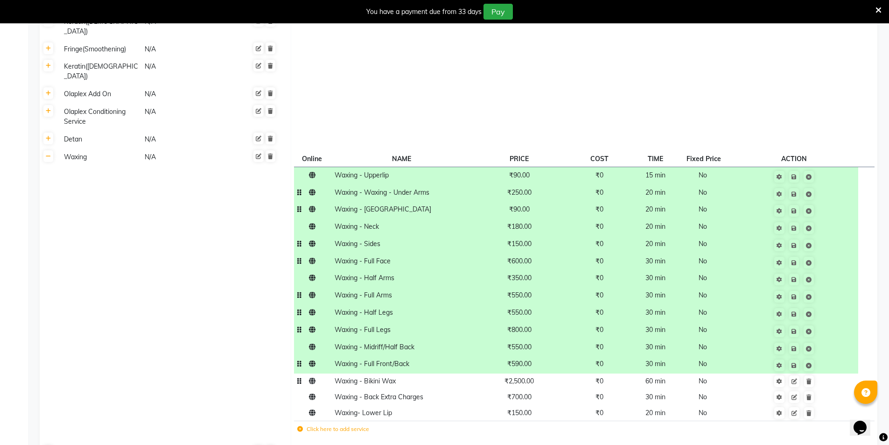
click at [526, 377] on span "₹2,500.00" at bounding box center [519, 381] width 29 height 8
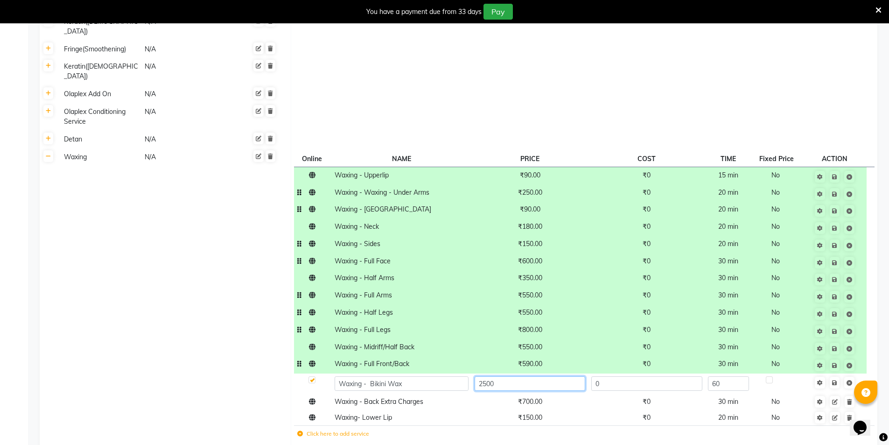
click at [526, 376] on input "2500" at bounding box center [530, 383] width 111 height 14
click at [525, 376] on input "2500" at bounding box center [530, 383] width 111 height 14
type input "3000"
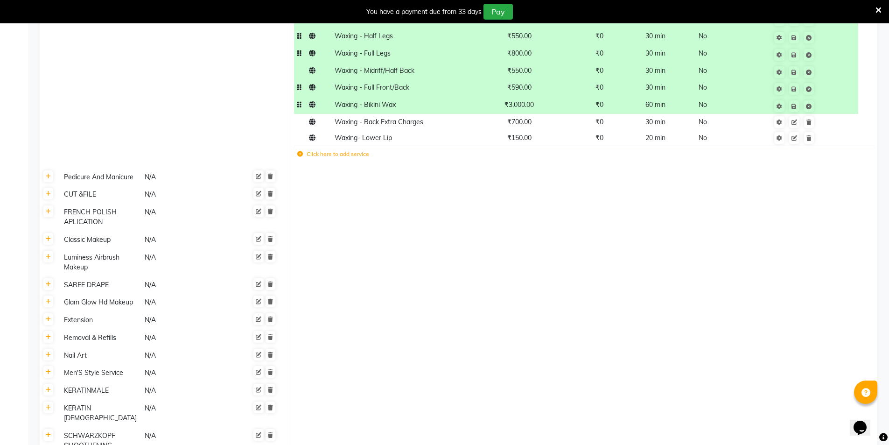
scroll to position [1345, 0]
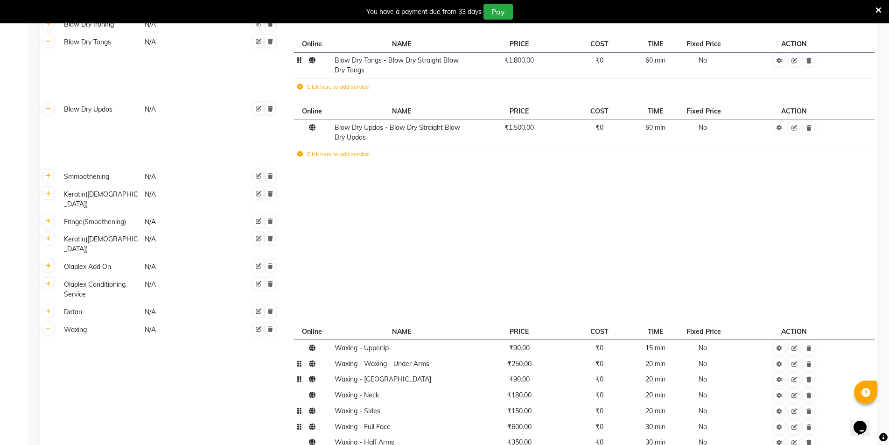
scroll to position [831, 0]
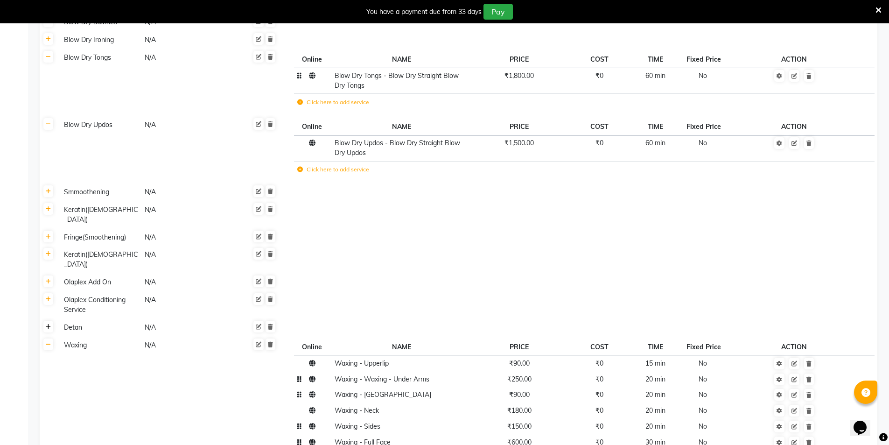
click at [46, 324] on icon at bounding box center [48, 327] width 5 height 6
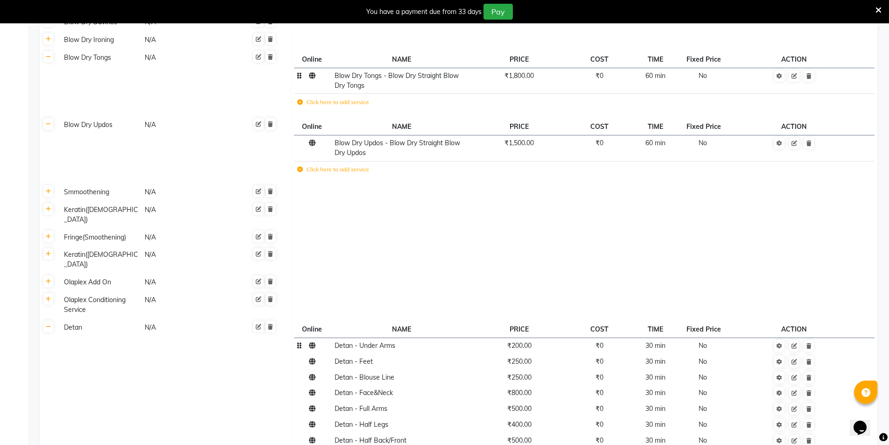
click at [520, 341] on span "₹200.00" at bounding box center [519, 345] width 24 height 8
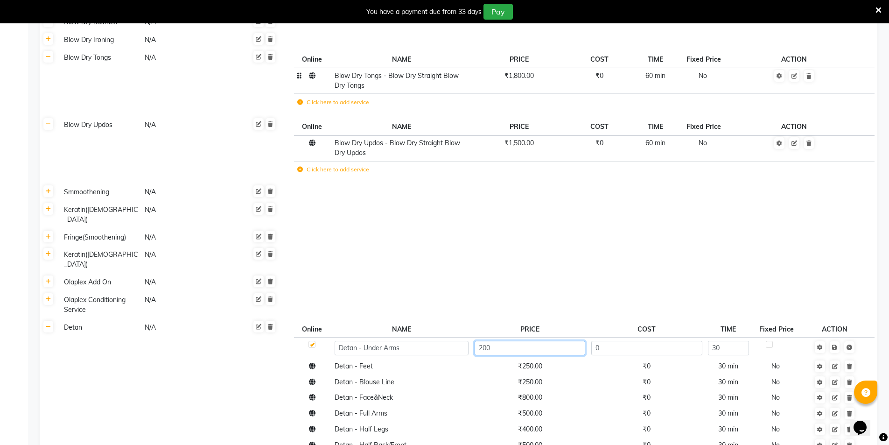
click at [520, 341] on input "200" at bounding box center [530, 348] width 111 height 14
type input "210"
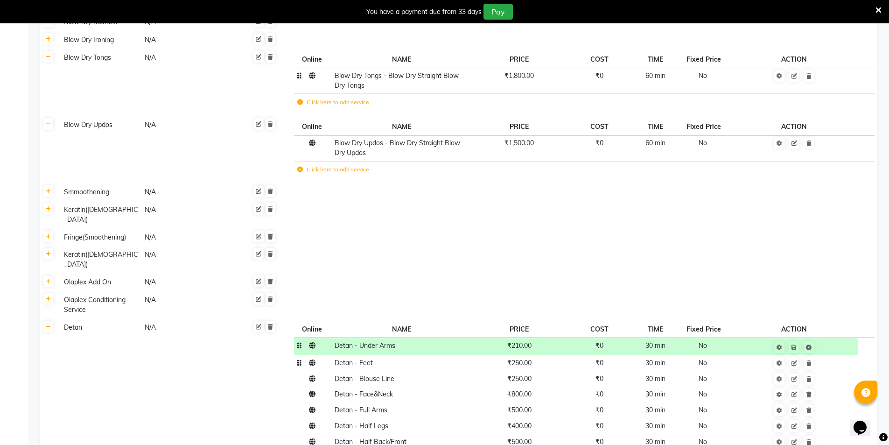
click at [521, 358] on span "₹250.00" at bounding box center [519, 362] width 24 height 8
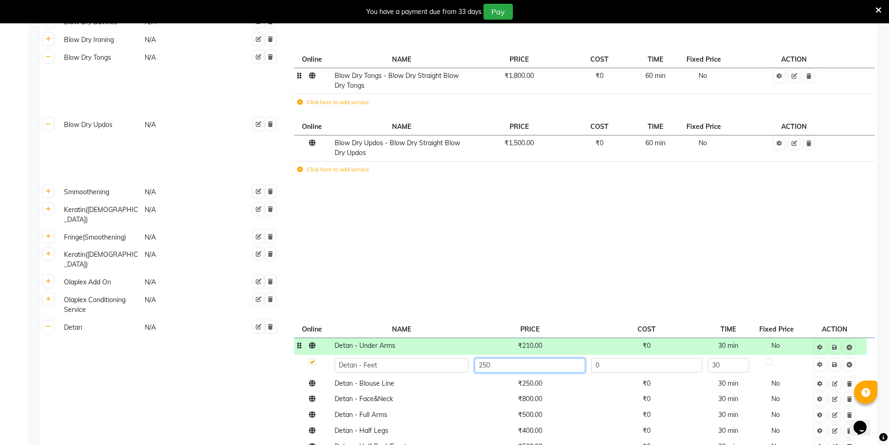
click at [521, 358] on input "250" at bounding box center [530, 365] width 111 height 14
click at [520, 358] on input "250" at bounding box center [530, 365] width 111 height 14
type input "260"
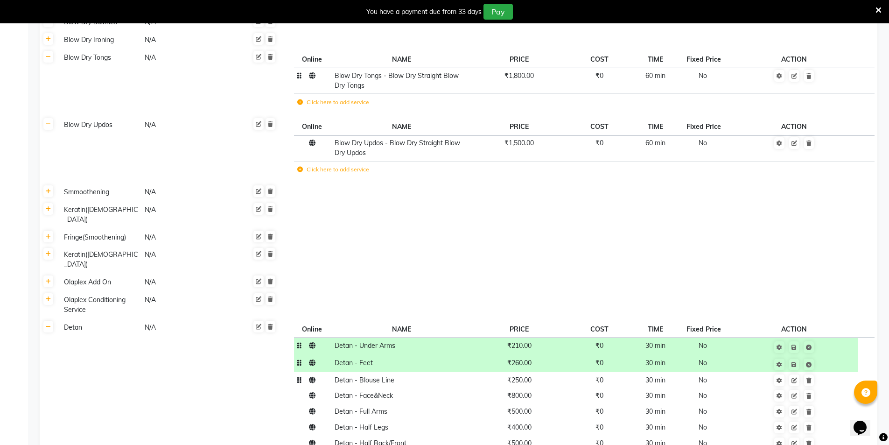
click at [518, 376] on span "₹250.00" at bounding box center [519, 380] width 24 height 8
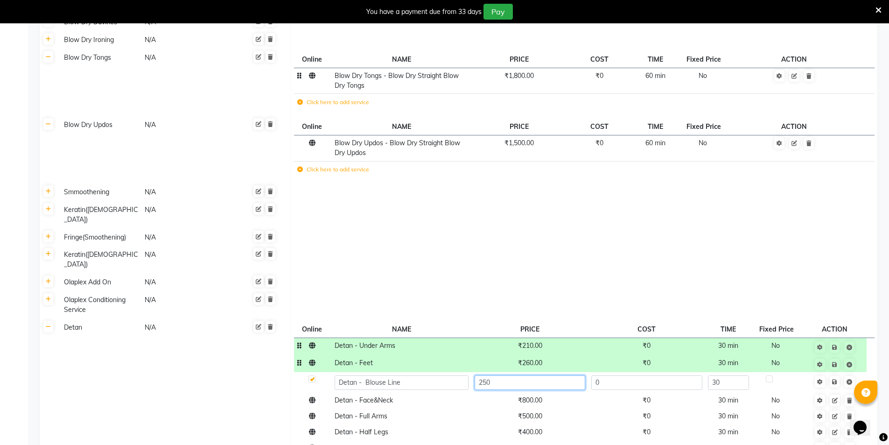
click at [518, 375] on input "250" at bounding box center [530, 382] width 111 height 14
type input "315"
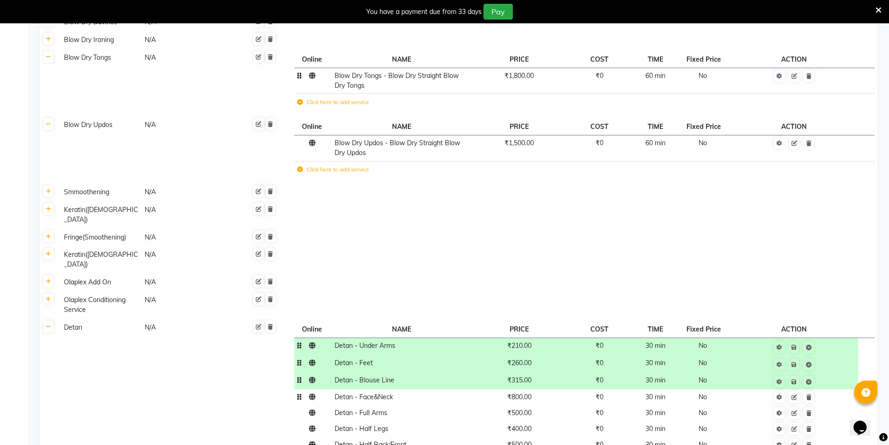
click at [516, 392] on span "₹800.00" at bounding box center [519, 396] width 24 height 8
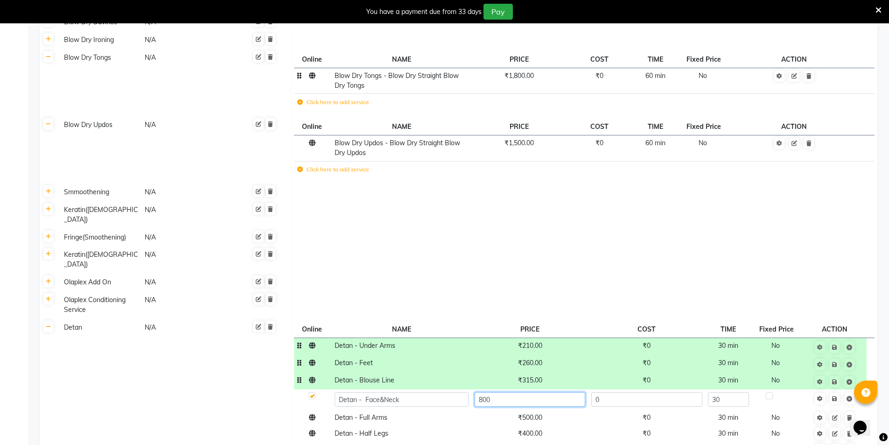
click at [516, 392] on input "800" at bounding box center [530, 399] width 111 height 14
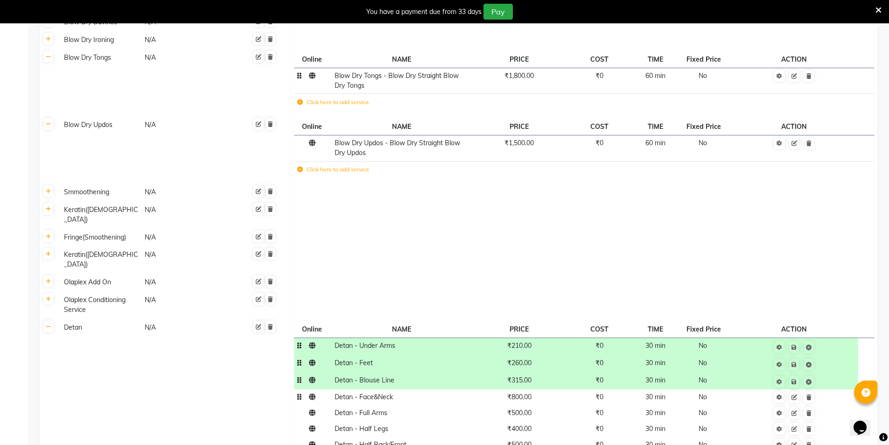
click at [519, 392] on span "₹800.00" at bounding box center [519, 396] width 24 height 8
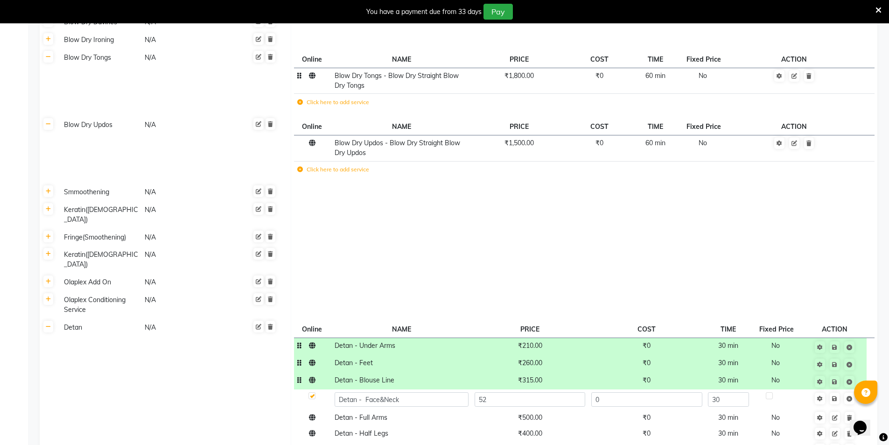
type input "525"
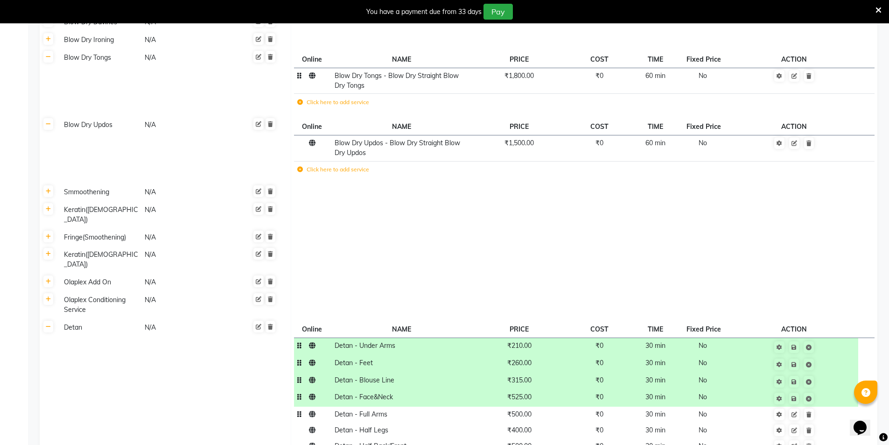
click at [528, 406] on td "₹500.00" at bounding box center [518, 414] width 95 height 16
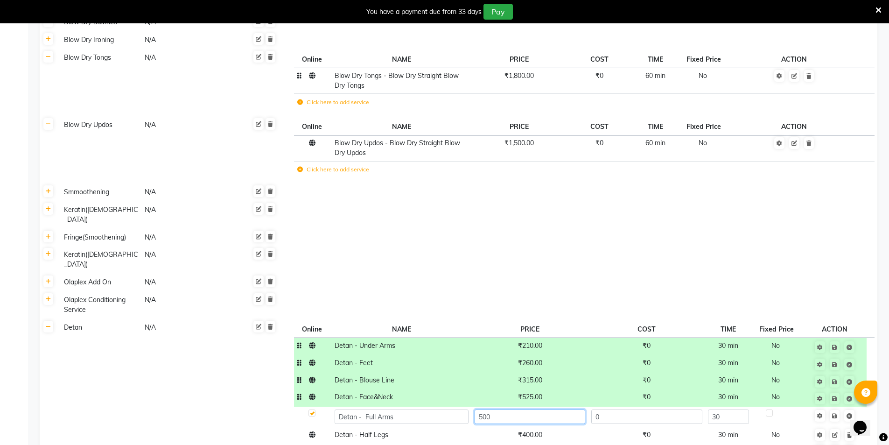
click at [528, 409] on input "500" at bounding box center [530, 416] width 111 height 14
type input "650"
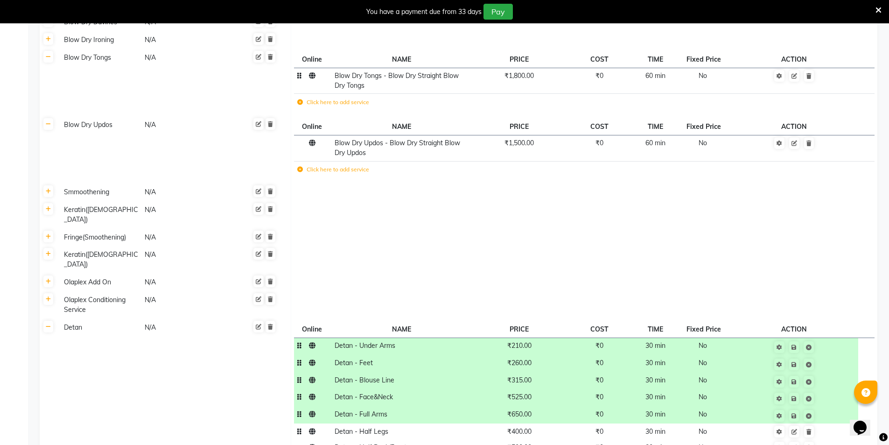
click at [522, 427] on span "₹400.00" at bounding box center [519, 431] width 24 height 8
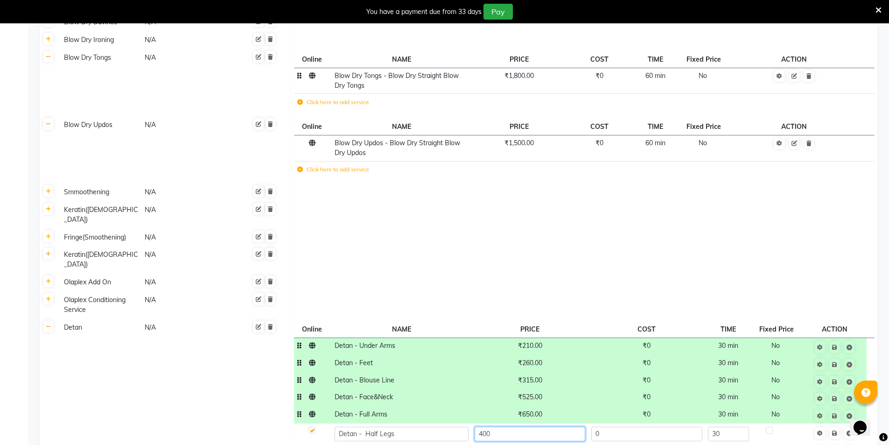
click at [522, 427] on input "400" at bounding box center [530, 434] width 111 height 14
type input "650"
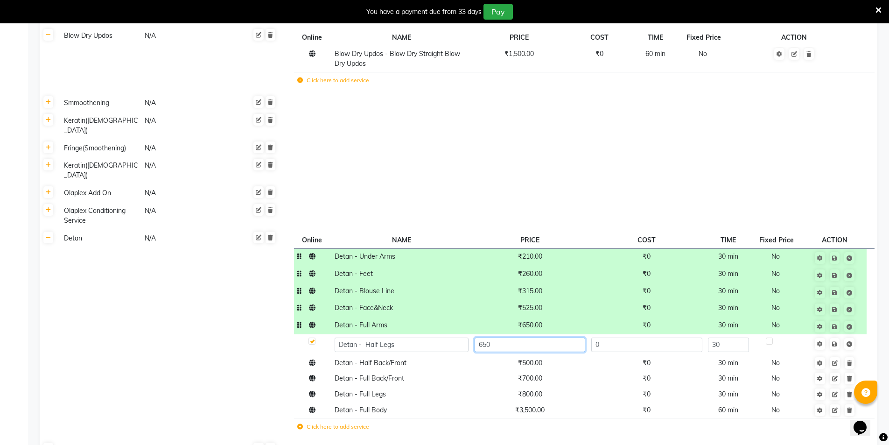
scroll to position [925, 0]
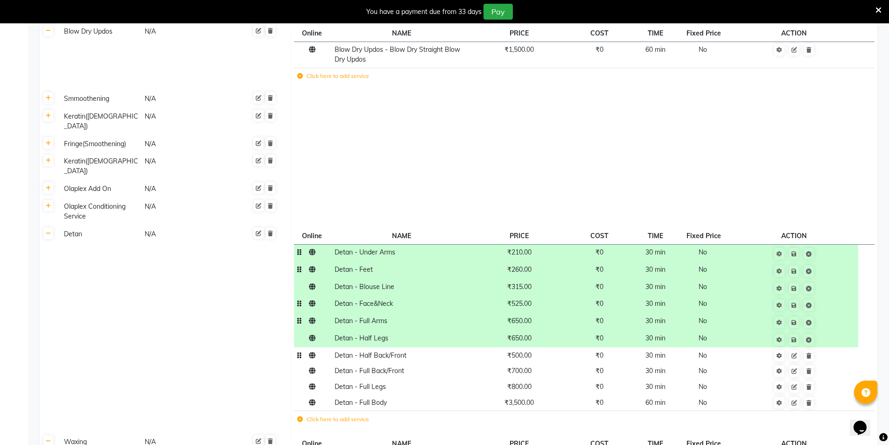
click at [529, 347] on td "₹500.00" at bounding box center [518, 355] width 95 height 16
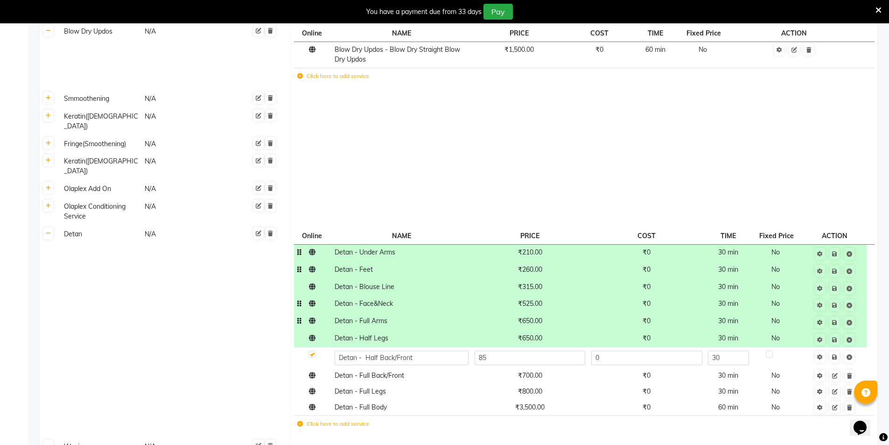
type input "850"
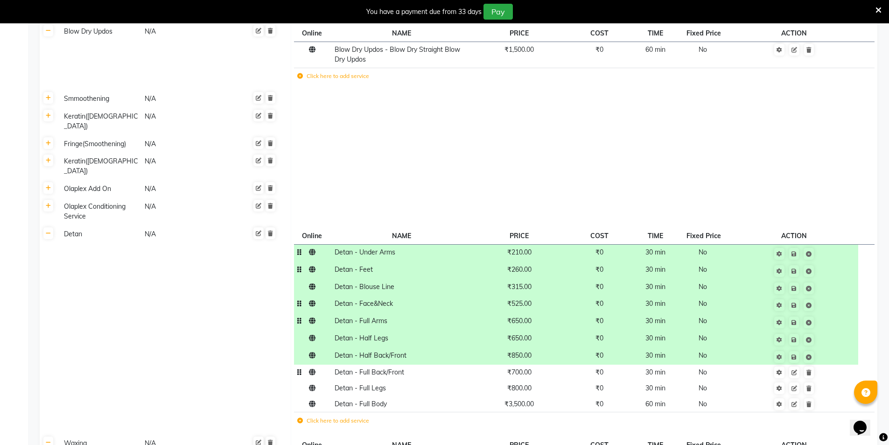
click at [529, 368] on span "₹700.00" at bounding box center [519, 372] width 24 height 8
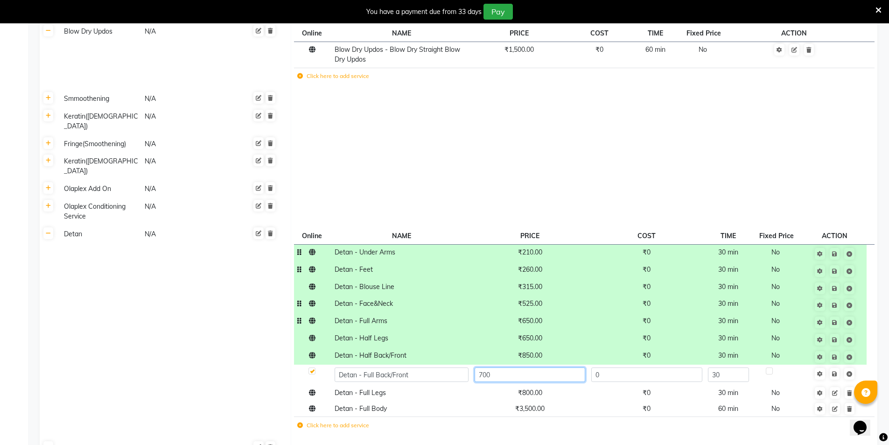
click at [529, 367] on input "700" at bounding box center [530, 374] width 111 height 14
type input "840"
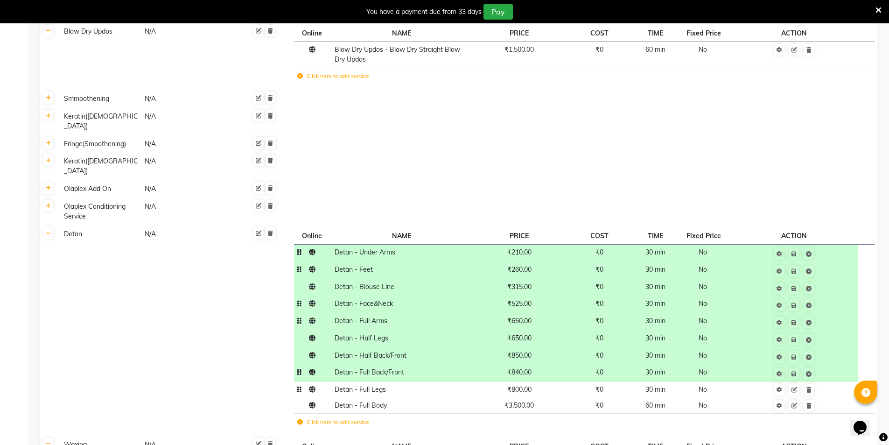
click at [522, 385] on span "₹800.00" at bounding box center [519, 389] width 24 height 8
click at [520, 385] on span "₹800.00" at bounding box center [519, 389] width 24 height 8
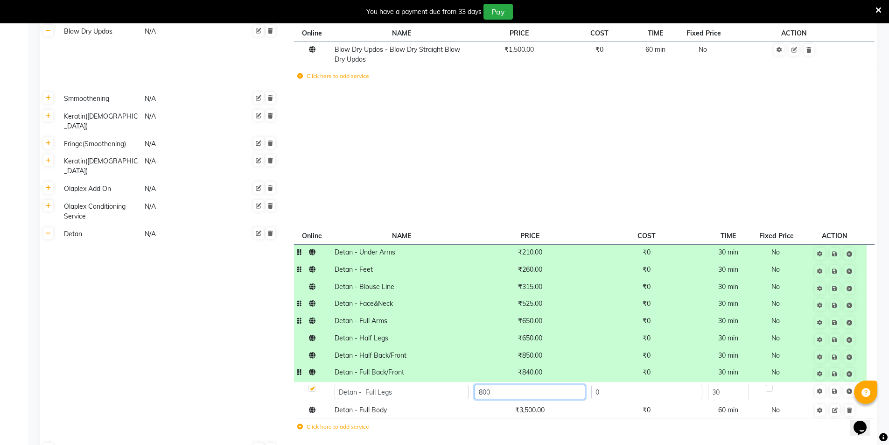
click at [519, 385] on input "800" at bounding box center [530, 392] width 111 height 14
type input "1300"
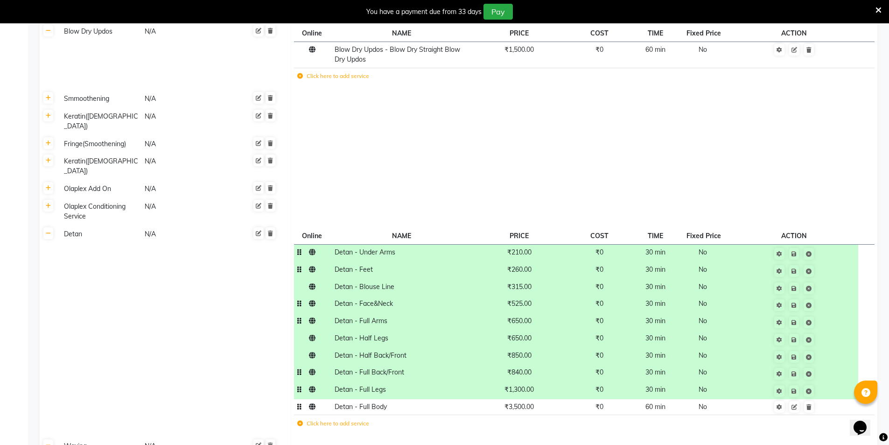
click at [513, 402] on span "₹3,500.00" at bounding box center [519, 406] width 29 height 8
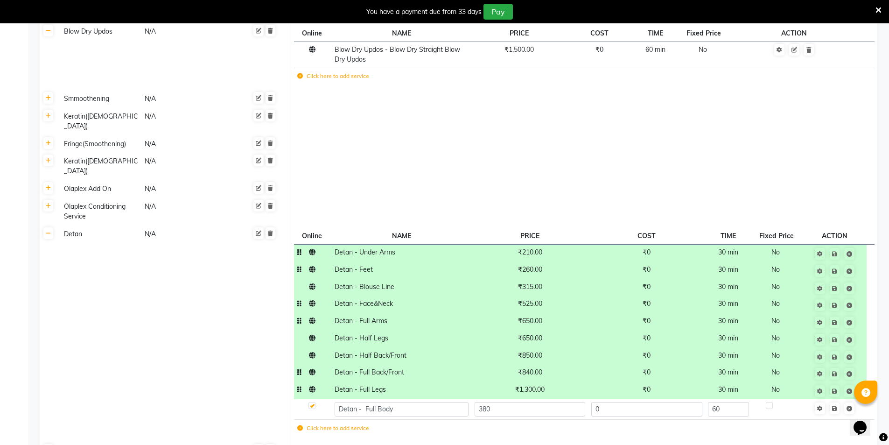
type input "3800"
click at [266, 319] on td "Detan N/A" at bounding box center [174, 333] width 234 height 217
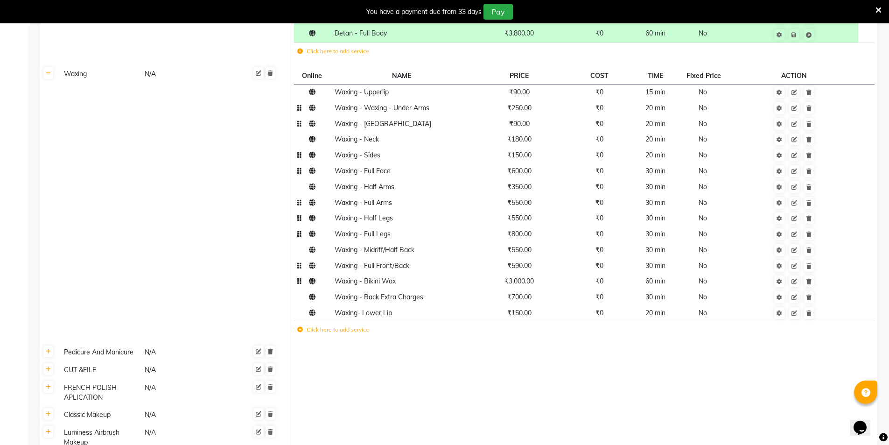
scroll to position [1522, 0]
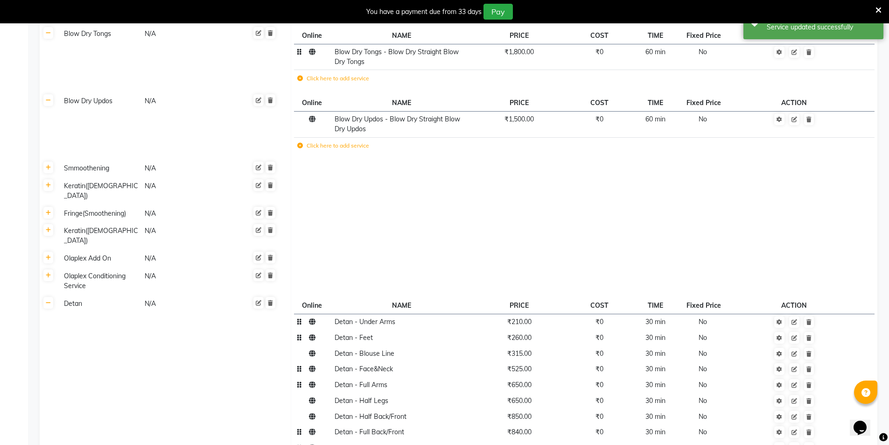
scroll to position [855, 0]
click at [49, 301] on icon at bounding box center [48, 304] width 5 height 6
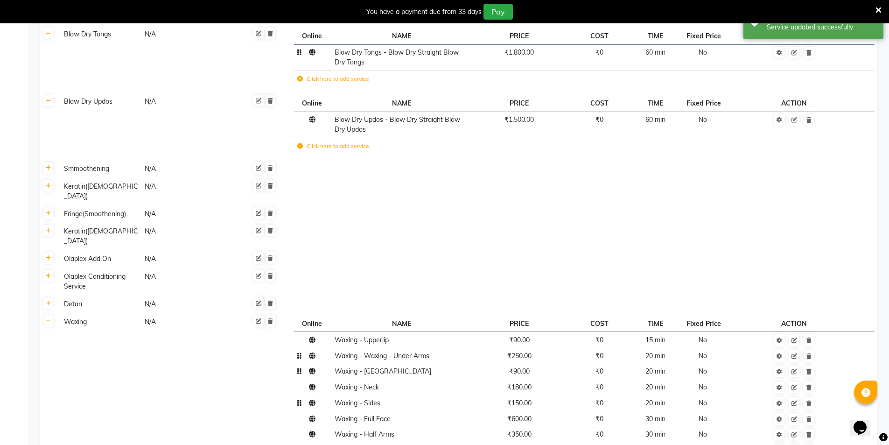
scroll to position [1041, 0]
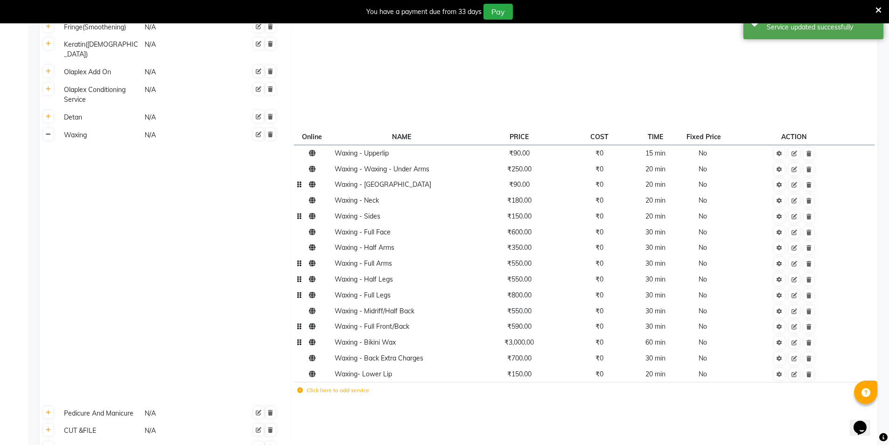
click at [51, 128] on link at bounding box center [48, 134] width 10 height 12
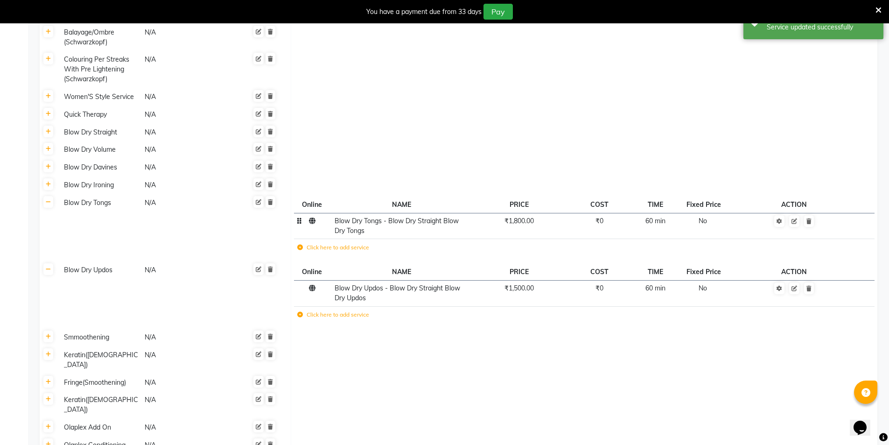
scroll to position [575, 0]
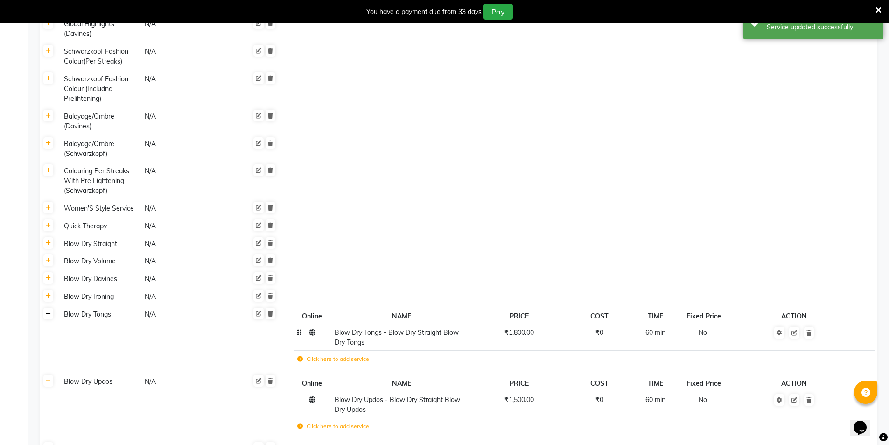
click at [50, 311] on icon at bounding box center [48, 314] width 5 height 6
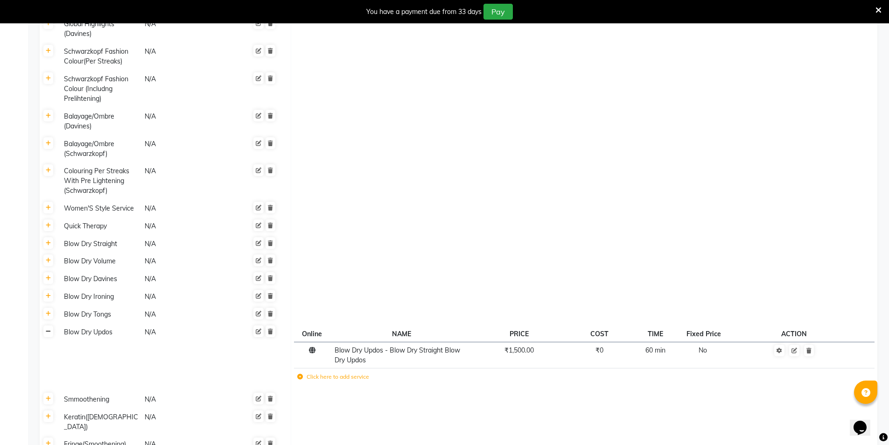
click at [52, 325] on link at bounding box center [48, 331] width 10 height 12
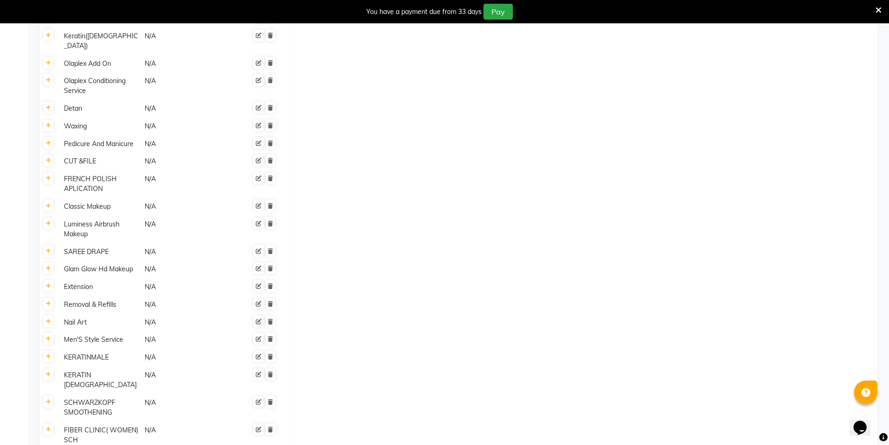
scroll to position [967, 0]
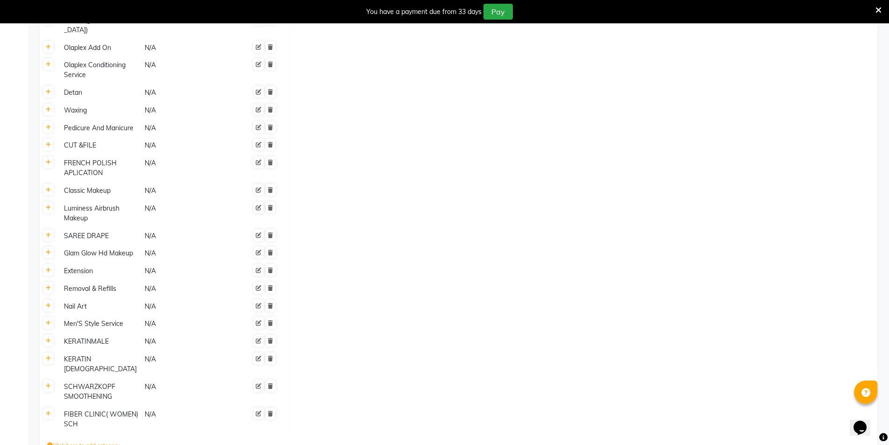
click at [91, 441] on label "Click here to add category." at bounding box center [84, 445] width 74 height 8
click at [91, 440] on input at bounding box center [88, 447] width 82 height 14
type input "f"
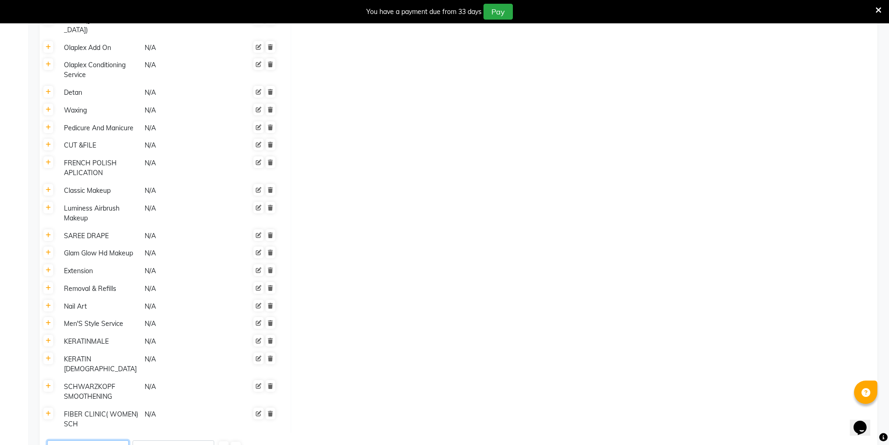
drag, startPoint x: 83, startPoint y: 389, endPoint x: 21, endPoint y: 391, distance: 61.2
paste input "BLISS & HAND GLAM"
type input "FOOT BLISS & HAND GLAM"
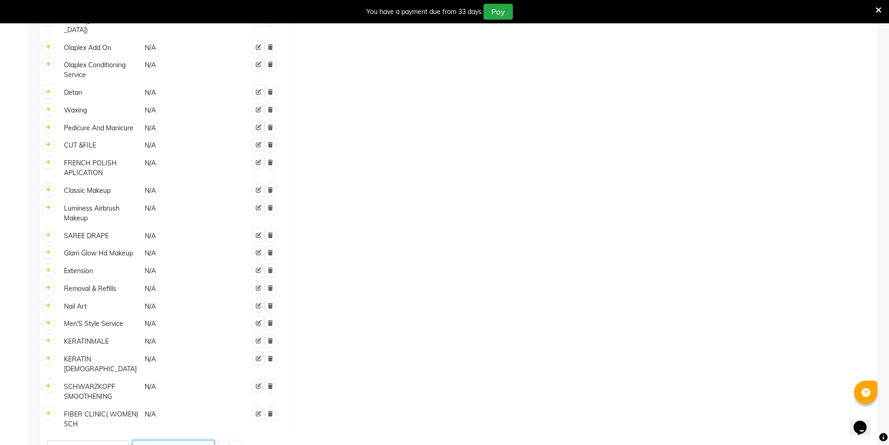
click at [149, 440] on input at bounding box center [174, 447] width 82 height 14
click at [49, 411] on icon at bounding box center [48, 414] width 5 height 6
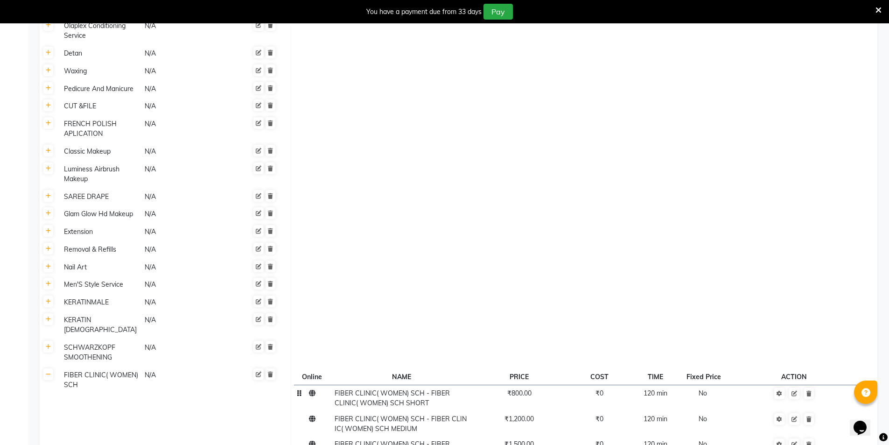
scroll to position [1059, 0]
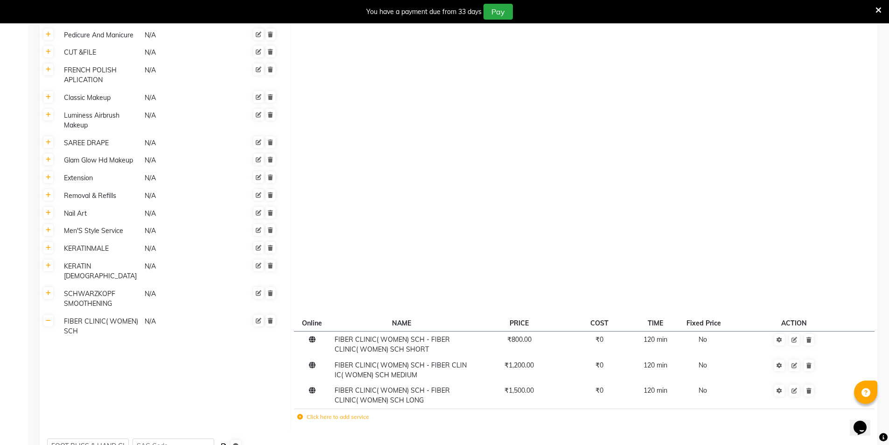
click at [226, 443] on icon "submit" at bounding box center [223, 446] width 5 height 6
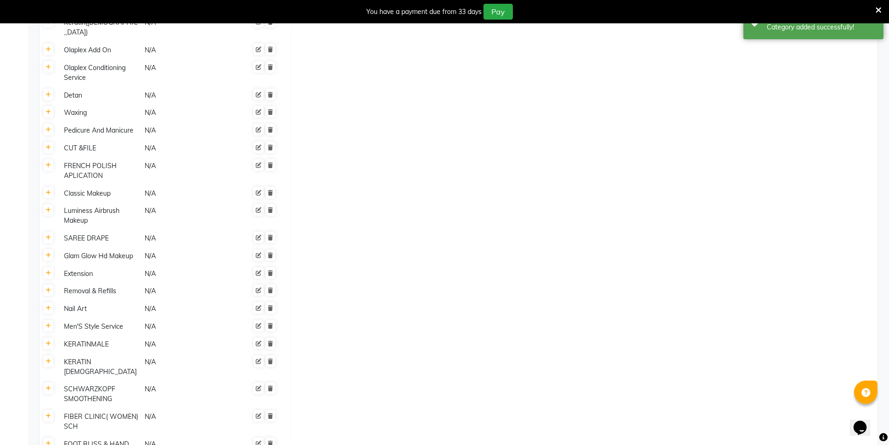
scroll to position [1954, 0]
click at [52, 437] on link at bounding box center [48, 443] width 10 height 12
click at [339, 442] on label "Click here to add service" at bounding box center [333, 446] width 72 height 8
click at [340, 441] on input at bounding box center [374, 448] width 98 height 14
paste input "Classic"
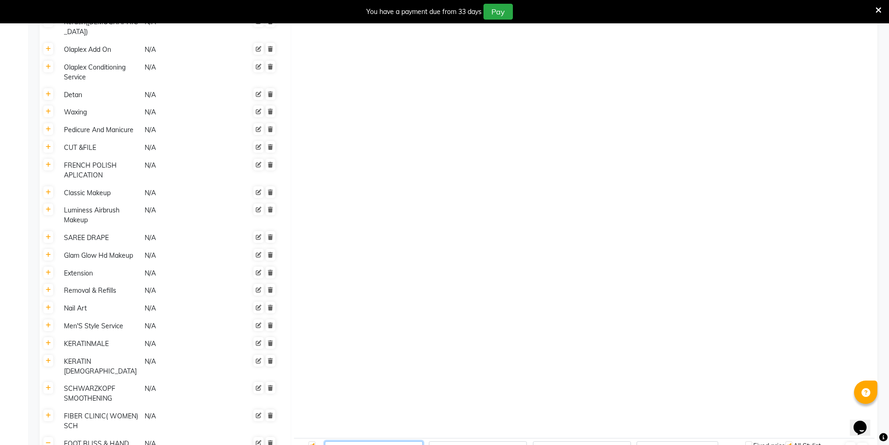
type input "Classic - MANICURE"
type input "550"
click at [852, 444] on icon "button" at bounding box center [850, 449] width 5 height 6
click at [670, 441] on input "number" at bounding box center [678, 448] width 82 height 14
click at [562, 441] on input "number" at bounding box center [582, 448] width 98 height 14
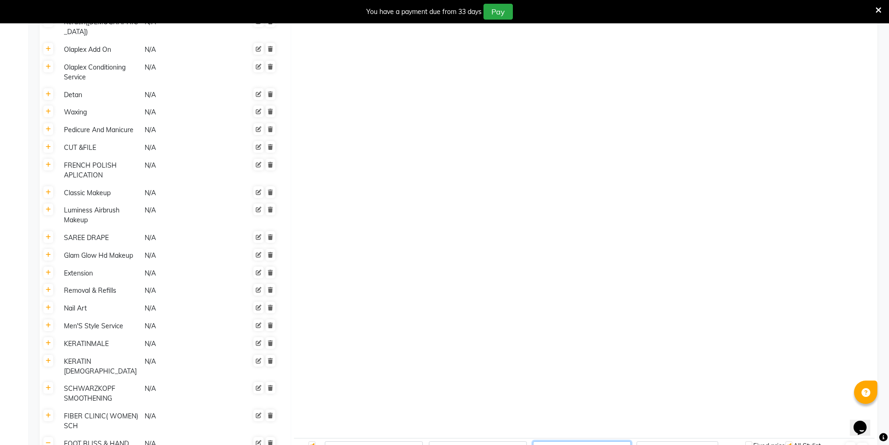
type input "0"
click at [654, 441] on input "number" at bounding box center [678, 448] width 82 height 14
type input "30"
click at [852, 444] on icon "button" at bounding box center [850, 449] width 5 height 6
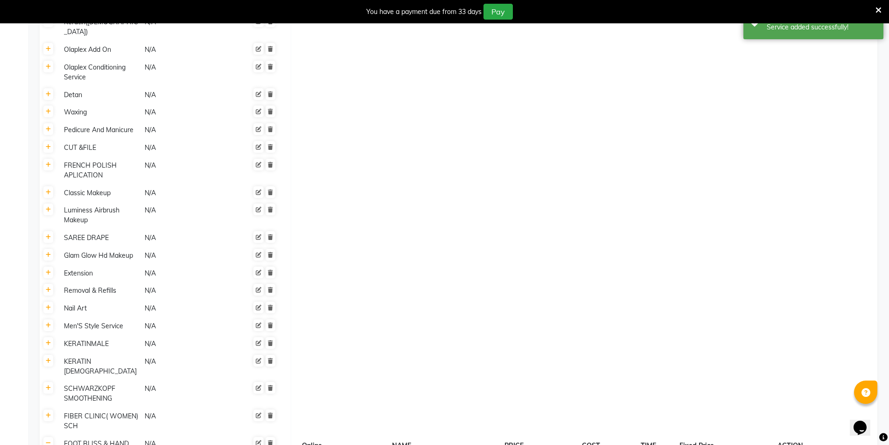
paste input "Spa"
paste input "Manicure"
type input "Spa - Manicure"
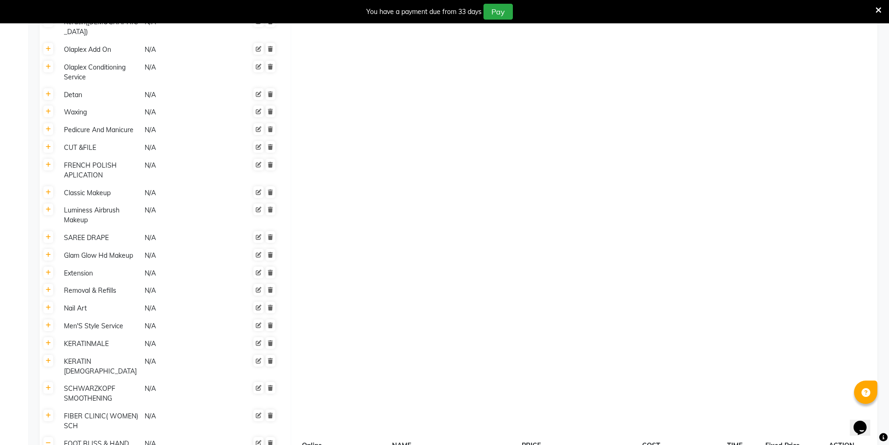
type input "900"
type input "30"
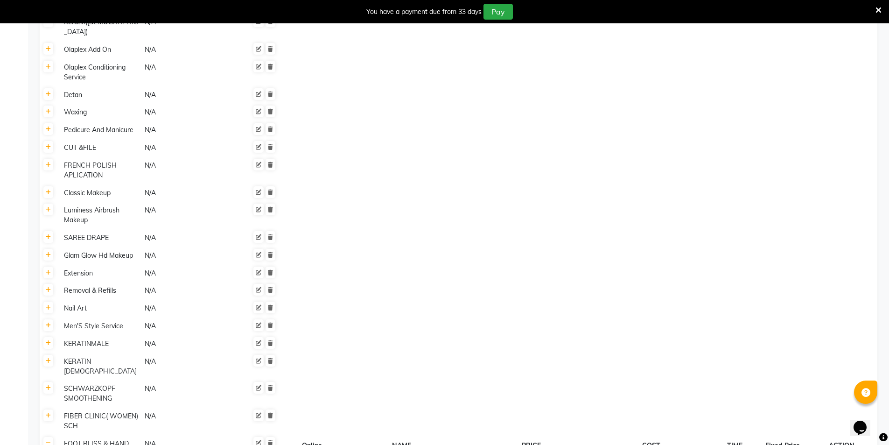
paste input "Virtue Signature"
type input "Virtue Signature - Manicure"
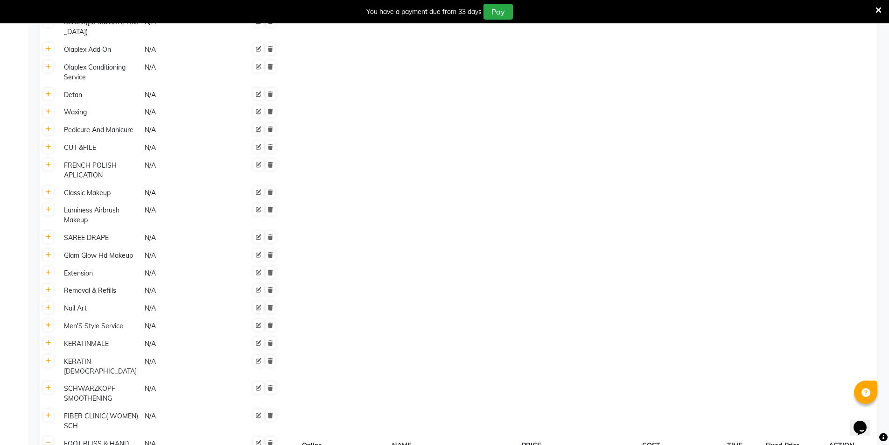
type input "1200"
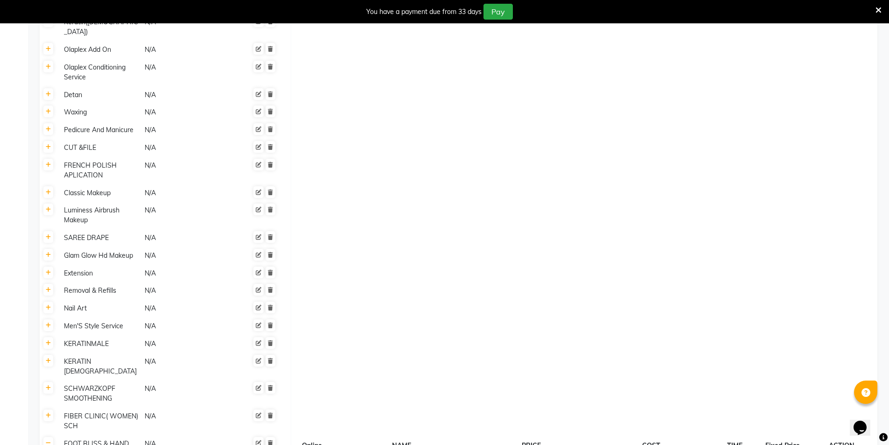
type input "30"
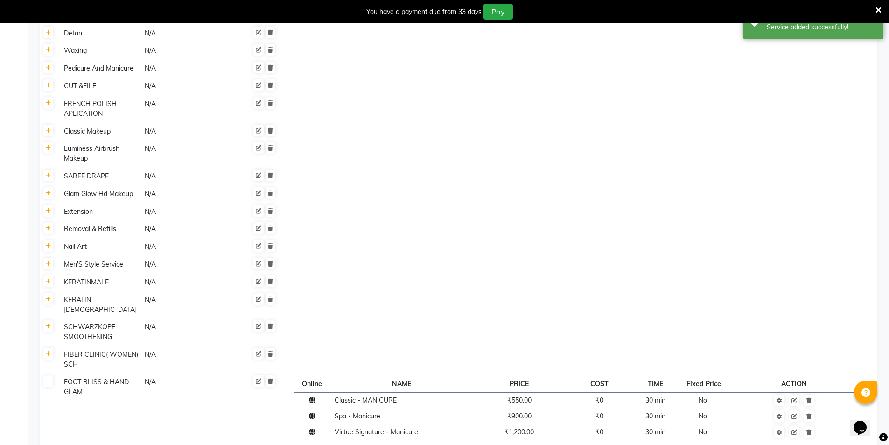
click at [300, 444] on icon at bounding box center [300, 448] width 6 height 6
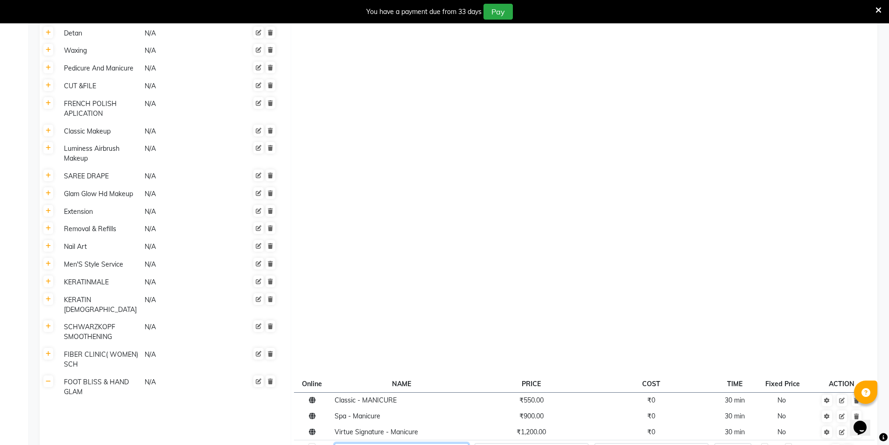
click at [357, 443] on input at bounding box center [402, 450] width 134 height 14
paste input "Classic - Pedicure"
type input "Classic - Pedicure"
click at [551, 443] on input "number" at bounding box center [532, 450] width 114 height 14
type input "750"
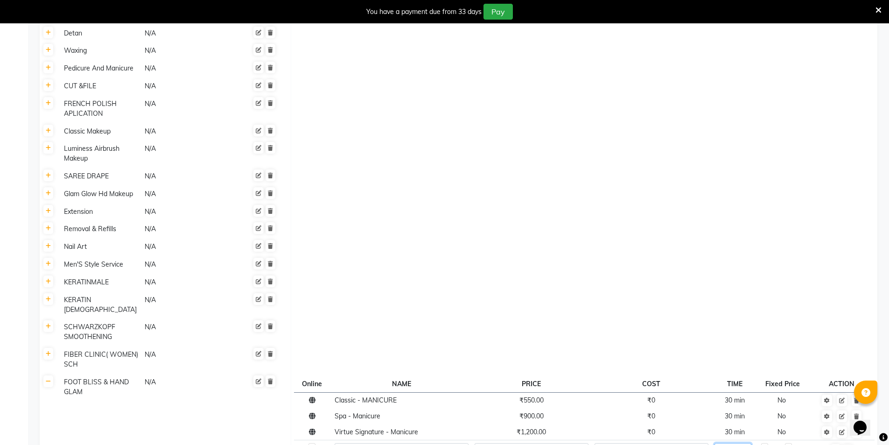
click at [724, 443] on input "number" at bounding box center [733, 450] width 37 height 14
type input "30"
click at [836, 444] on icon "button" at bounding box center [835, 451] width 5 height 6
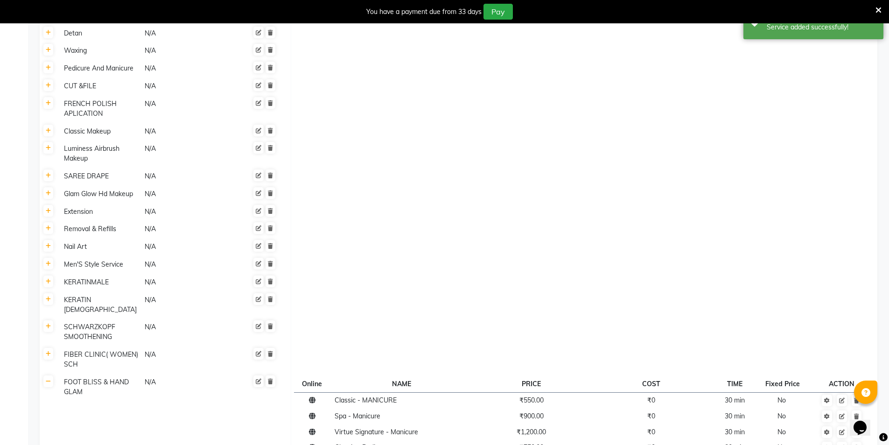
paste input "Spa - Pedicure"
type input "Spa - Pedicure"
type input "1200"
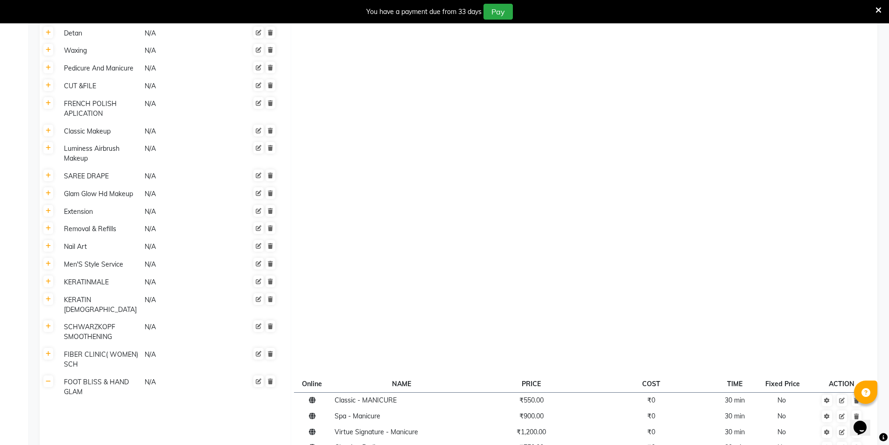
type input "30"
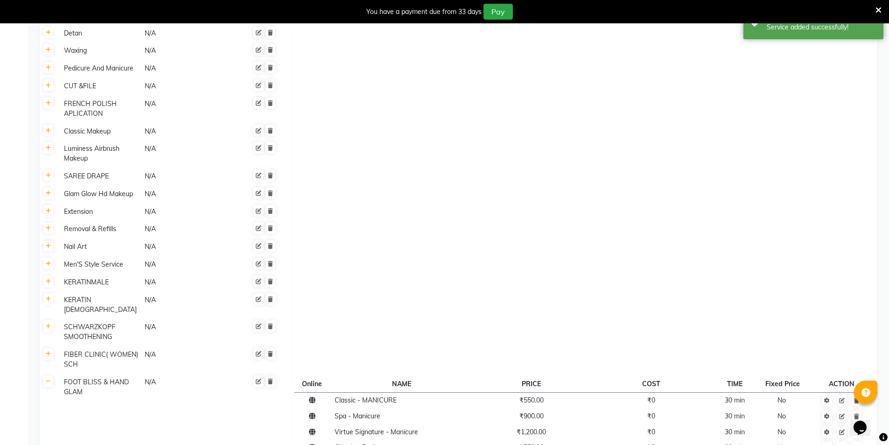
paste input "Virtue Signature - Pedicure"
type input "Virtue Signature - Pedicure"
type input "1800"
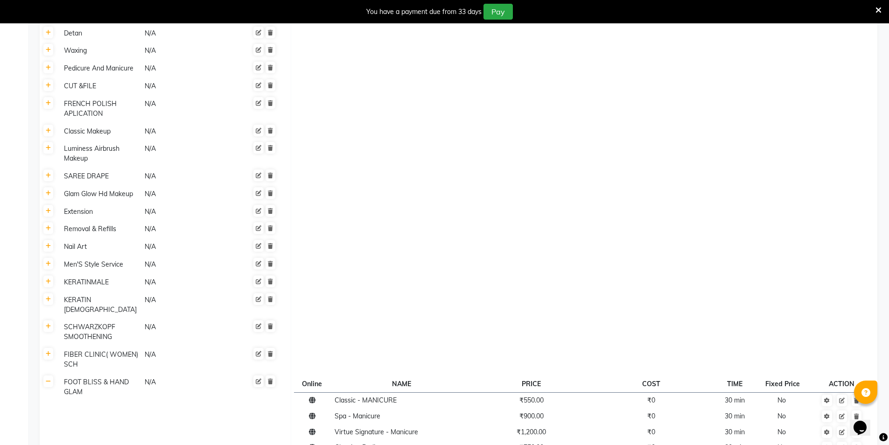
type input "30"
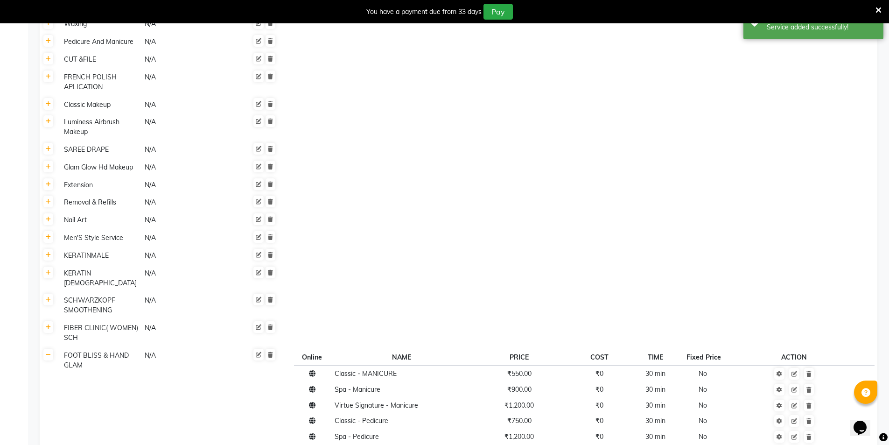
scroll to position [2063, 0]
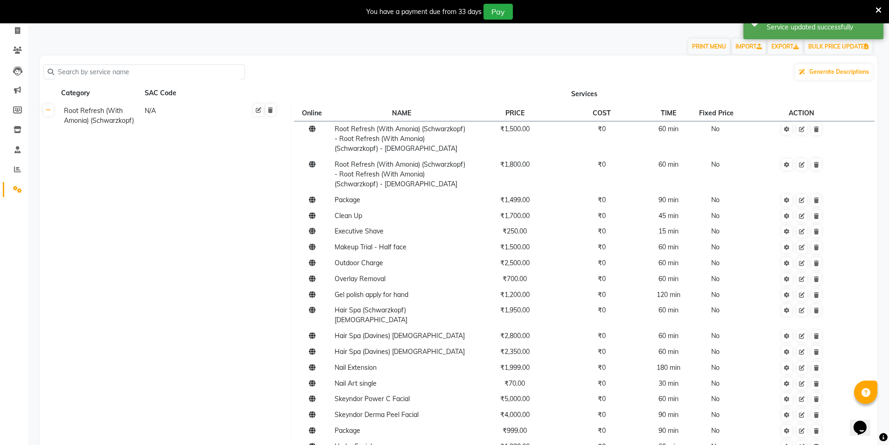
scroll to position [0, 0]
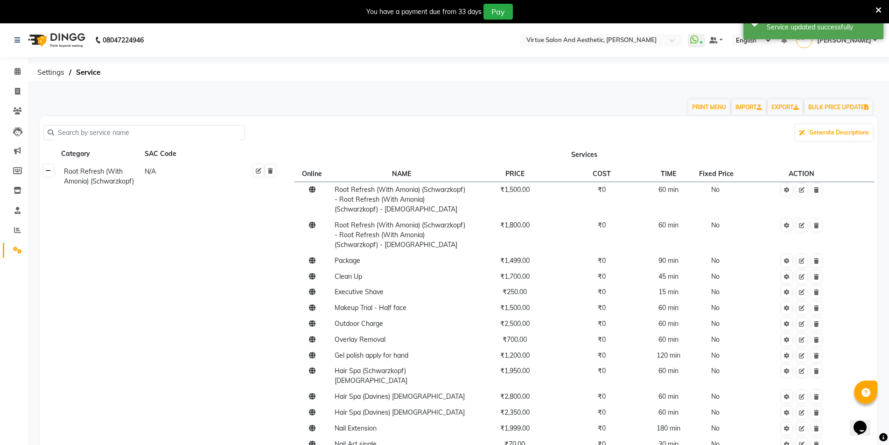
click at [50, 172] on icon at bounding box center [48, 171] width 5 height 6
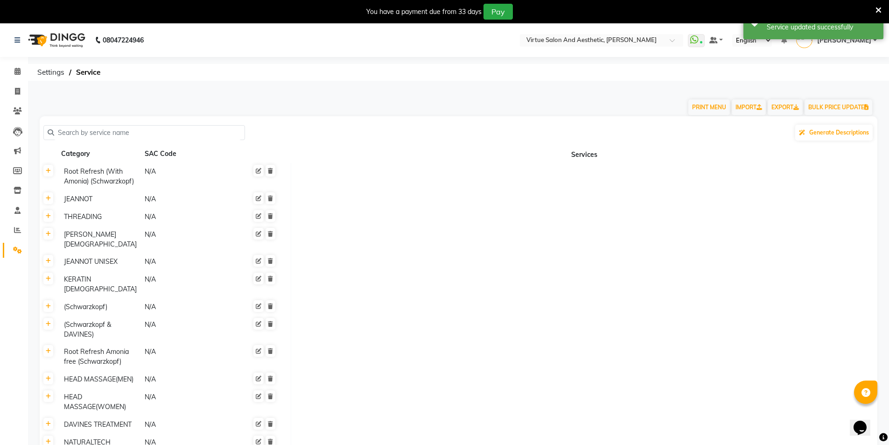
click at [107, 128] on input "text" at bounding box center [147, 133] width 187 height 14
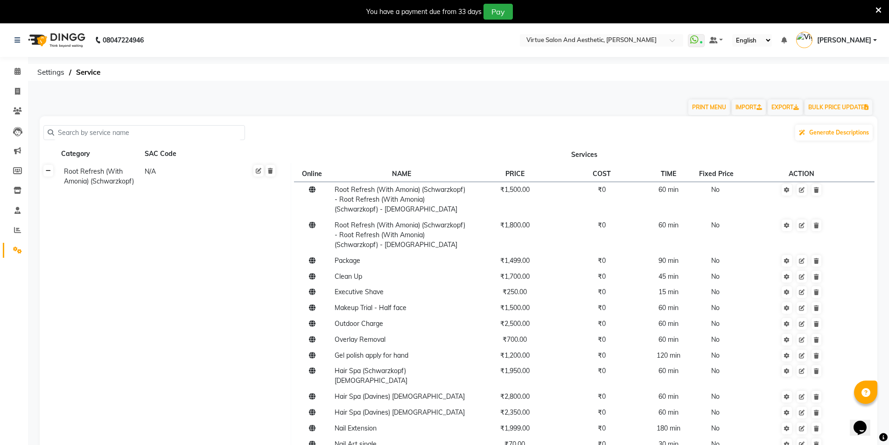
click at [51, 173] on link at bounding box center [48, 171] width 10 height 12
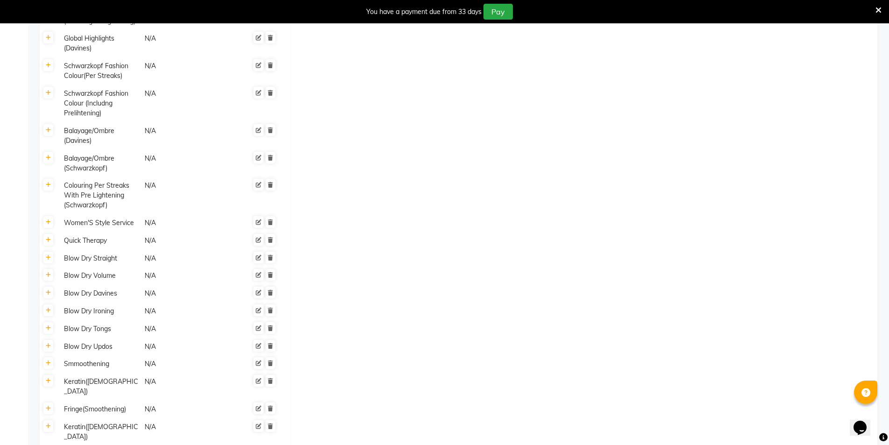
scroll to position [653, 0]
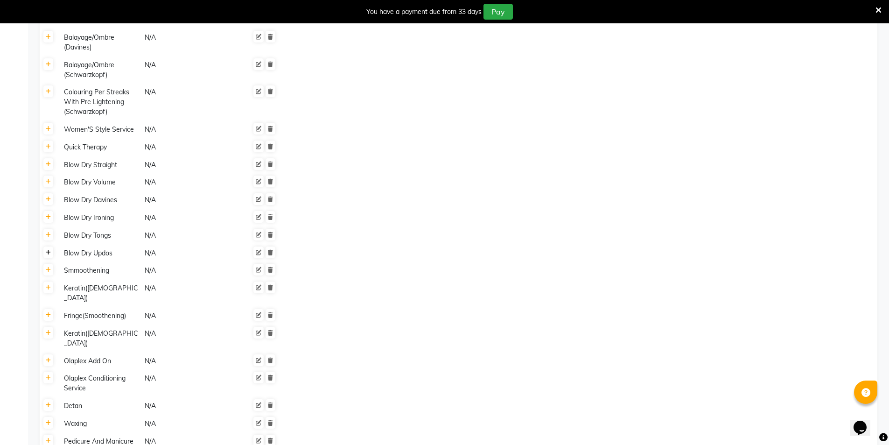
click at [49, 250] on icon at bounding box center [48, 253] width 5 height 6
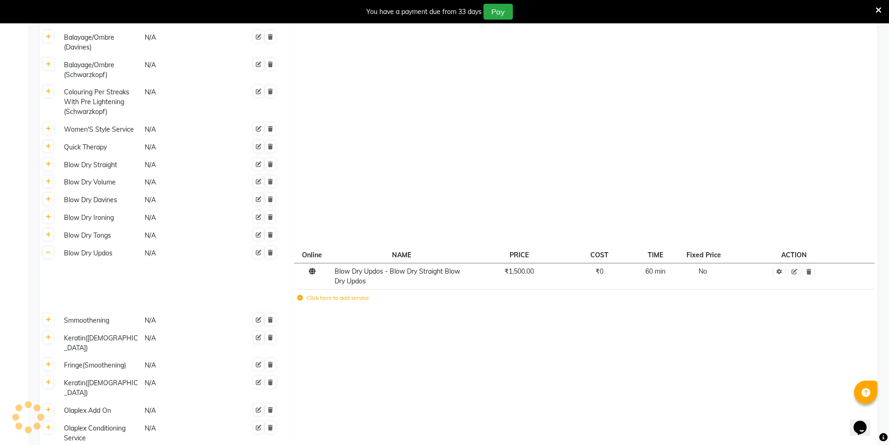
click at [303, 289] on td "Click here to add service" at bounding box center [463, 298] width 338 height 19
click at [300, 295] on icon at bounding box center [300, 298] width 6 height 6
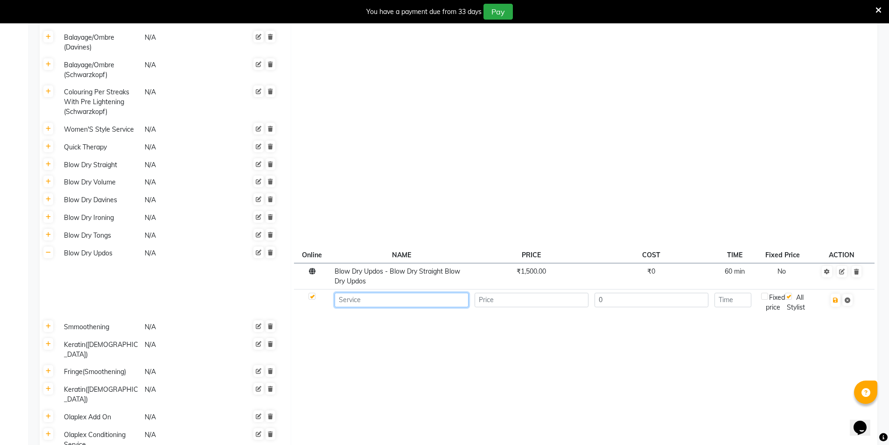
click at [352, 293] on input at bounding box center [402, 300] width 134 height 14
paste input "BLOW DRY"
type input "BLOW DRY - Updos Creative (Long)"
click at [509, 293] on input "number" at bounding box center [532, 300] width 114 height 14
type input "2000"
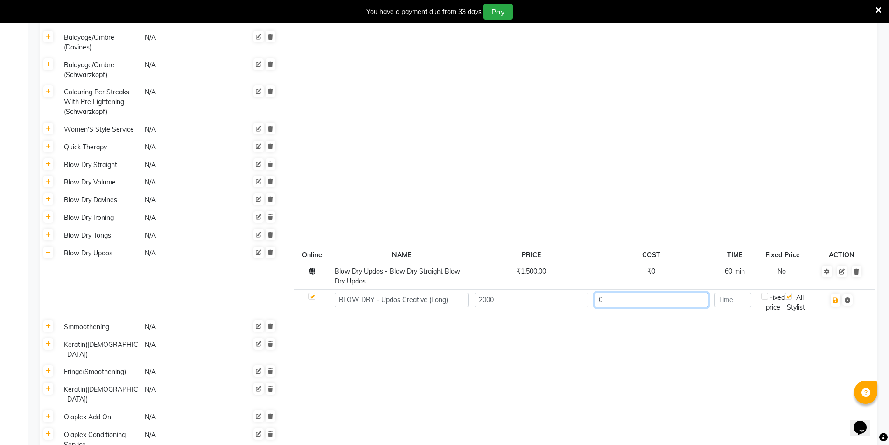
click at [689, 293] on input "0" at bounding box center [652, 300] width 114 height 14
click at [737, 293] on input "number" at bounding box center [733, 300] width 37 height 14
type input "60"
click at [836, 297] on icon "button" at bounding box center [835, 300] width 5 height 6
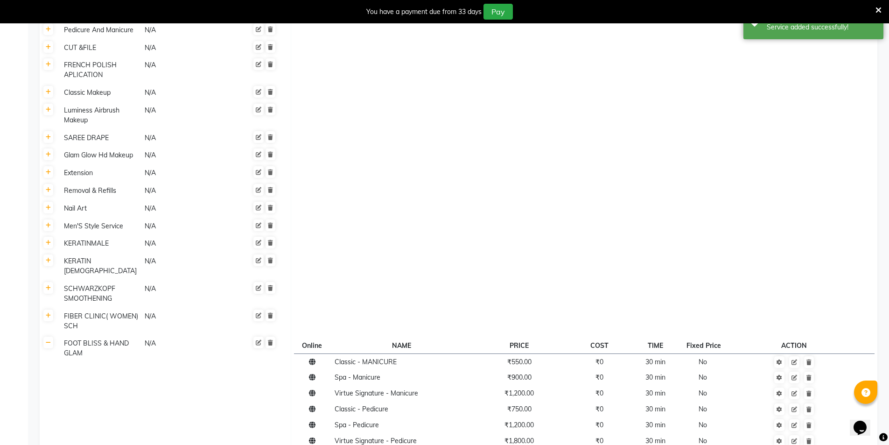
scroll to position [1168, 0]
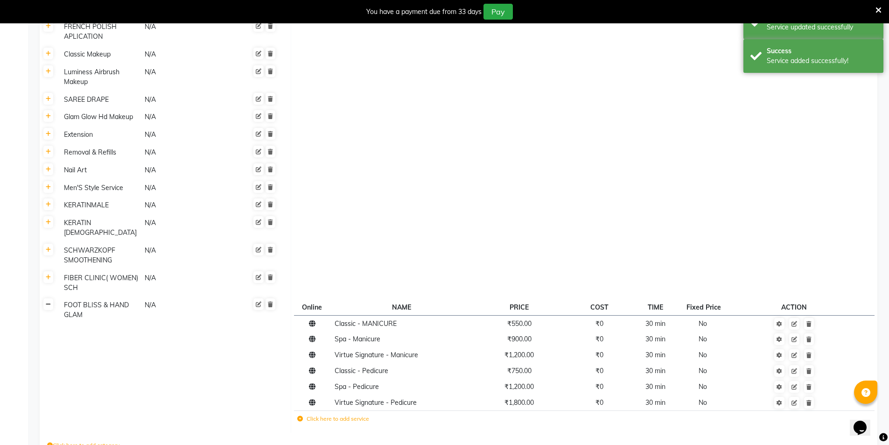
click at [47, 298] on link at bounding box center [48, 304] width 10 height 12
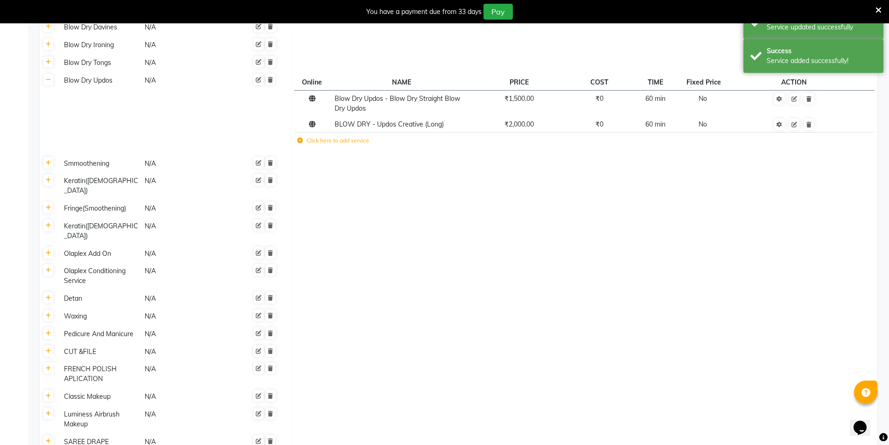
scroll to position [593, 0]
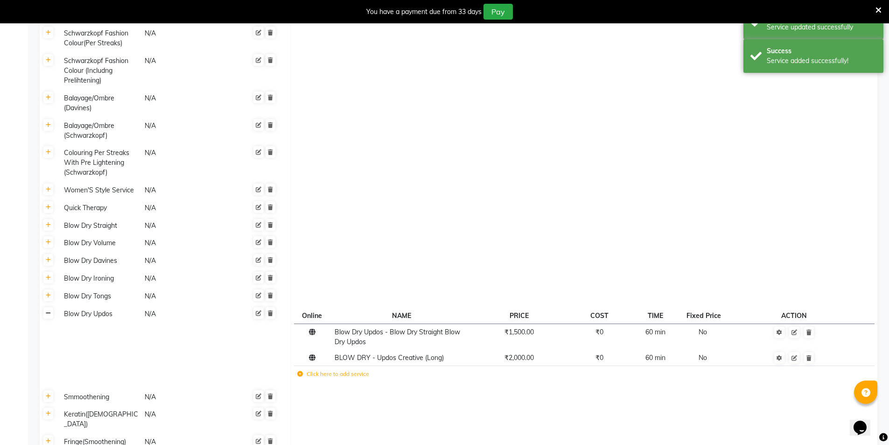
click at [50, 307] on link at bounding box center [48, 313] width 10 height 12
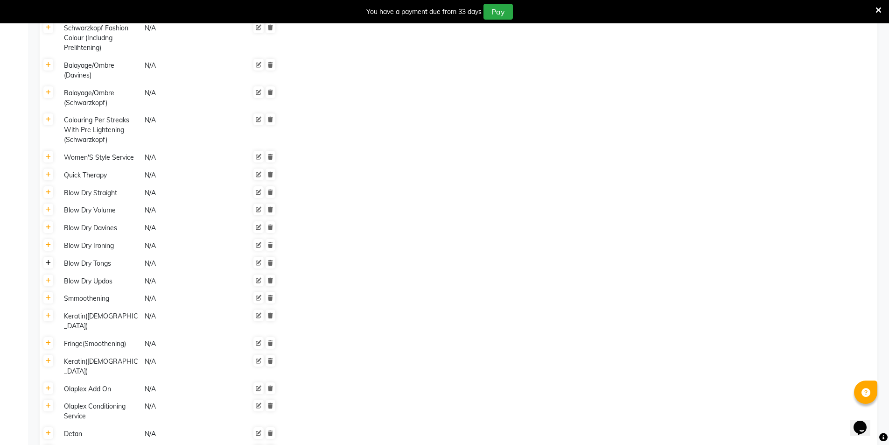
scroll to position [686, 0]
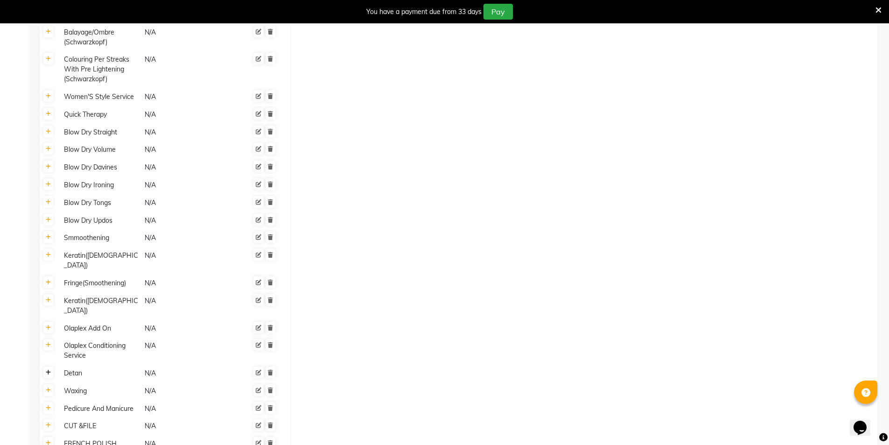
click at [48, 370] on icon at bounding box center [48, 373] width 5 height 6
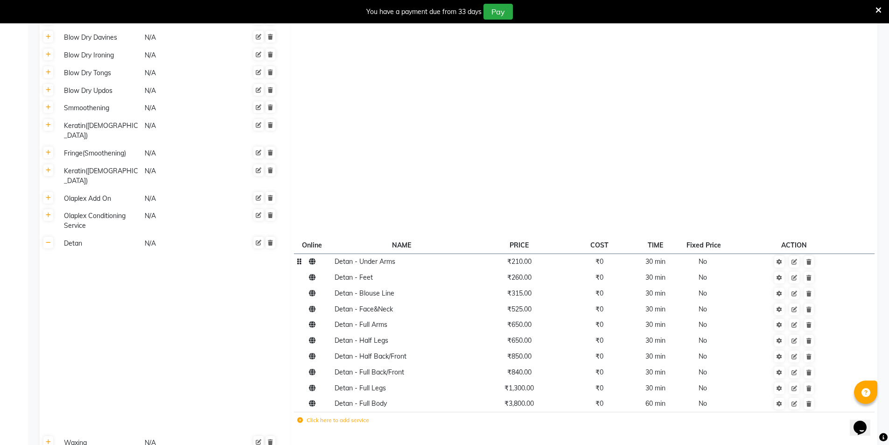
scroll to position [826, 0]
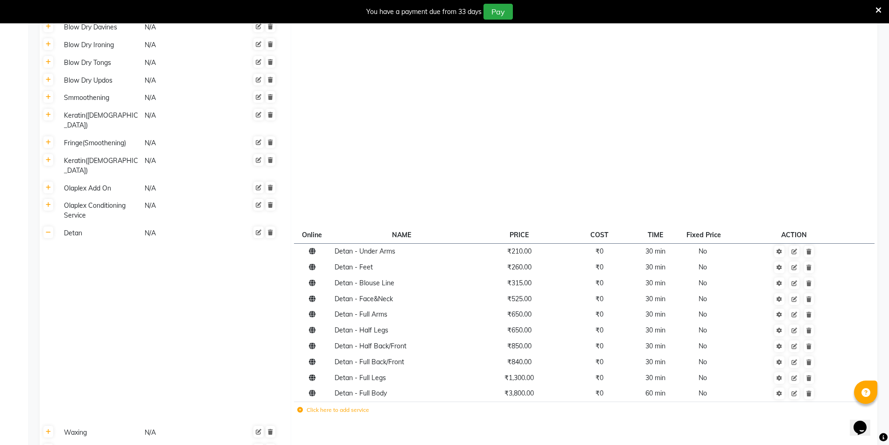
click at [300, 407] on icon at bounding box center [300, 410] width 6 height 6
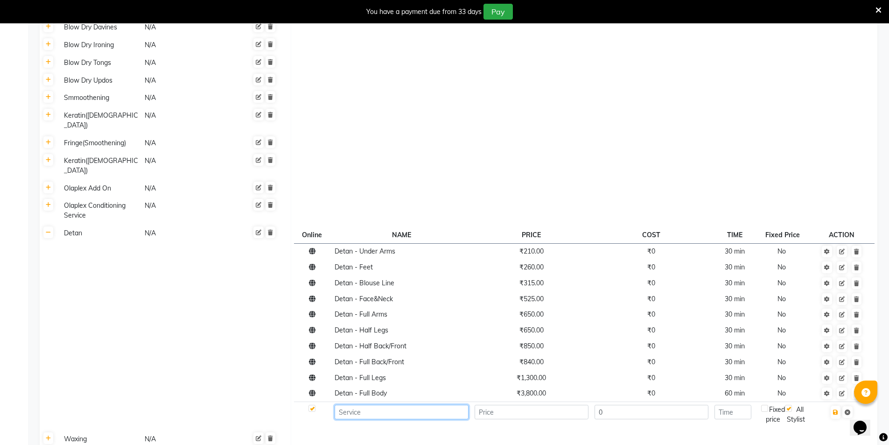
click at [394, 405] on input at bounding box center [402, 412] width 134 height 14
type input "Detan - Upper Lip"
click at [487, 405] on input "number" at bounding box center [532, 412] width 114 height 14
type input "160"
click at [699, 405] on input "0" at bounding box center [652, 412] width 114 height 14
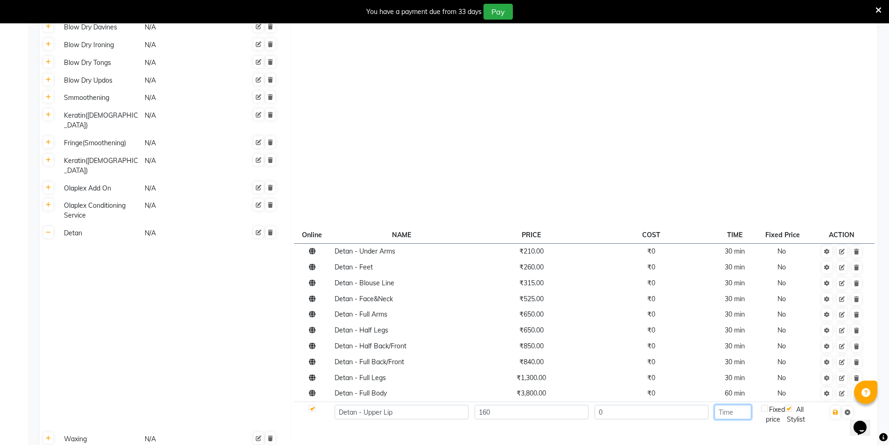
click at [746, 405] on input "number" at bounding box center [733, 412] width 37 height 14
type input "30"
drag, startPoint x: 839, startPoint y: 363, endPoint x: 833, endPoint y: 363, distance: 6.1
click at [838, 409] on icon "button" at bounding box center [835, 412] width 5 height 6
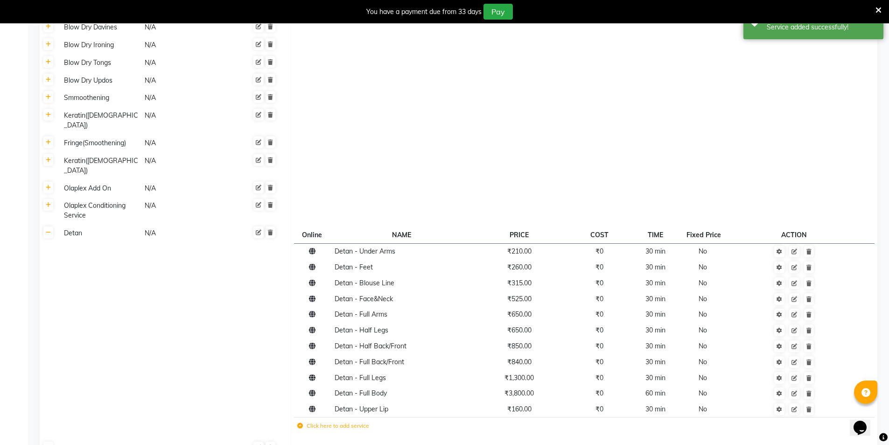
click at [301, 423] on icon at bounding box center [300, 426] width 6 height 6
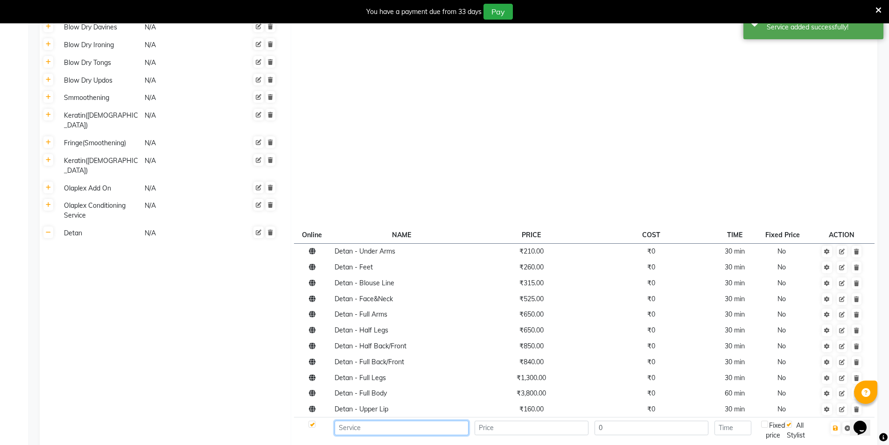
click at [371, 420] on input at bounding box center [402, 427] width 134 height 14
paste input "Half Arms"
type input "Detan - Half Arms"
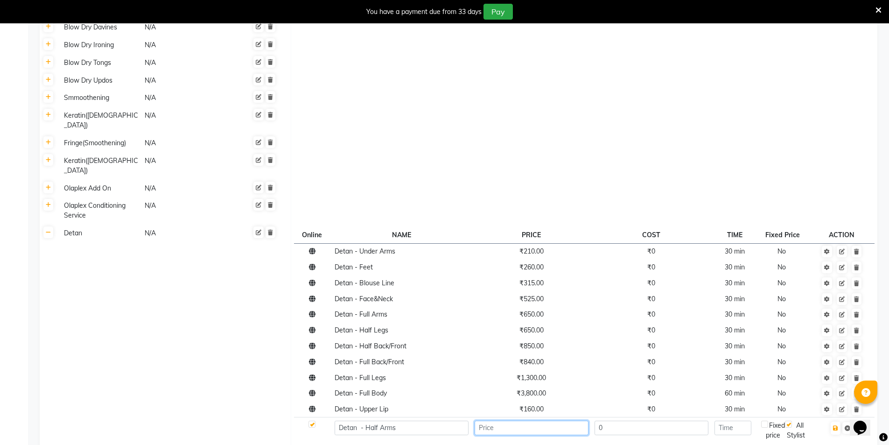
click at [496, 420] on input "number" at bounding box center [532, 427] width 114 height 14
type input "315"
click at [728, 420] on input "number" at bounding box center [733, 427] width 37 height 14
type input "30"
click at [838, 425] on icon "button" at bounding box center [835, 428] width 5 height 6
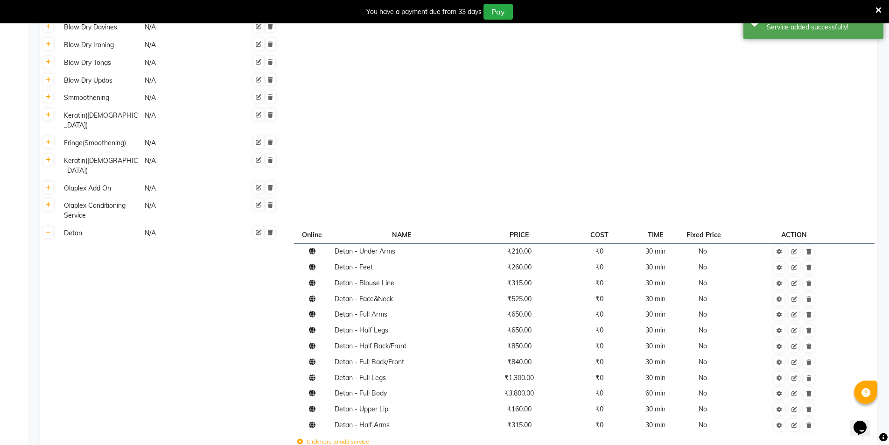
click at [301, 439] on icon at bounding box center [300, 442] width 6 height 6
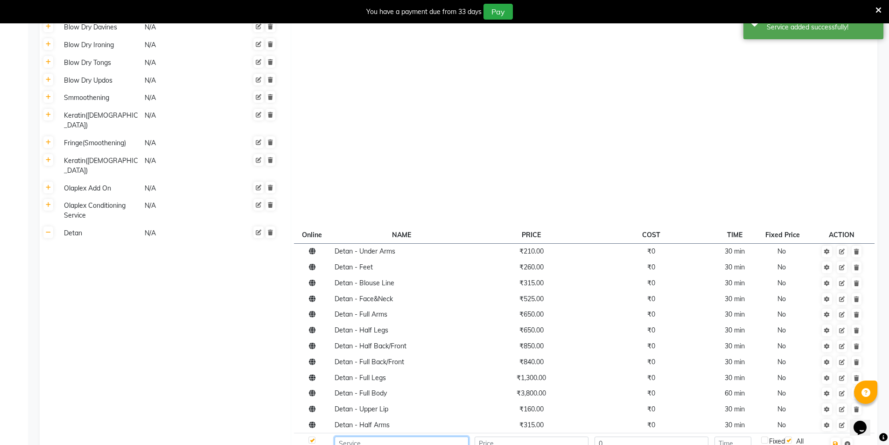
click at [359, 436] on input at bounding box center [402, 443] width 134 height 14
type input "Detan - Face"
click at [494, 436] on input "number" at bounding box center [532, 443] width 114 height 14
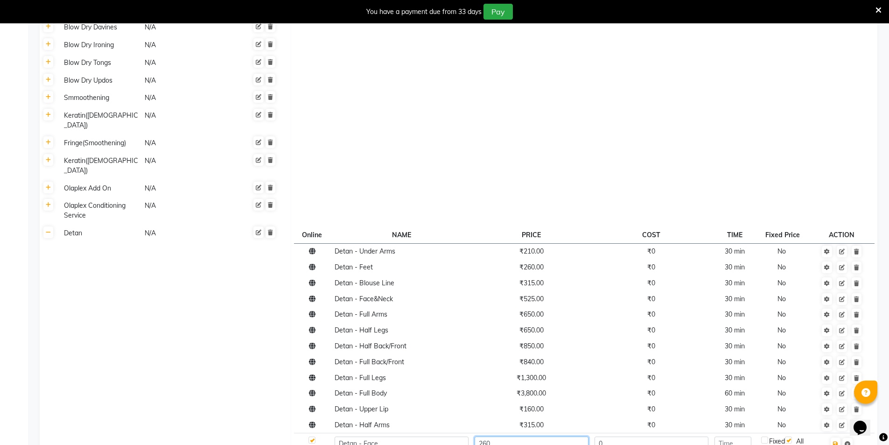
type input "260"
click at [725, 433] on td at bounding box center [734, 446] width 47 height 26
click at [726, 436] on input "number" at bounding box center [733, 443] width 37 height 14
type input "60"
click at [836, 441] on icon "button" at bounding box center [835, 444] width 5 height 6
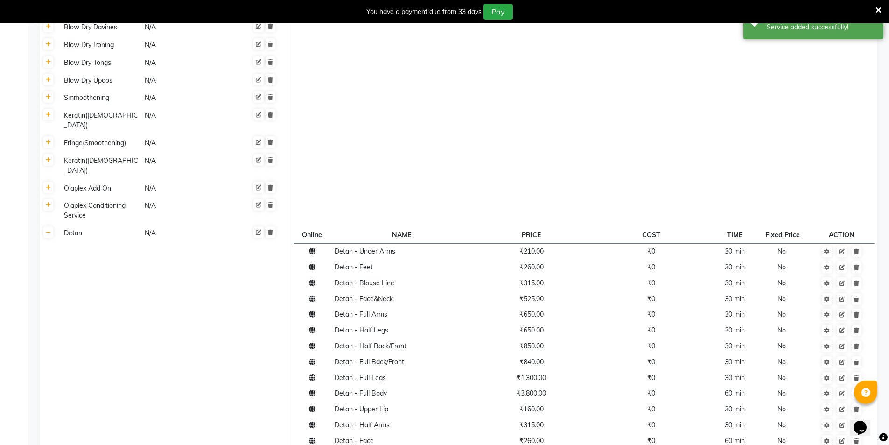
type input "d"
type input "Detan - [MEDICAL_DATA]"
type input "800"
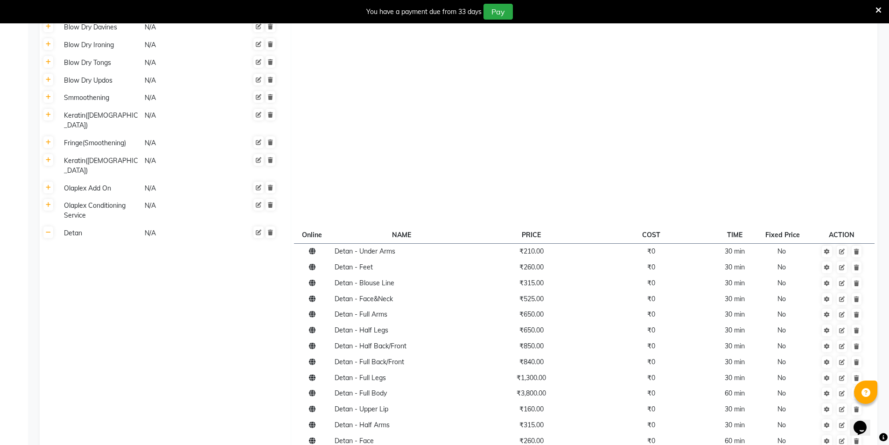
type input "30"
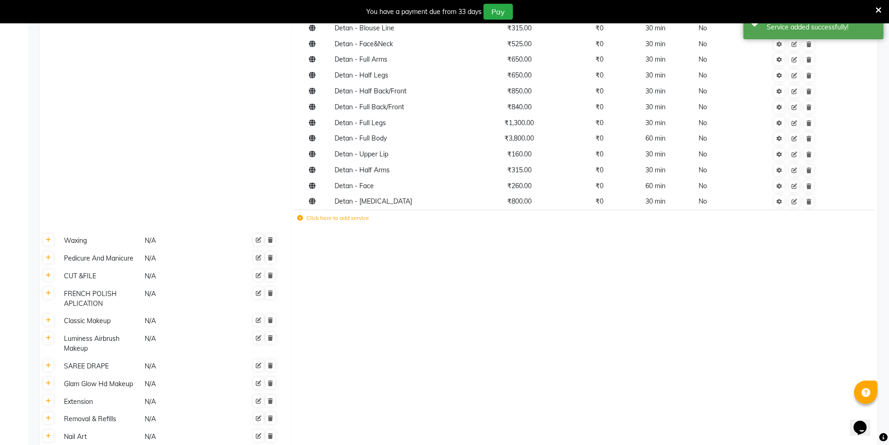
scroll to position [1239, 0]
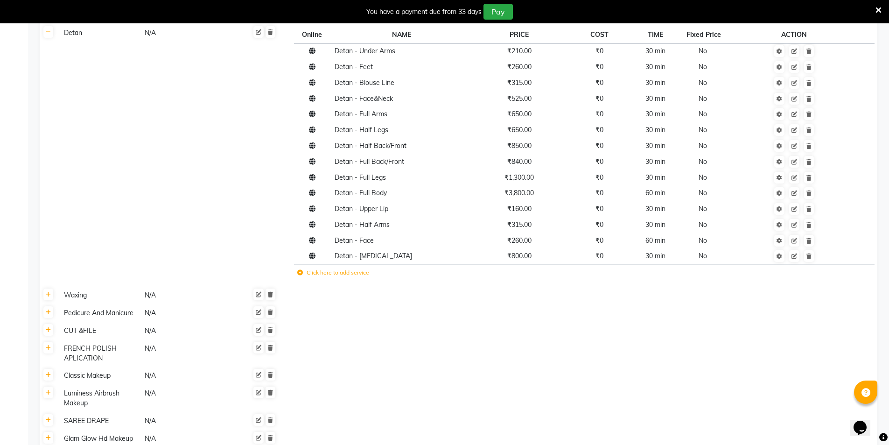
scroll to position [912, 0]
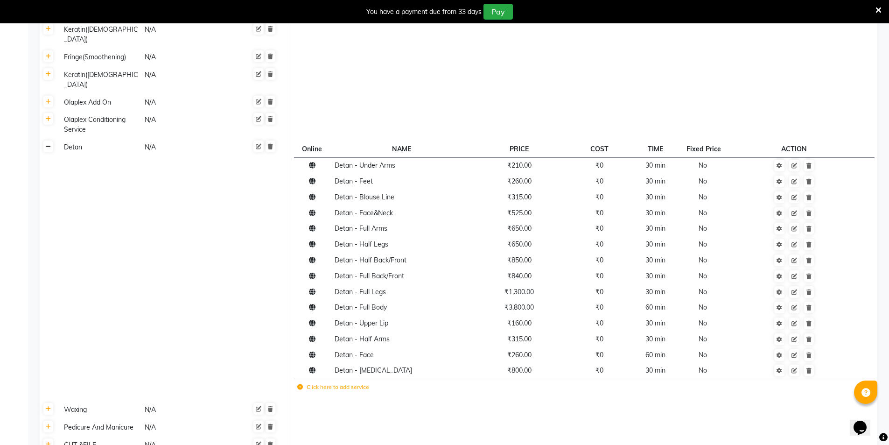
click at [48, 140] on link at bounding box center [48, 146] width 10 height 12
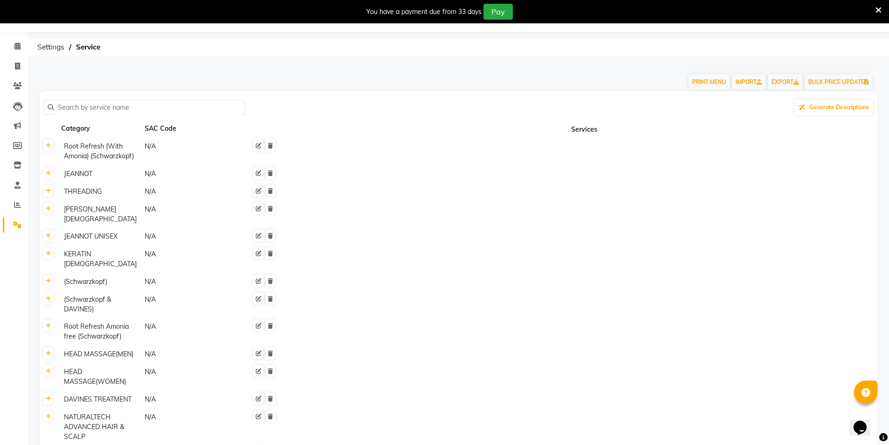
scroll to position [0, 0]
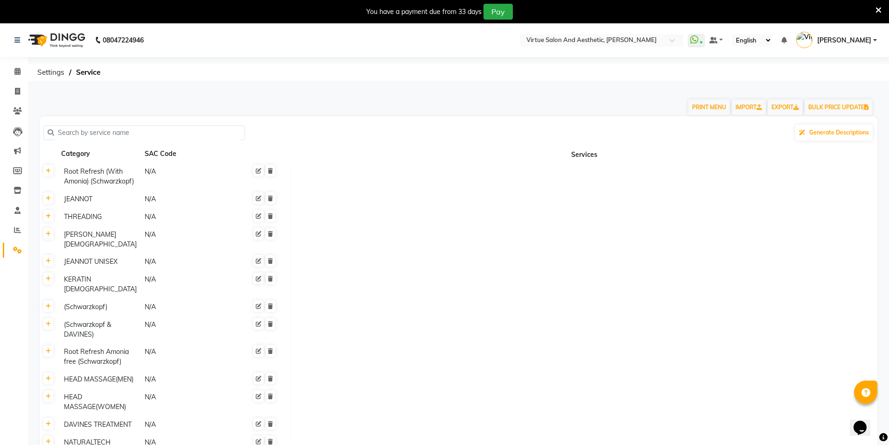
click at [76, 133] on input "text" at bounding box center [147, 133] width 187 height 14
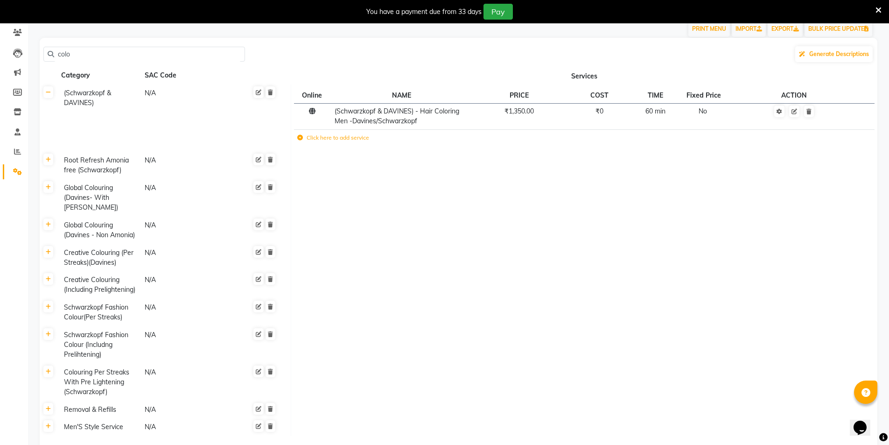
scroll to position [93, 0]
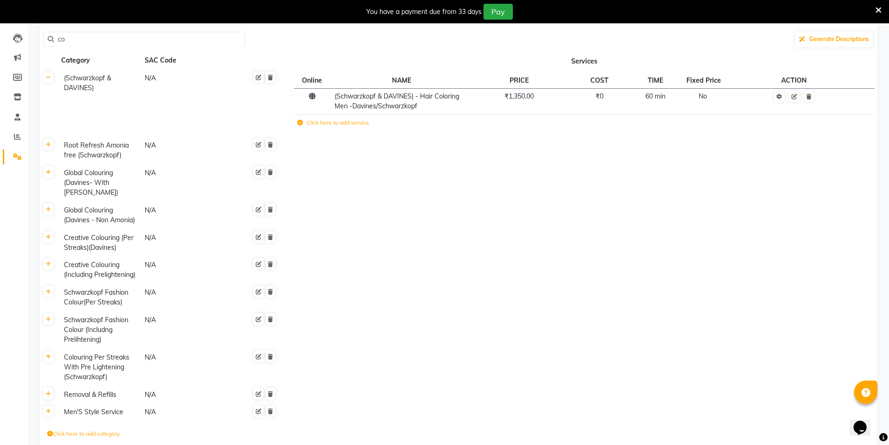
type input "c"
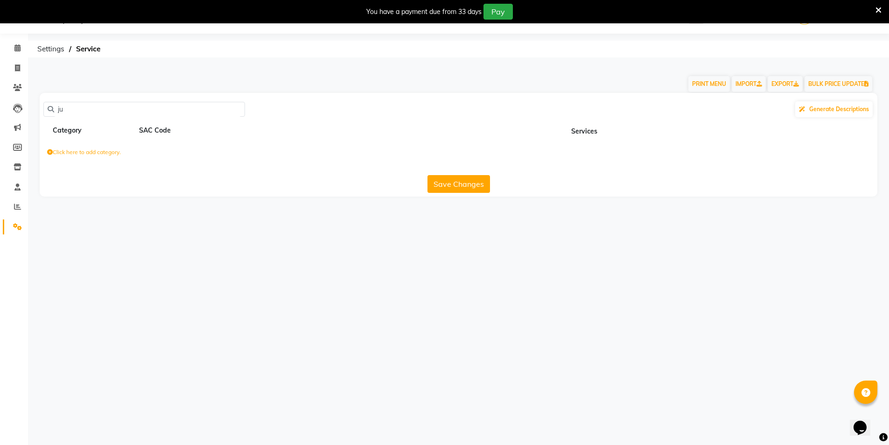
type input "j"
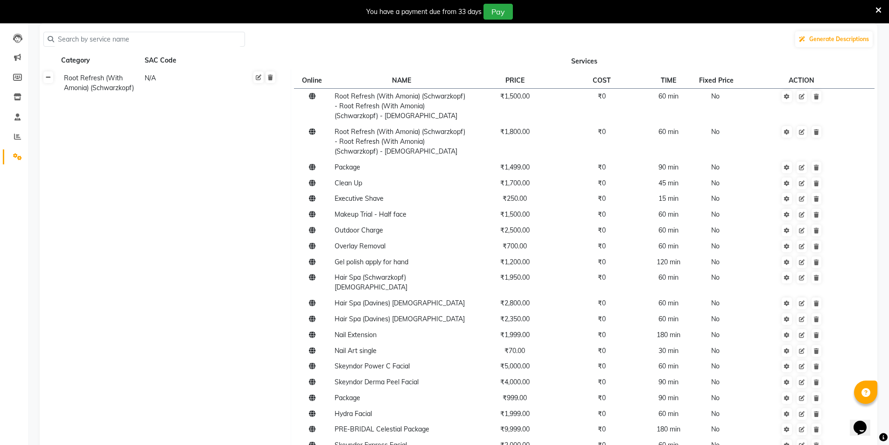
click at [51, 80] on link at bounding box center [48, 77] width 10 height 12
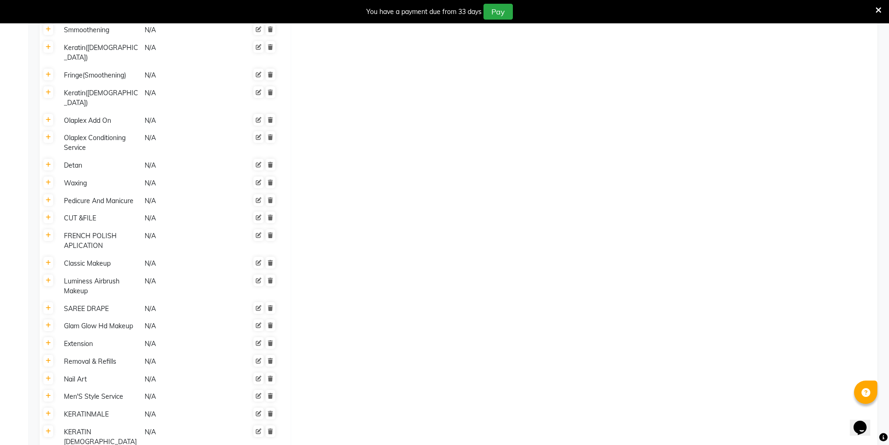
scroll to position [994, 0]
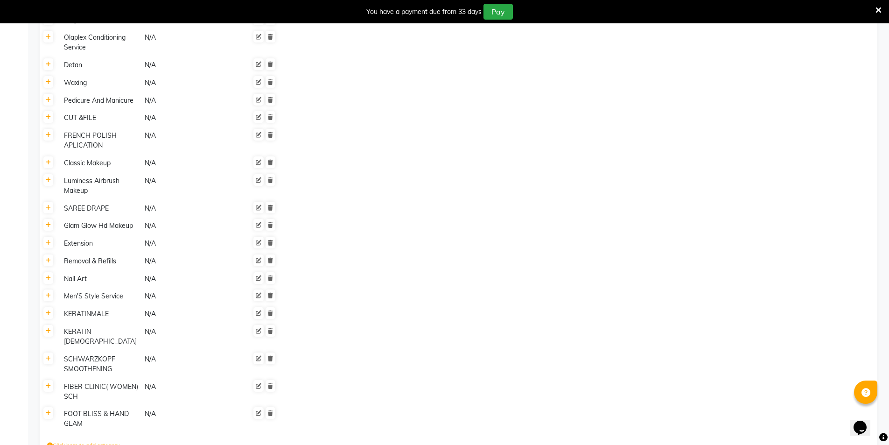
click at [49, 442] on icon at bounding box center [50, 445] width 6 height 6
click at [105, 440] on input at bounding box center [88, 447] width 82 height 14
paste input "COLOUR PLAY"
click at [226, 444] on icon "submit" at bounding box center [223, 448] width 5 height 6
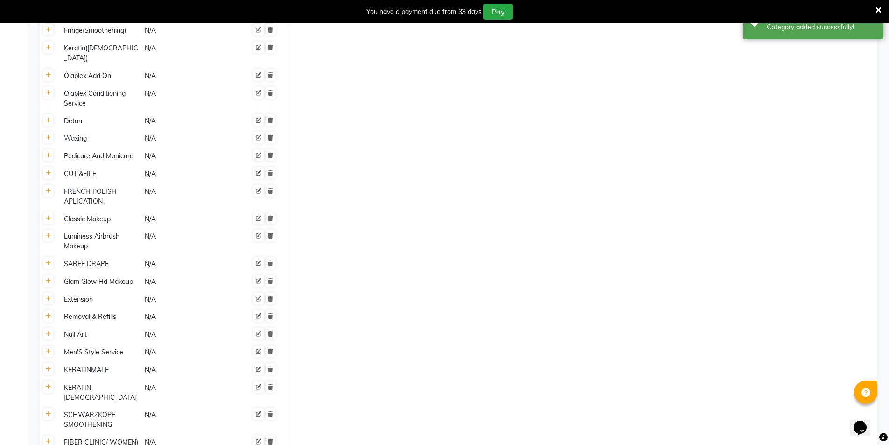
scroll to position [1971, 0]
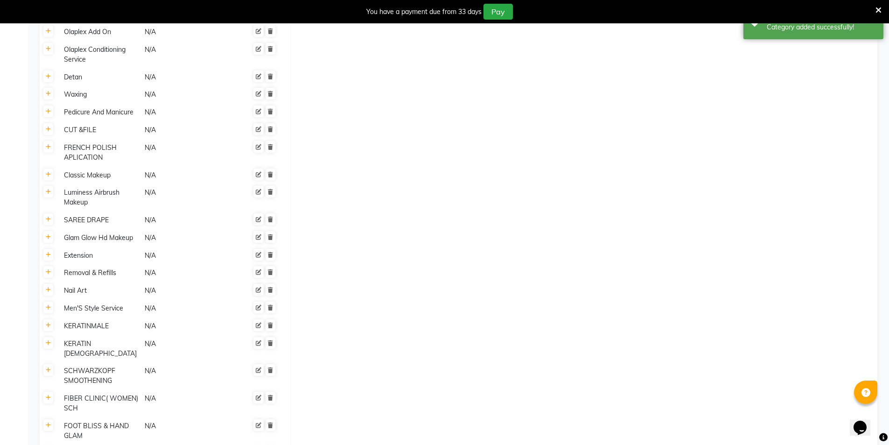
click at [86, 444] on div "COLOUR PLAY" at bounding box center [100, 454] width 80 height 12
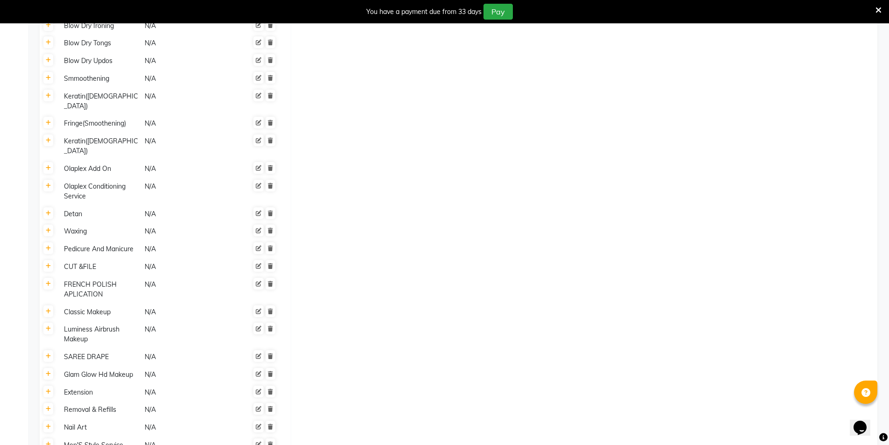
scroll to position [1975, 0]
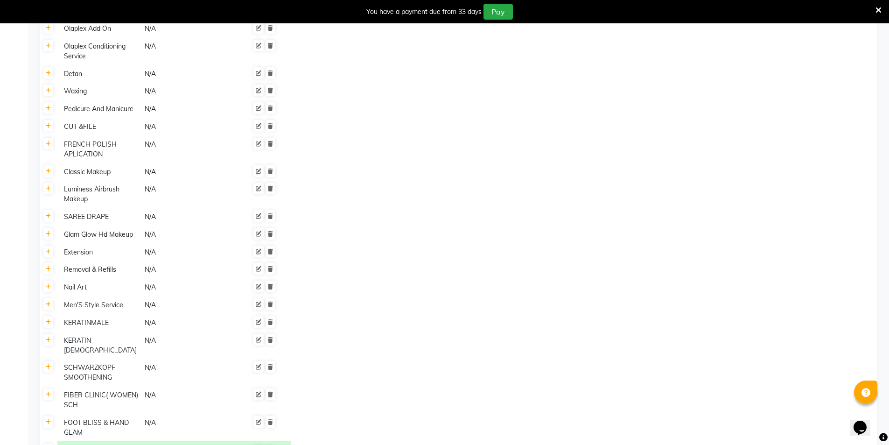
click at [50, 443] on link at bounding box center [48, 449] width 10 height 12
click at [301, 444] on icon at bounding box center [300, 453] width 6 height 6
paste input "Go Global (onwards)"
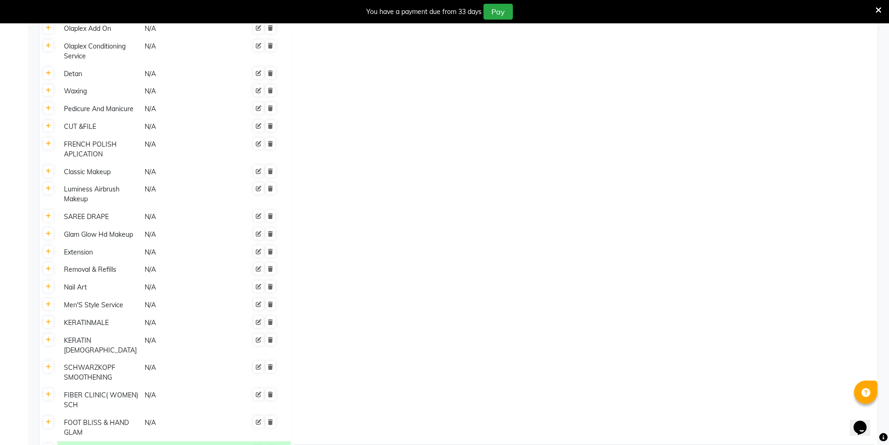
paste input "COLOUR PLAY"
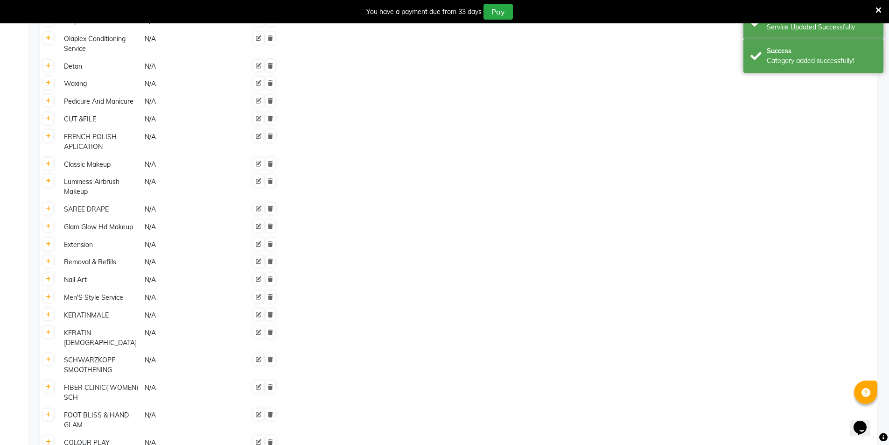
scroll to position [1989, 0]
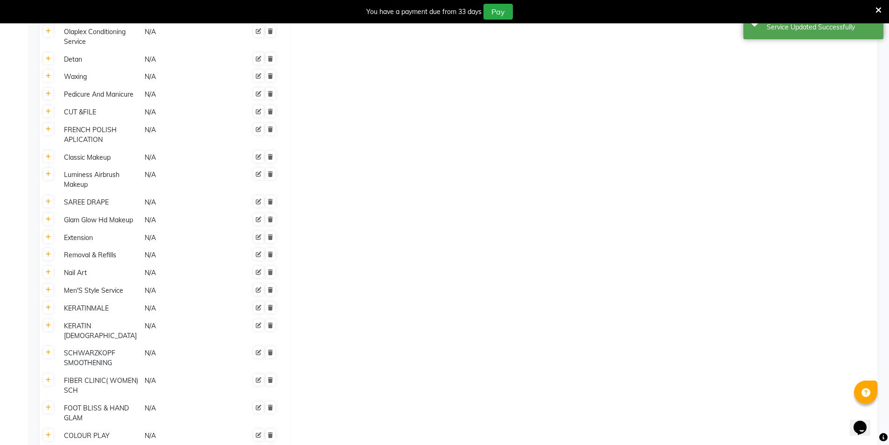
click at [48, 444] on icon at bounding box center [48, 452] width 5 height 6
paste input "Just My Roots (onwards)"
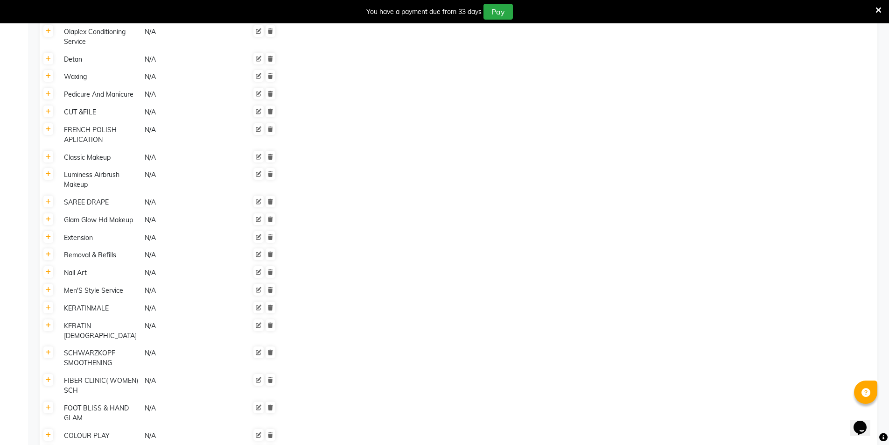
paste input "Express Retouch - T line Only"
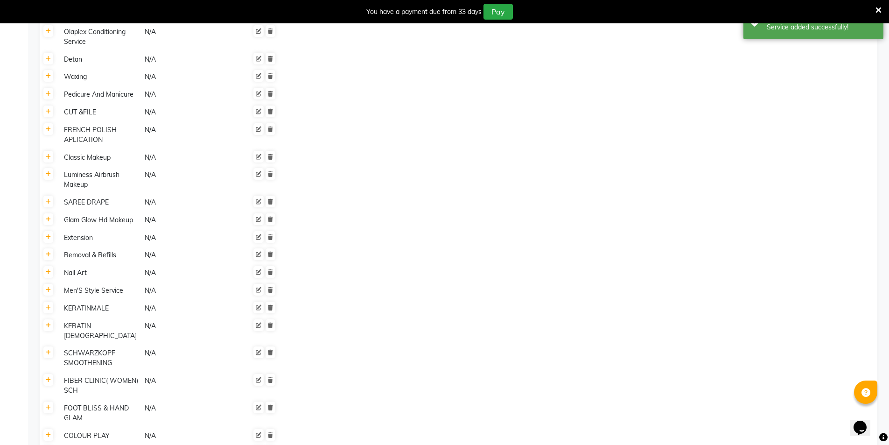
paste input "Go Global (onwards)"
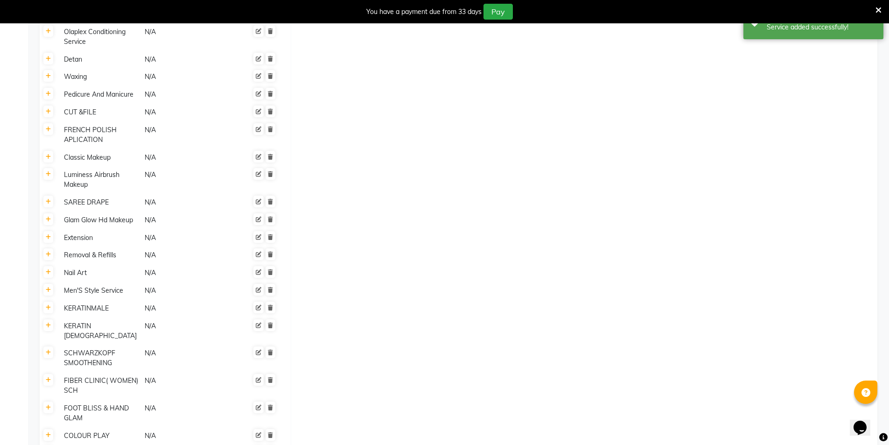
scroll to position [2060, 0]
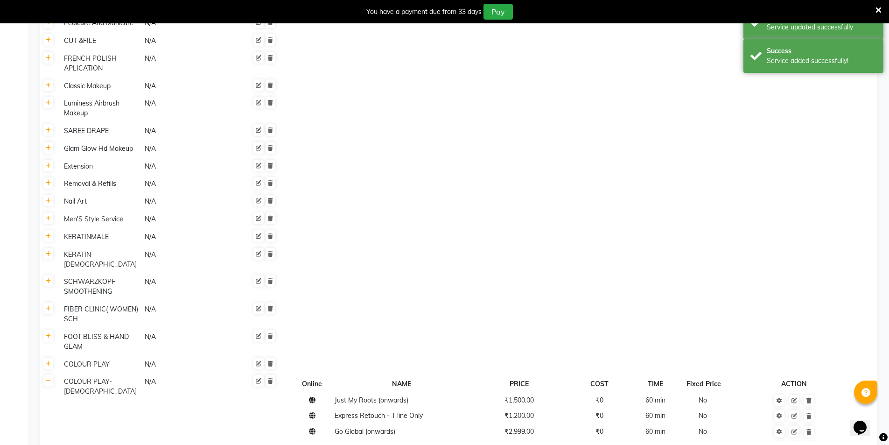
click at [104, 358] on div "COLOUR PLAY" at bounding box center [100, 364] width 80 height 12
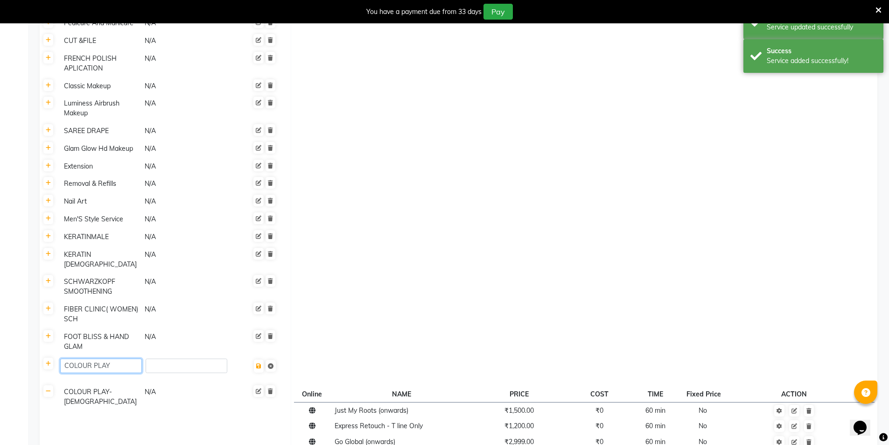
click at [115, 358] on input "COLOUR PLAY" at bounding box center [101, 365] width 82 height 14
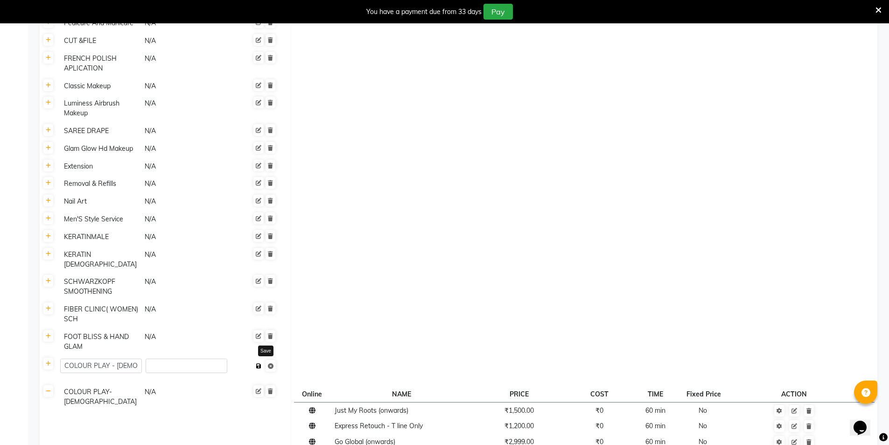
click at [267, 358] on span "Save" at bounding box center [265, 365] width 24 height 15
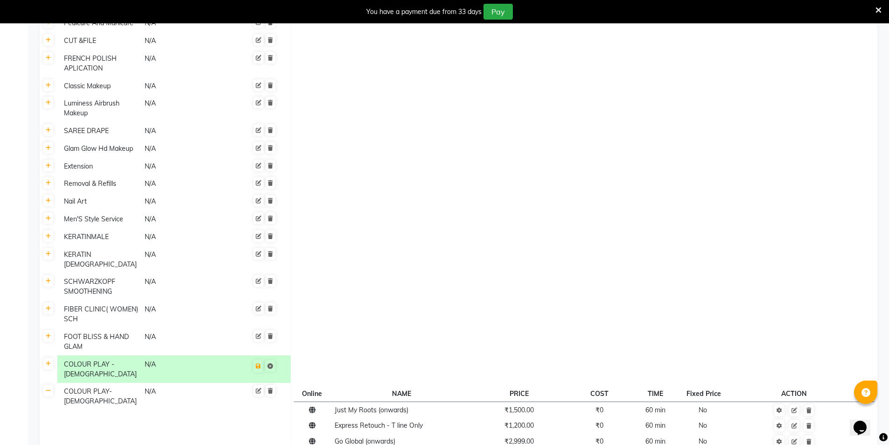
click at [347, 328] on td at bounding box center [584, 342] width 587 height 28
click at [258, 363] on icon at bounding box center [258, 366] width 5 height 6
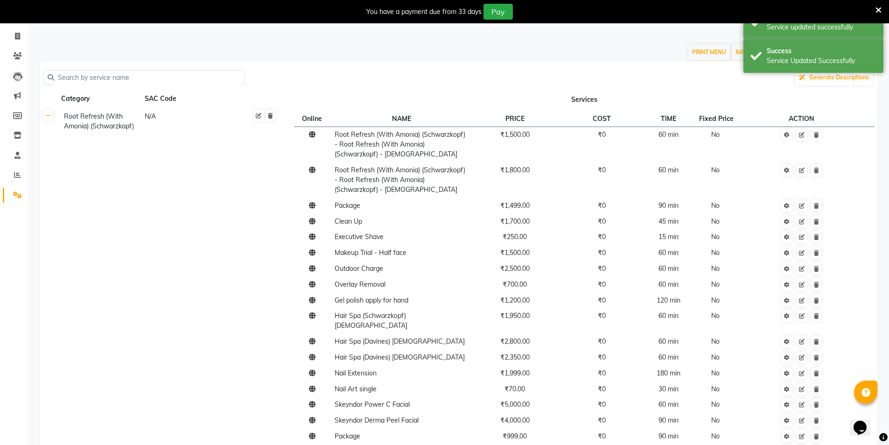
scroll to position [0, 0]
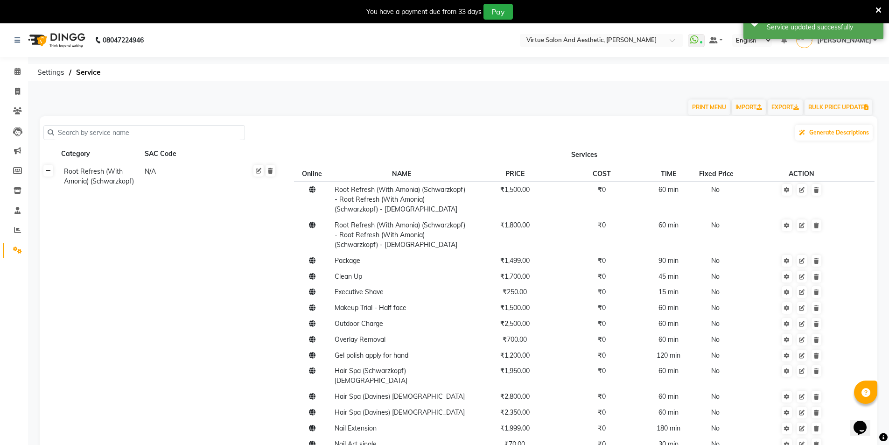
click at [50, 173] on icon at bounding box center [48, 171] width 5 height 6
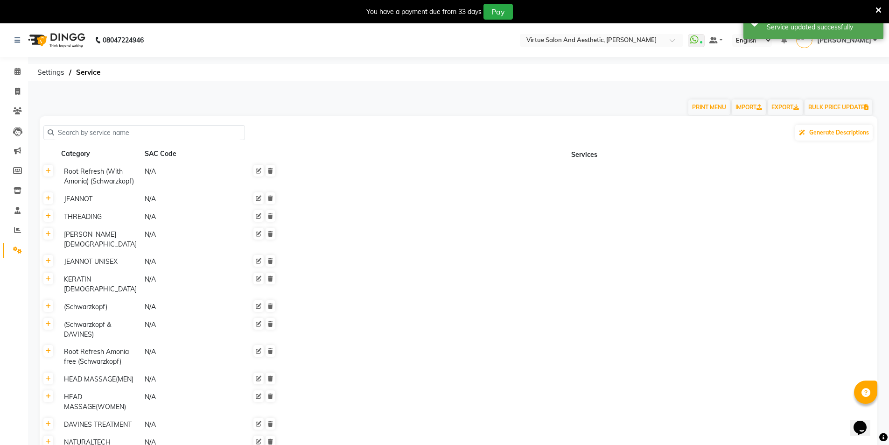
click at [87, 137] on input "text" at bounding box center [147, 133] width 187 height 14
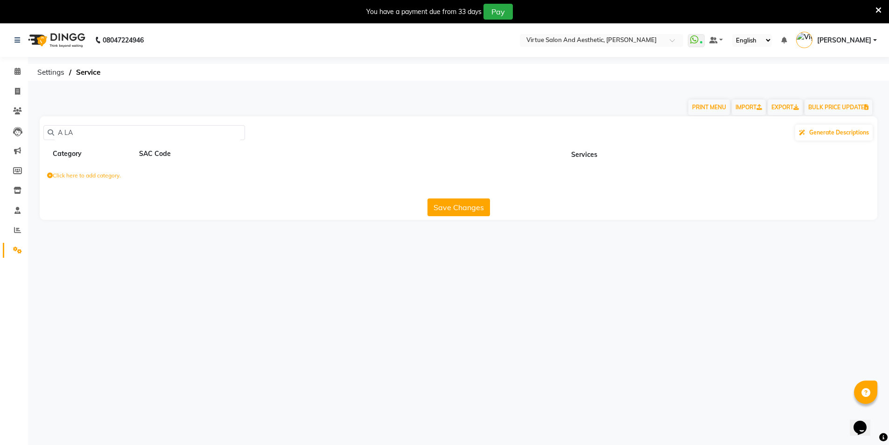
click at [49, 174] on icon at bounding box center [50, 176] width 6 height 6
click at [81, 182] on input at bounding box center [88, 177] width 82 height 14
paste input "A LA CARTE COLOUR"
click at [226, 175] on icon "submit" at bounding box center [223, 178] width 5 height 6
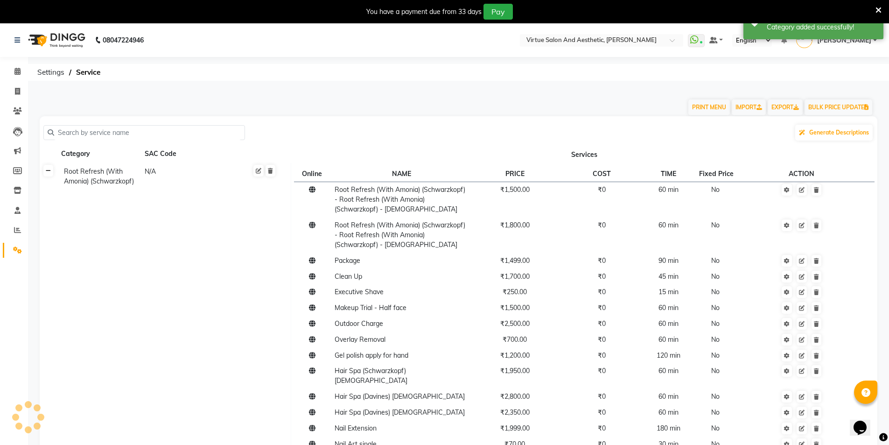
click at [45, 173] on link at bounding box center [48, 171] width 10 height 12
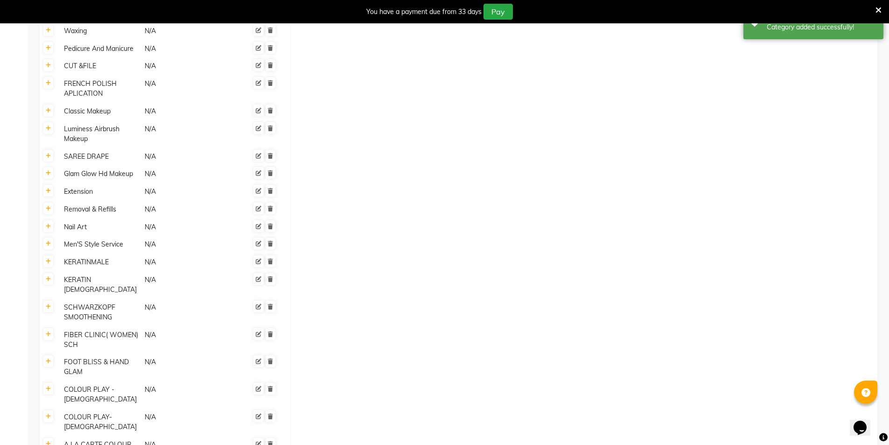
scroll to position [1047, 0]
click at [105, 438] on div "A LA CARTE COLOUR" at bounding box center [100, 444] width 80 height 12
click at [132, 438] on input "A LA CARTE COLOUR" at bounding box center [101, 445] width 82 height 14
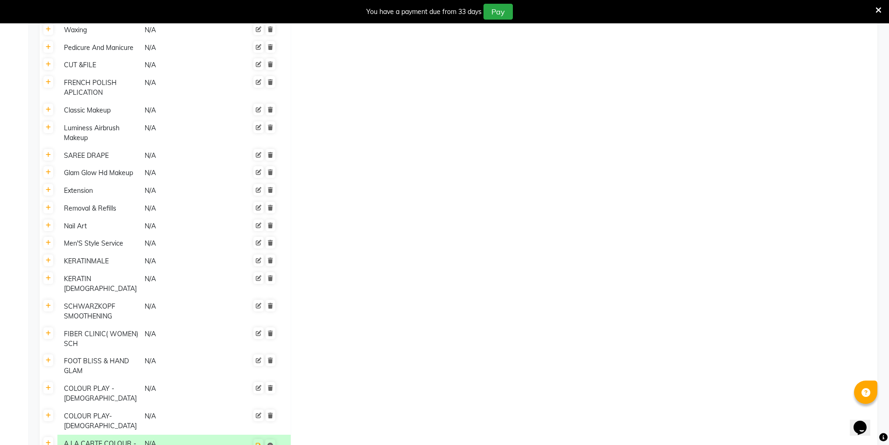
click at [119, 438] on div "A LA CARTE COLOUR -" at bounding box center [100, 445] width 80 height 15
click at [119, 438] on input "A LA CARTE COLOUR -" at bounding box center [101, 445] width 82 height 14
click at [139, 438] on input "A LA CARTE COLOUR -" at bounding box center [101, 445] width 82 height 14
paste input "Schwarzkopf"
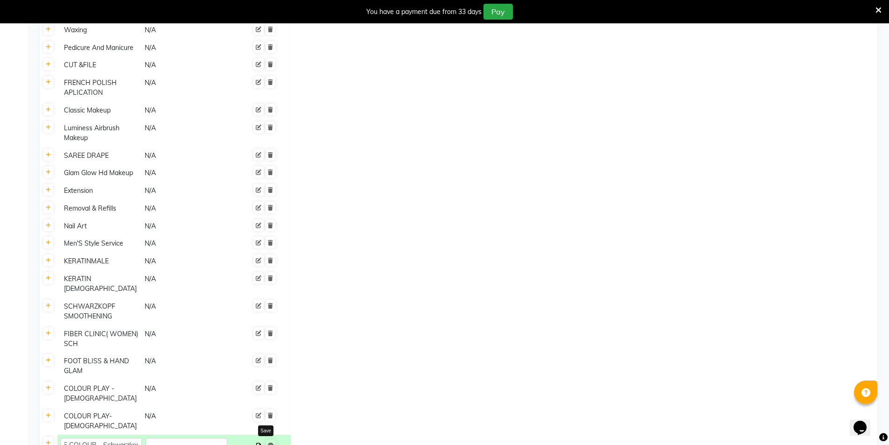
click at [266, 438] on span "Save" at bounding box center [265, 445] width 24 height 15
click at [259, 442] on icon at bounding box center [258, 445] width 5 height 6
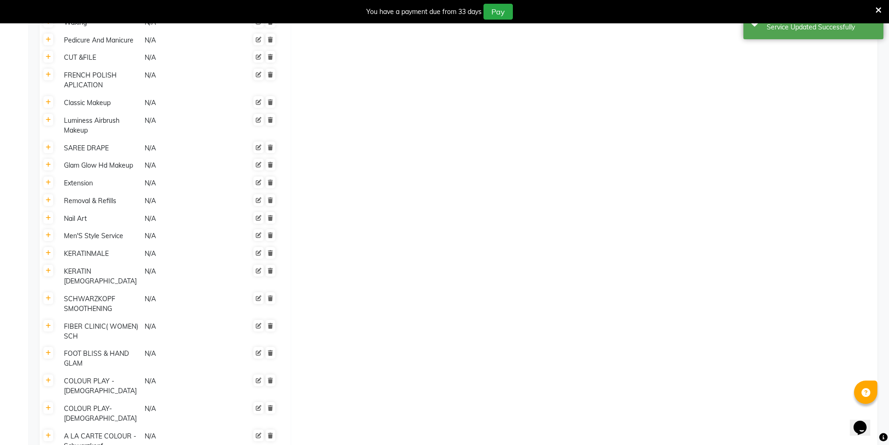
scroll to position [1057, 0]
click at [49, 427] on link at bounding box center [48, 433] width 10 height 12
click at [356, 432] on label "Click here to add service" at bounding box center [333, 436] width 72 height 8
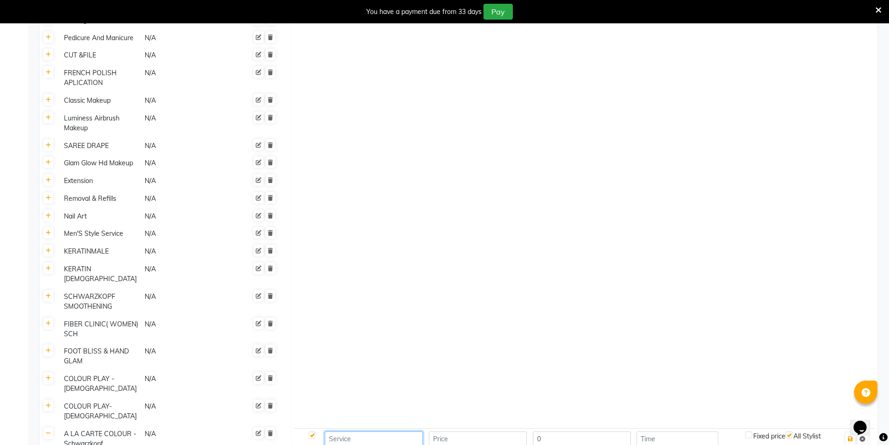
click at [336, 431] on input at bounding box center [374, 438] width 98 height 14
paste input "Hair Painting - Balayage (onwards)"
click at [479, 431] on input "number" at bounding box center [478, 438] width 98 height 14
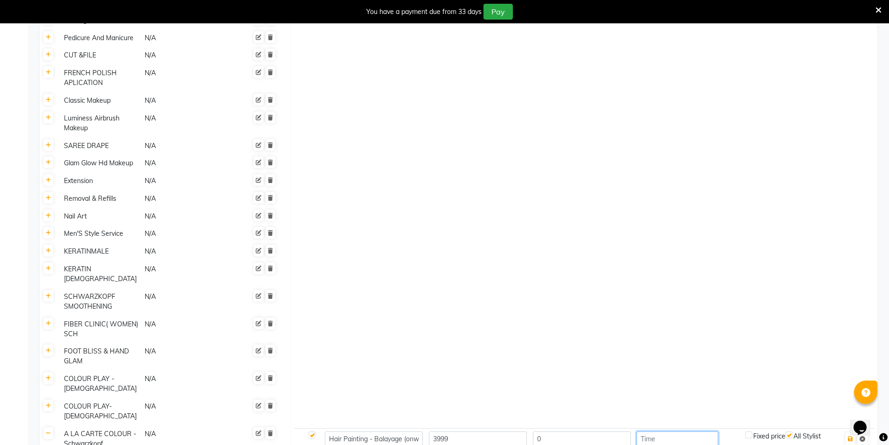
click at [704, 431] on input "number" at bounding box center [678, 438] width 82 height 14
click at [851, 436] on icon "button" at bounding box center [850, 439] width 5 height 6
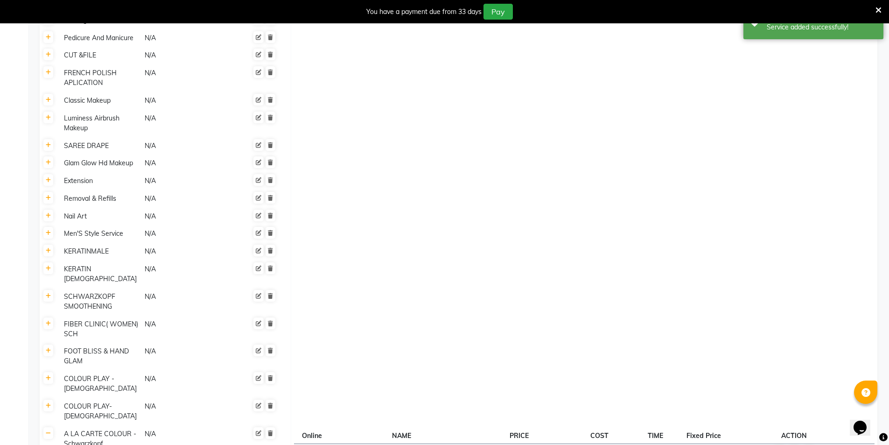
paste input "Colour Melting - Ombre(onwards)"
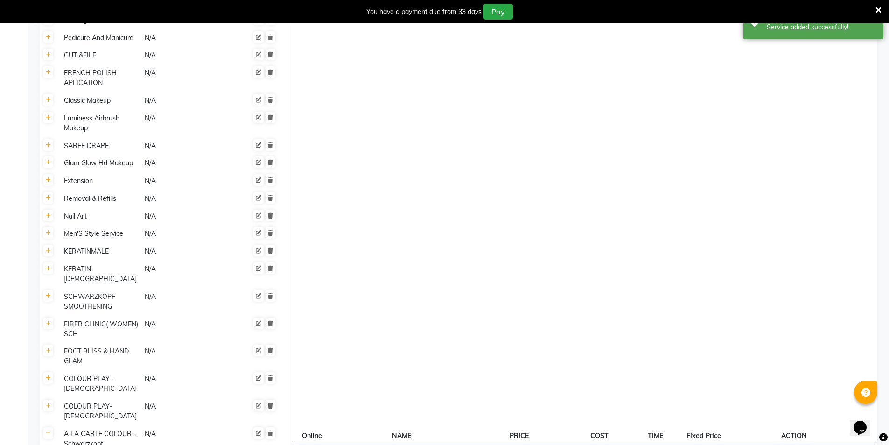
paste input "Virtue Eternal Colour(onwards)"
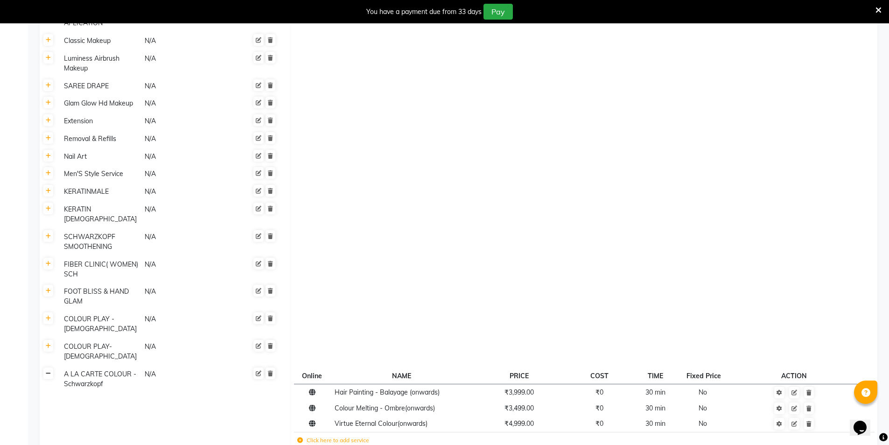
scroll to position [1118, 0]
paste input "A LA CARTE COLOUR"
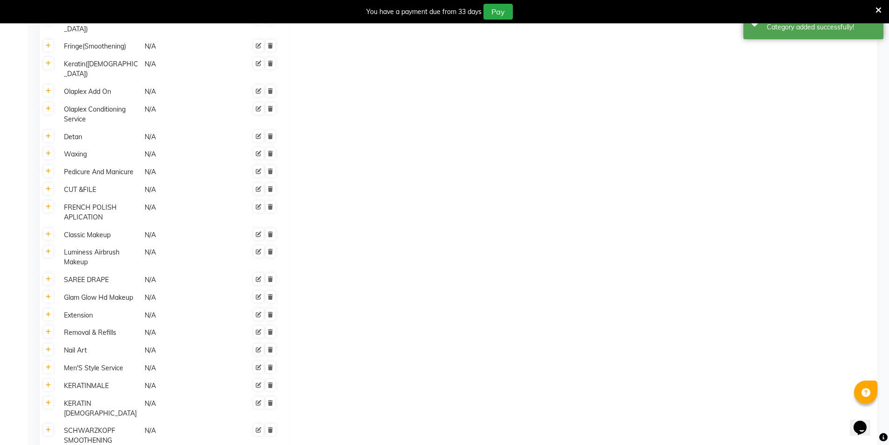
scroll to position [2044, 0]
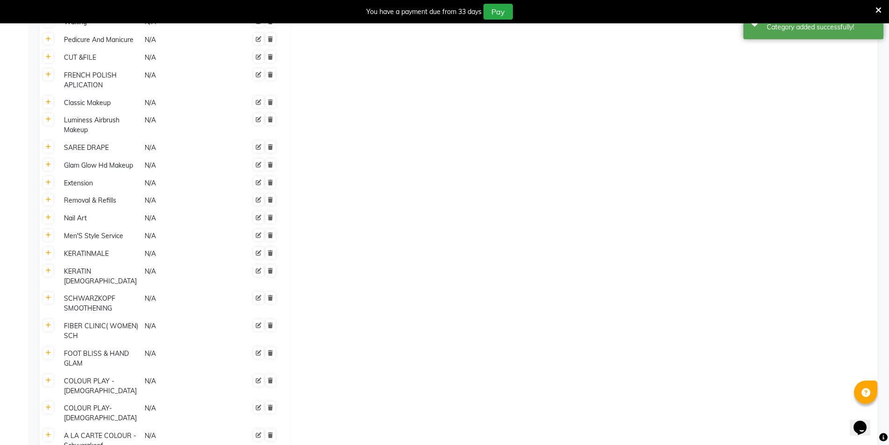
paste input "Hair Painting - Balayage (onwards)"
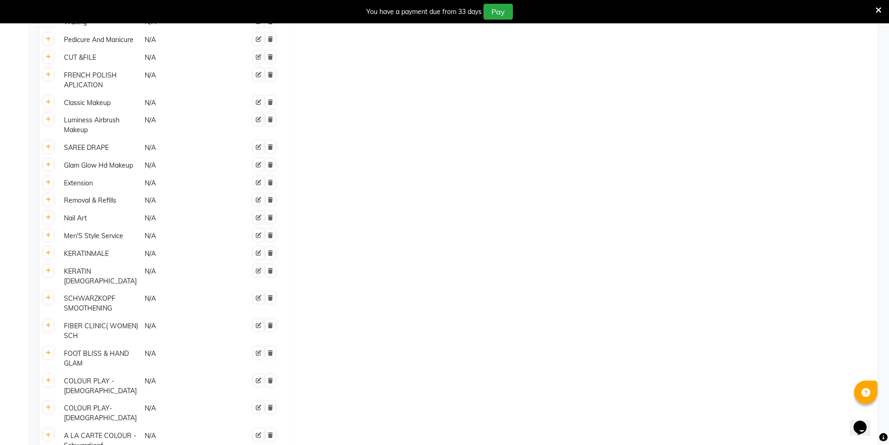
scroll to position [0, 16]
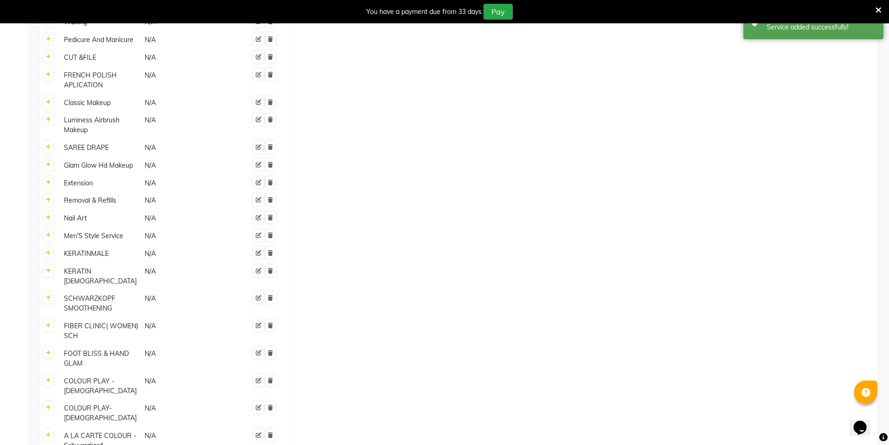
scroll to position [2074, 0]
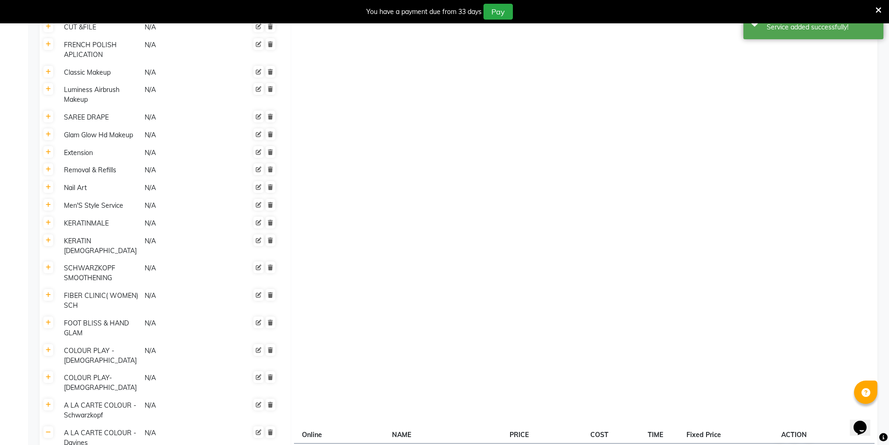
paste input "Colour Melting - Ombre(onwards)"
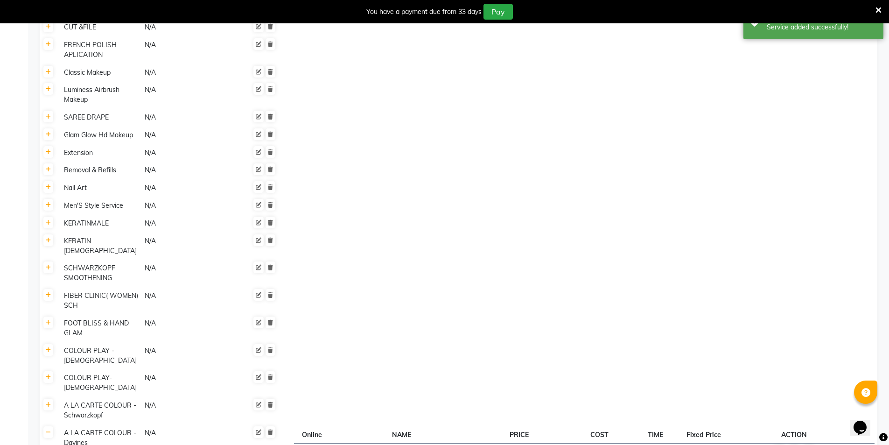
paste input "Virtue Eternal Colour(onwards)"
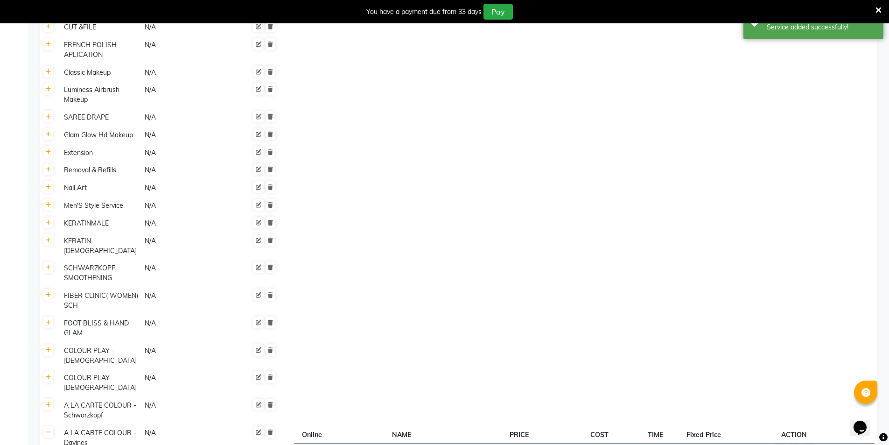
paste input "Virtue Signature Highlights (onwards)"
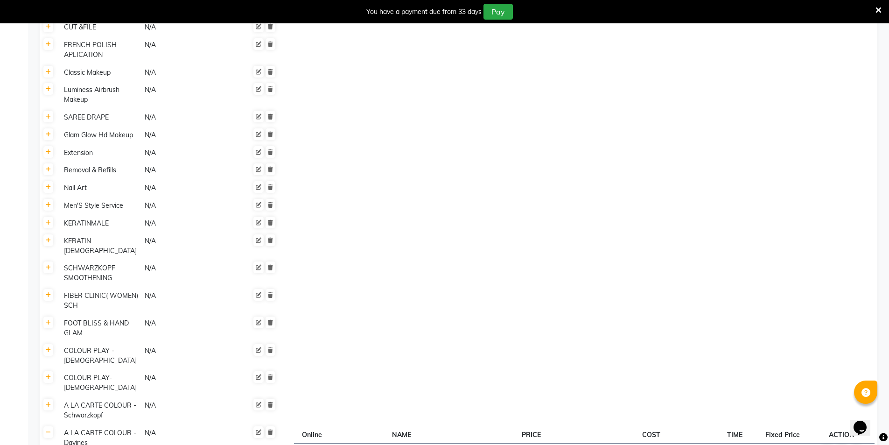
click at [50, 426] on link at bounding box center [48, 432] width 10 height 12
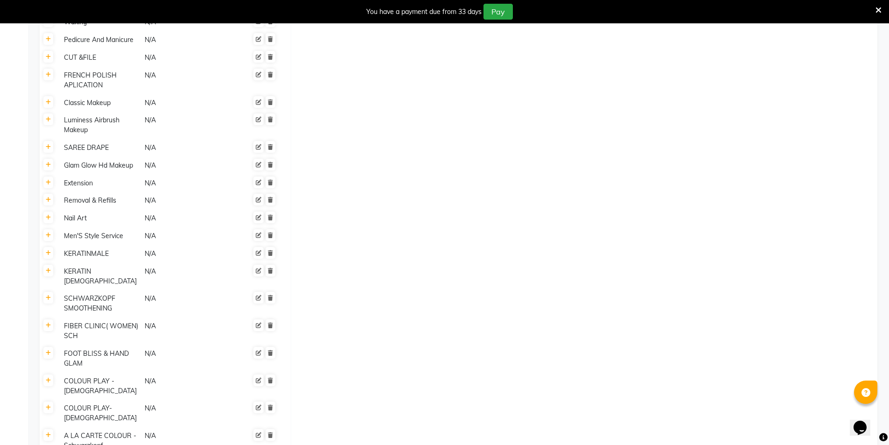
paste input "ADD-ONS"
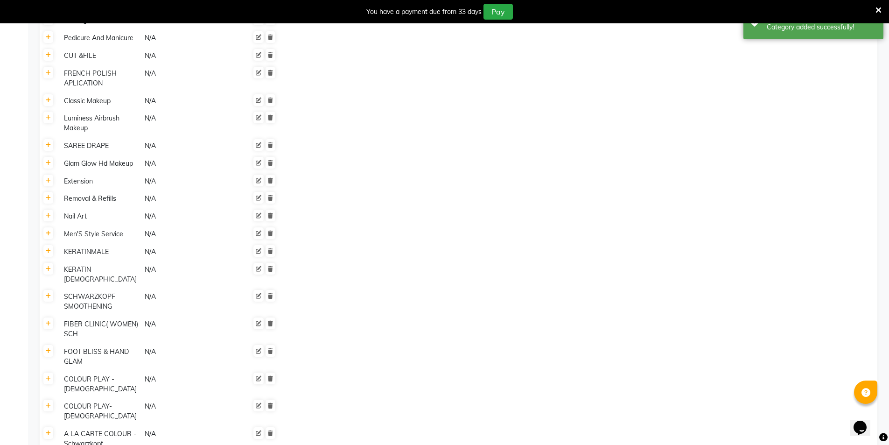
scroll to position [2061, 0]
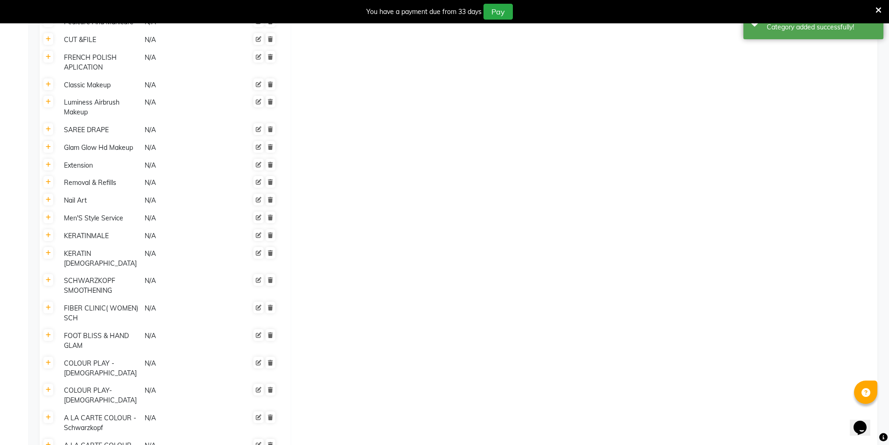
paste input "Tone Me (onwards)"
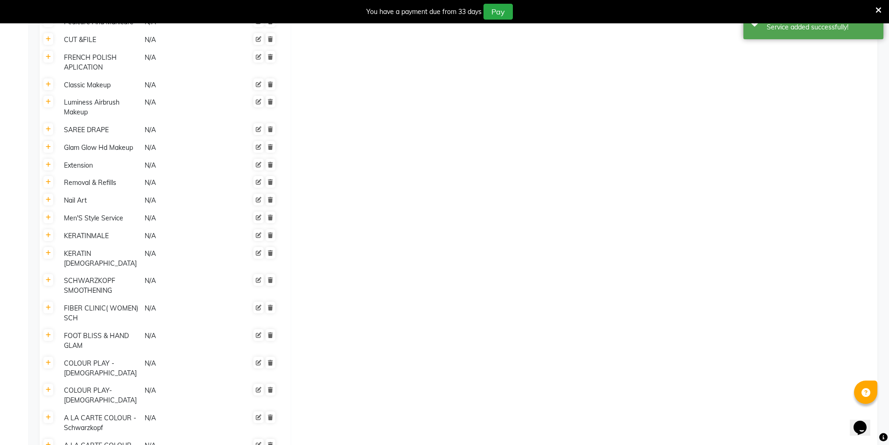
paste input "Box Colour /Henna Removal"
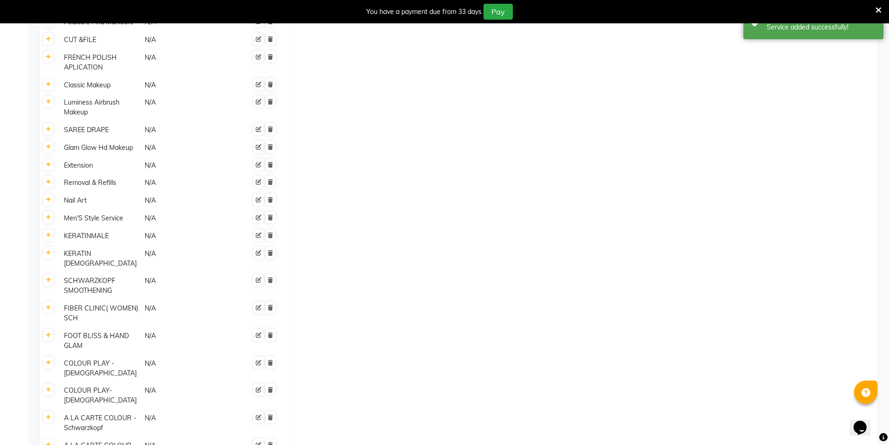
paste input "Just My Roots (Along with A La Carte Colour)"
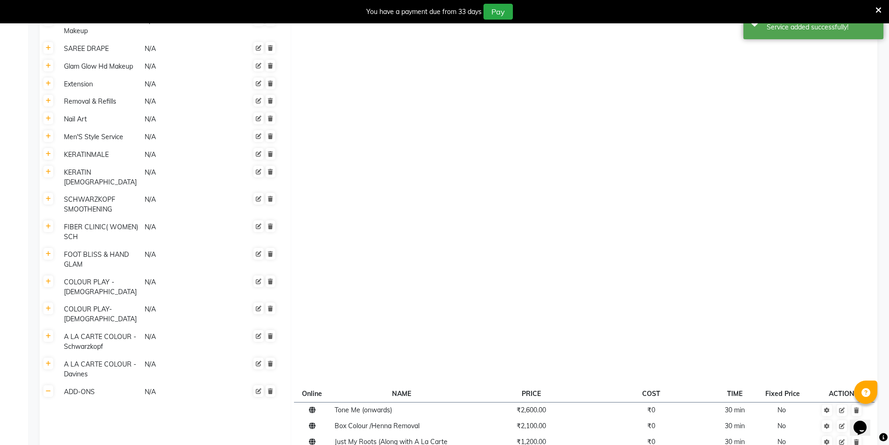
paste input "Streaks (per Streaks)"
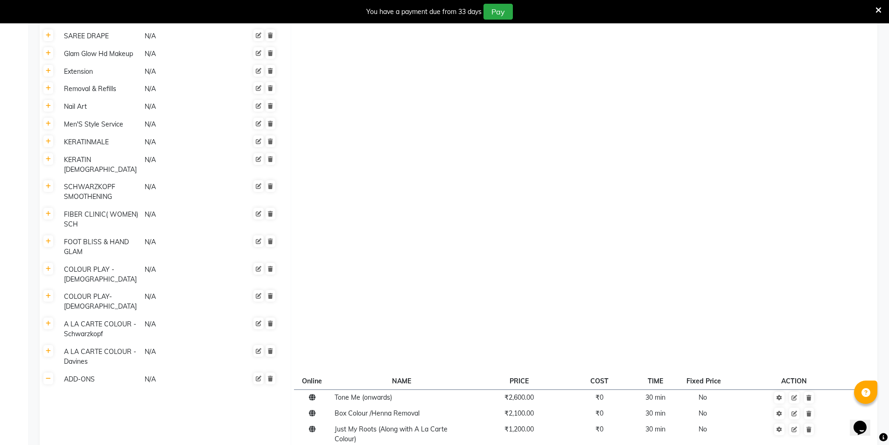
scroll to position [2159, 0]
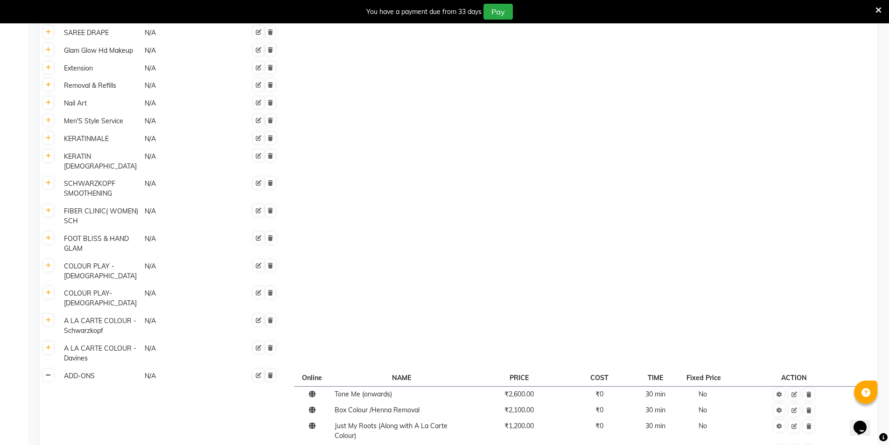
click at [49, 372] on icon at bounding box center [48, 375] width 5 height 6
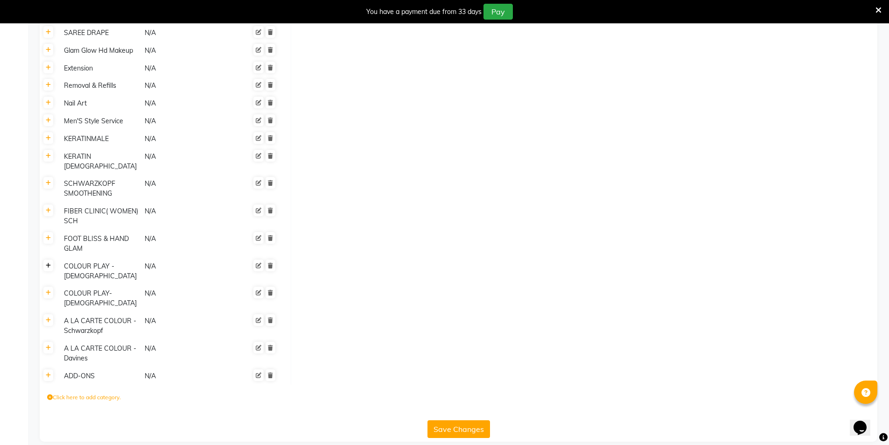
scroll to position [2061, 0]
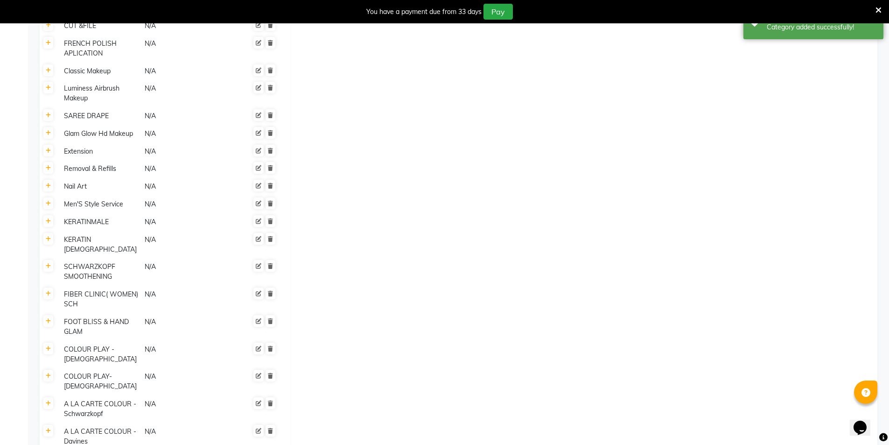
scroll to position [2079, 0]
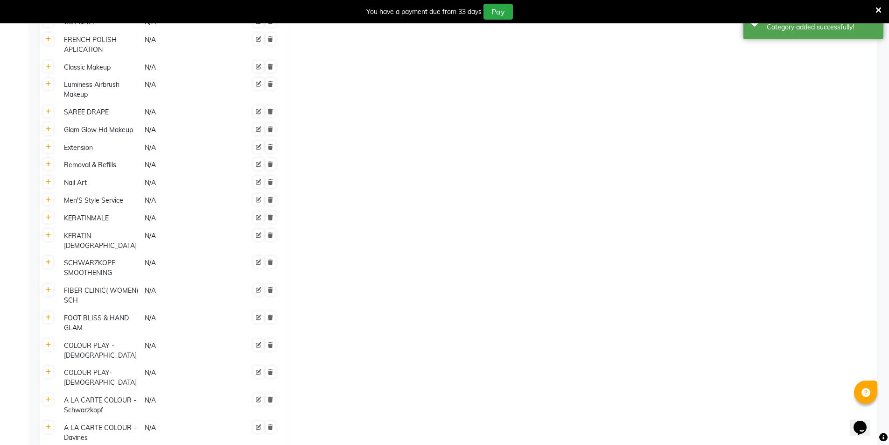
paste input "Powder Dip Polish"
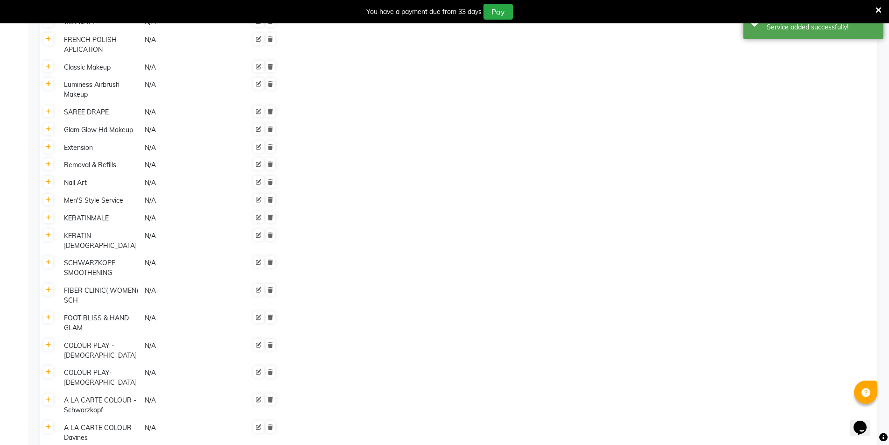
paste input "Powder Dip With Nail Tips"
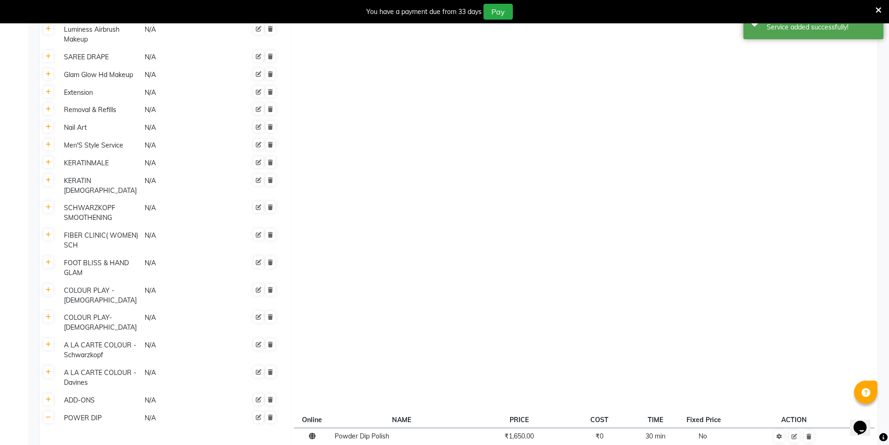
scroll to position [2135, 0]
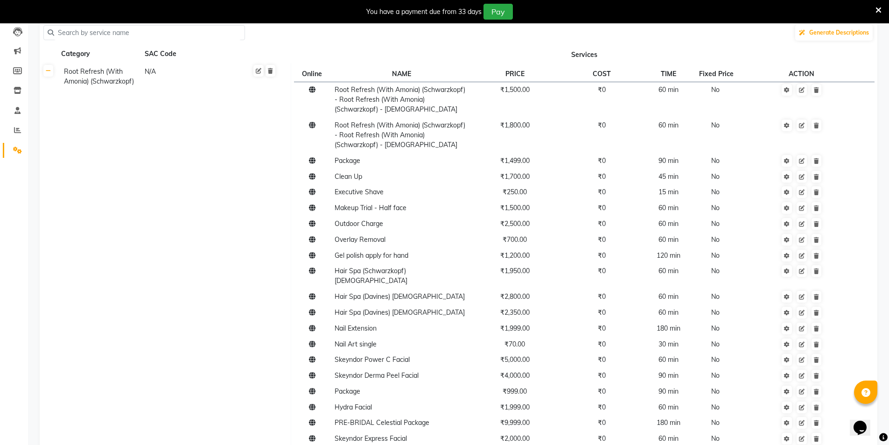
scroll to position [0, 0]
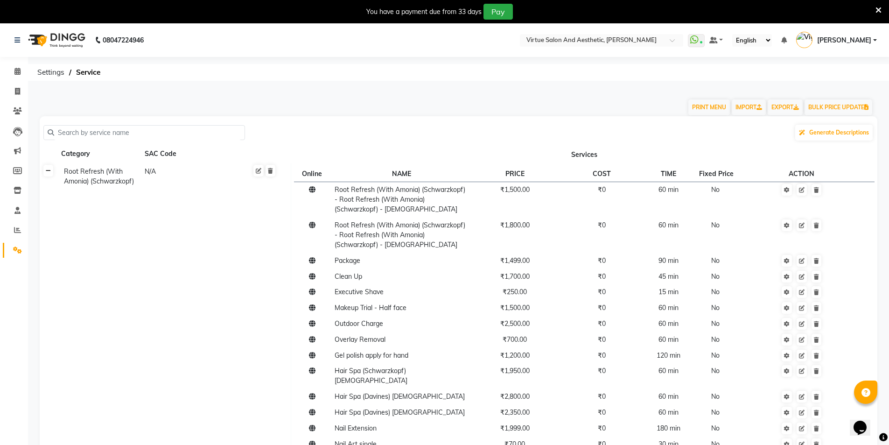
click at [49, 171] on icon at bounding box center [48, 171] width 5 height 6
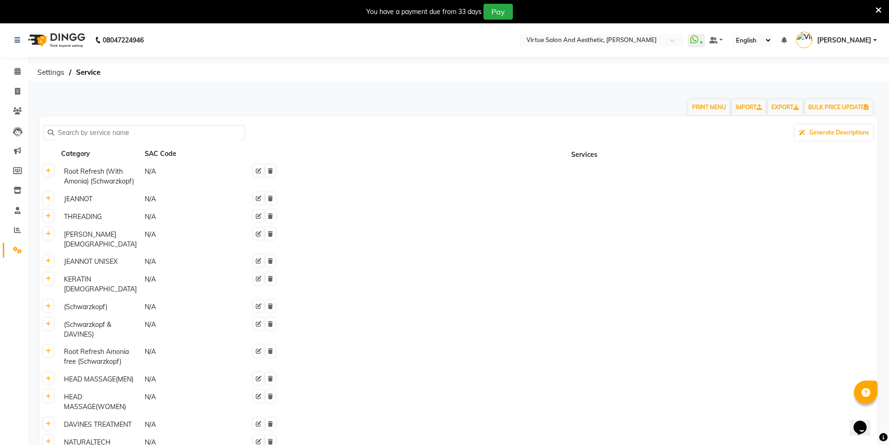
click at [84, 132] on input "text" at bounding box center [147, 133] width 187 height 14
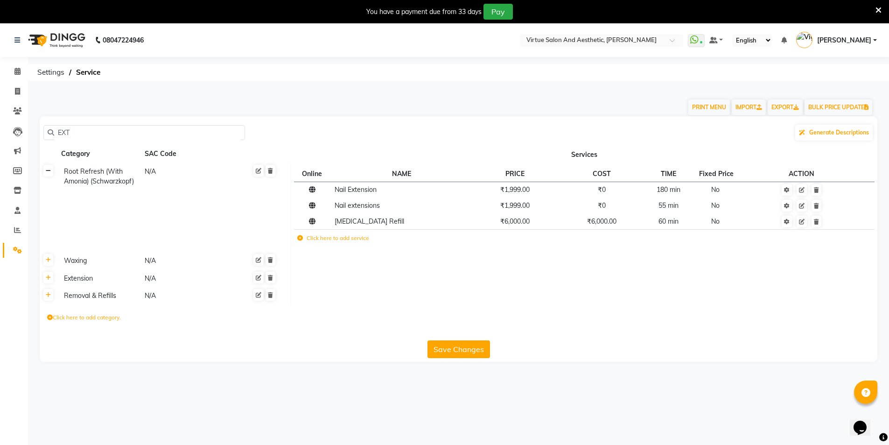
click at [51, 173] on link at bounding box center [48, 171] width 10 height 12
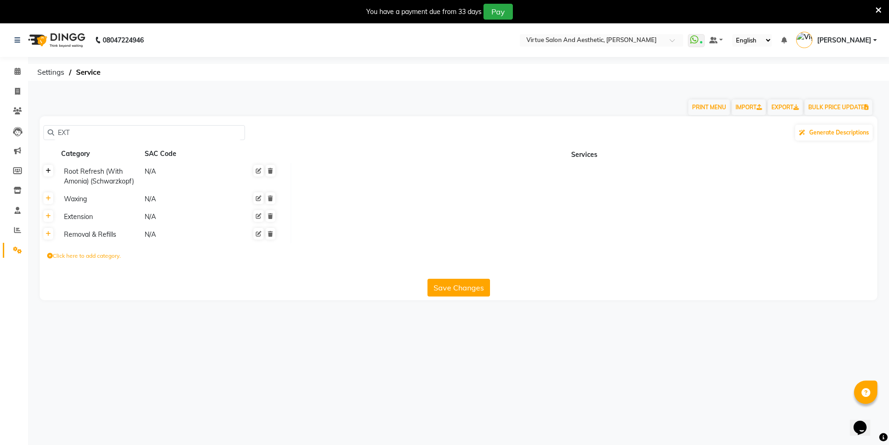
click at [50, 174] on link at bounding box center [48, 171] width 10 height 12
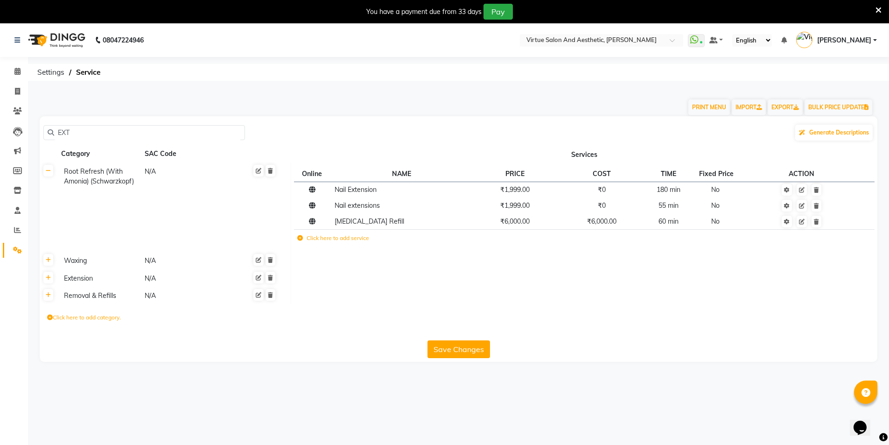
click at [299, 236] on icon at bounding box center [300, 238] width 6 height 6
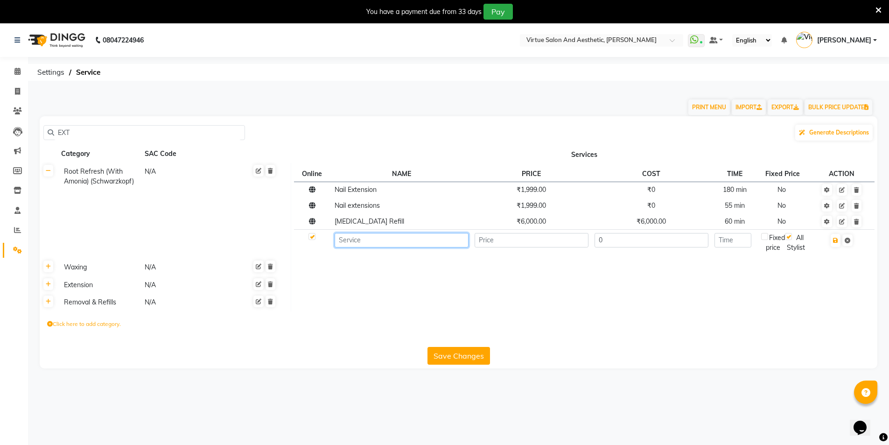
click at [395, 240] on input at bounding box center [402, 240] width 134 height 14
paste input "Baby Boomer Nails"
click at [487, 244] on input "number" at bounding box center [532, 240] width 114 height 14
click at [665, 245] on input "0" at bounding box center [652, 240] width 114 height 14
click at [725, 239] on input "number" at bounding box center [733, 240] width 37 height 14
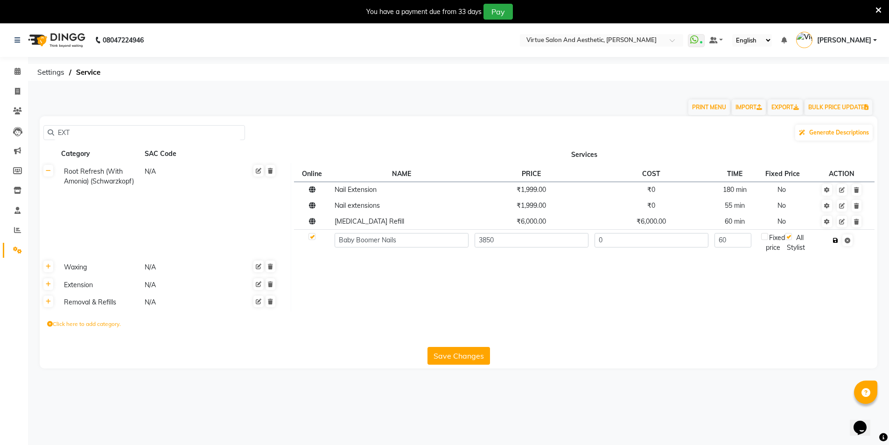
click at [838, 239] on icon "button" at bounding box center [835, 241] width 5 height 6
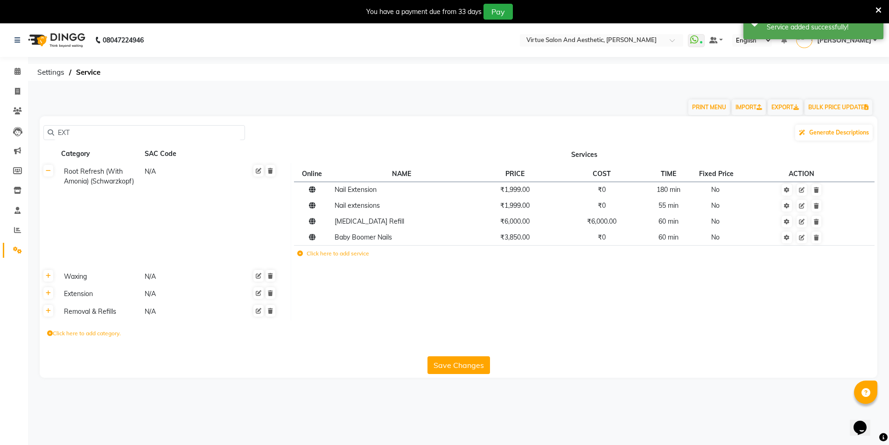
click at [300, 252] on icon at bounding box center [300, 254] width 6 height 6
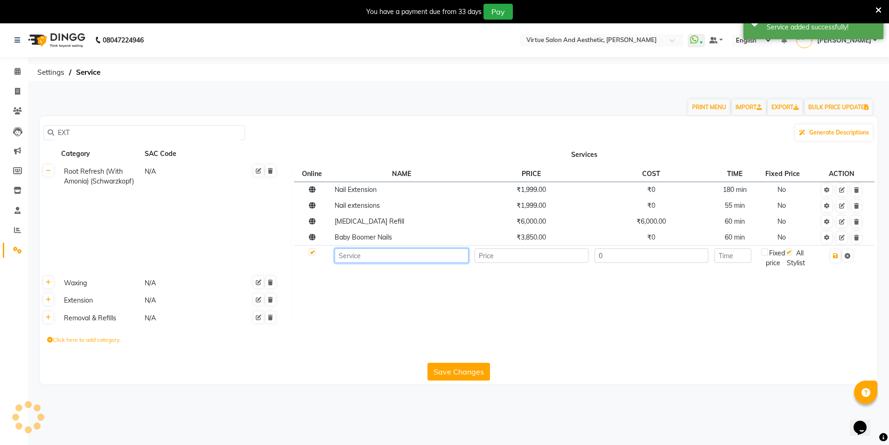
click at [383, 258] on input at bounding box center [402, 255] width 134 height 14
paste input "Acrylic"
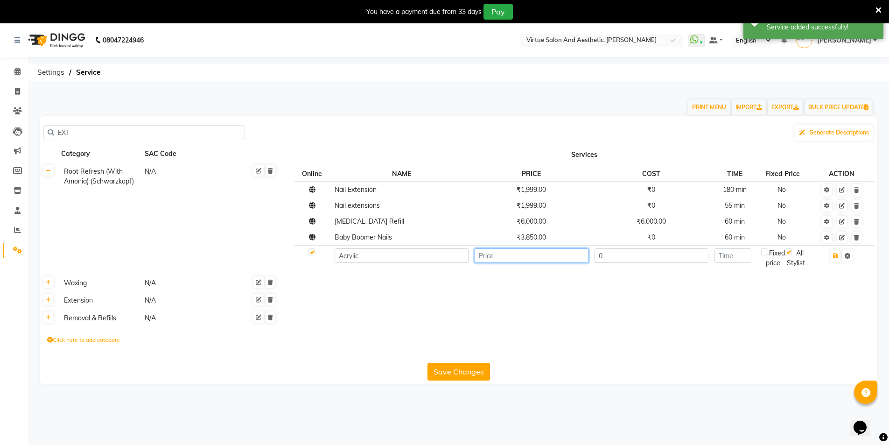
click at [514, 256] on input "number" at bounding box center [532, 255] width 114 height 14
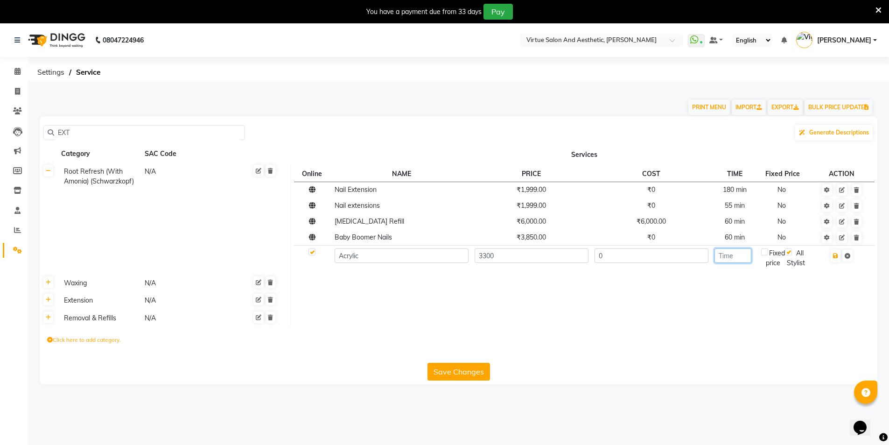
click at [743, 257] on input "number" at bounding box center [733, 255] width 37 height 14
click at [836, 259] on button "button" at bounding box center [836, 255] width 10 height 13
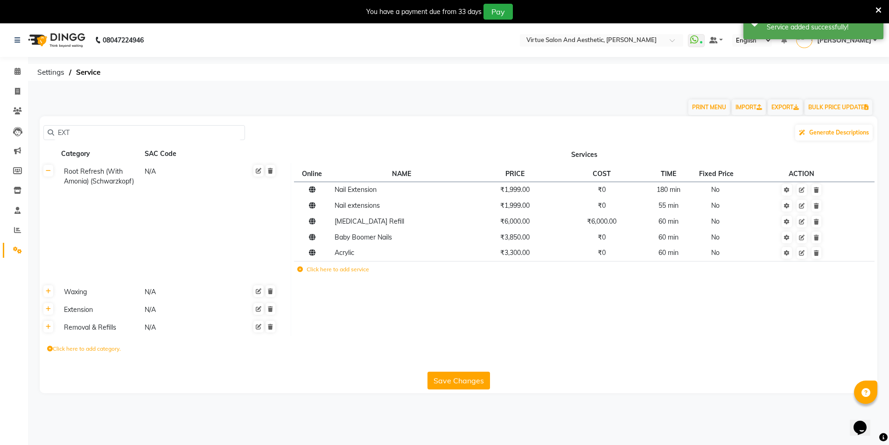
click at [298, 266] on label "Click here to add service" at bounding box center [333, 269] width 72 height 8
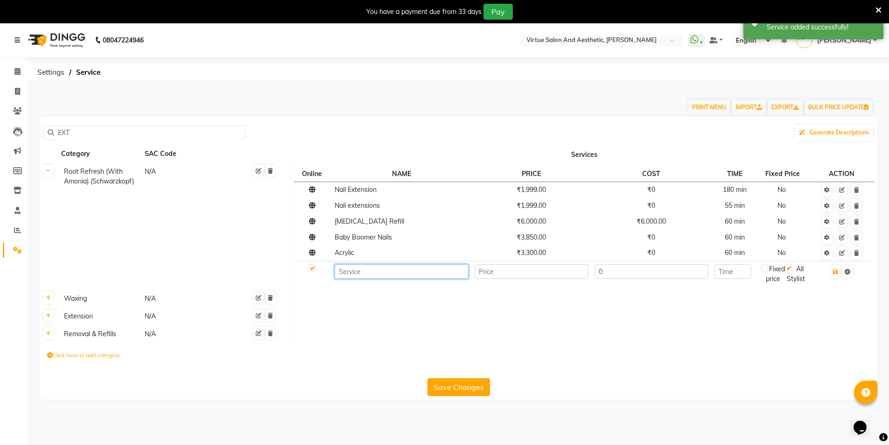
click at [357, 275] on input at bounding box center [402, 271] width 134 height 14
paste input "Soft Gel Extensions"
click at [515, 268] on input "number" at bounding box center [532, 271] width 114 height 14
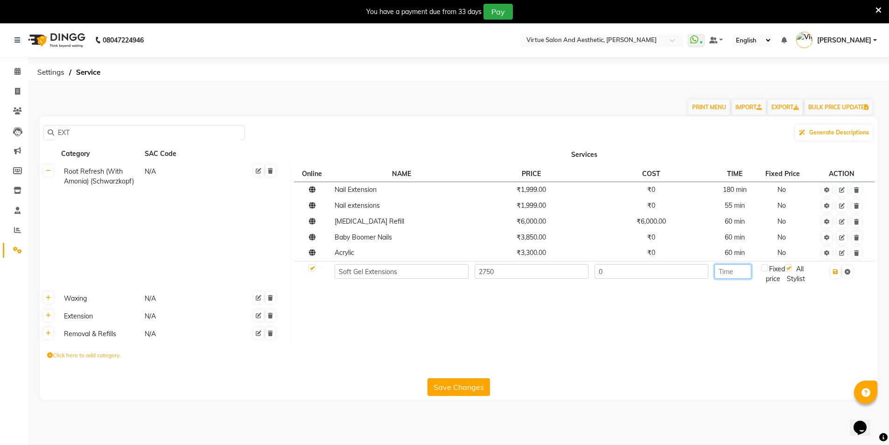
click at [730, 272] on input "number" at bounding box center [733, 271] width 37 height 14
click at [836, 272] on icon "button" at bounding box center [835, 272] width 5 height 6
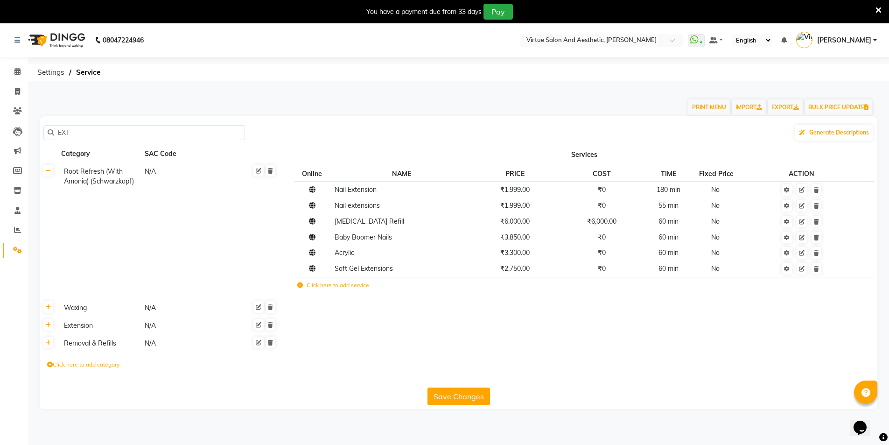
click at [100, 135] on input "EXT" at bounding box center [147, 133] width 187 height 14
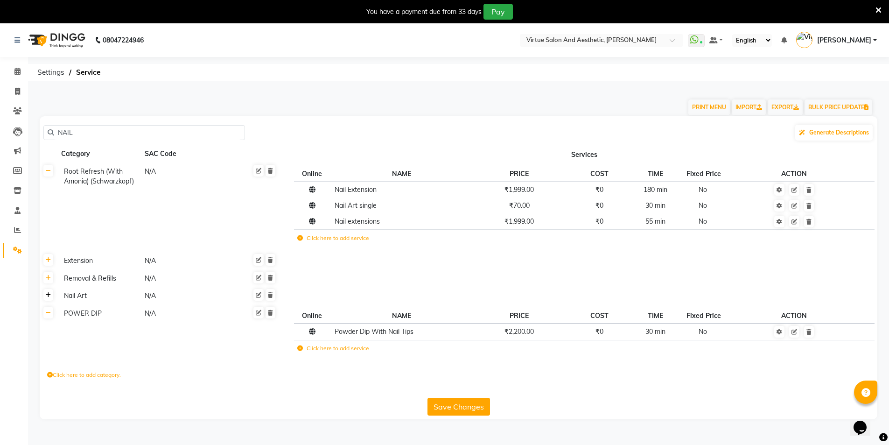
click at [49, 294] on icon at bounding box center [48, 295] width 5 height 6
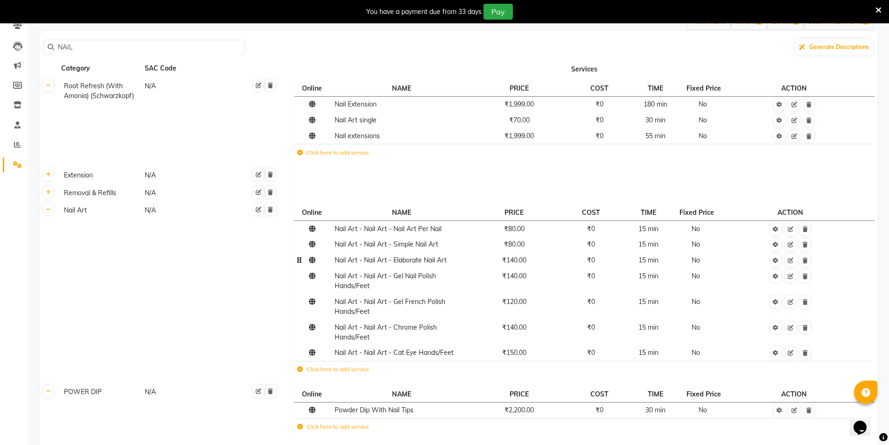
scroll to position [93, 0]
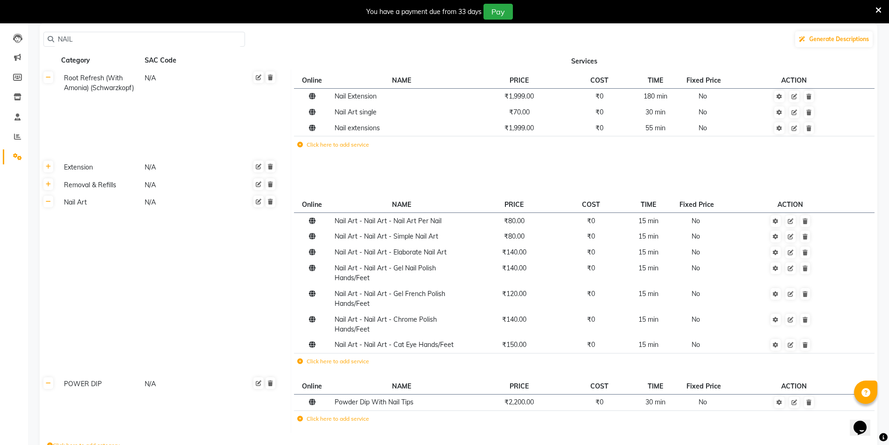
click at [300, 360] on icon at bounding box center [300, 361] width 6 height 6
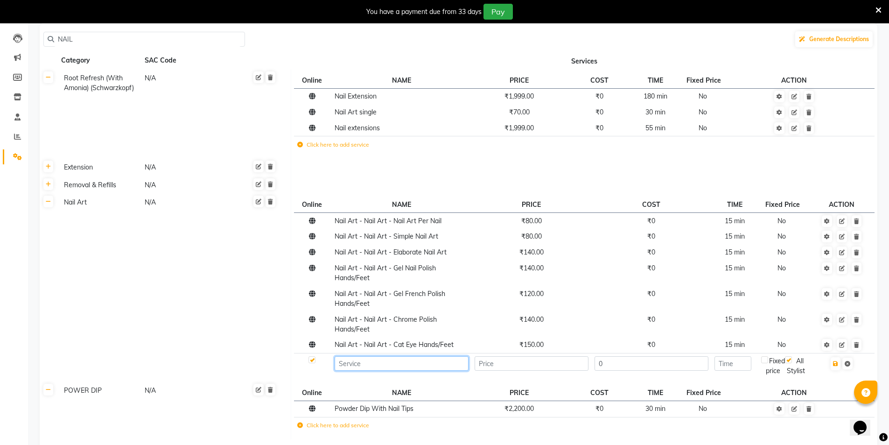
click at [363, 364] on input at bounding box center [402, 363] width 134 height 14
click at [373, 348] on span "Nail Art - Nail Art - Cat Eye Hands/Feet" at bounding box center [394, 344] width 119 height 8
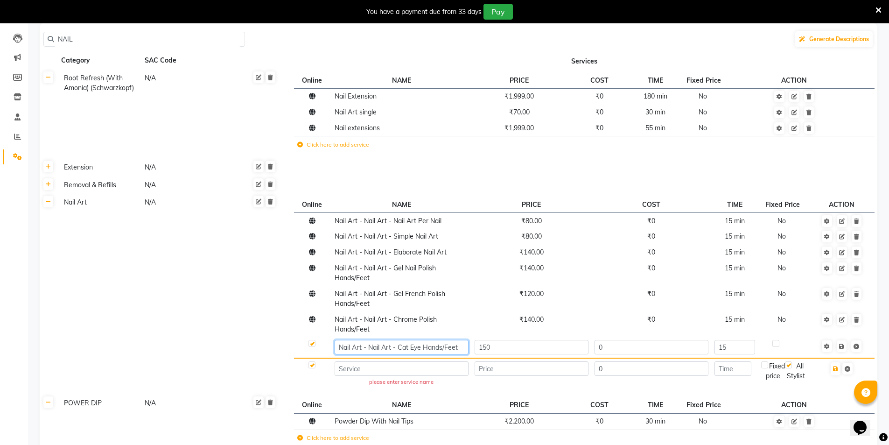
click at [363, 349] on input "Nail Art - Nail Art - Cat Eye Hands/Feet" at bounding box center [402, 347] width 134 height 14
click at [340, 347] on input "Nail Art - Nail Art - Cat Eye Hands/Feet" at bounding box center [402, 347] width 134 height 14
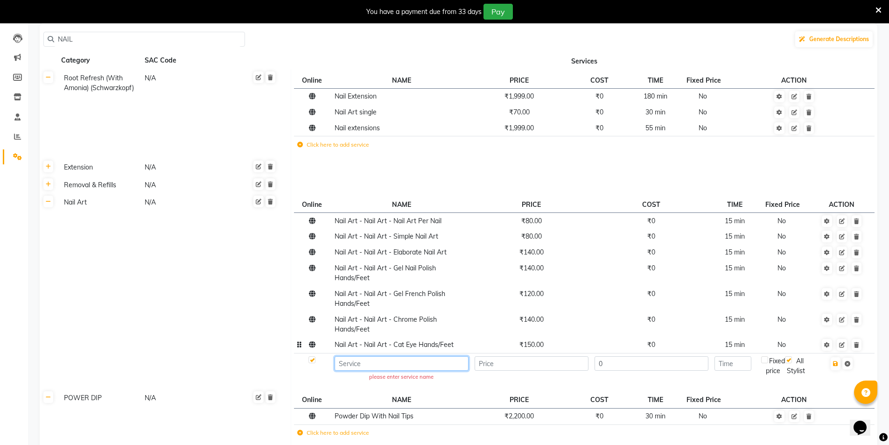
click at [443, 364] on input at bounding box center [402, 363] width 134 height 14
paste input "Nail Art - Nail Art - Basic Nail Art"
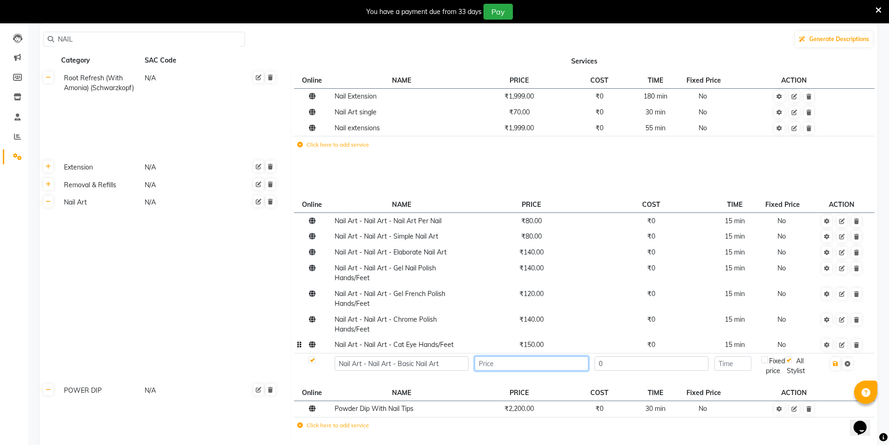
click at [549, 362] on input "number" at bounding box center [532, 363] width 114 height 14
click at [738, 373] on td at bounding box center [734, 366] width 47 height 26
click at [736, 368] on input "number" at bounding box center [733, 363] width 37 height 14
click at [838, 364] on icon "button" at bounding box center [835, 364] width 5 height 6
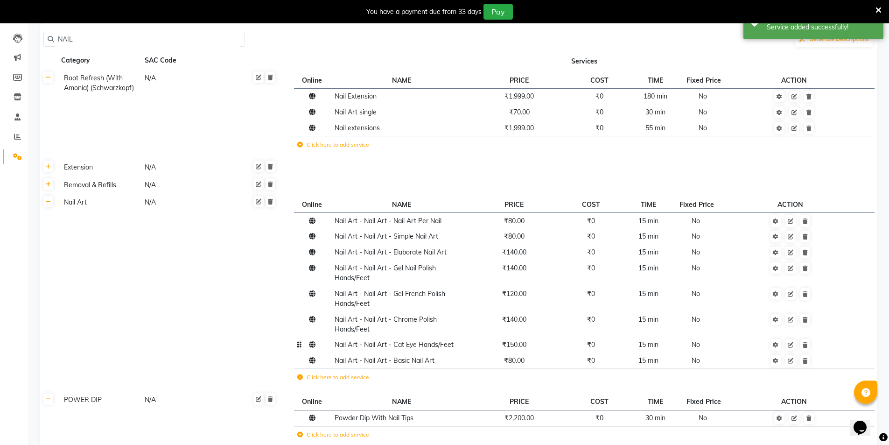
click at [301, 375] on icon at bounding box center [300, 377] width 6 height 6
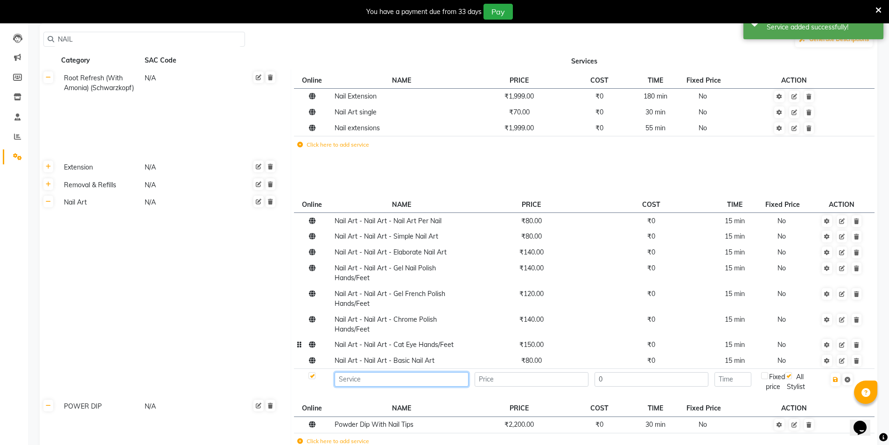
click at [356, 379] on input at bounding box center [402, 379] width 134 height 14
paste input "Nail Art - Nail Art - Bridal Nail Art (Hands/feets)"
click at [548, 378] on input "number" at bounding box center [532, 379] width 114 height 14
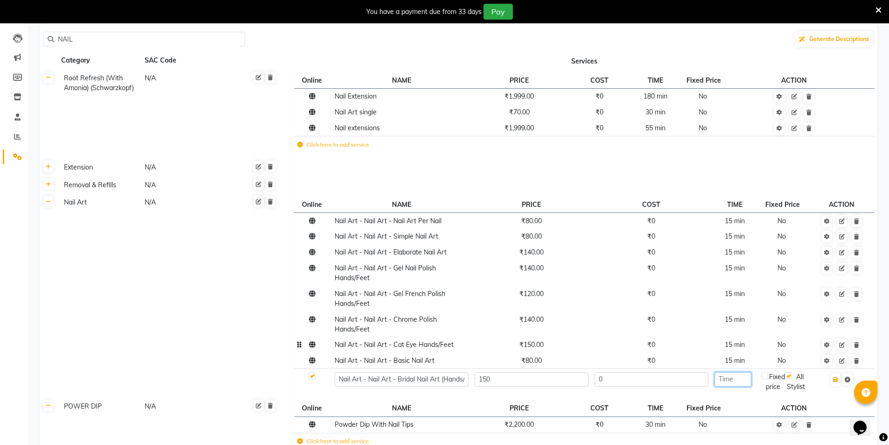
click at [732, 376] on input "number" at bounding box center [733, 379] width 37 height 14
click at [838, 379] on icon "button" at bounding box center [835, 380] width 5 height 6
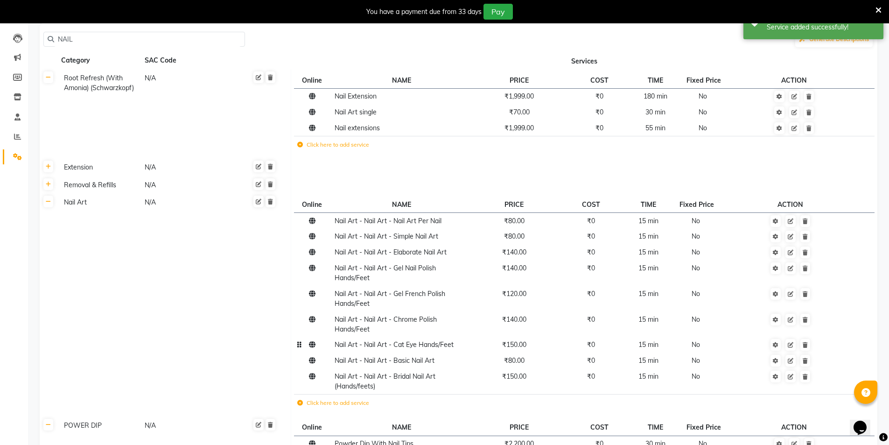
click at [302, 403] on icon at bounding box center [300, 403] width 6 height 6
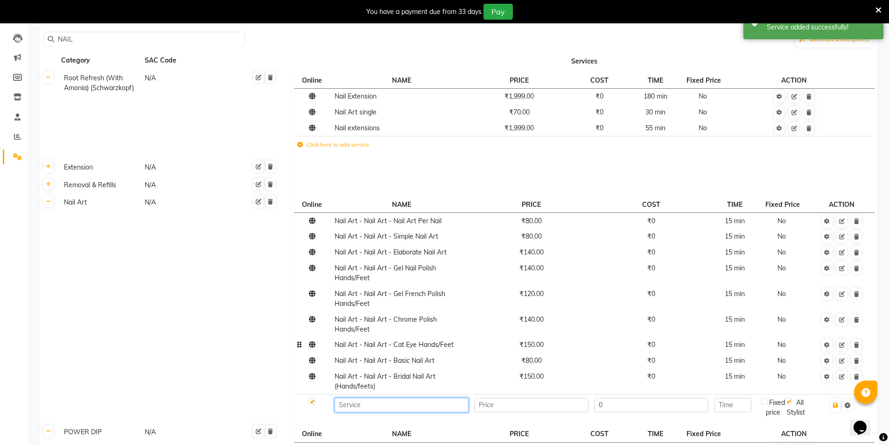
click at [368, 402] on input at bounding box center [402, 405] width 134 height 14
paste input "Nail Art - Nail Art - Ombre"
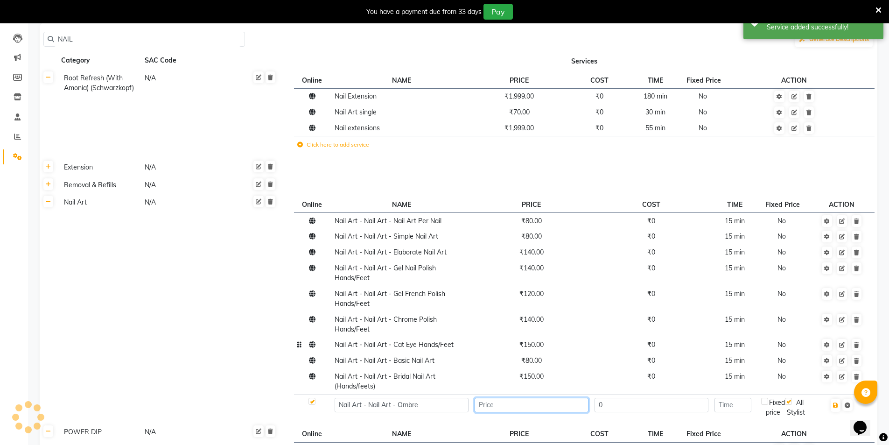
click at [535, 404] on input "number" at bounding box center [532, 405] width 114 height 14
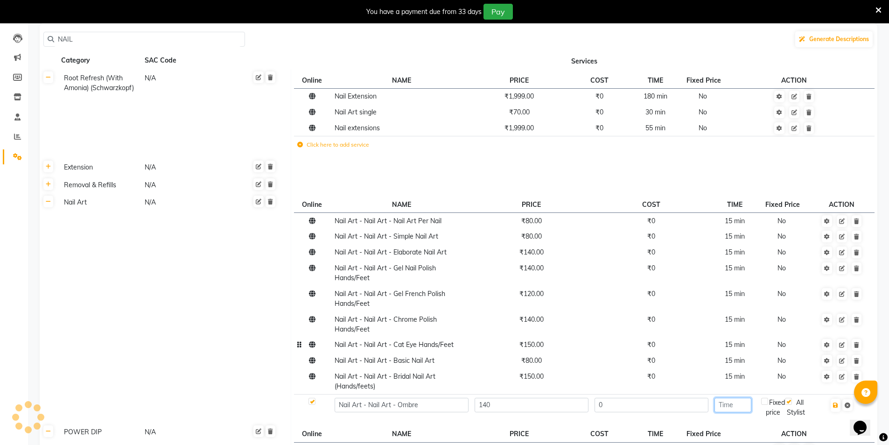
click at [720, 406] on input "number" at bounding box center [733, 405] width 37 height 14
click at [838, 404] on icon "button" at bounding box center [835, 405] width 5 height 6
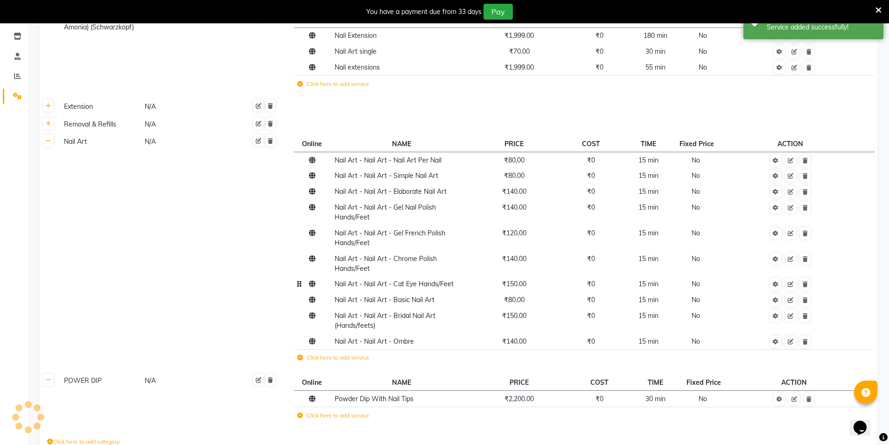
scroll to position [209, 0]
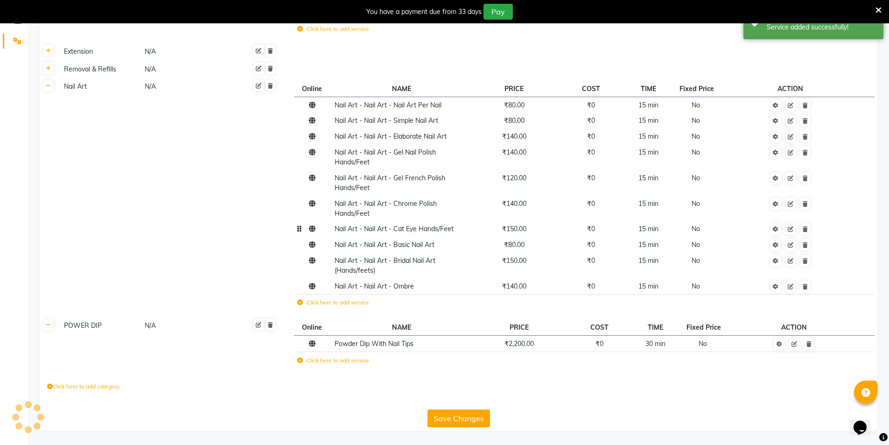
click at [300, 302] on icon at bounding box center [300, 303] width 6 height 6
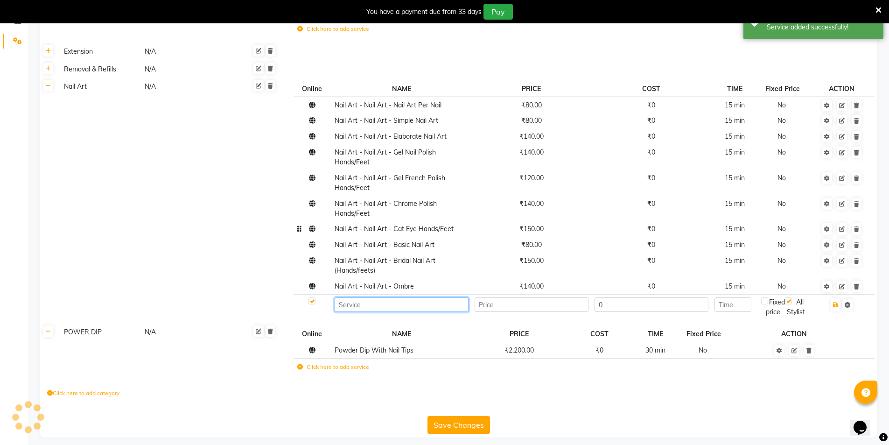
click at [362, 306] on input at bounding box center [402, 304] width 134 height 14
paste input "Nail Art - Nail Art - Virtue Signature 3D Nail Art"
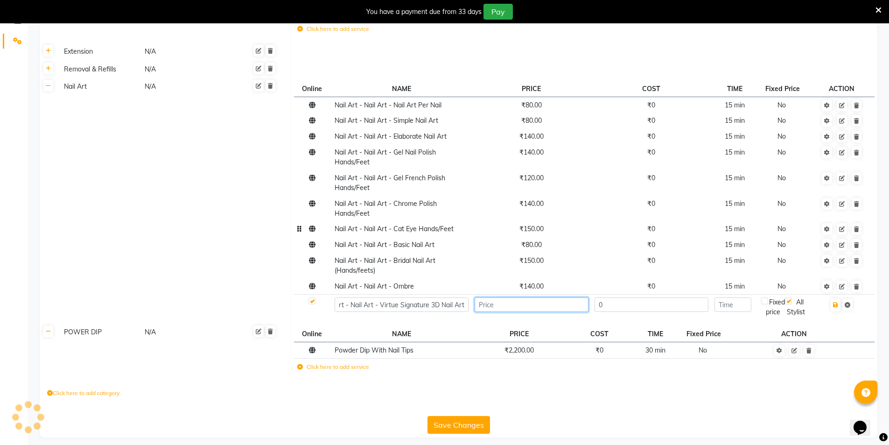
click at [562, 308] on input "number" at bounding box center [532, 304] width 114 height 14
click at [737, 308] on input "number" at bounding box center [733, 304] width 37 height 14
click at [835, 303] on icon "button" at bounding box center [835, 305] width 5 height 6
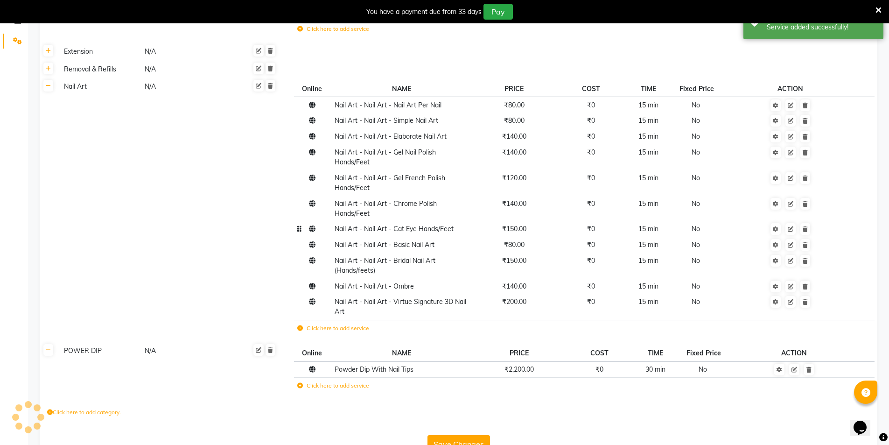
click at [300, 327] on icon at bounding box center [300, 328] width 6 height 6
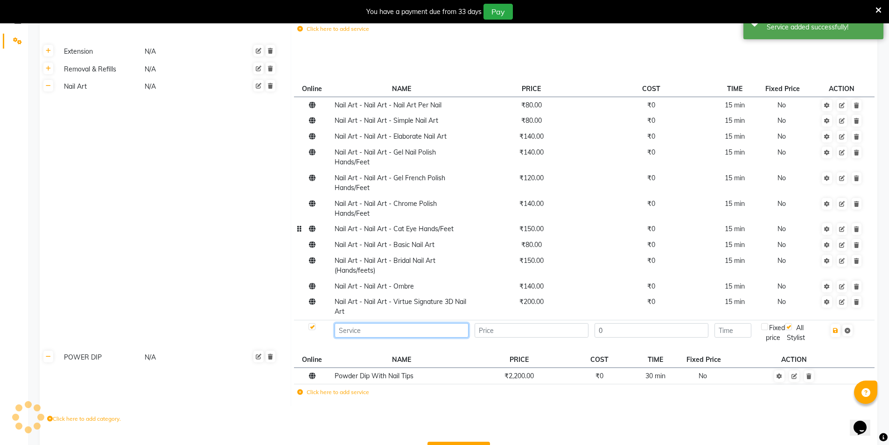
click at [345, 328] on input at bounding box center [402, 330] width 134 height 14
paste input "Nail Art - Nail Art - Per Stone"
click at [540, 333] on input "number" at bounding box center [532, 330] width 114 height 14
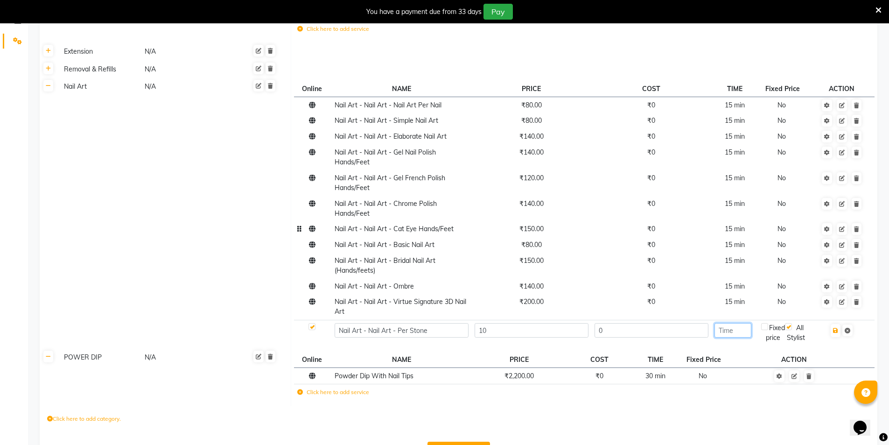
click at [741, 329] on input "number" at bounding box center [733, 330] width 37 height 14
click at [837, 332] on icon "button" at bounding box center [835, 331] width 5 height 6
click at [836, 331] on icon "button" at bounding box center [835, 331] width 5 height 6
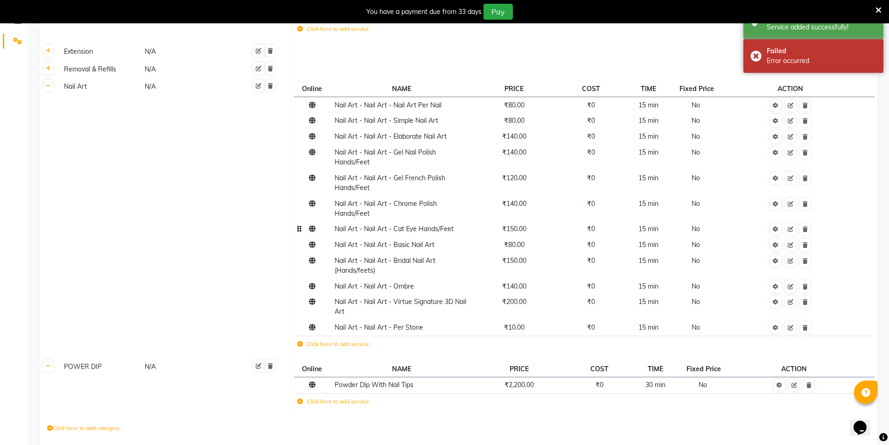
click at [300, 345] on icon at bounding box center [300, 344] width 6 height 6
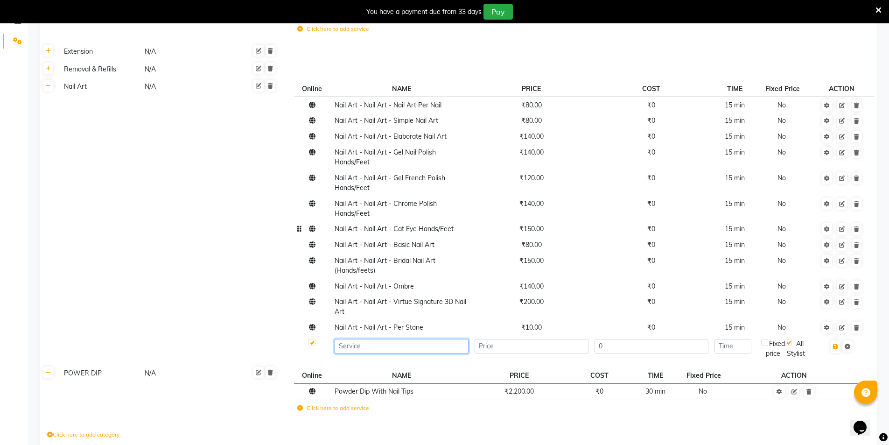
click at [343, 349] on input at bounding box center [402, 346] width 134 height 14
paste input "Nail Art - Nail Art - Virtue's Floral 3D Nail Art (Depends on Size)"
click at [501, 344] on input "number" at bounding box center [532, 346] width 114 height 14
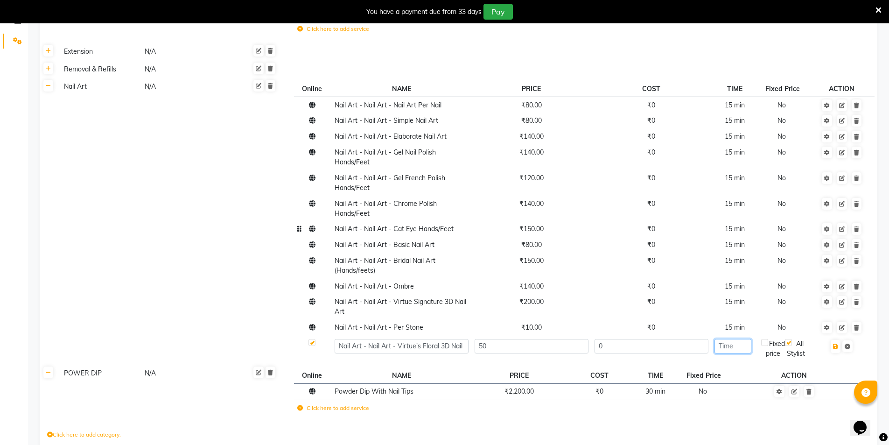
click at [739, 347] on input "number" at bounding box center [733, 346] width 37 height 14
click at [838, 350] on button "button" at bounding box center [836, 346] width 10 height 13
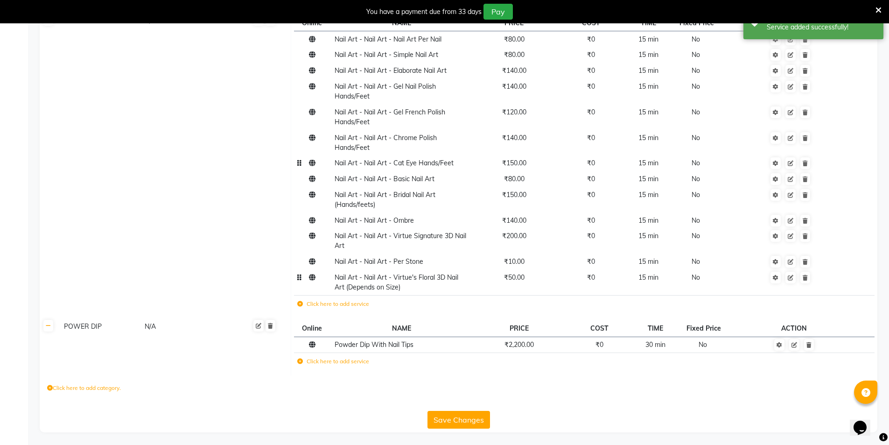
scroll to position [276, 0]
click at [465, 415] on button "Save Changes" at bounding box center [459, 418] width 63 height 18
click at [464, 416] on button "Save Changes" at bounding box center [459, 418] width 63 height 18
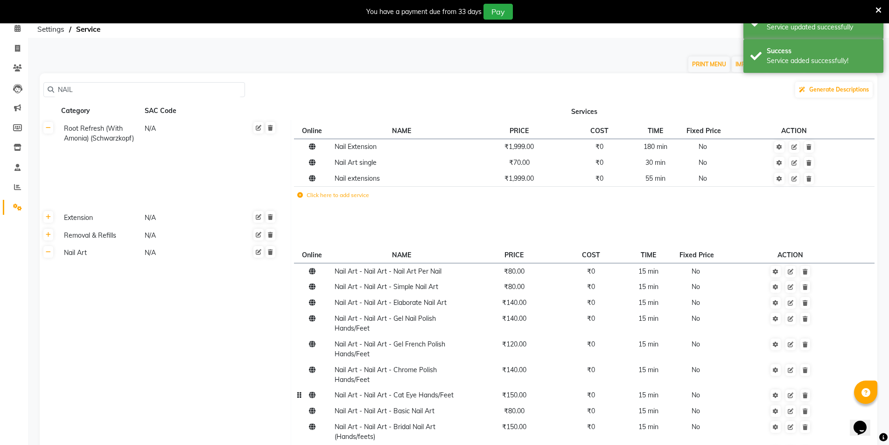
scroll to position [0, 0]
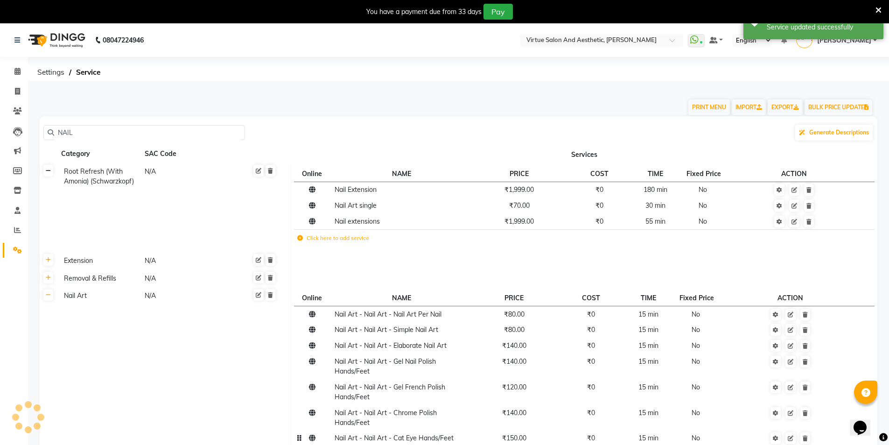
click at [50, 174] on icon at bounding box center [48, 171] width 5 height 6
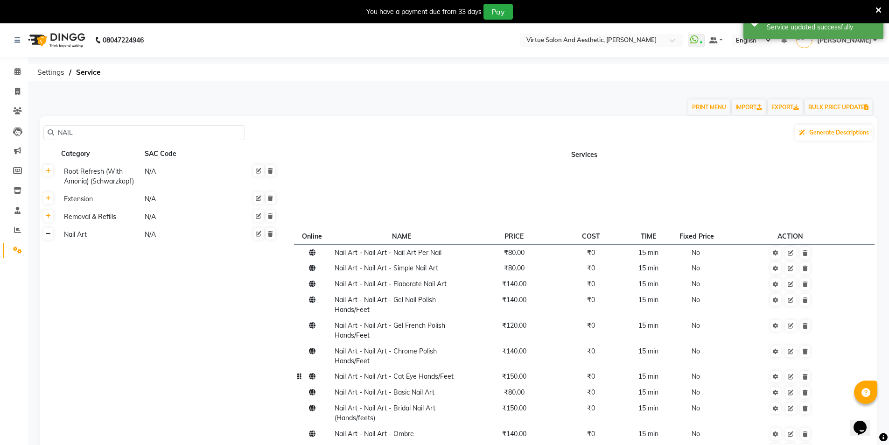
click at [53, 235] on link at bounding box center [48, 234] width 10 height 12
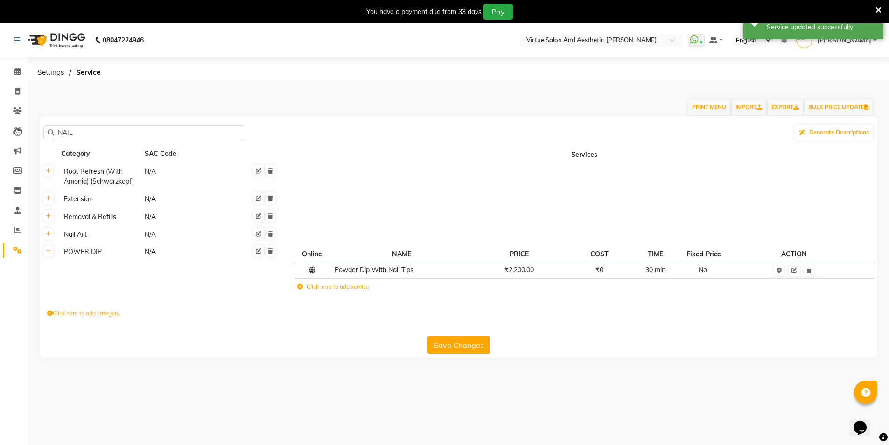
click at [89, 133] on input "NAIL" at bounding box center [147, 133] width 187 height 14
drag, startPoint x: 89, startPoint y: 133, endPoint x: 31, endPoint y: 129, distance: 58.0
click at [31, 129] on main "PRINT MENU IMPORT EXPORT BULK PRICE UPDATE NAIL Generate Descriptions Category …" at bounding box center [458, 229] width 861 height 283
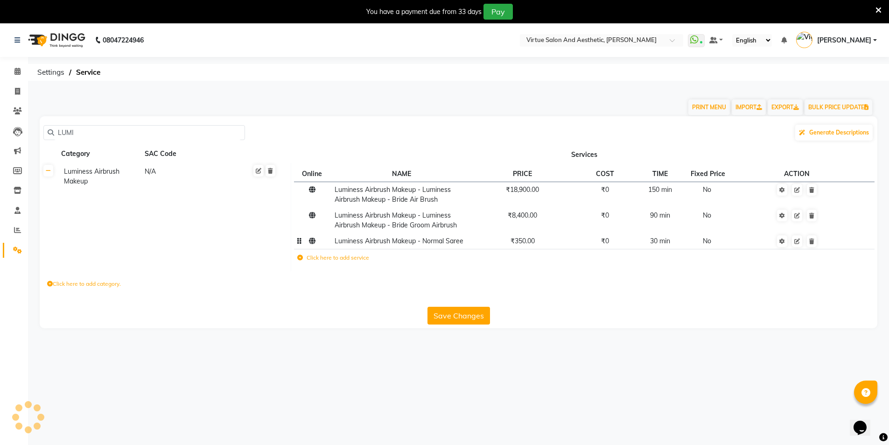
click at [351, 246] on td "Luminess Airbrush Makeup - Normal Saree" at bounding box center [401, 241] width 140 height 16
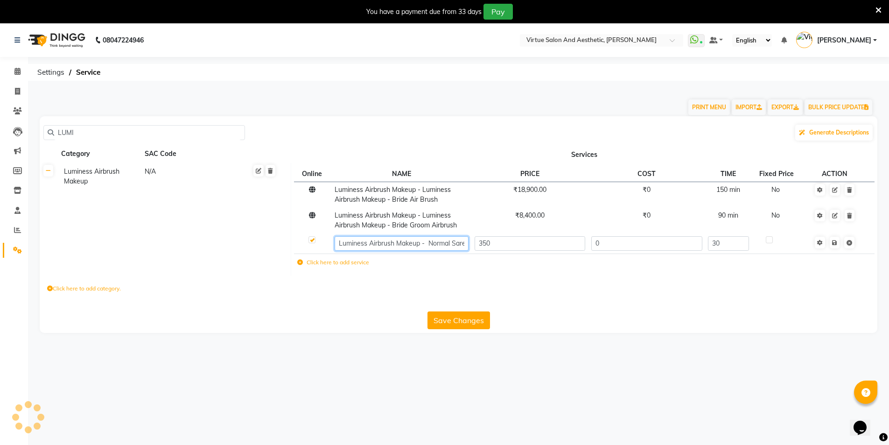
click at [385, 243] on input "Luminess Airbrush Makeup - Normal Saree" at bounding box center [402, 243] width 134 height 14
click at [339, 244] on input "Luminess Airbrush Makeup - Normal Saree" at bounding box center [402, 243] width 134 height 14
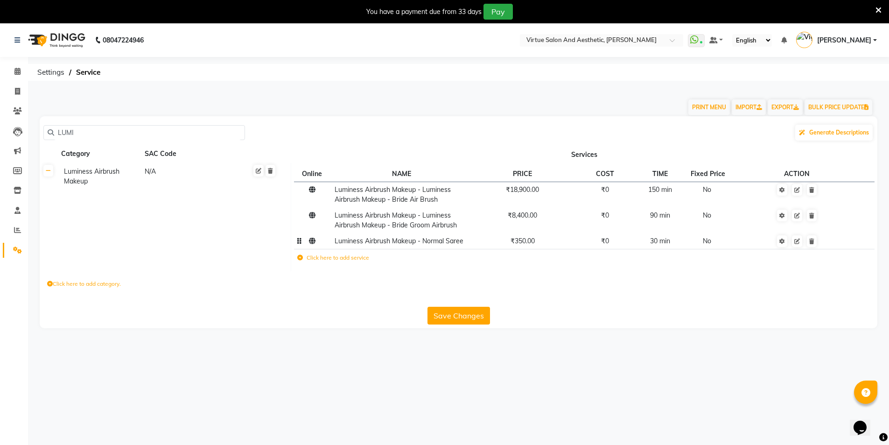
click at [300, 260] on icon at bounding box center [300, 258] width 6 height 6
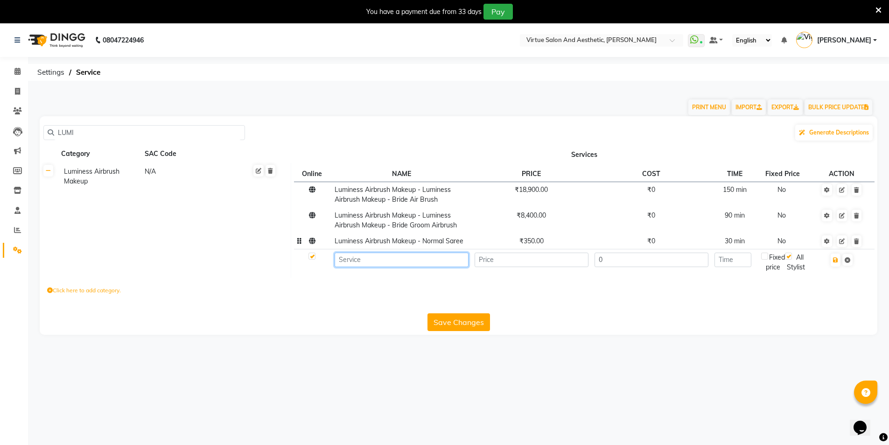
click at [362, 255] on input at bounding box center [402, 259] width 134 height 14
paste input "Luminess Airbrush Makeup - Silk Saree"
click at [544, 259] on input "number" at bounding box center [532, 259] width 114 height 14
click at [837, 261] on icon "button" at bounding box center [835, 260] width 5 height 6
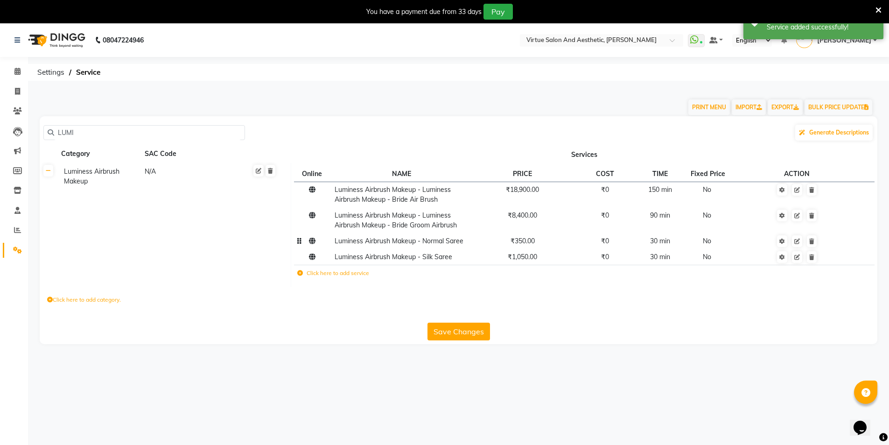
click at [300, 272] on icon at bounding box center [300, 273] width 6 height 6
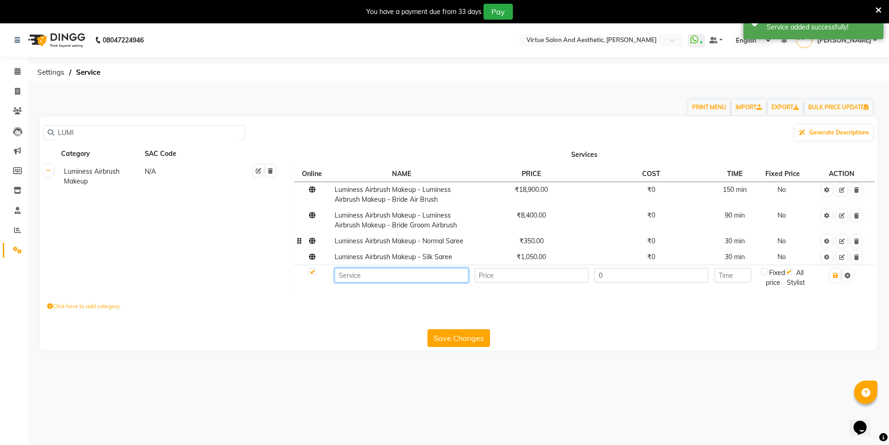
click at [390, 281] on input at bounding box center [402, 275] width 134 height 14
paste input "Luminess Airbrush Makeup - Bride Saree"
click at [532, 278] on input "number" at bounding box center [532, 275] width 114 height 14
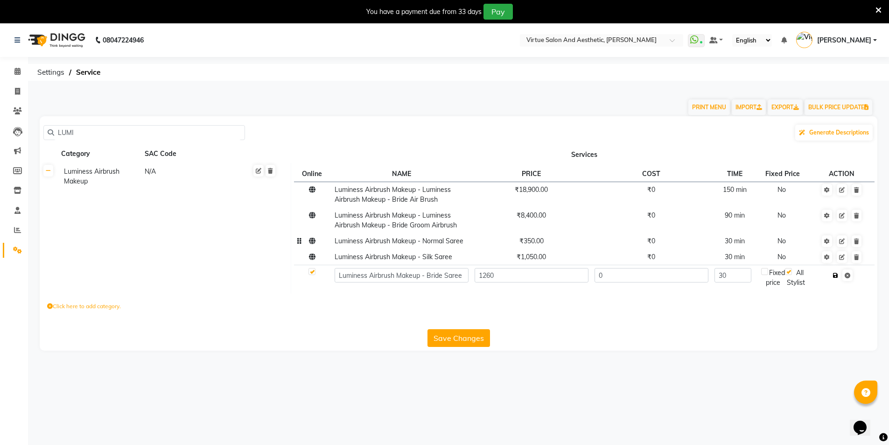
click at [837, 278] on icon "button" at bounding box center [835, 276] width 5 height 6
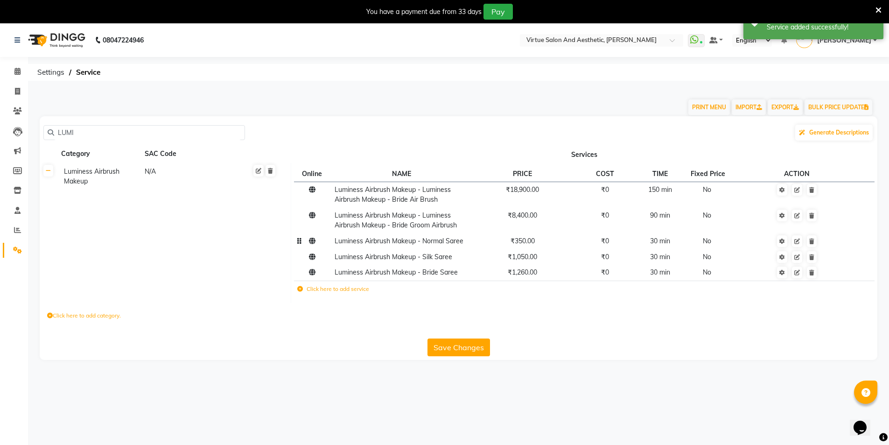
click at [301, 289] on icon at bounding box center [300, 289] width 6 height 6
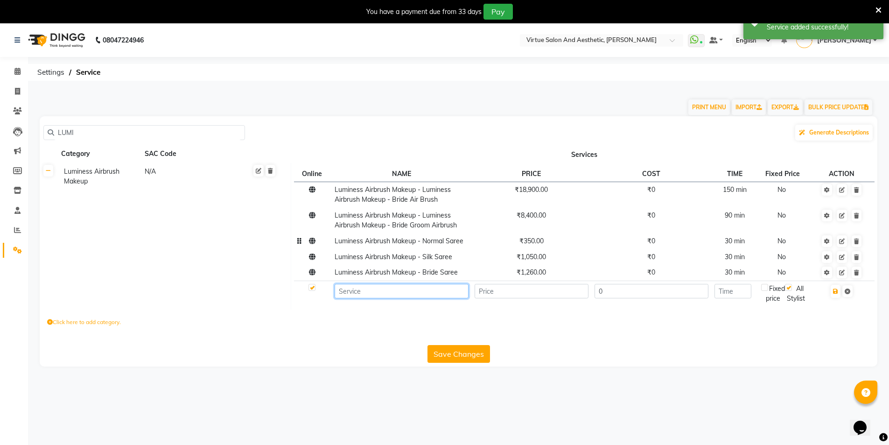
click at [354, 291] on input at bounding box center [402, 291] width 134 height 14
paste input "Luminess Airbrush Makeup - Box Pleat"
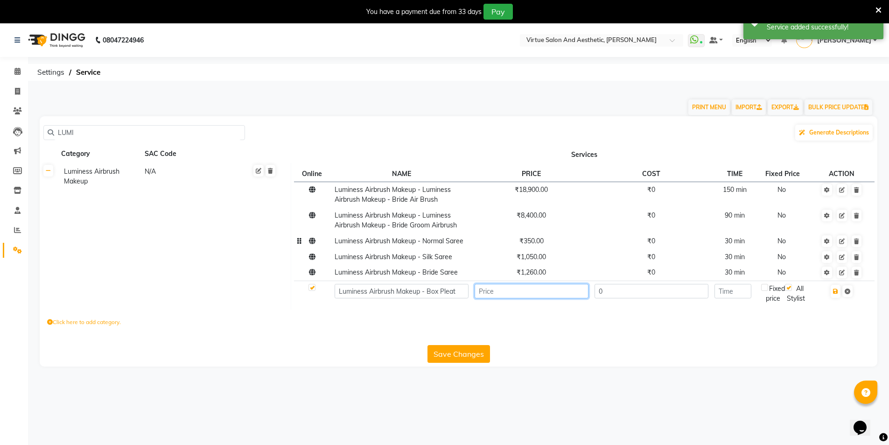
click at [555, 287] on input "number" at bounding box center [532, 291] width 114 height 14
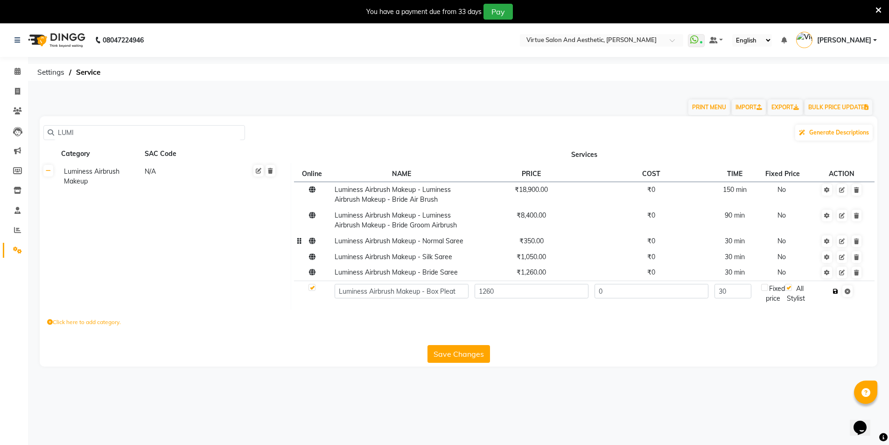
click at [837, 291] on icon "button" at bounding box center [835, 291] width 5 height 6
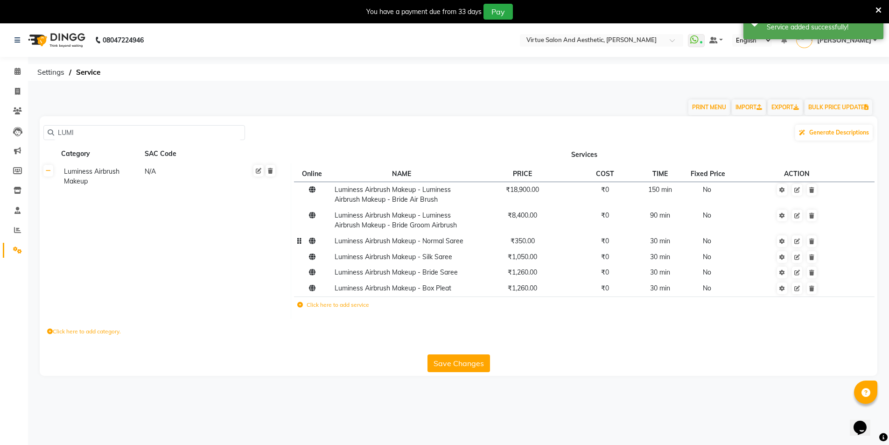
click at [301, 303] on icon at bounding box center [300, 305] width 6 height 6
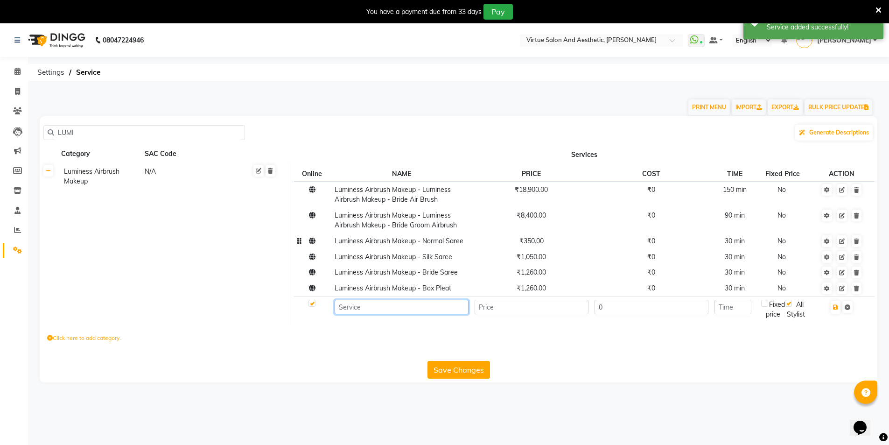
click at [354, 307] on input at bounding box center [402, 307] width 134 height 14
paste input "Luminess Airbrush Makeup - Trial Make up (Half face )"
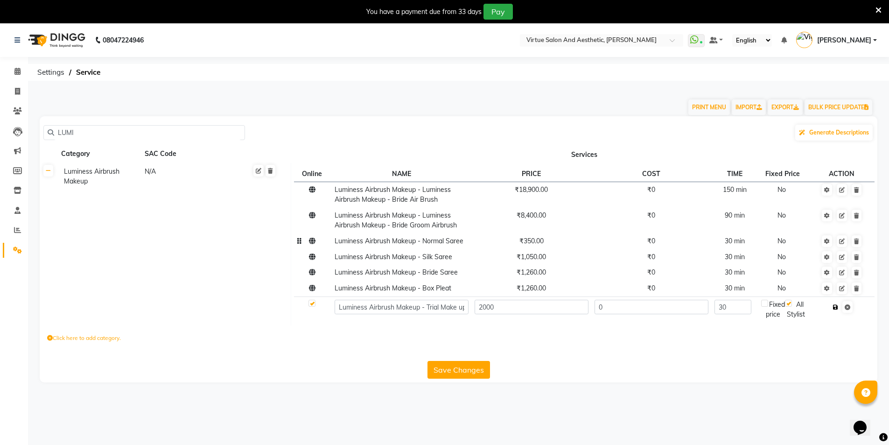
click at [833, 304] on button "button" at bounding box center [836, 307] width 10 height 13
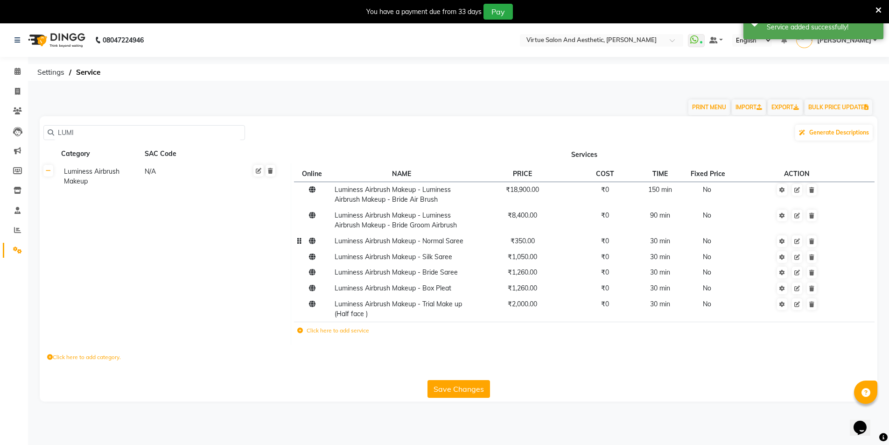
click at [301, 330] on icon at bounding box center [300, 331] width 6 height 6
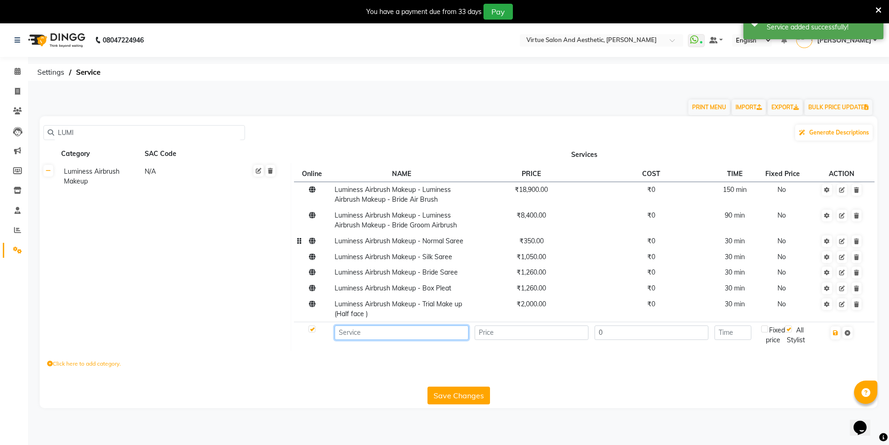
click at [364, 336] on input at bounding box center [402, 332] width 134 height 14
paste input "Luminess Airbrush Makeup - Out Door Charges (onwards)"
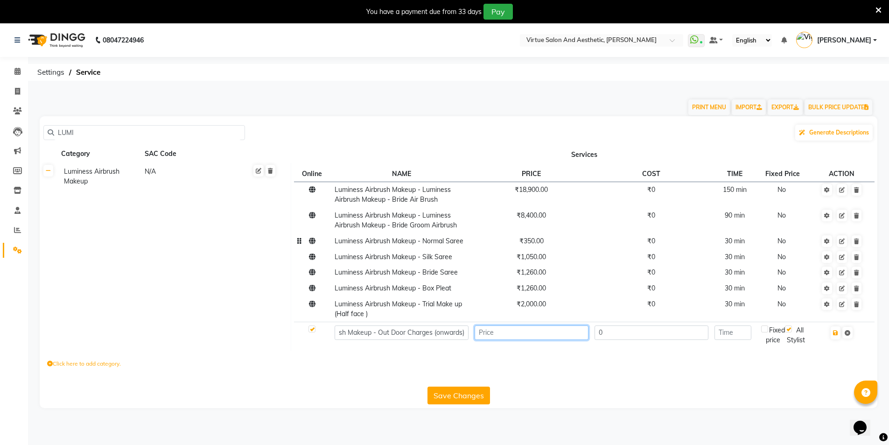
click at [575, 335] on input "number" at bounding box center [532, 332] width 114 height 14
drag, startPoint x: 837, startPoint y: 336, endPoint x: 814, endPoint y: 329, distance: 23.9
click at [837, 335] on button "button" at bounding box center [836, 332] width 10 height 13
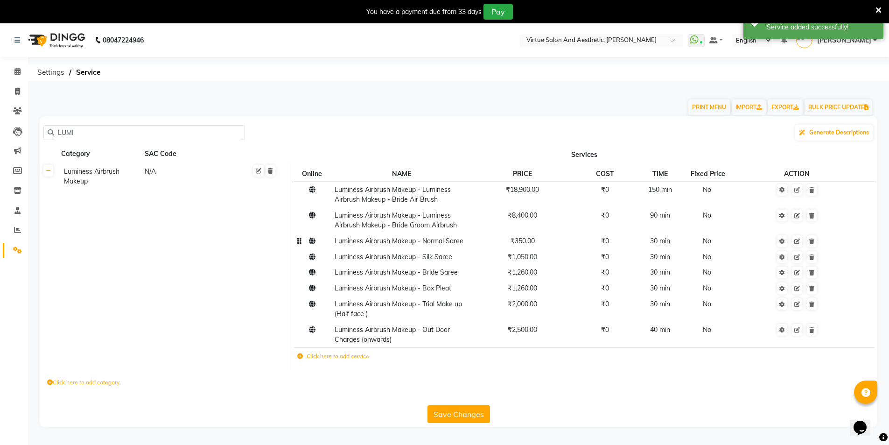
click at [300, 356] on icon at bounding box center [300, 356] width 6 height 6
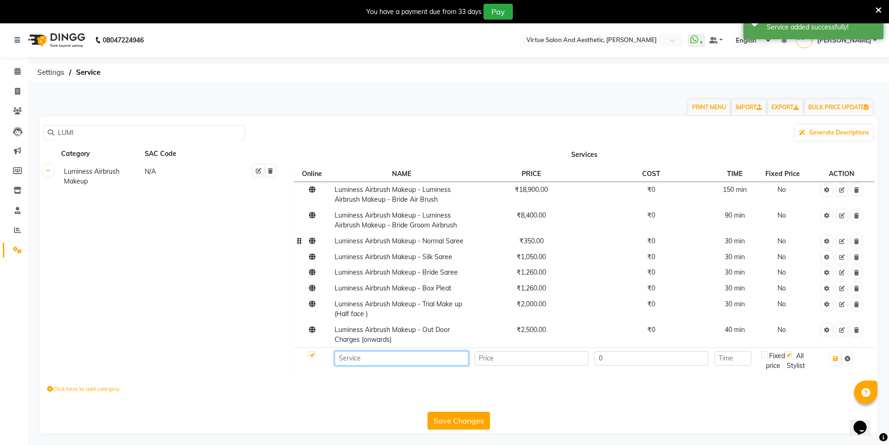
click at [356, 360] on input at bounding box center [402, 358] width 134 height 14
paste input "Luminess Airbrush Makeup - Out of Stations (onwards)"
click at [519, 355] on input "number" at bounding box center [532, 358] width 114 height 14
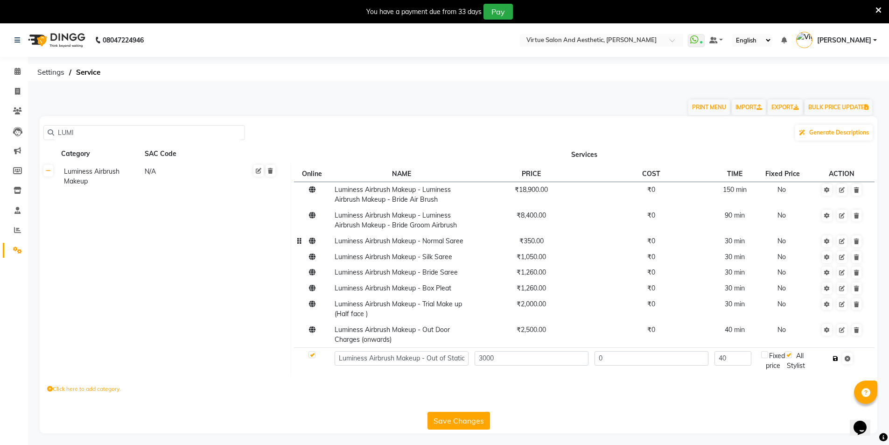
click at [837, 357] on icon "button" at bounding box center [835, 359] width 5 height 6
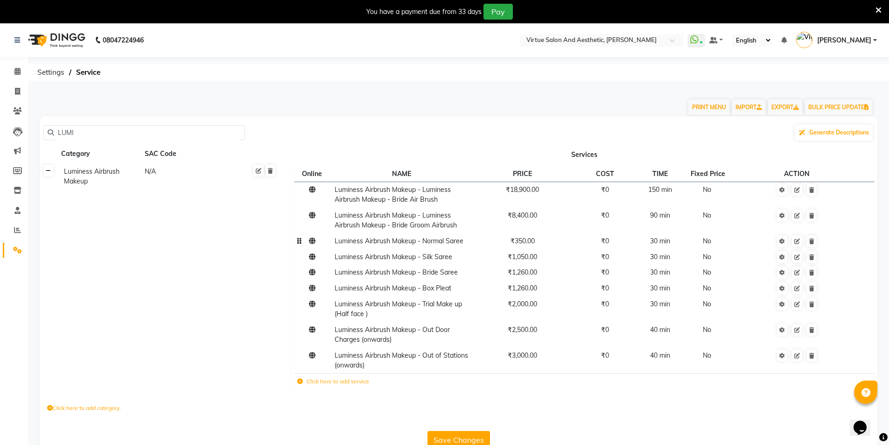
click at [48, 170] on icon at bounding box center [48, 171] width 5 height 6
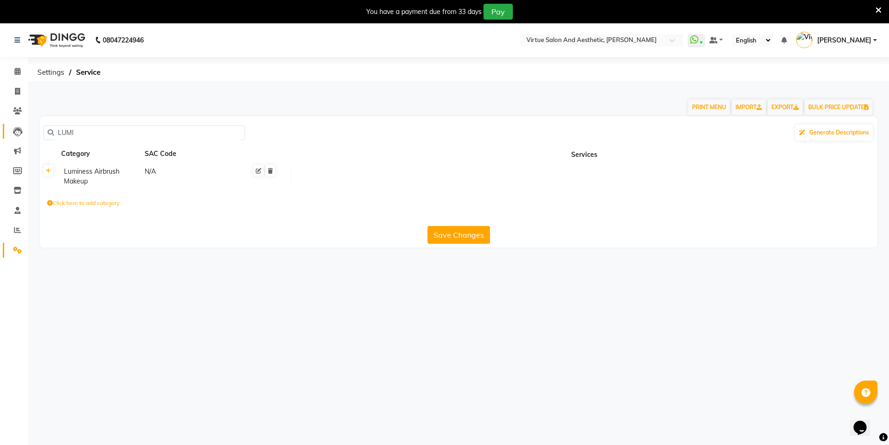
drag, startPoint x: 76, startPoint y: 132, endPoint x: 21, endPoint y: 125, distance: 54.6
click at [21, 125] on app-home "08047224946 Select Location × Virtue Salon And Aesthetic, Avadi WhatsApp Status…" at bounding box center [444, 142] width 889 height 238
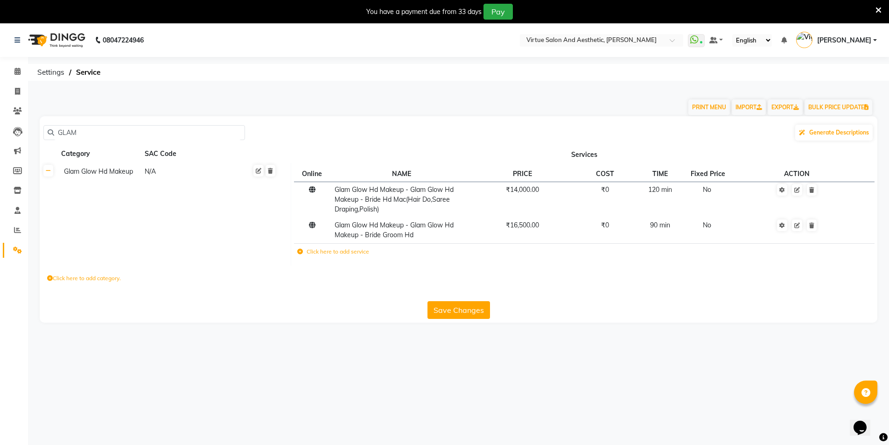
click at [302, 250] on icon at bounding box center [300, 252] width 6 height 6
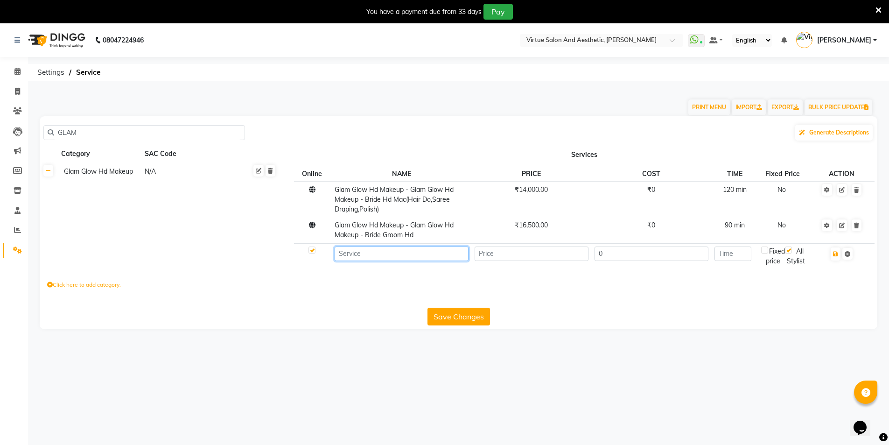
click at [346, 256] on input at bounding box center [402, 253] width 134 height 14
paste input "GLAMGLOW HD MAKEUP"
paste input "Hair setting"
click at [496, 255] on input "number" at bounding box center [532, 253] width 114 height 14
click at [836, 255] on icon "button" at bounding box center [835, 254] width 5 height 6
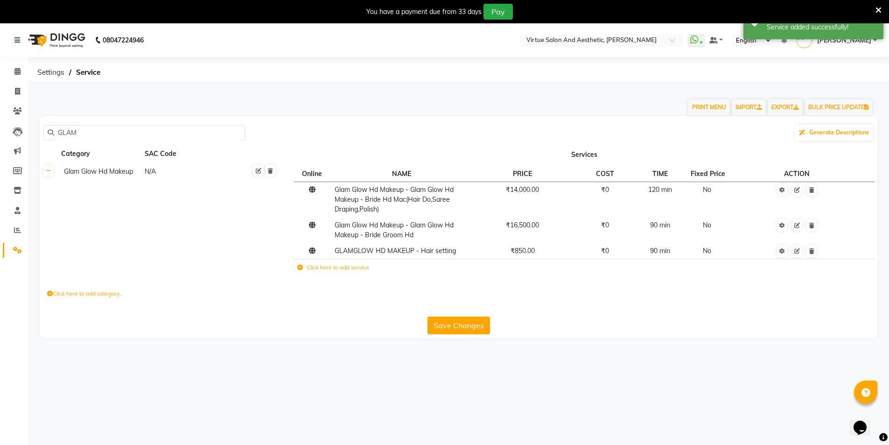
click at [457, 320] on button "Save Changes" at bounding box center [459, 325] width 63 height 18
drag, startPoint x: 92, startPoint y: 133, endPoint x: 4, endPoint y: 119, distance: 89.7
click at [4, 119] on app-home "08047224946 Select Location × Virtue Salon And Aesthetic, Avadi WhatsApp Status…" at bounding box center [444, 187] width 889 height 329
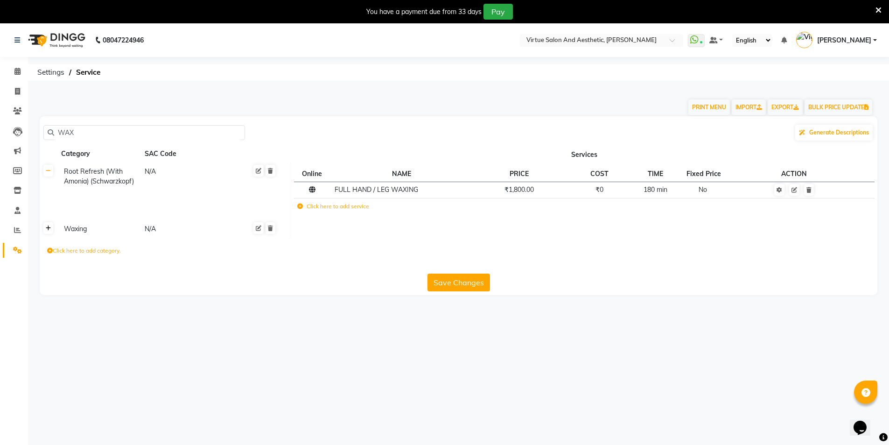
click at [52, 231] on link at bounding box center [48, 228] width 10 height 12
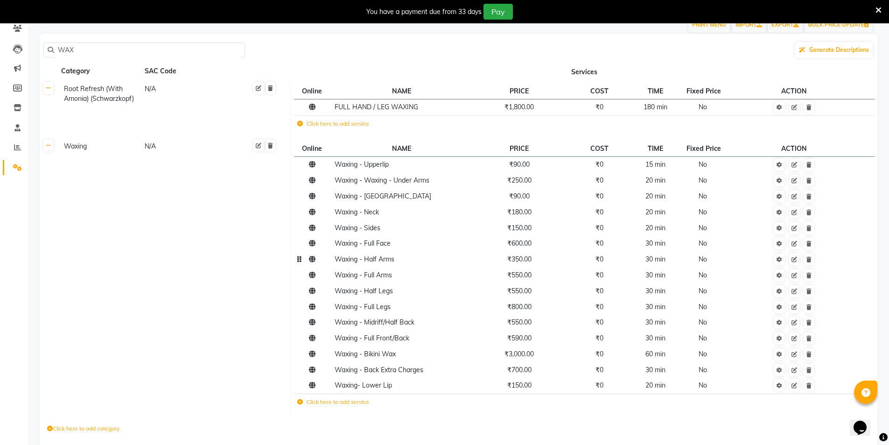
scroll to position [125, 0]
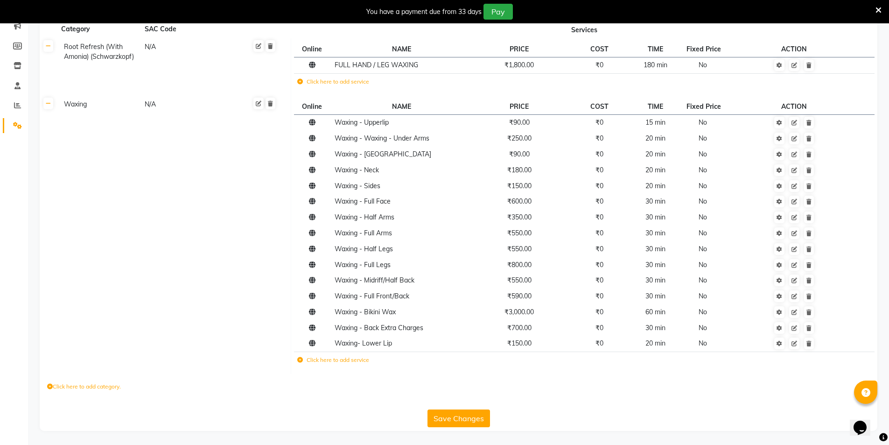
click at [301, 359] on icon at bounding box center [300, 360] width 6 height 6
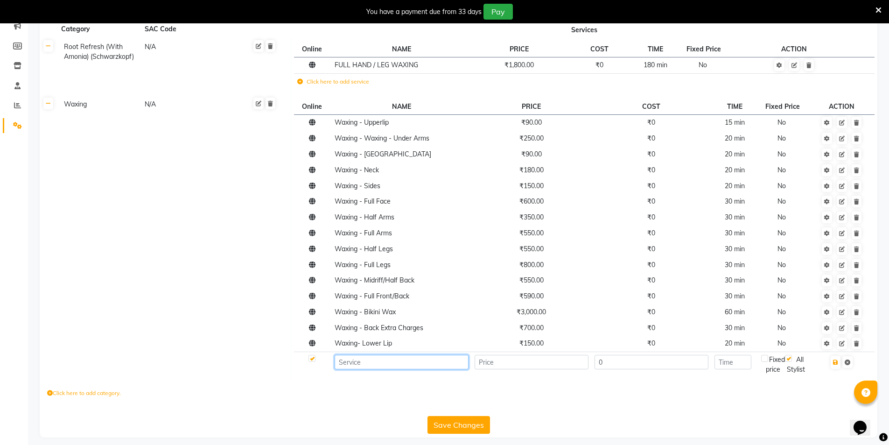
click at [351, 364] on input at bounding box center [402, 362] width 134 height 14
paste input "Full Body Waxing ( without Bikini Waxing )"
click at [494, 364] on input "number" at bounding box center [532, 362] width 114 height 14
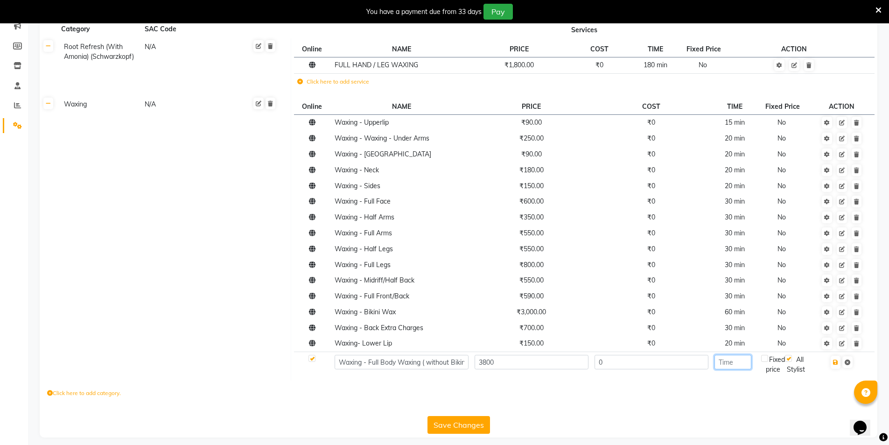
click at [736, 361] on input "number" at bounding box center [733, 362] width 37 height 14
click at [836, 363] on icon "button" at bounding box center [835, 362] width 5 height 6
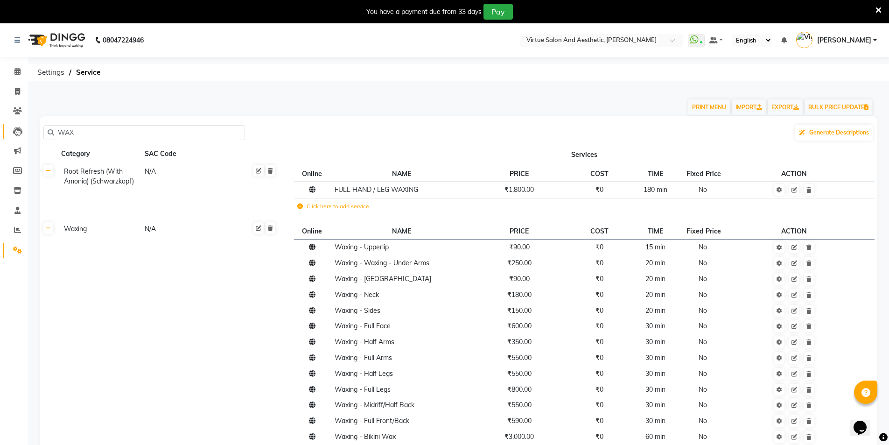
drag, startPoint x: 89, startPoint y: 128, endPoint x: 11, endPoint y: 124, distance: 77.6
click at [11, 124] on app-home "08047224946 Select Location × Virtue Salon And Aesthetic, Avadi WhatsApp Status…" at bounding box center [444, 309] width 889 height 572
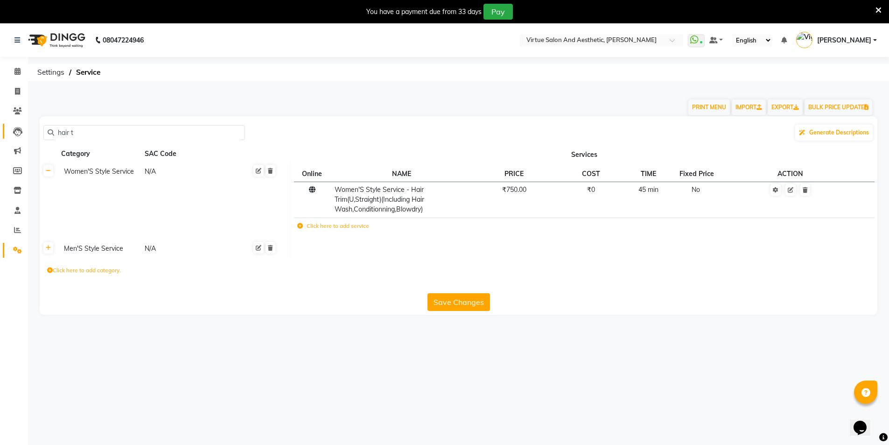
drag, startPoint x: 59, startPoint y: 132, endPoint x: 12, endPoint y: 129, distance: 47.2
click at [12, 129] on app-home "08047224946 Select Location × Virtue Salon And Aesthetic, Avadi WhatsApp Status…" at bounding box center [444, 175] width 889 height 305
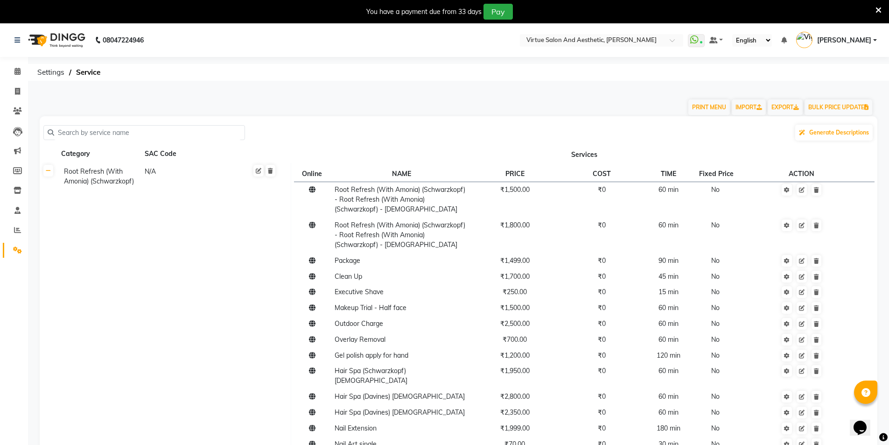
click at [51, 174] on link at bounding box center [48, 171] width 10 height 12
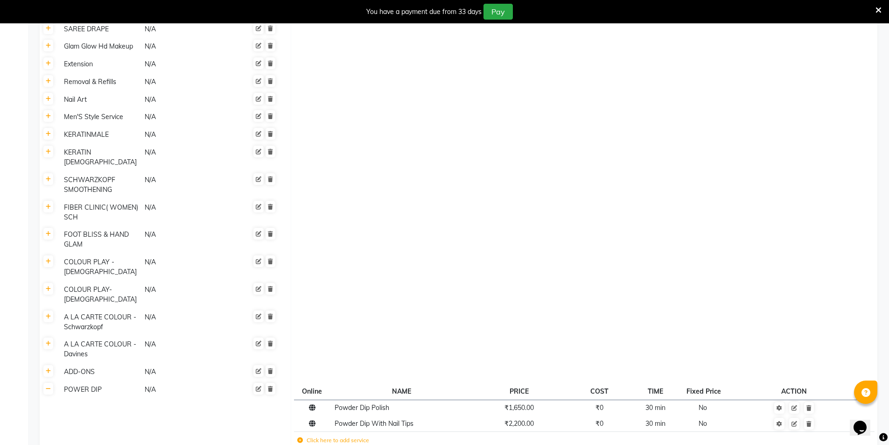
scroll to position [1175, 0]
paste input "HAIR TEXTURE MALE"
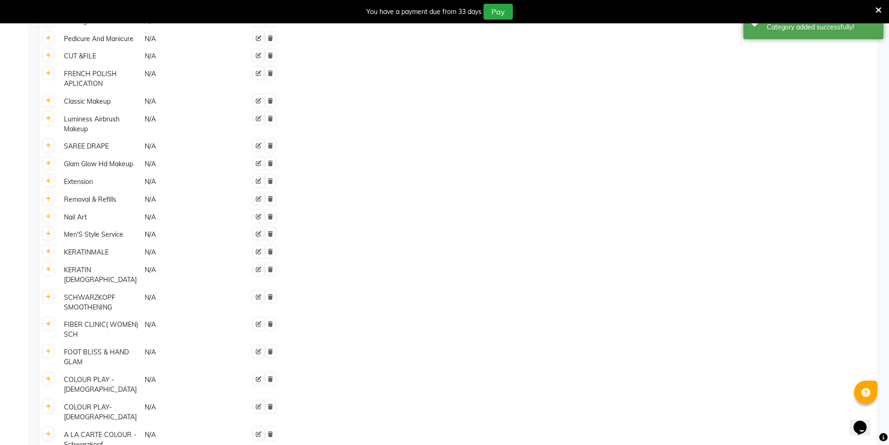
scroll to position [2144, 0]
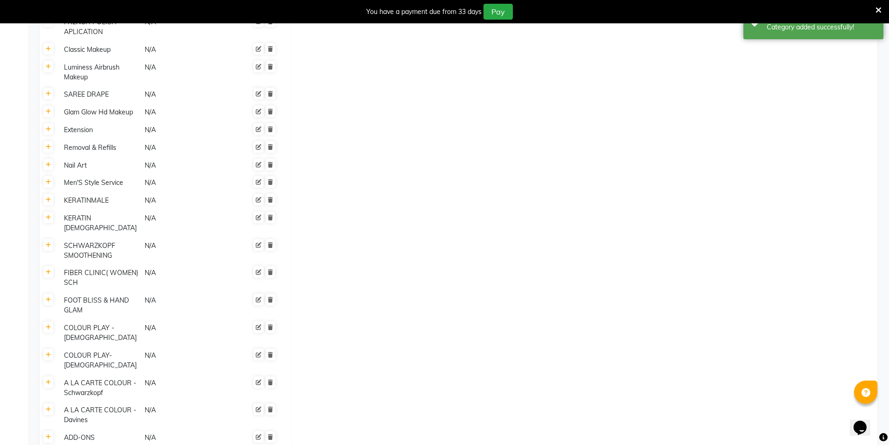
paste input "HAIR TEXTURE MALE"
paste input "Virtue's Keradoux (onwards)"
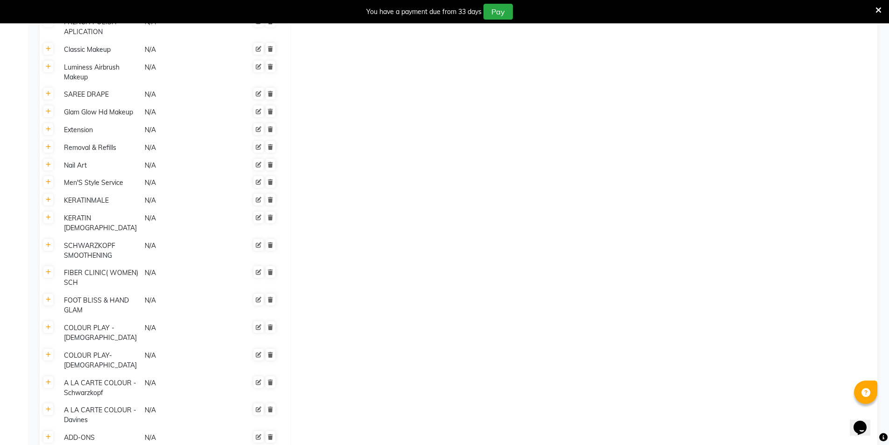
scroll to position [0, 68]
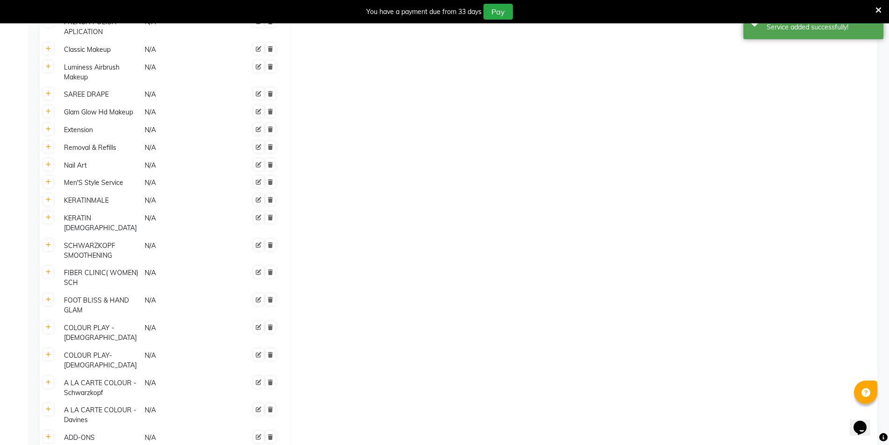
paste input "HAIR TEXTURE MALE"
paste input "Tanino Botox (onwards)"
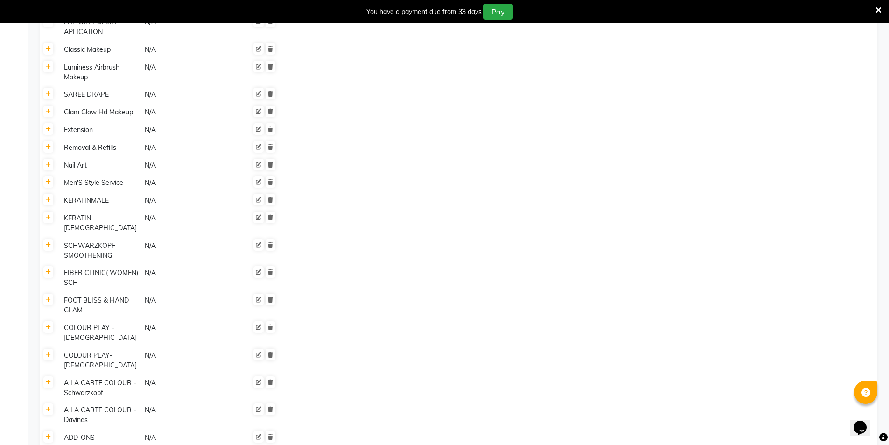
scroll to position [0, 0]
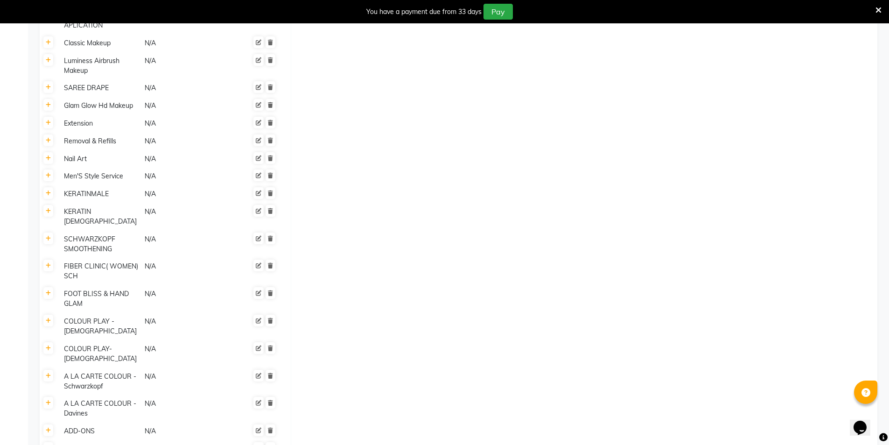
scroll to position [2219, 0]
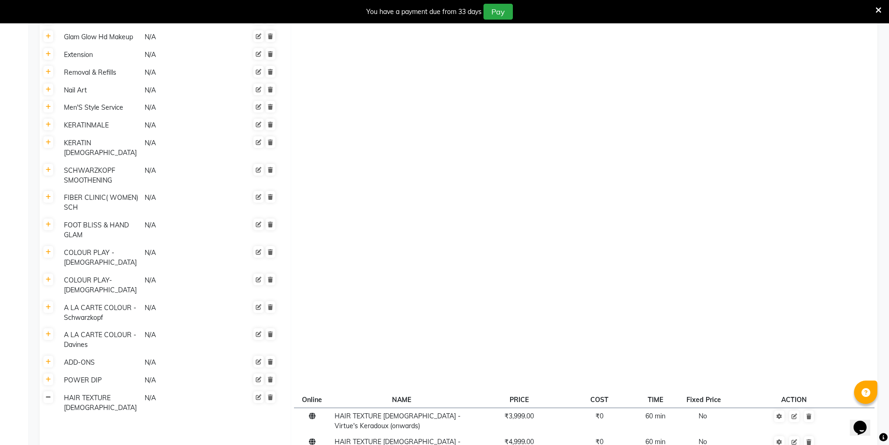
click at [47, 391] on link at bounding box center [48, 397] width 10 height 12
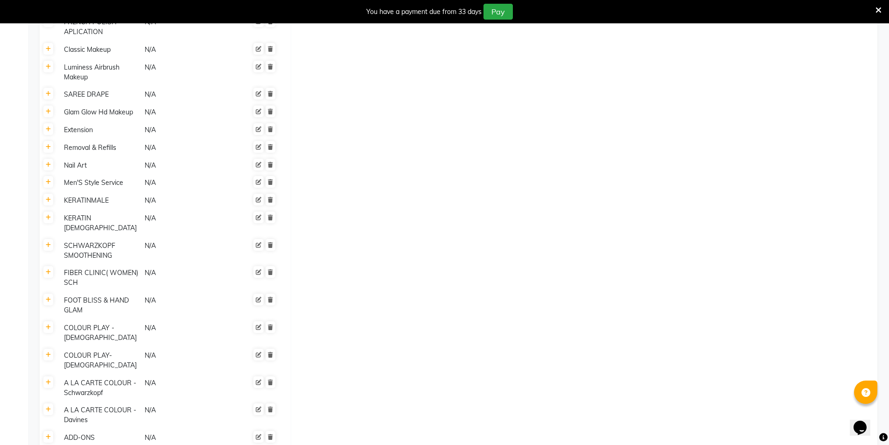
paste input "Tanino Botox (onwards)"
drag, startPoint x: 127, startPoint y: 387, endPoint x: 0, endPoint y: 365, distance: 129.4
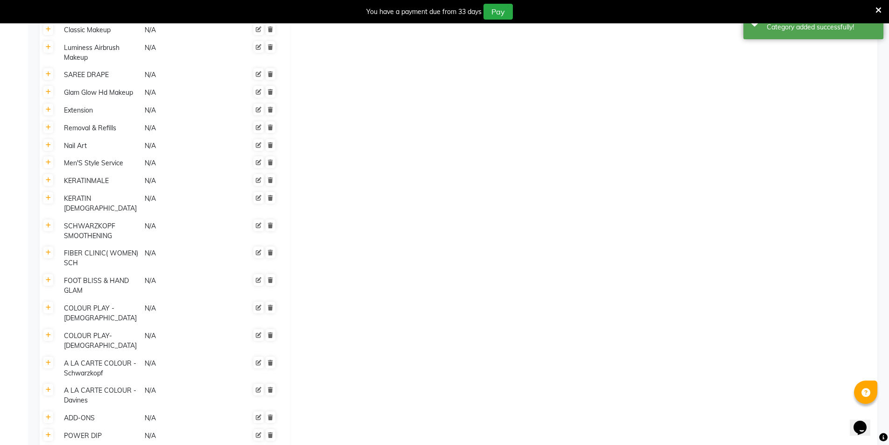
scroll to position [2172, 0]
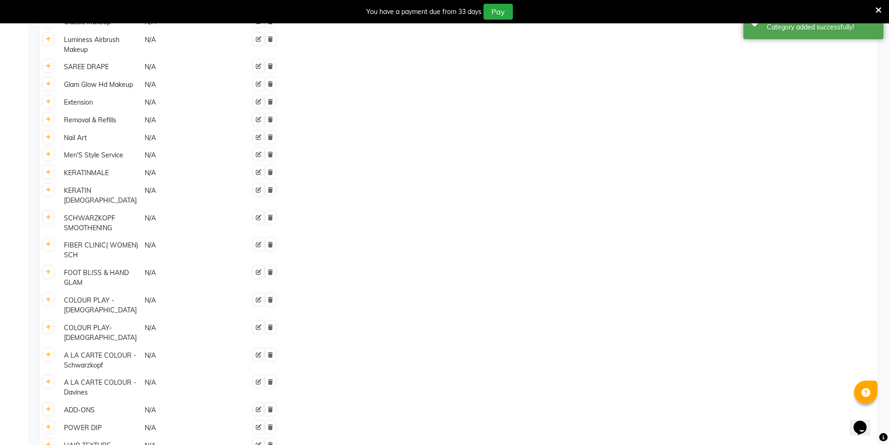
paste input "HAIR TEXTURE FEMALE"
paste input "Smoothening Treatment (onwards)"
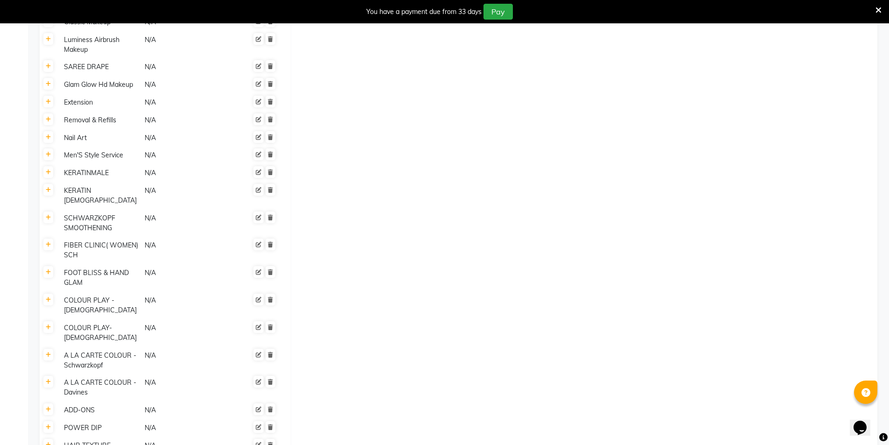
scroll to position [0, 95]
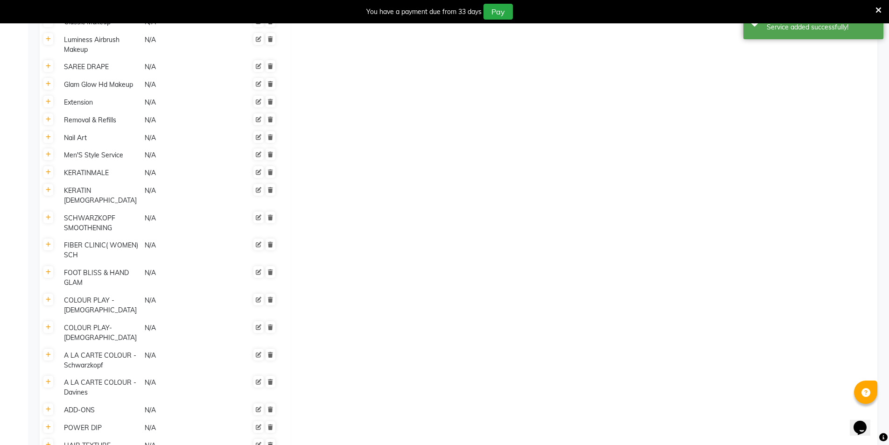
paste input "HAIR TEXTURE FEMALE"
paste input "Virtue's Keradoux (onwards)"
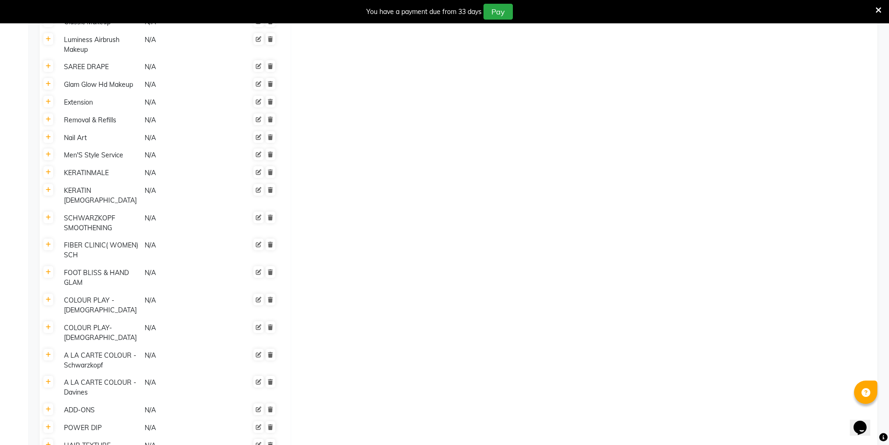
scroll to position [0, 0]
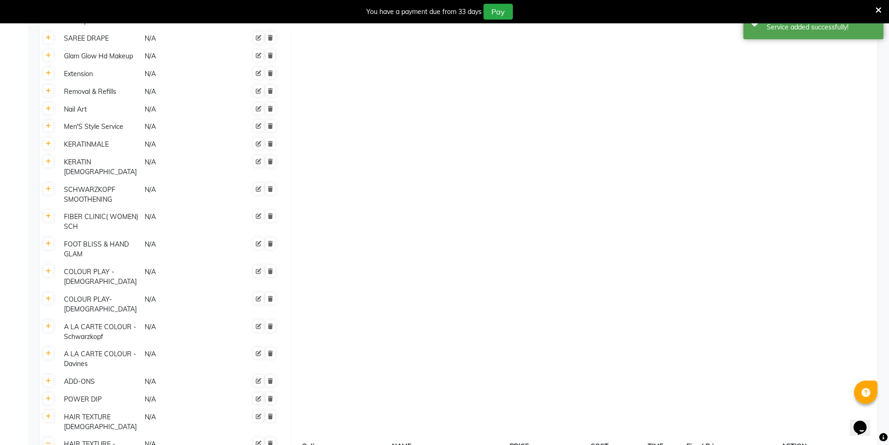
scroll to position [2237, 0]
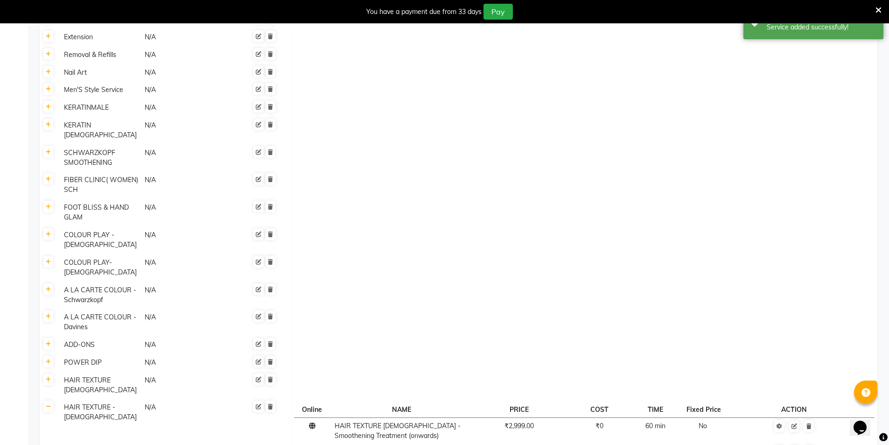
paste input "HAIR TEXTURE FEMALE"
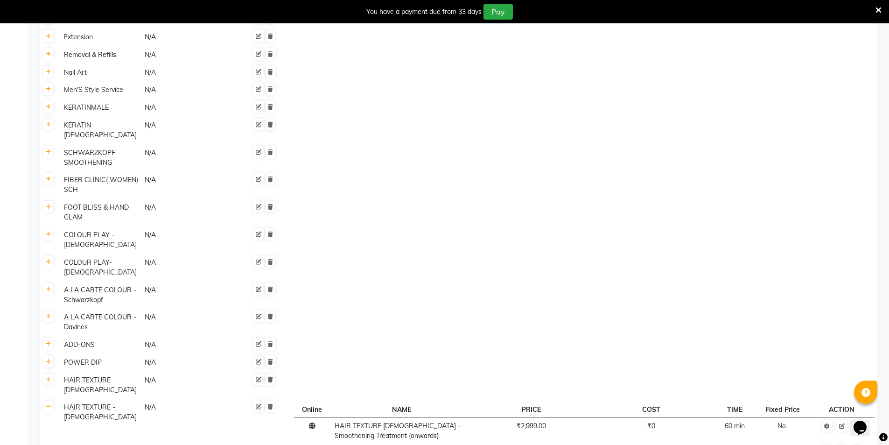
paste input "Tanino Botox (onwards)"
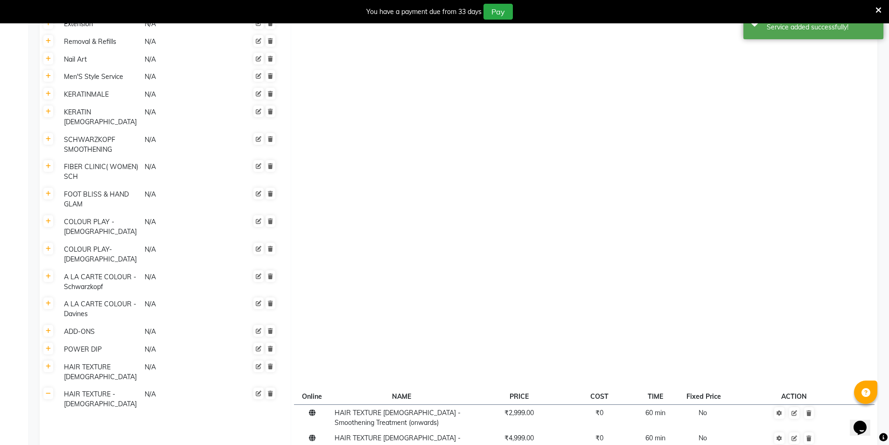
scroll to position [2263, 0]
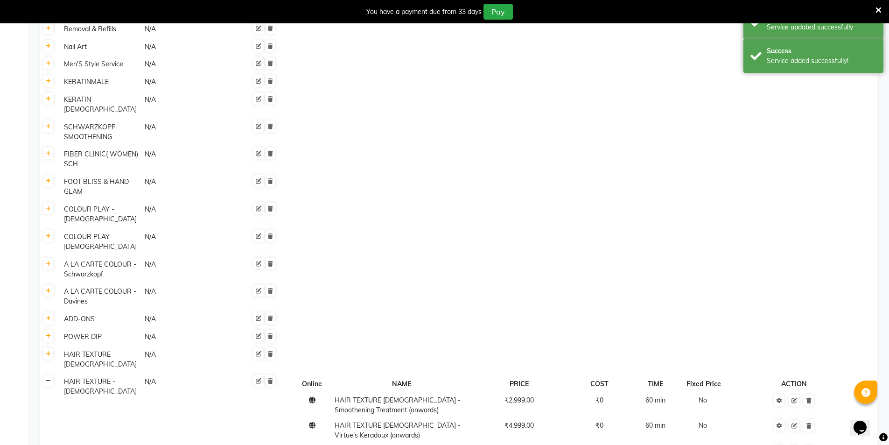
click at [50, 378] on icon at bounding box center [48, 381] width 5 height 6
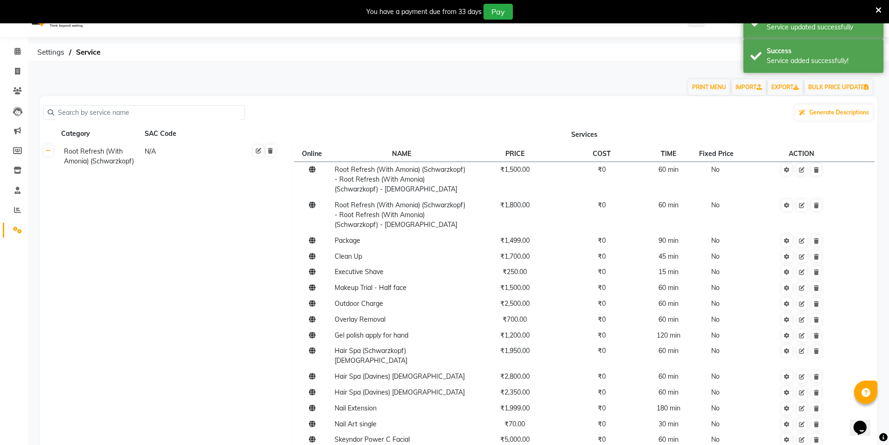
scroll to position [0, 0]
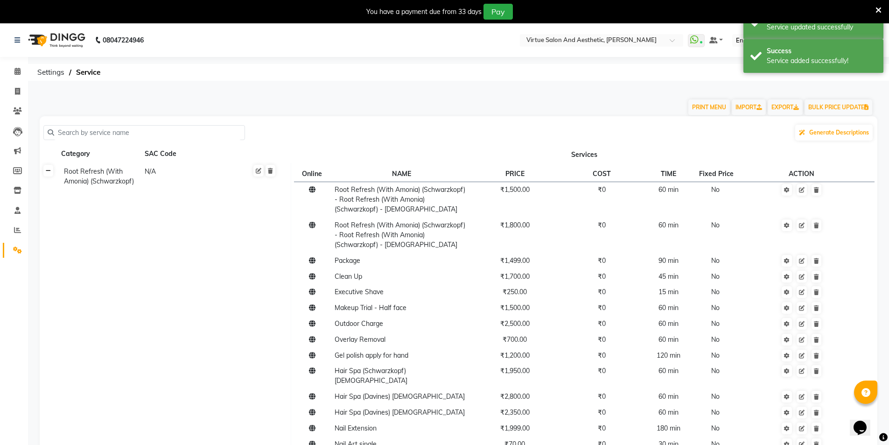
click at [50, 171] on icon at bounding box center [48, 171] width 5 height 6
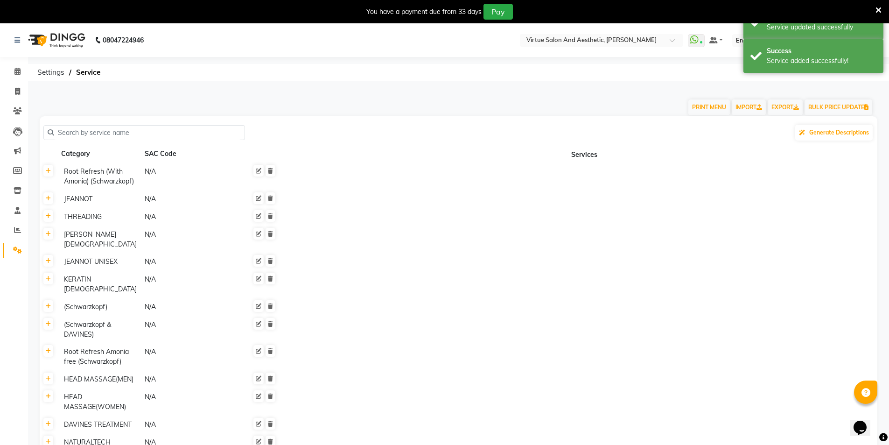
click at [89, 136] on input "text" at bounding box center [147, 133] width 187 height 14
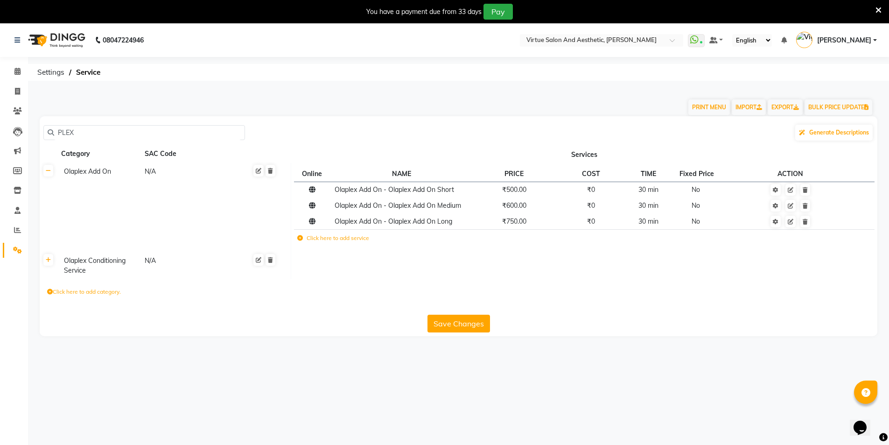
click at [51, 291] on icon at bounding box center [50, 292] width 6 height 6
click at [80, 296] on input at bounding box center [88, 294] width 82 height 14
click at [226, 293] on icon "submit" at bounding box center [223, 294] width 5 height 6
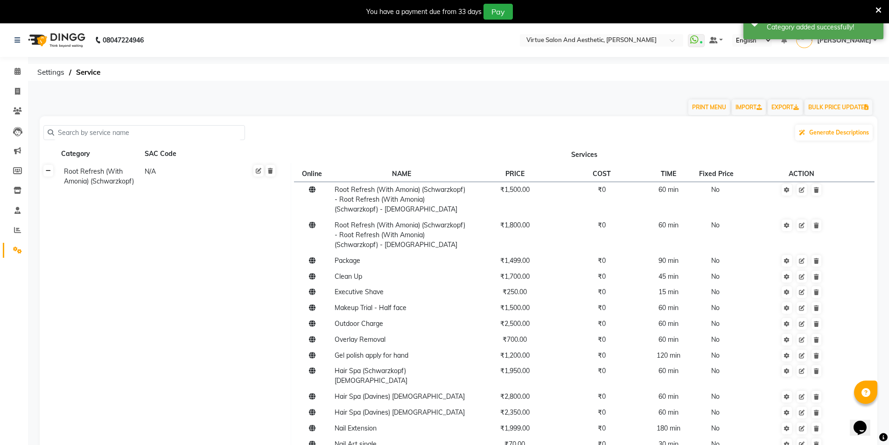
click at [49, 170] on icon at bounding box center [48, 171] width 5 height 6
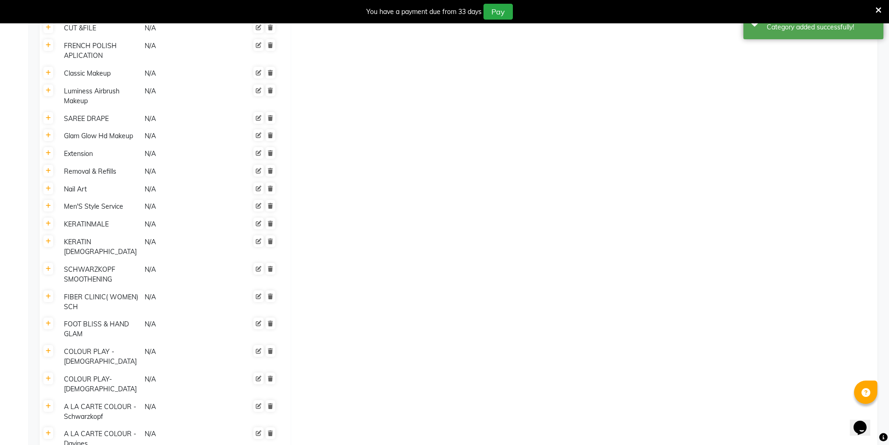
scroll to position [1182, 0]
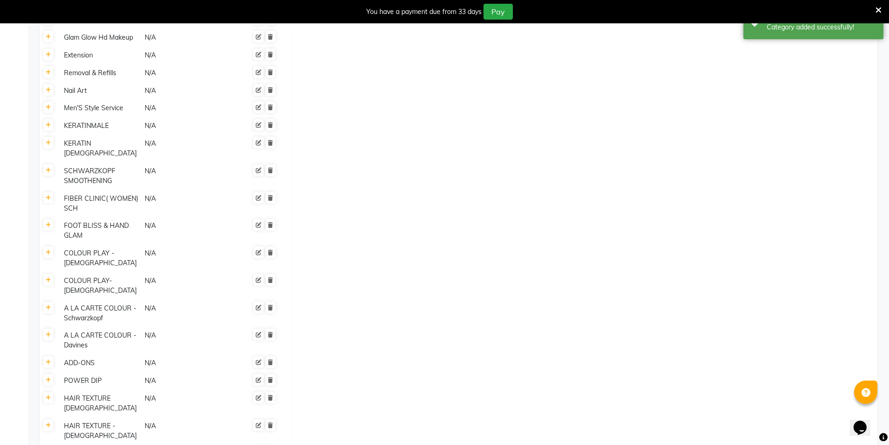
click at [50, 444] on icon at bounding box center [48, 452] width 5 height 6
paste input "Schwarzkopf Fibre Clinix"
paste input "Tri-bond Treatment"
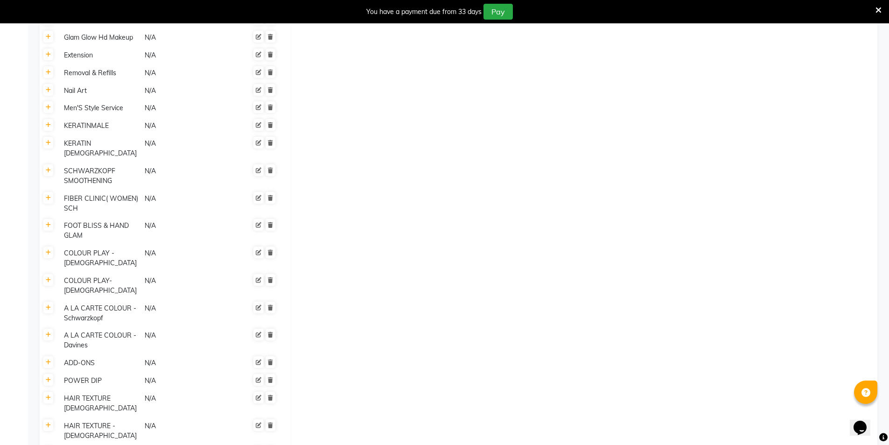
scroll to position [0, 49]
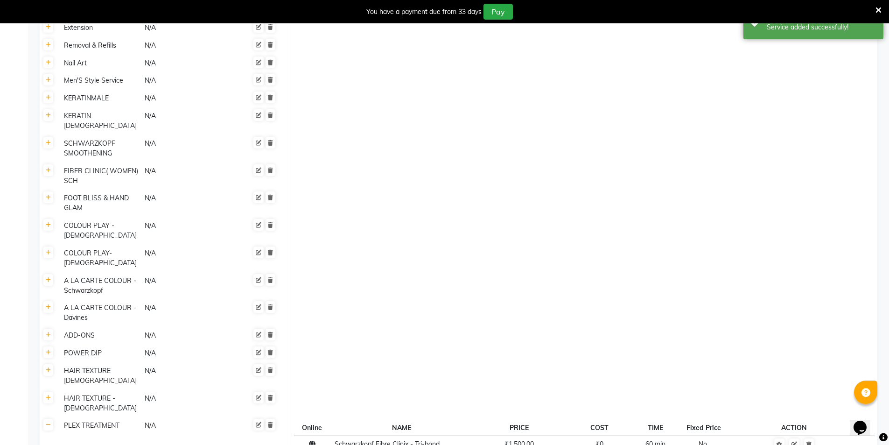
scroll to position [1232, 0]
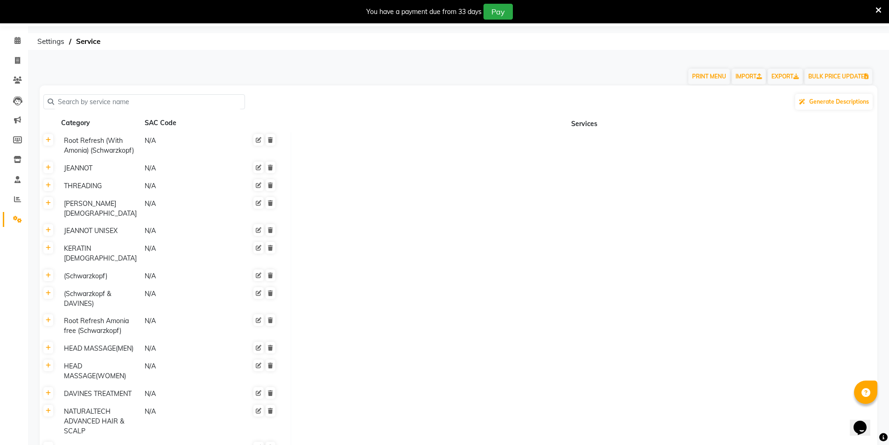
scroll to position [0, 0]
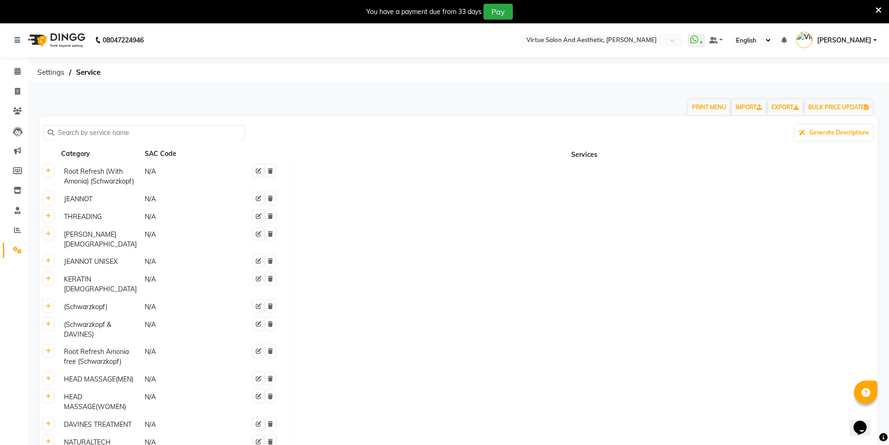
click at [126, 131] on input "text" at bounding box center [147, 133] width 187 height 14
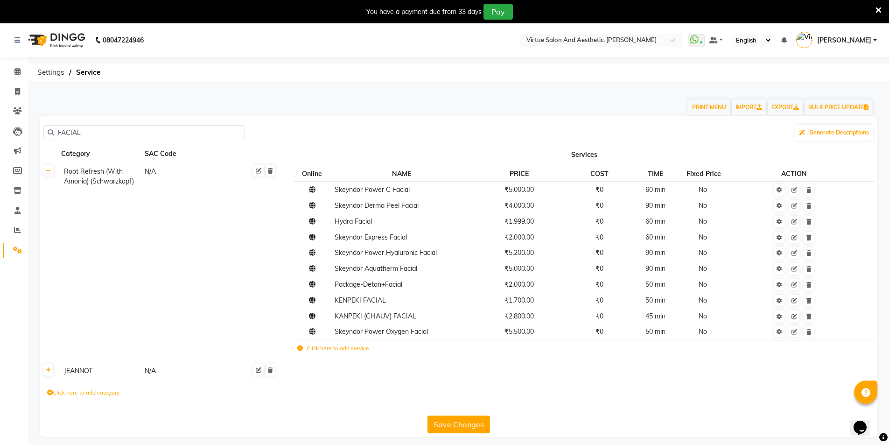
scroll to position [23, 0]
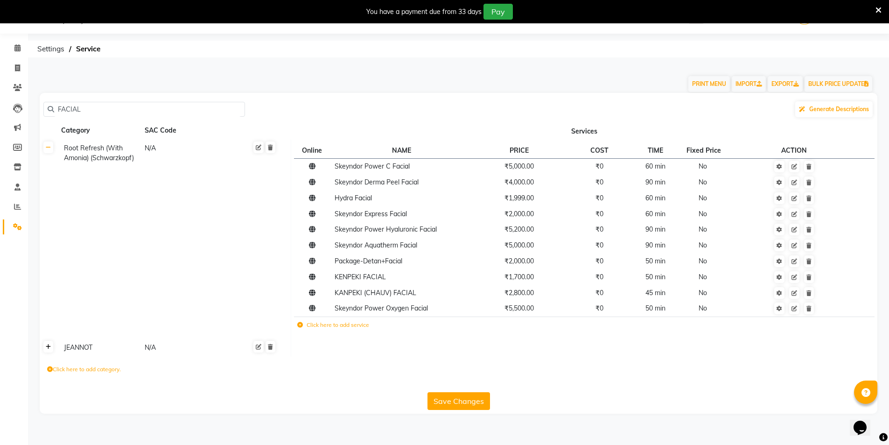
click at [46, 345] on icon at bounding box center [48, 347] width 5 height 6
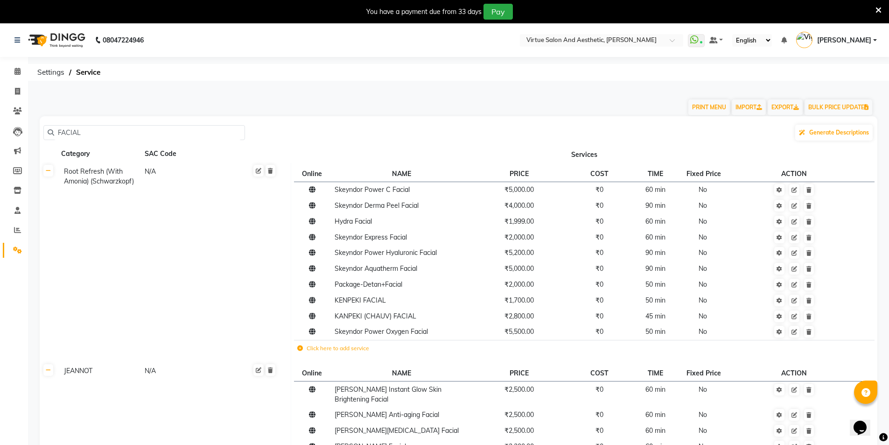
scroll to position [112, 0]
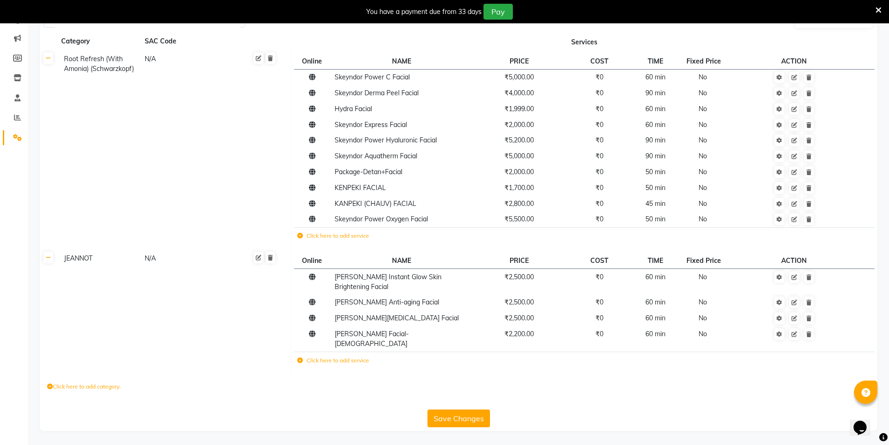
click at [50, 385] on icon at bounding box center [50, 387] width 6 height 6
click at [94, 389] on input at bounding box center [88, 389] width 82 height 14
paste input "FACIAL TREATMENTS"
click at [226, 389] on icon "submit" at bounding box center [223, 389] width 5 height 6
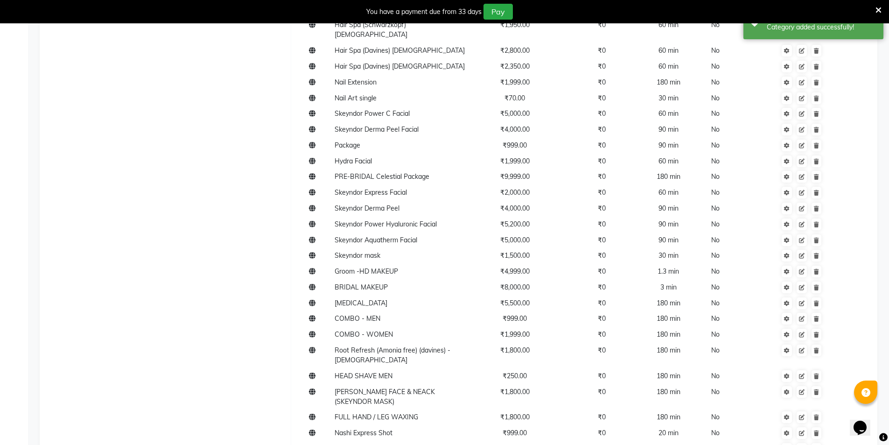
scroll to position [66, 0]
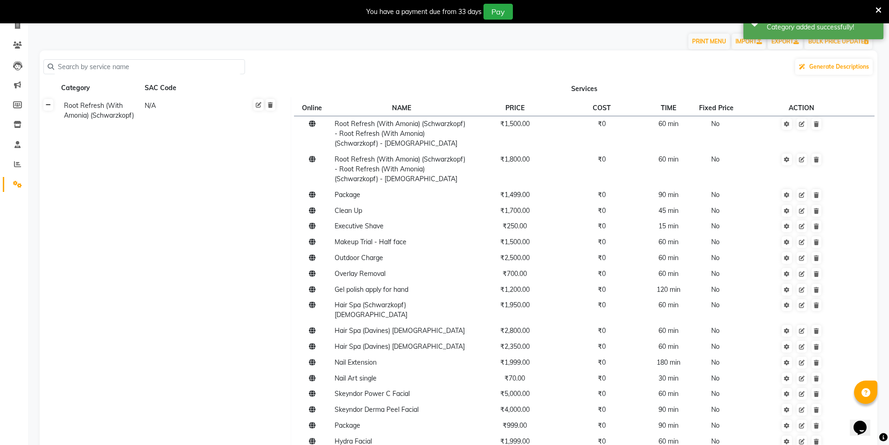
click at [53, 110] on link at bounding box center [48, 105] width 10 height 12
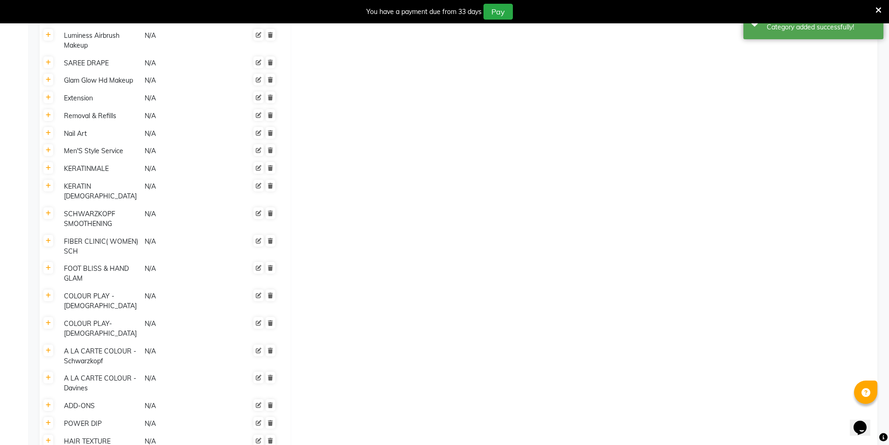
scroll to position [1200, 0]
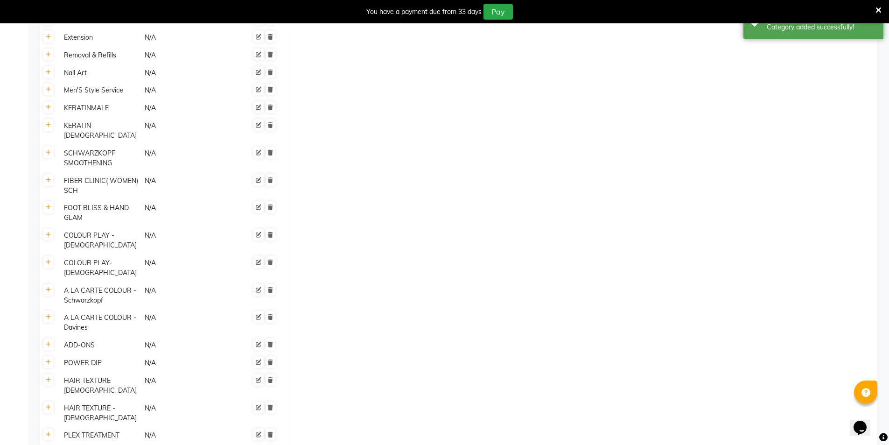
click at [46, 444] on icon at bounding box center [48, 452] width 5 height 6
paste input "FACIAL TREATMENTS"
paste input "Clear Balance Line"
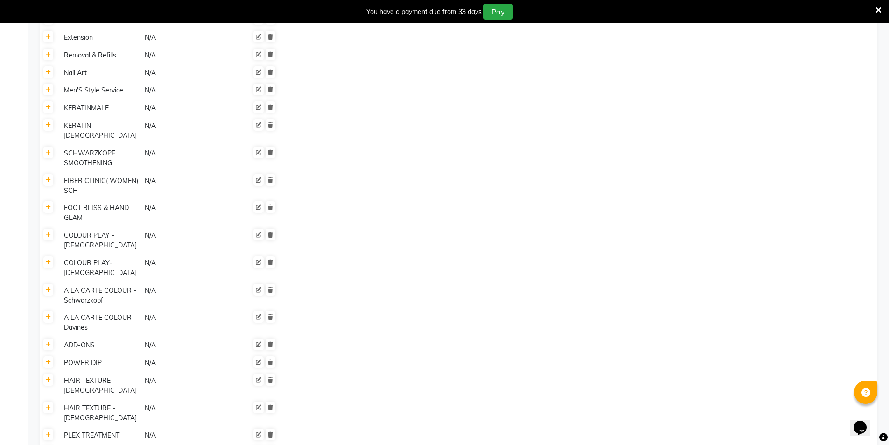
scroll to position [0, 39]
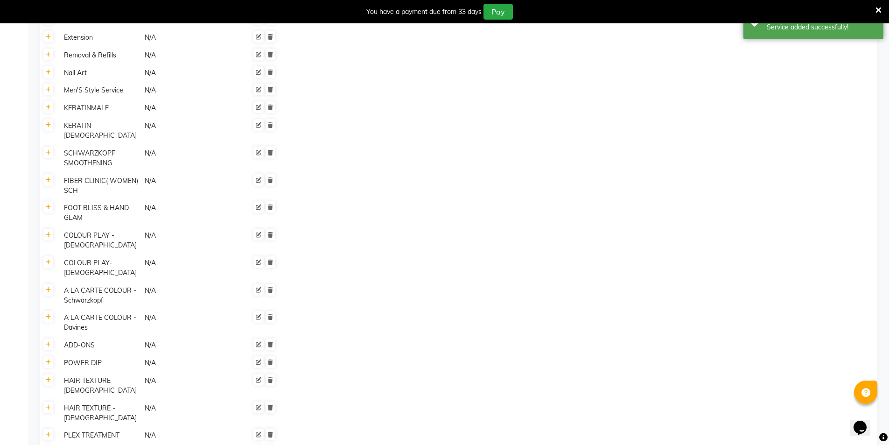
paste input "FACIAL TREATMENTS"
paste input "Corrective Line"
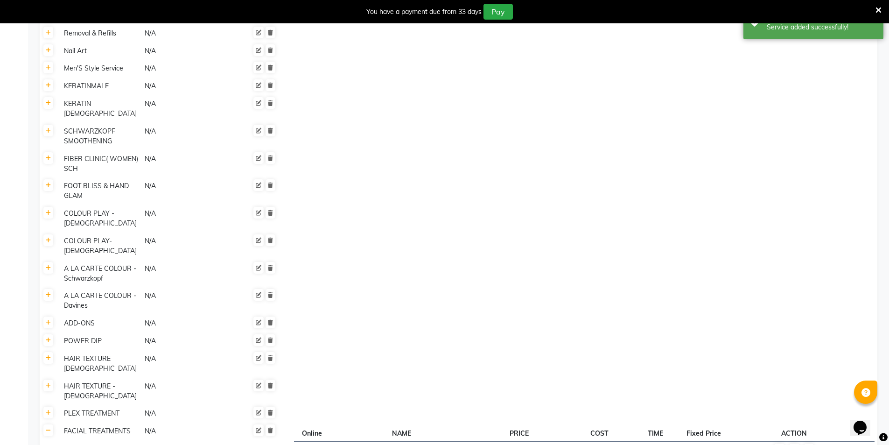
scroll to position [1255, 0]
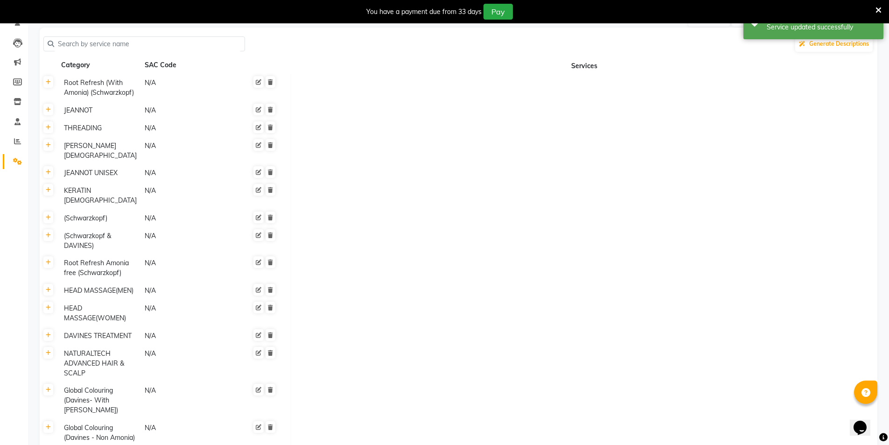
scroll to position [0, 0]
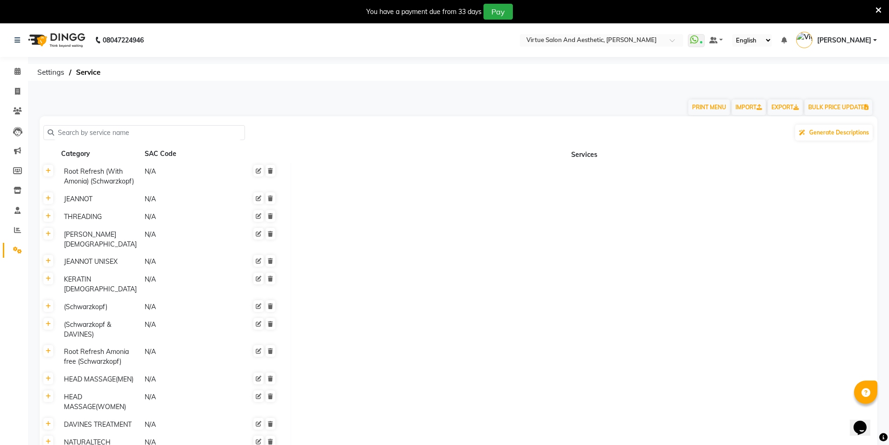
click at [76, 140] on div "Generate Descriptions" at bounding box center [458, 133] width 830 height 18
click at [76, 135] on input "text" at bounding box center [147, 133] width 187 height 14
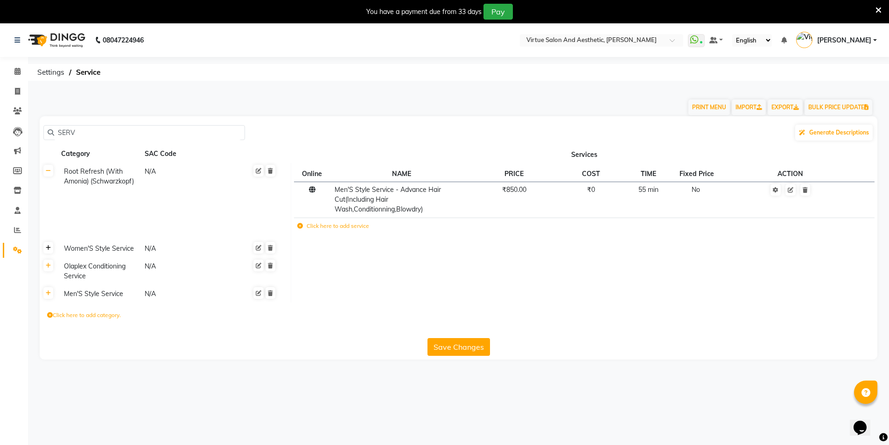
click at [48, 252] on link at bounding box center [48, 248] width 10 height 12
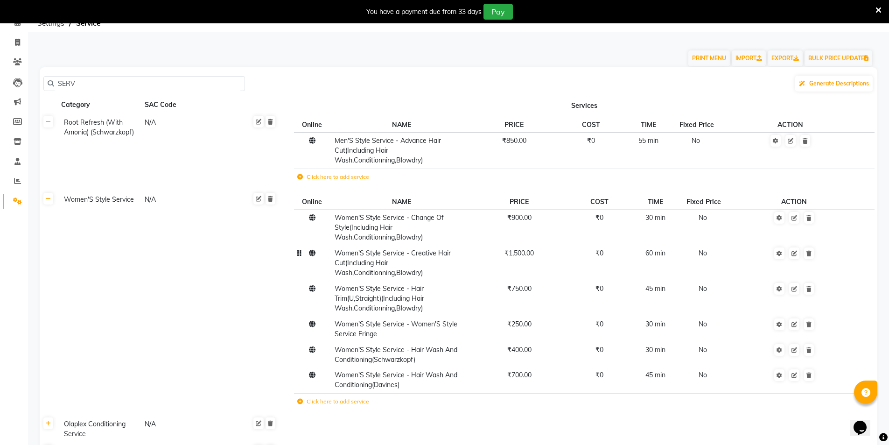
scroll to position [136, 0]
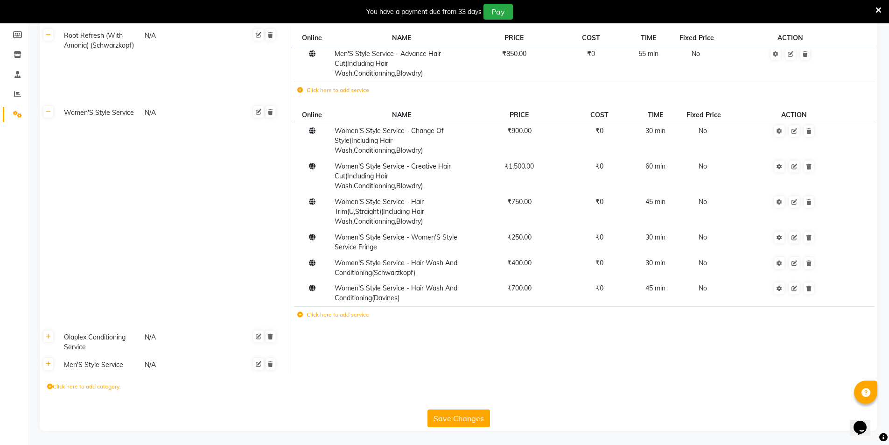
click at [301, 314] on icon at bounding box center [300, 315] width 6 height 6
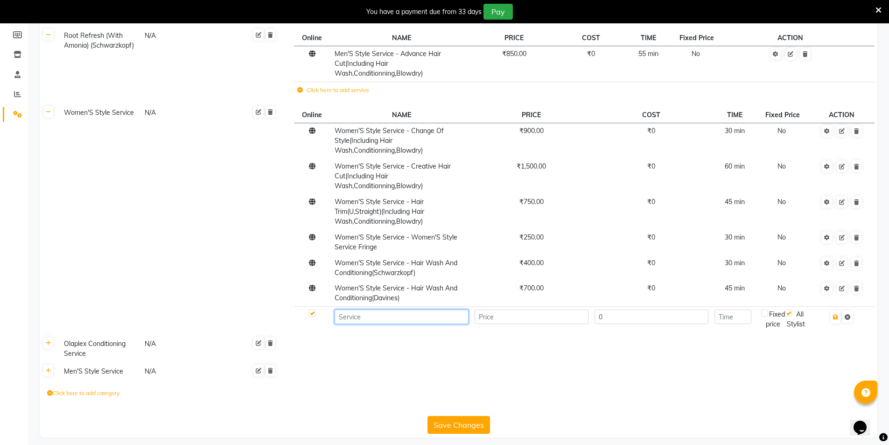
click at [354, 315] on input at bounding box center [402, 316] width 134 height 14
paste input "WOMEN'S STYLE SERVICE"
paste input "Curtain bang's / Face Framing"
click at [505, 315] on input "number" at bounding box center [532, 316] width 114 height 14
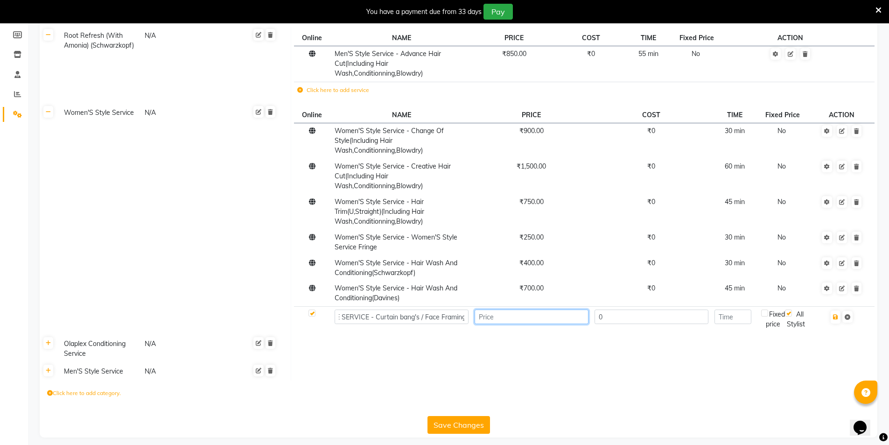
scroll to position [0, 0]
click at [736, 320] on input "number" at bounding box center [733, 316] width 37 height 14
click at [838, 315] on icon "button" at bounding box center [835, 317] width 5 height 6
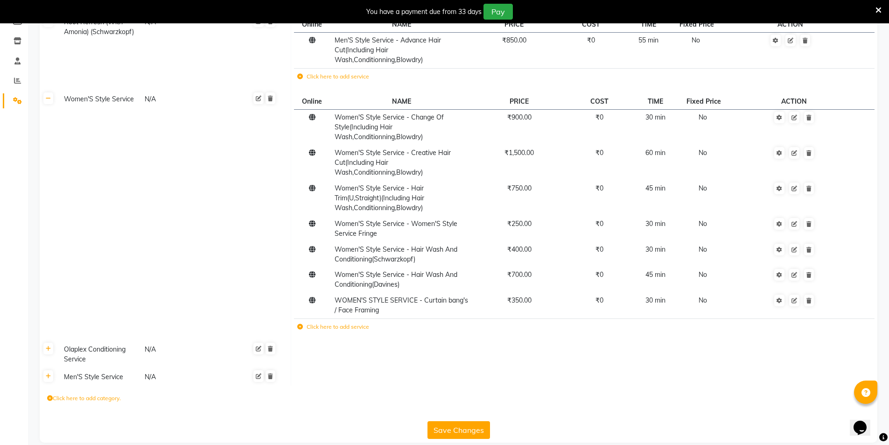
scroll to position [161, 0]
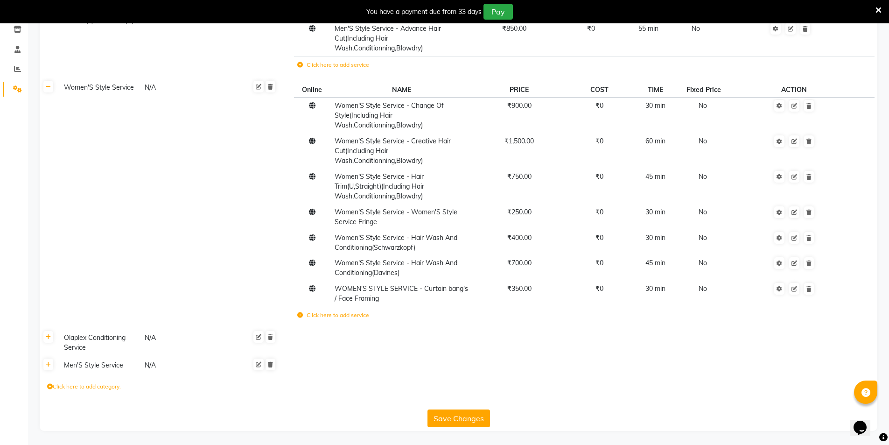
click at [459, 416] on button "Save Changes" at bounding box center [459, 418] width 63 height 18
click at [49, 88] on icon at bounding box center [48, 87] width 5 height 6
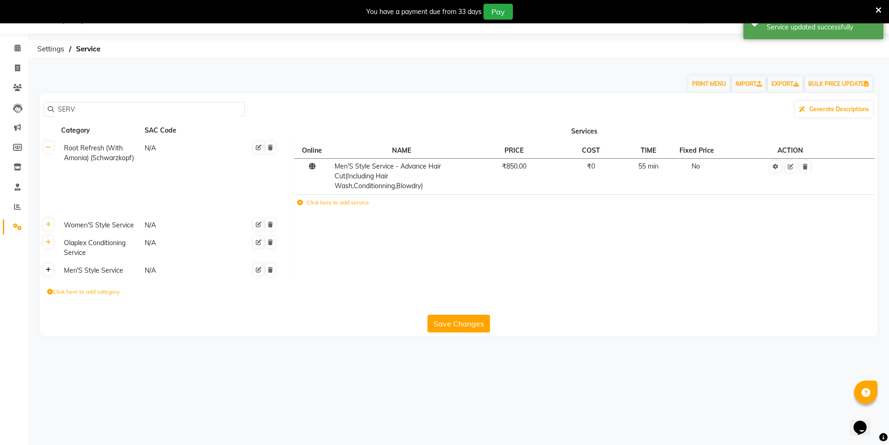
click at [49, 271] on icon at bounding box center [48, 270] width 5 height 6
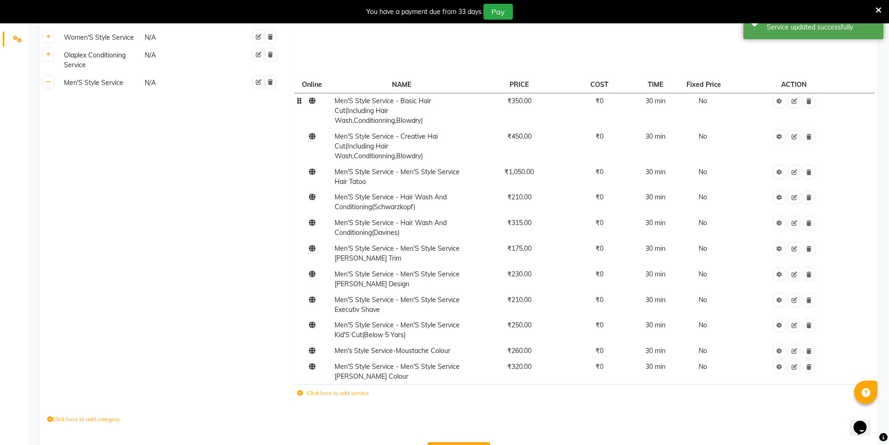
scroll to position [244, 0]
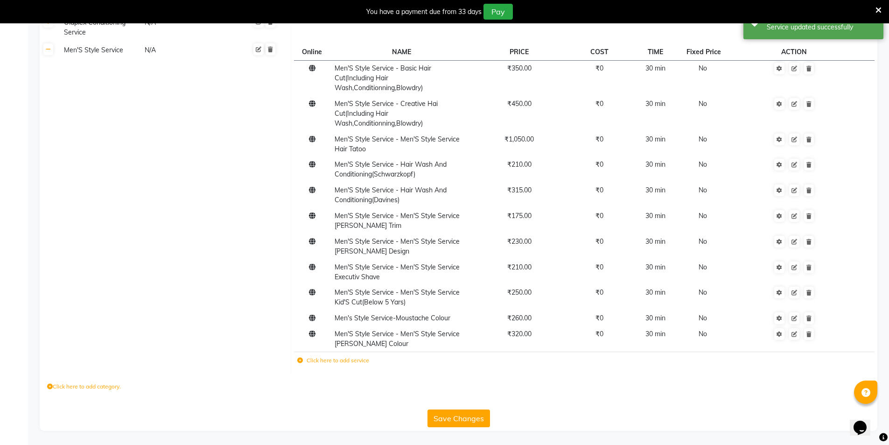
click at [300, 358] on icon at bounding box center [300, 360] width 6 height 6
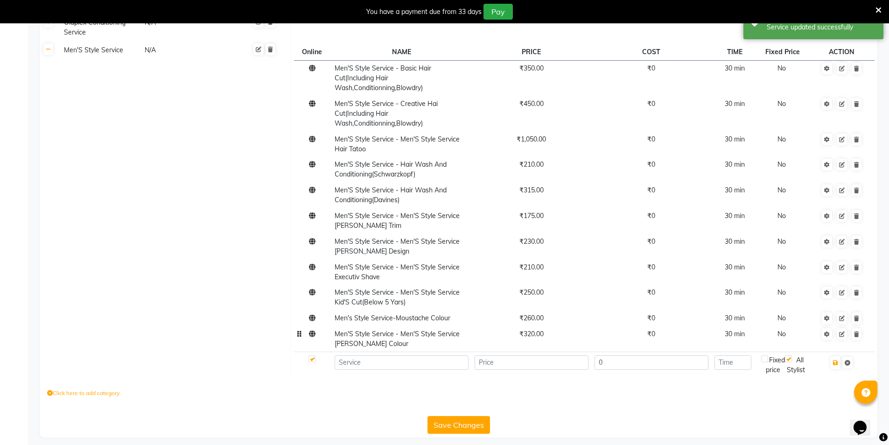
click at [365, 339] on td "Men'S Style Service - Men'S Style Service Beard Colour" at bounding box center [401, 339] width 140 height 26
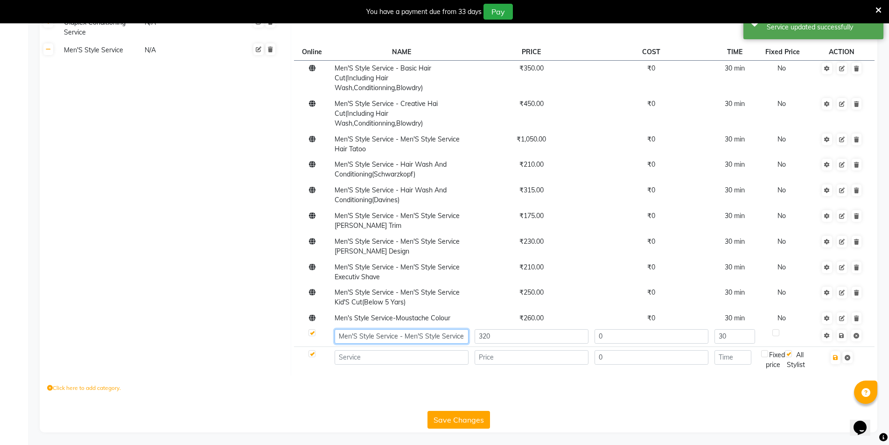
click at [449, 335] on input "Men'S Style Service - Men'S Style Service Beard Colour" at bounding box center [402, 336] width 134 height 14
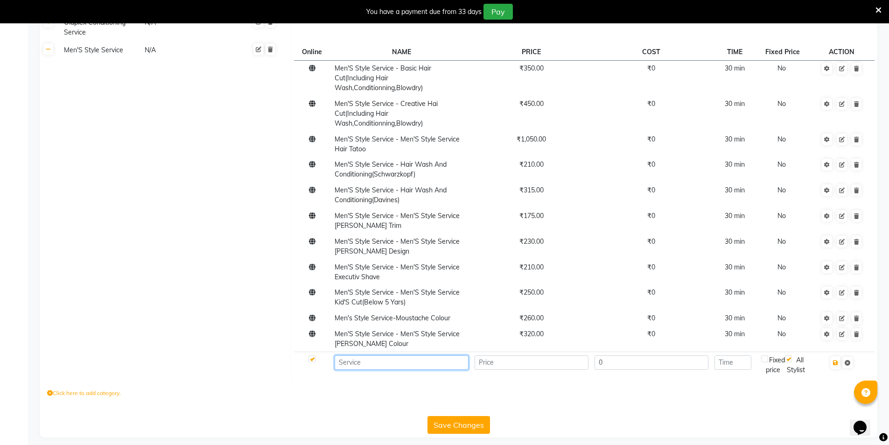
click at [364, 363] on input at bounding box center [402, 362] width 134 height 14
paste input "Men'S Style Service - Men'S Style Service -Change of style (including hair wash…"
click at [556, 364] on input "number" at bounding box center [532, 362] width 114 height 14
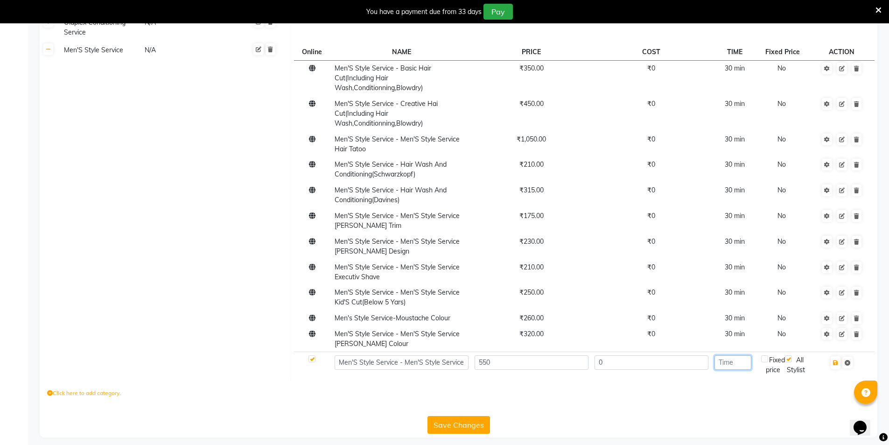
click at [747, 358] on input "number" at bounding box center [733, 362] width 37 height 14
click at [835, 363] on icon "button" at bounding box center [835, 363] width 5 height 6
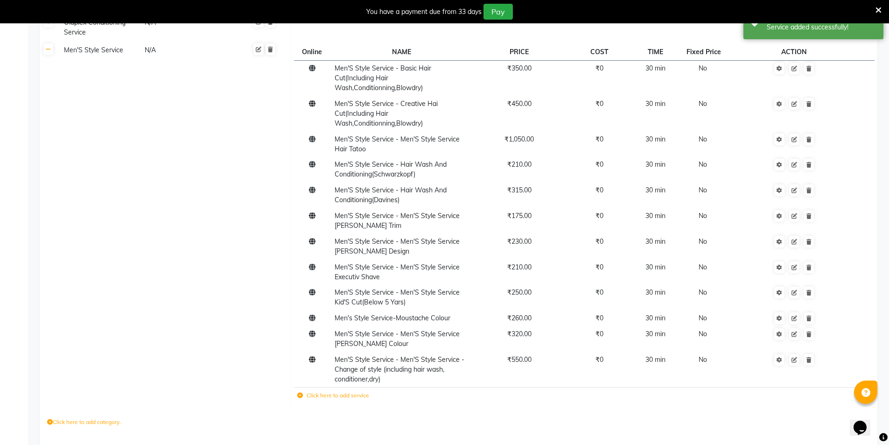
click at [302, 397] on icon at bounding box center [300, 395] width 6 height 6
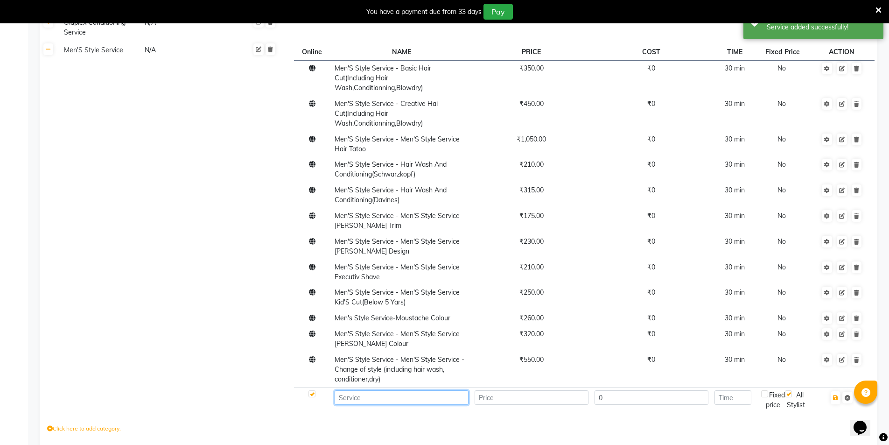
click at [381, 393] on input at bounding box center [402, 397] width 134 height 14
paste input "Men'S Style Service - Men'S Style Service - Hot Towel & Cleansing"
click at [525, 406] on td at bounding box center [531, 400] width 120 height 26
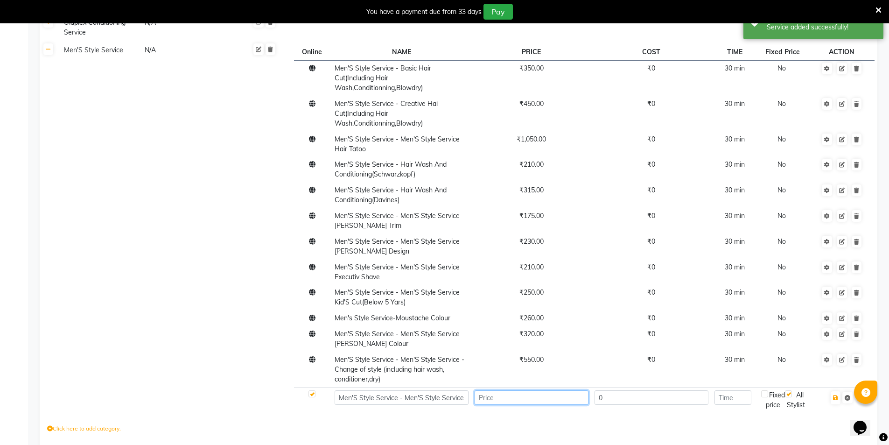
click at [524, 401] on input "number" at bounding box center [532, 397] width 114 height 14
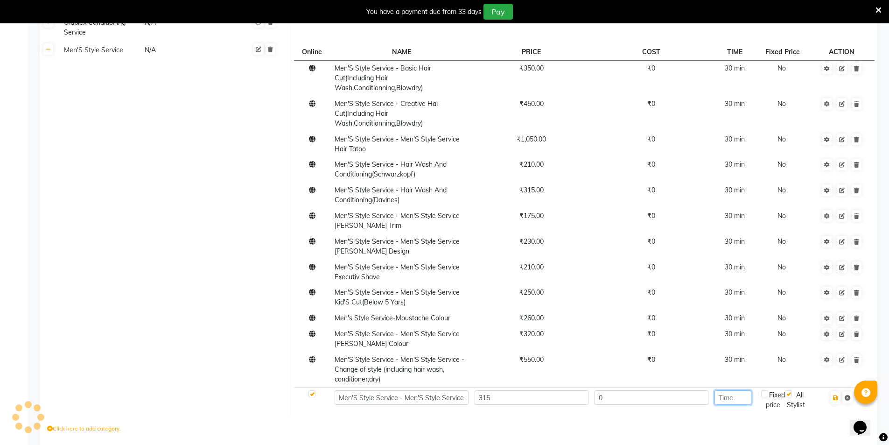
click at [728, 397] on input "number" at bounding box center [733, 397] width 37 height 14
click at [836, 398] on icon "button" at bounding box center [835, 398] width 5 height 6
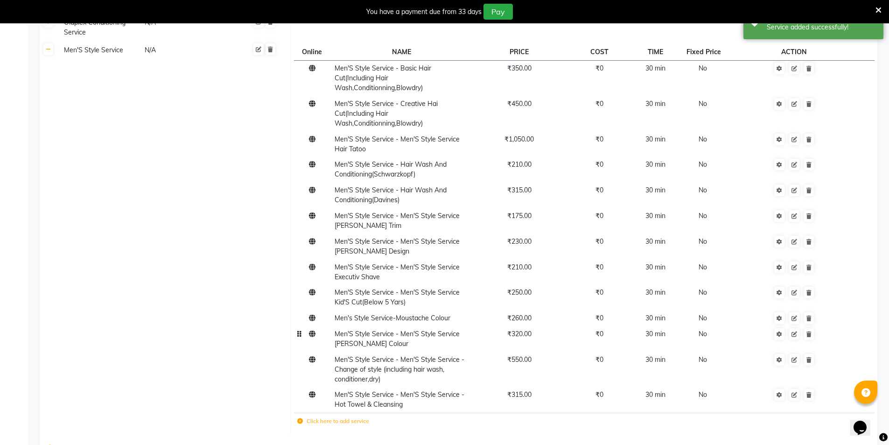
scroll to position [305, 0]
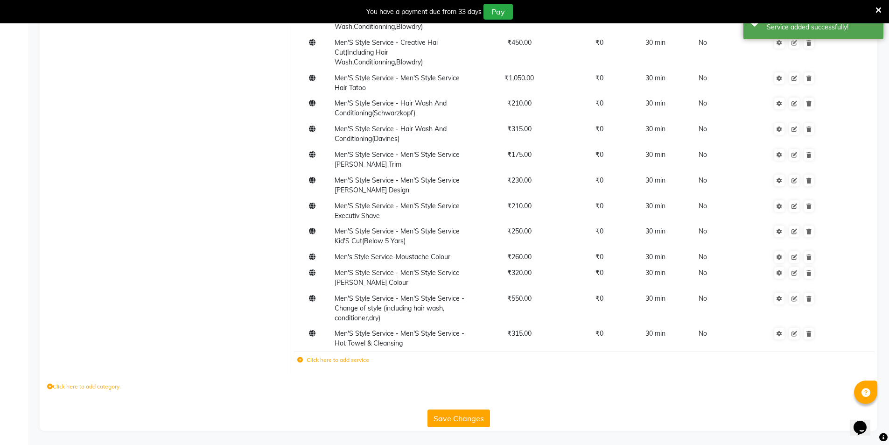
click at [298, 360] on icon at bounding box center [300, 360] width 6 height 6
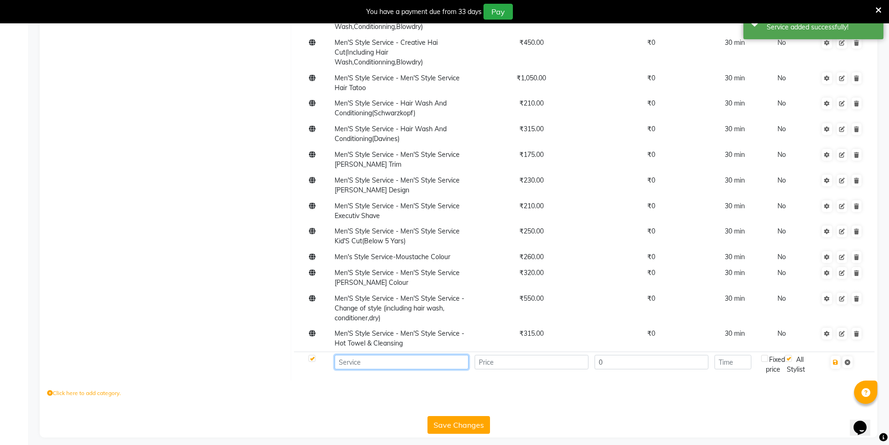
click at [362, 368] on input at bounding box center [402, 362] width 134 height 14
paste input "Men'S Style Service - Men'S Style Service - Moustache colour (Schwarzkopf)"
click at [505, 358] on input "number" at bounding box center [532, 362] width 114 height 14
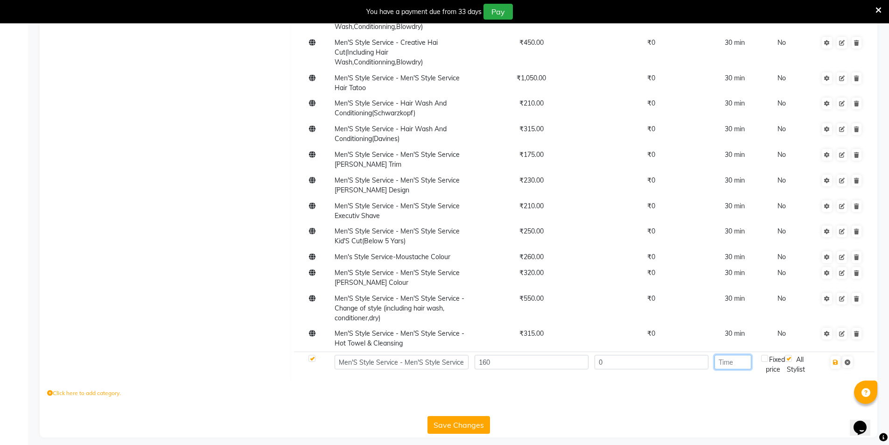
click at [721, 364] on input "number" at bounding box center [733, 362] width 37 height 14
click at [837, 362] on icon "button" at bounding box center [835, 362] width 5 height 6
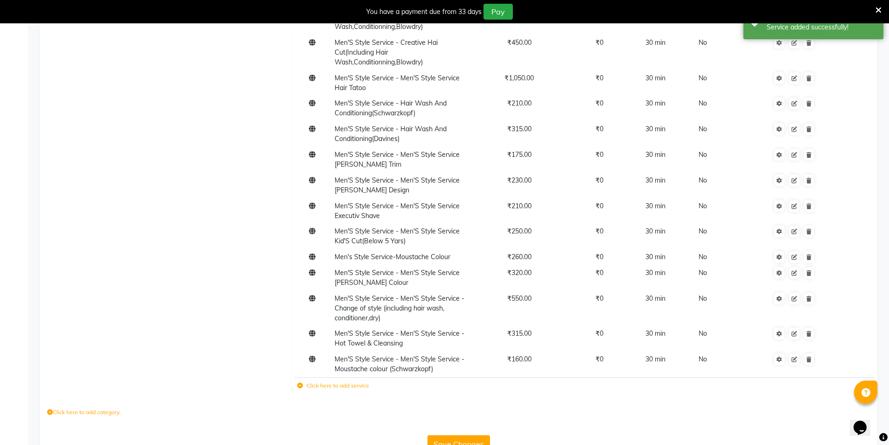
click at [302, 384] on icon at bounding box center [300, 386] width 6 height 6
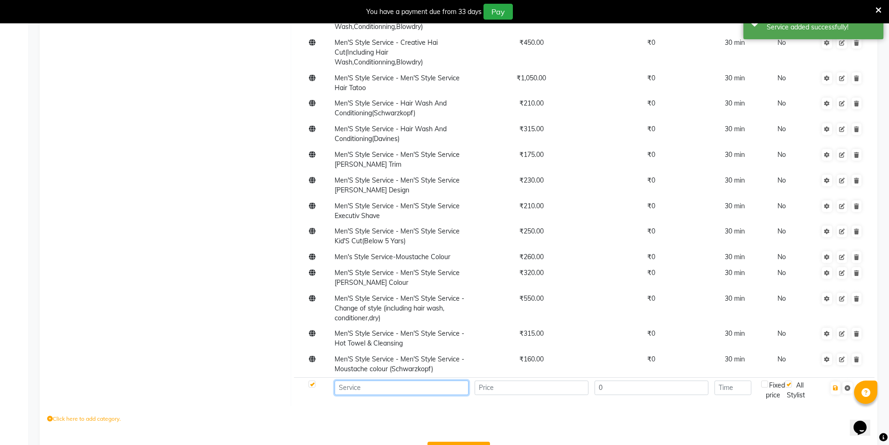
click at [351, 386] on input at bounding box center [402, 387] width 134 height 14
paste input "Men'S Style Service - Men'S Style Service - Beard Coloring (davines)"
click at [496, 390] on input "number" at bounding box center [532, 387] width 114 height 14
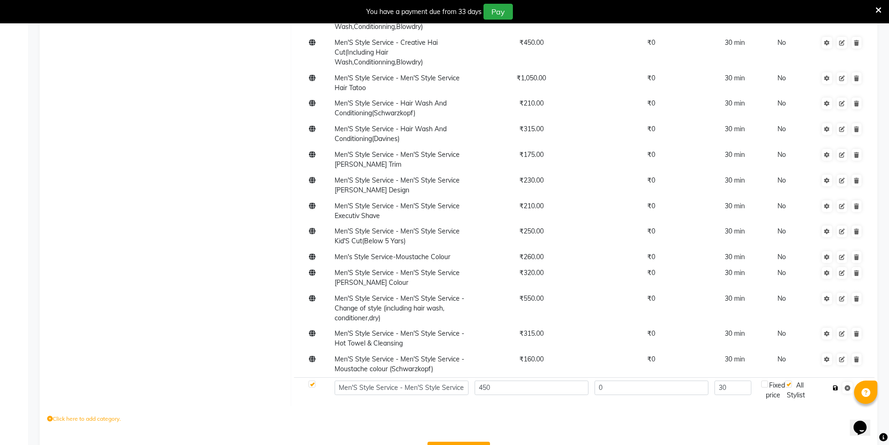
click at [838, 385] on icon "button" at bounding box center [835, 388] width 5 height 6
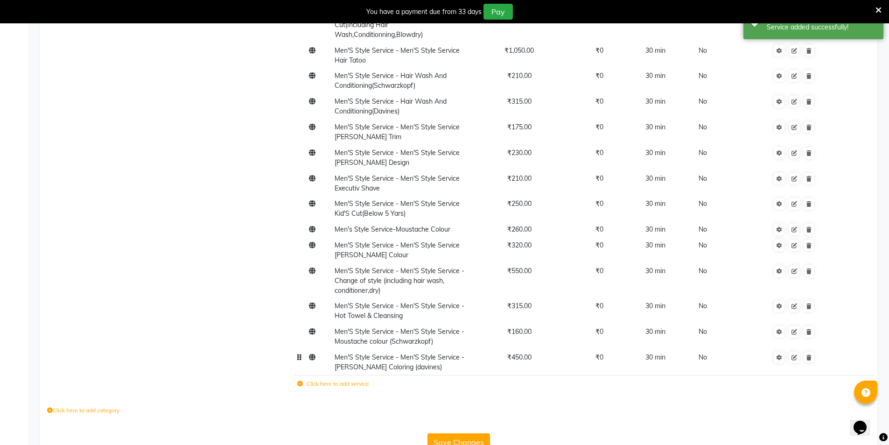
scroll to position [356, 0]
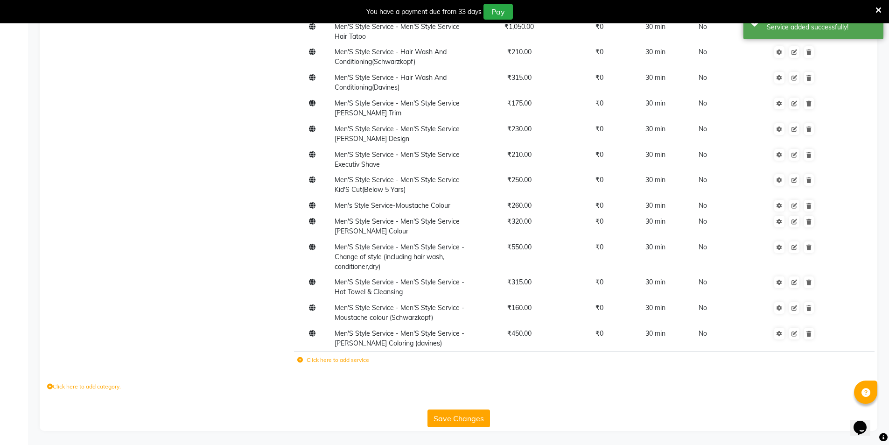
click at [470, 421] on button "Save Changes" at bounding box center [459, 418] width 63 height 18
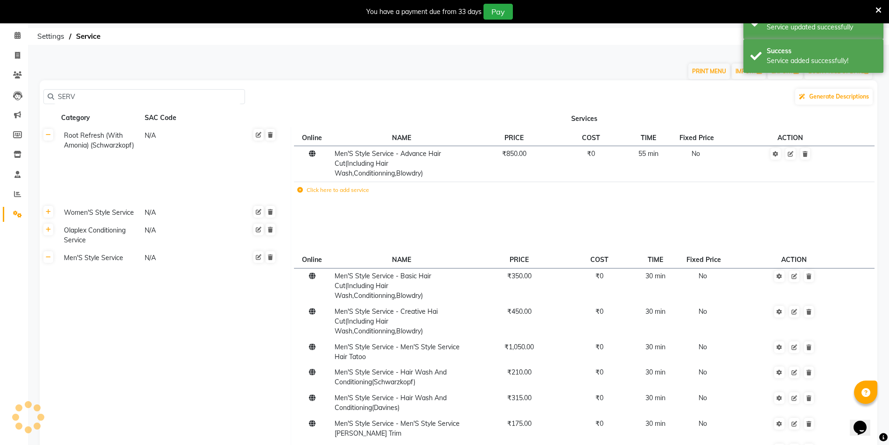
scroll to position [0, 0]
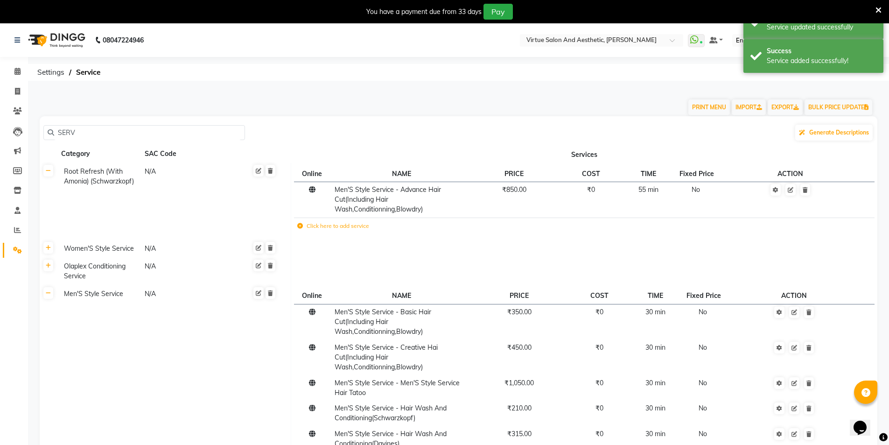
drag, startPoint x: 91, startPoint y: 133, endPoint x: 0, endPoint y: 106, distance: 94.8
click at [0, 106] on app-home "08047224946 Select Location × Virtue Salon And Aesthetic, Avadi WhatsApp Status…" at bounding box center [444, 412] width 889 height 778
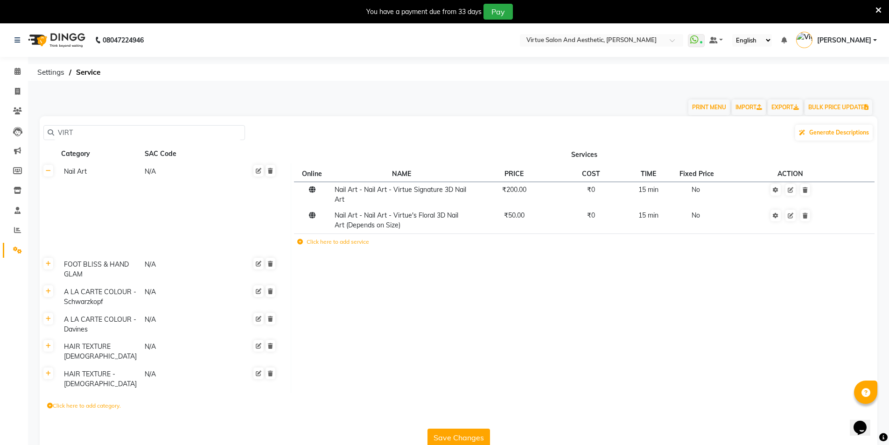
drag, startPoint x: 77, startPoint y: 133, endPoint x: 29, endPoint y: 122, distance: 49.2
click at [29, 122] on main "PRINT MENU IMPORT EXPORT BULK PRICE UPDATE VIRT Generate Descriptions Category …" at bounding box center [458, 276] width 861 height 376
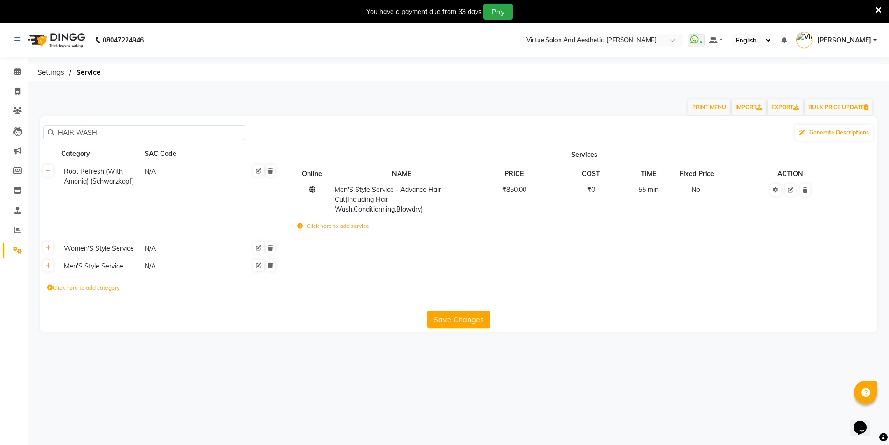
drag, startPoint x: 109, startPoint y: 131, endPoint x: 14, endPoint y: 119, distance: 95.4
click at [14, 119] on app-home "08047224946 Select Location × Virtue Salon And Aesthetic, Avadi WhatsApp Status…" at bounding box center [444, 184] width 889 height 322
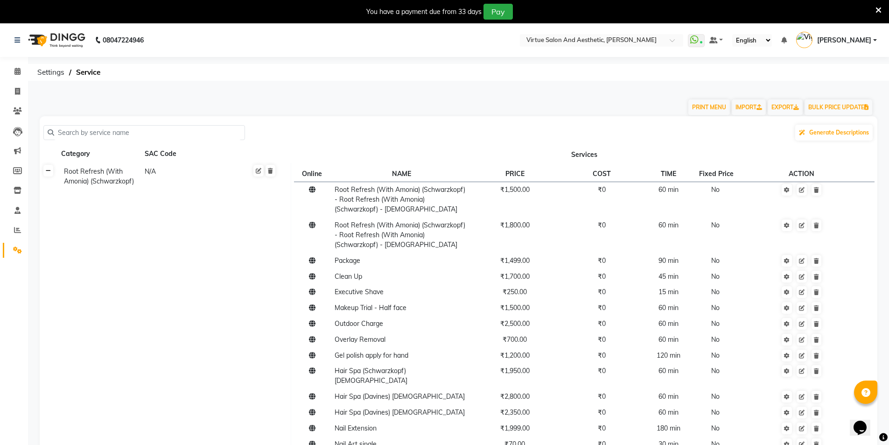
click at [50, 175] on link at bounding box center [48, 171] width 10 height 12
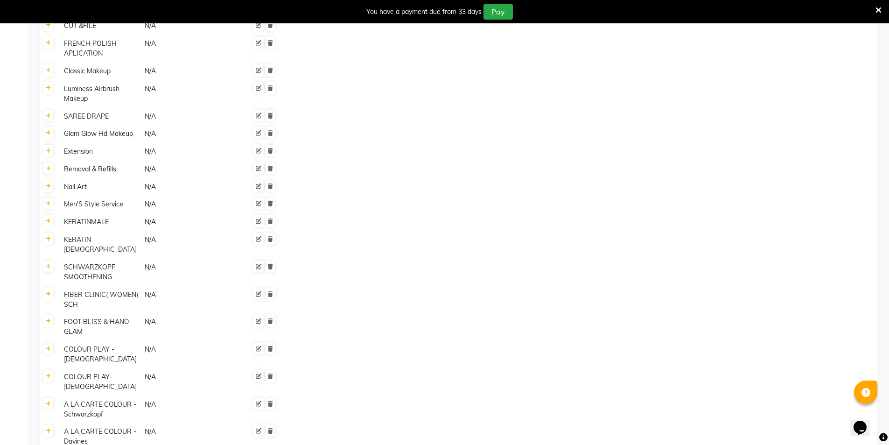
scroll to position [1255, 0]
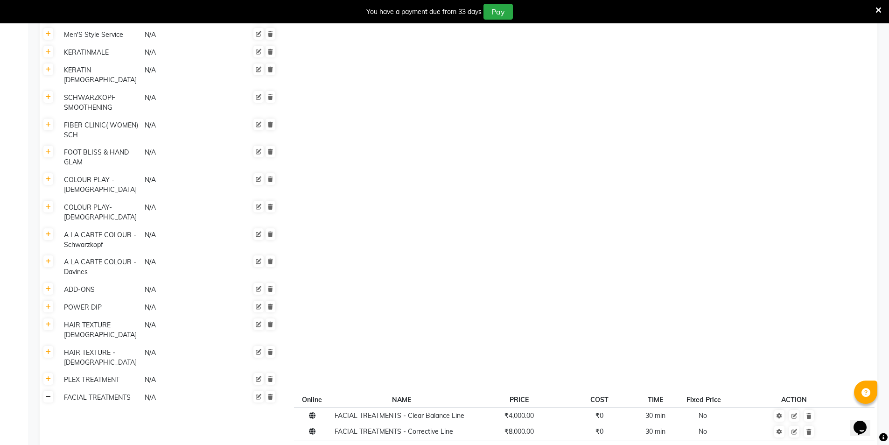
click at [51, 391] on link at bounding box center [48, 397] width 10 height 12
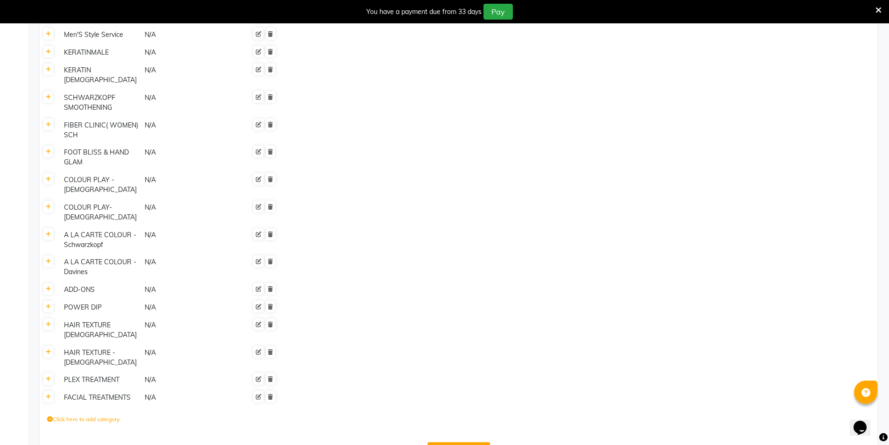
scroll to position [1200, 0]
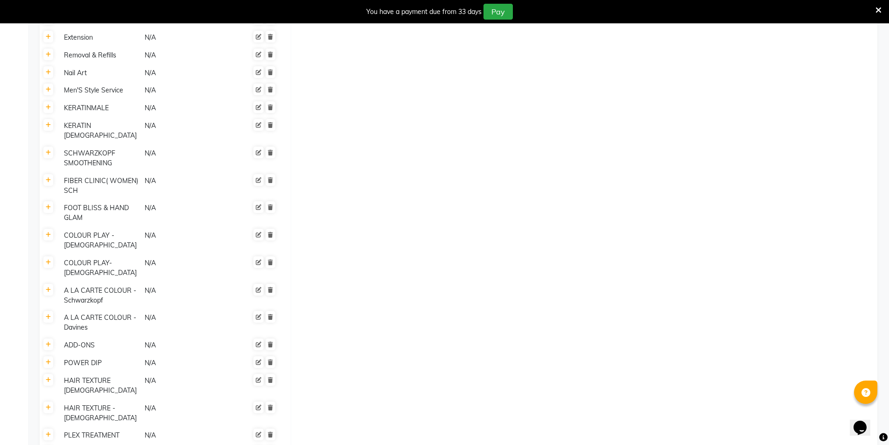
paste input "VIRTUE STYLE & SIGNATURE SERVICE"
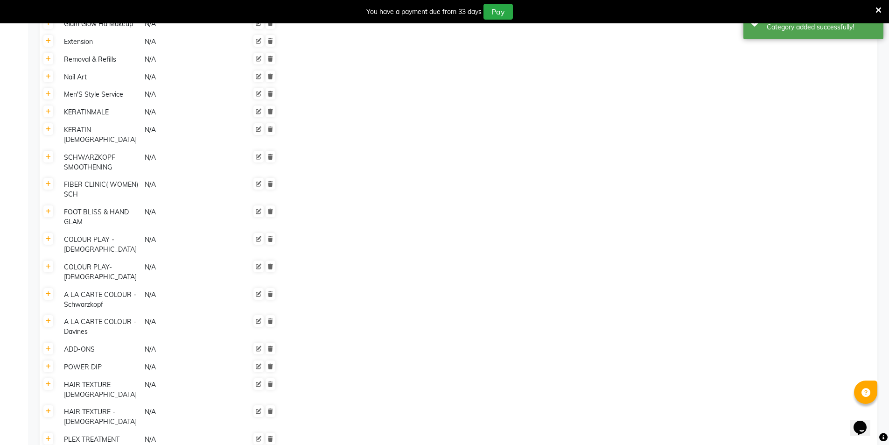
scroll to position [2234, 0]
paste input "VIRTUE STYLE & SIGNATURE SERVICE - Virtue Hair Wash (Conditioning & Blast Dry)"
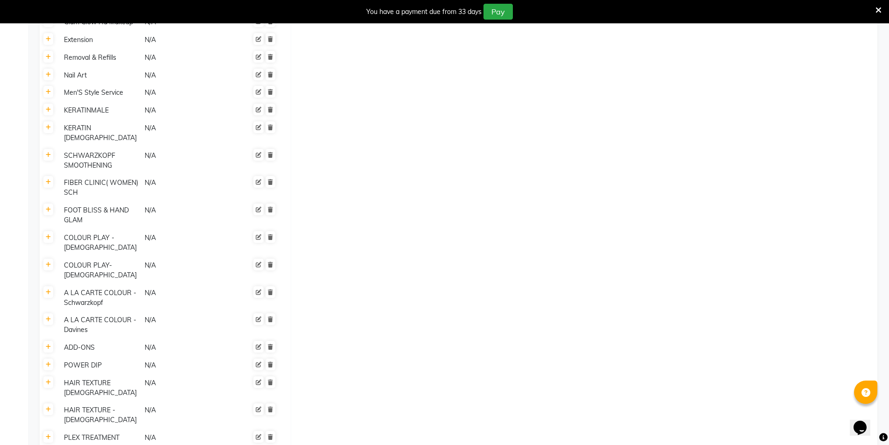
scroll to position [0, 165]
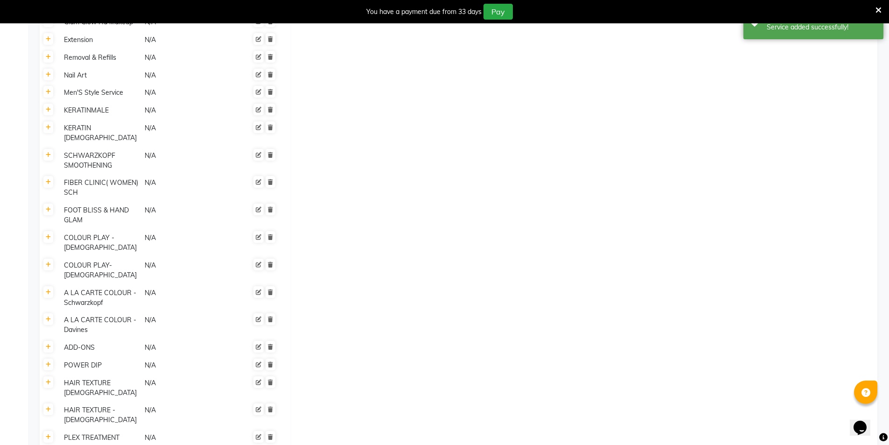
paste input "VIRTUE STYLE & SIGNATURE SERVICE - Virtue's Hair Express Shot & Shine"
drag, startPoint x: 837, startPoint y: 403, endPoint x: 823, endPoint y: 395, distance: 16.5
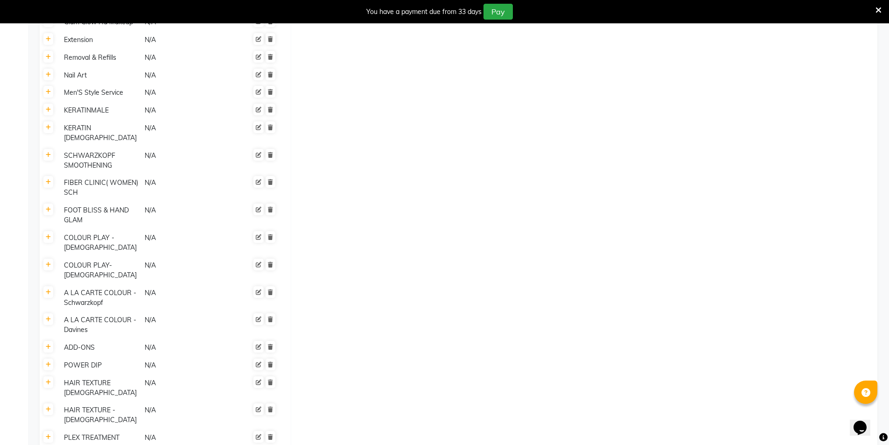
paste input "VIRTUE STYLE & SIGNATURE SERVICE - Virtue Signature Hair Therapy"
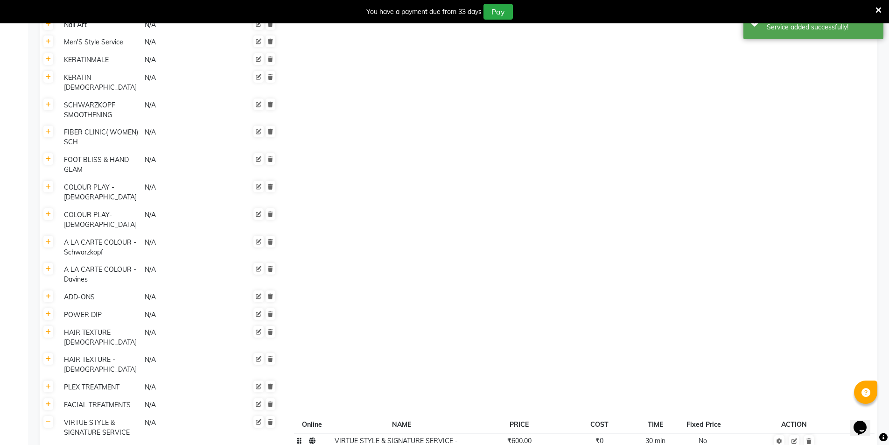
scroll to position [2325, 0]
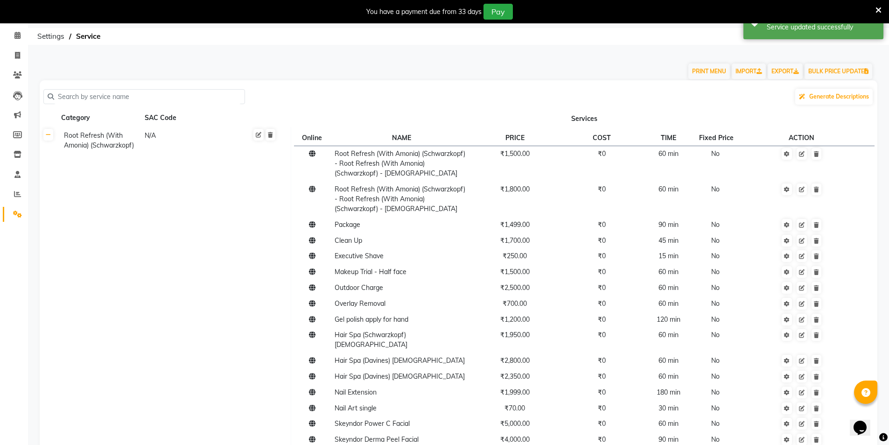
scroll to position [0, 0]
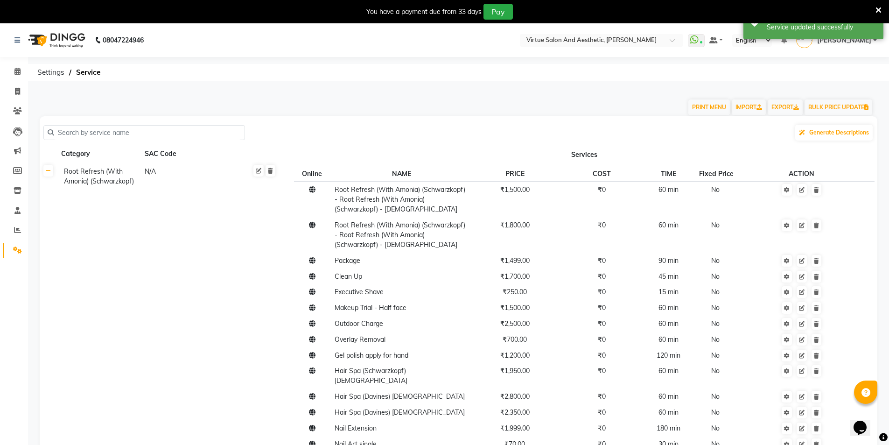
click at [369, 159] on th "Services" at bounding box center [584, 154] width 587 height 18
click at [75, 132] on input "text" at bounding box center [147, 133] width 187 height 14
click at [46, 171] on icon at bounding box center [48, 171] width 5 height 6
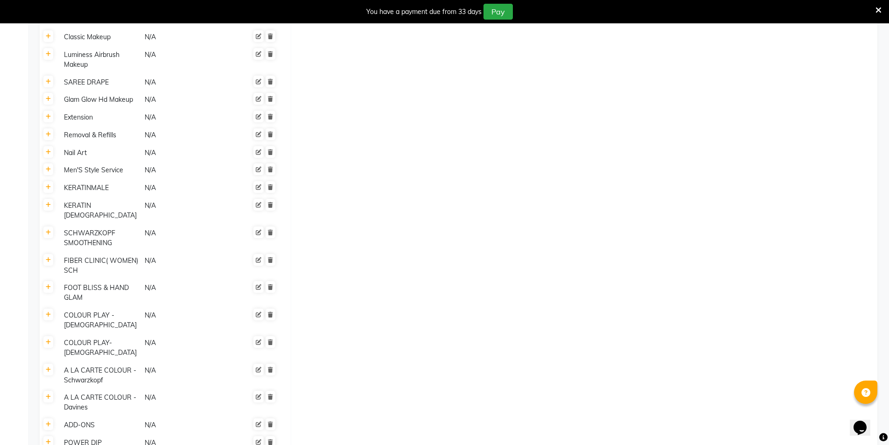
scroll to position [1318, 0]
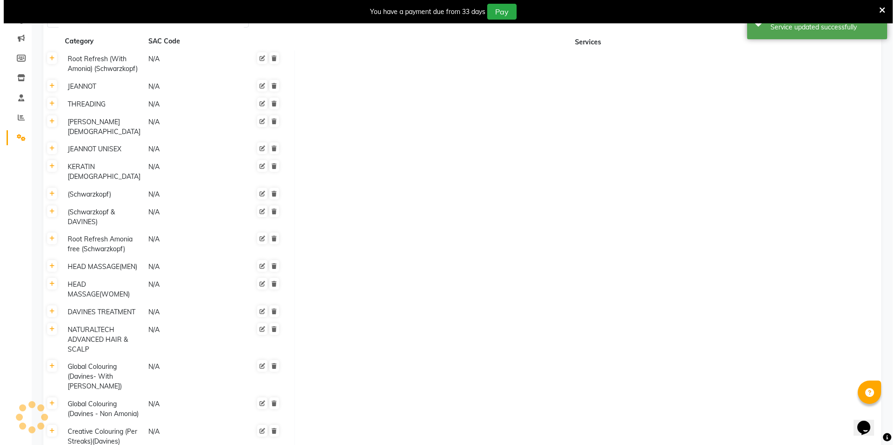
scroll to position [0, 0]
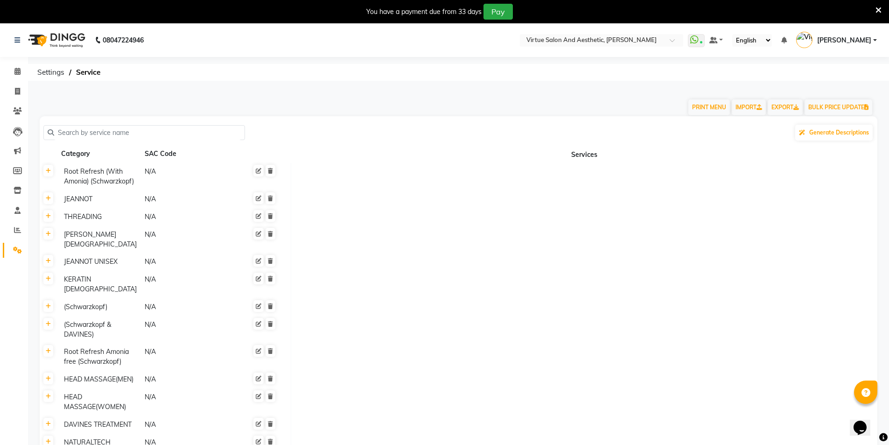
click at [859, 35] on span "[PERSON_NAME]" at bounding box center [844, 40] width 54 height 10
click at [822, 88] on link "Sign out" at bounding box center [828, 90] width 85 height 14
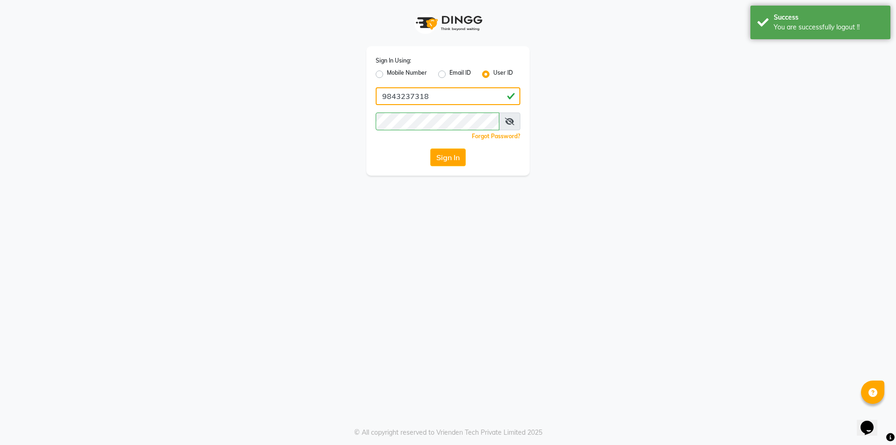
click at [462, 98] on input "9843237318" at bounding box center [448, 96] width 145 height 18
click at [455, 157] on button "Sign In" at bounding box center [447, 157] width 35 height 18
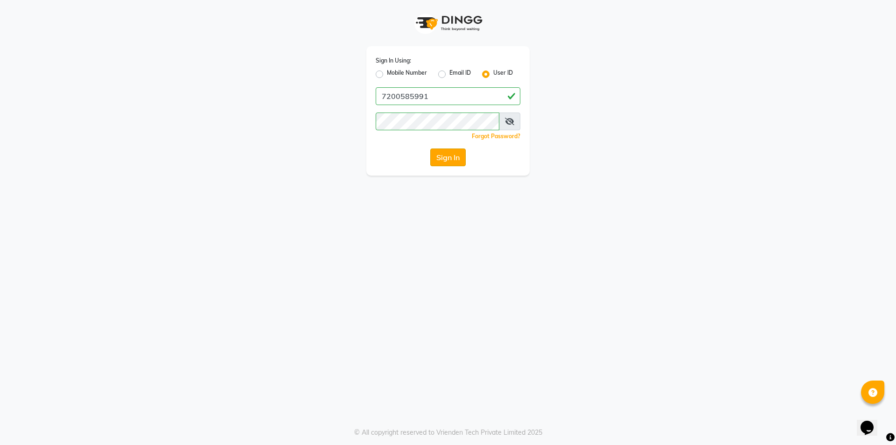
click at [449, 160] on button "Sign In" at bounding box center [447, 157] width 35 height 18
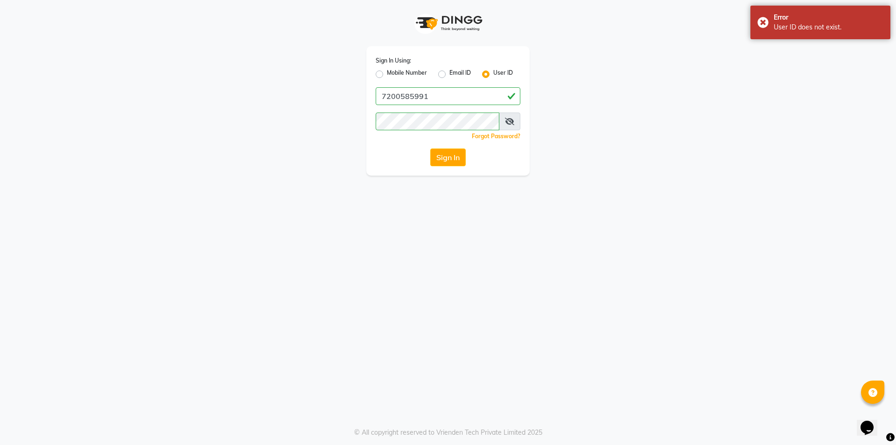
click at [509, 123] on icon at bounding box center [509, 121] width 9 height 7
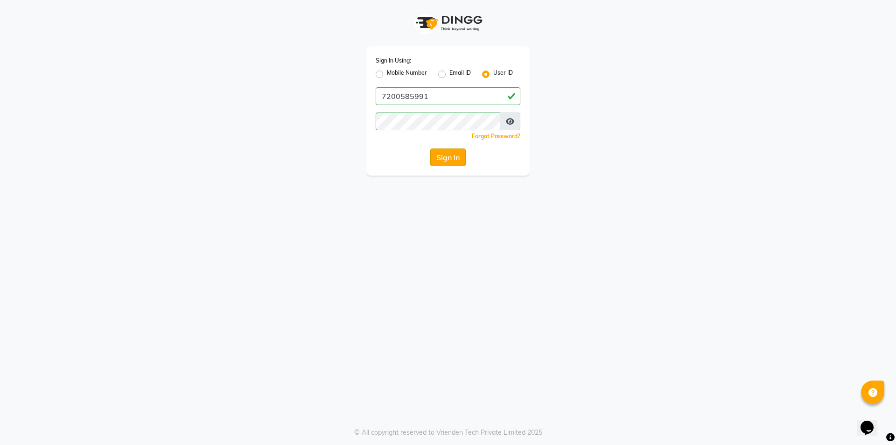
click at [447, 157] on button "Sign In" at bounding box center [447, 157] width 35 height 18
click at [387, 76] on label "Mobile Number" at bounding box center [407, 74] width 40 height 11
click at [387, 75] on input "Mobile Number" at bounding box center [390, 72] width 6 height 6
click at [438, 98] on input "Username" at bounding box center [463, 96] width 113 height 18
click at [444, 155] on button "Sign In" at bounding box center [447, 157] width 35 height 18
